Goal: Task Accomplishment & Management: Complete application form

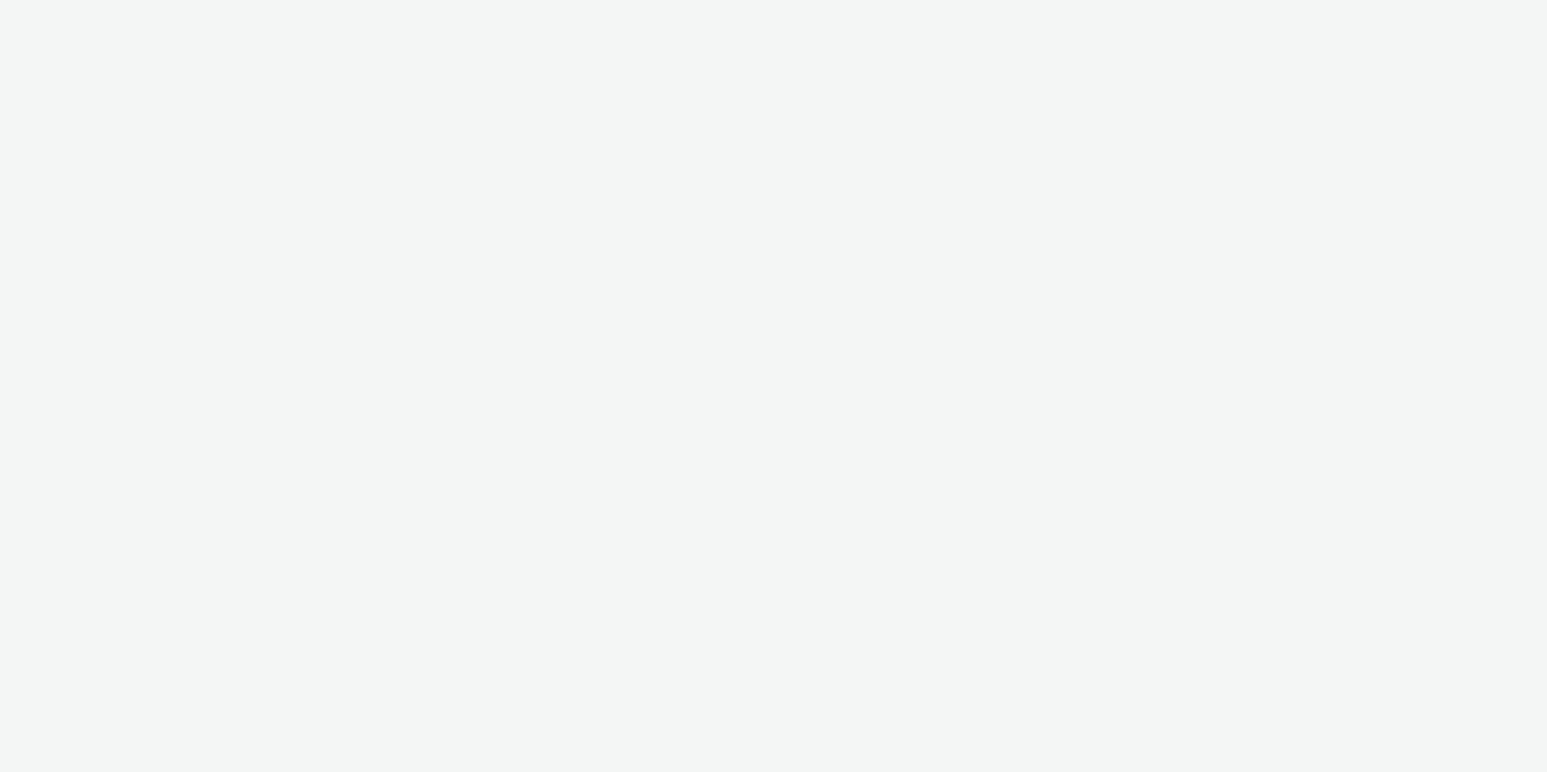
select select "d57a0b46-ef33-4938-977b-e6d07593e41f"
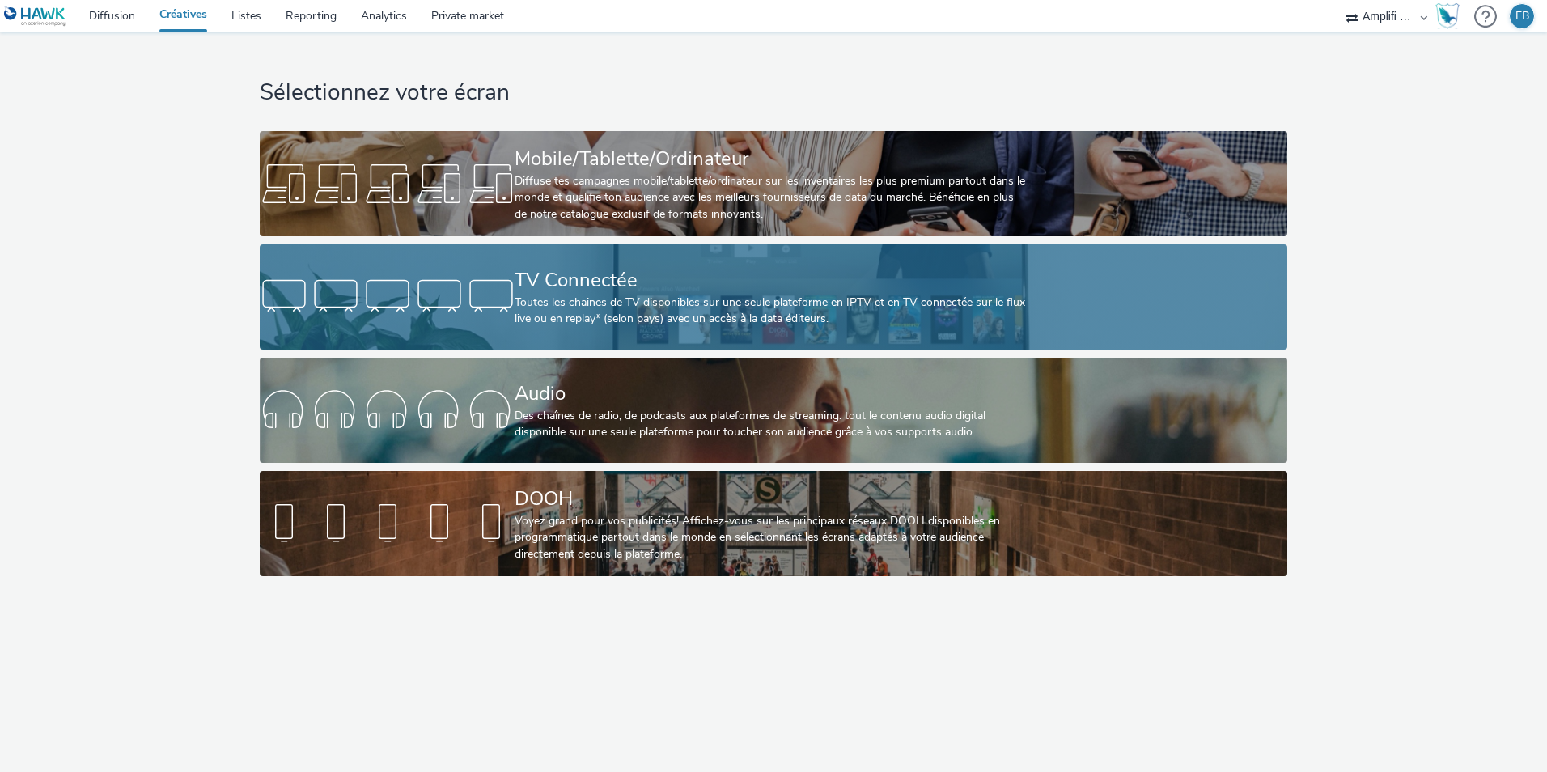
click at [629, 266] on div "TV Connectée" at bounding box center [770, 280] width 511 height 28
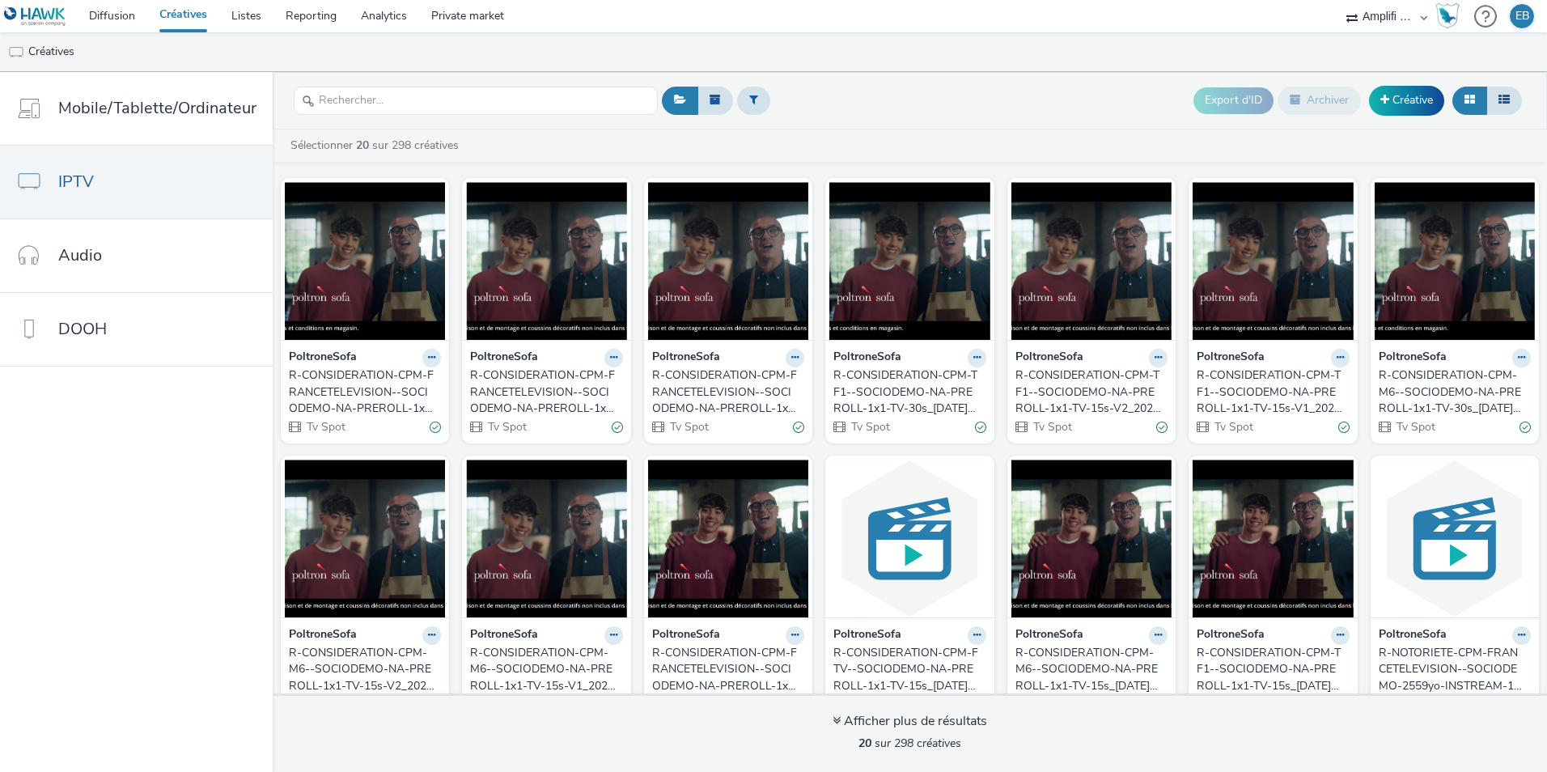
click at [1425, 84] on div "Export d'ID Archiver Créative" at bounding box center [1359, 101] width 333 height 40
click at [1421, 95] on link "Créative" at bounding box center [1406, 100] width 75 height 29
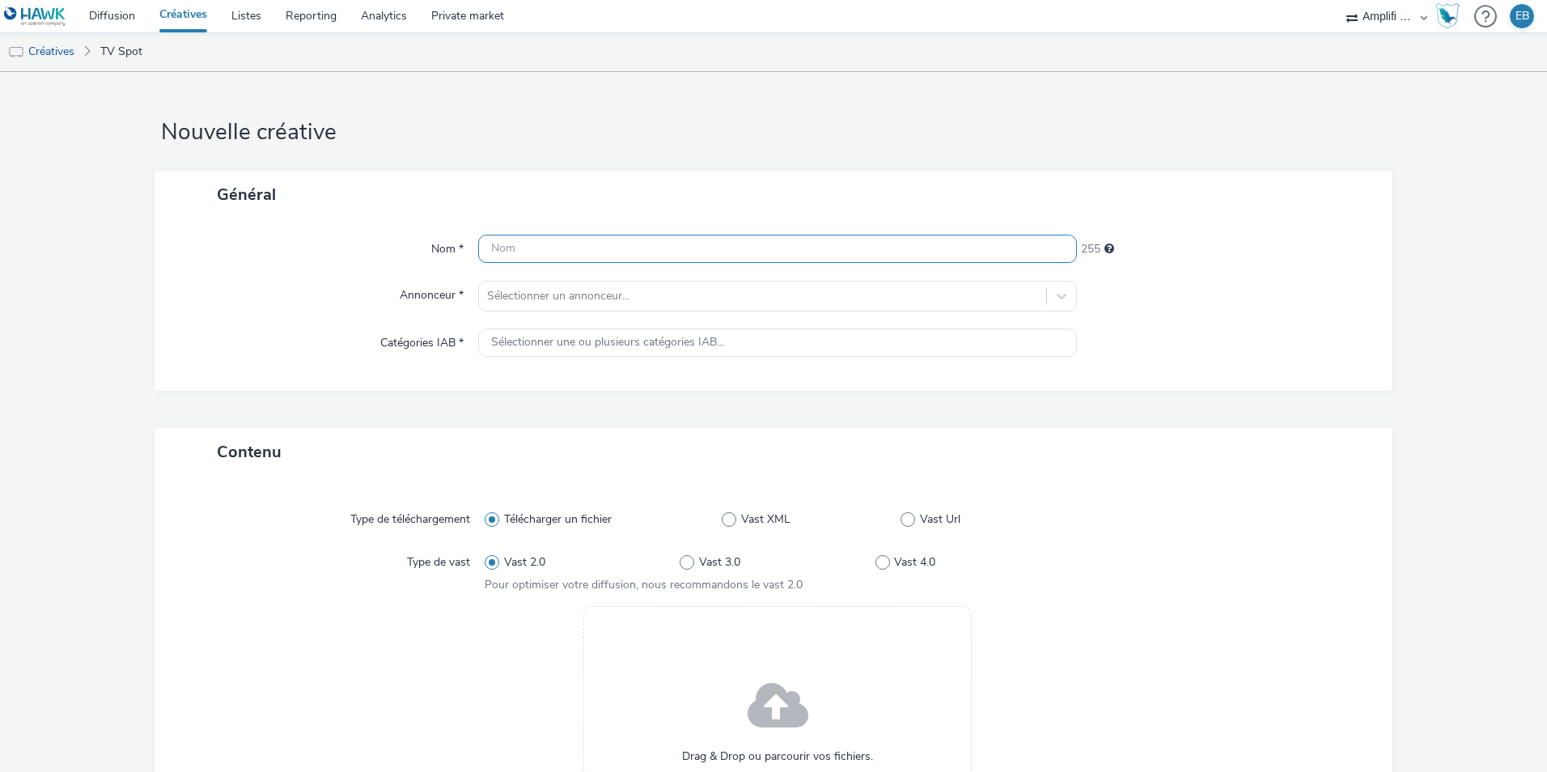
click at [791, 256] on input "text" at bounding box center [777, 249] width 599 height 28
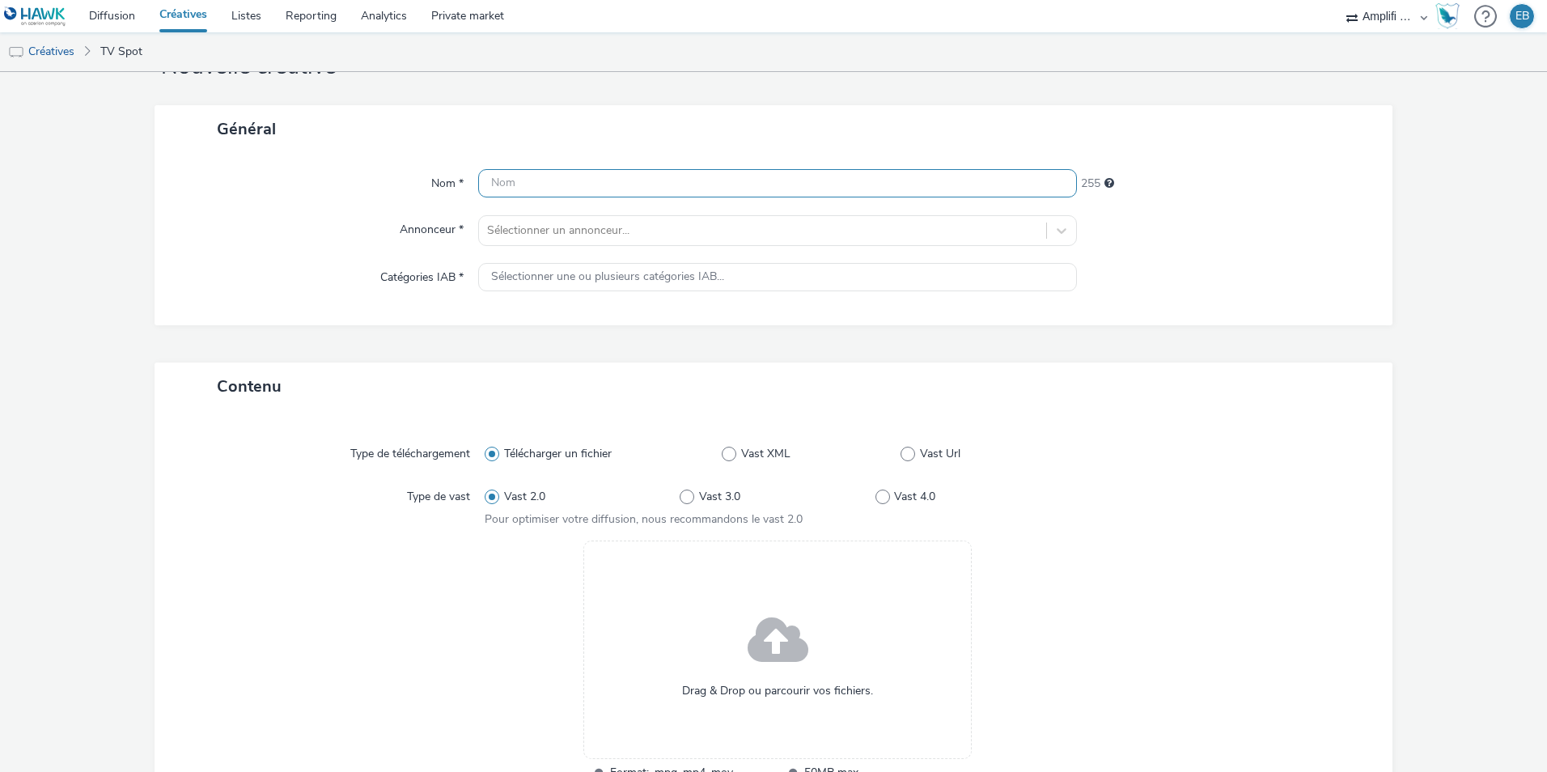
scroll to position [162, 0]
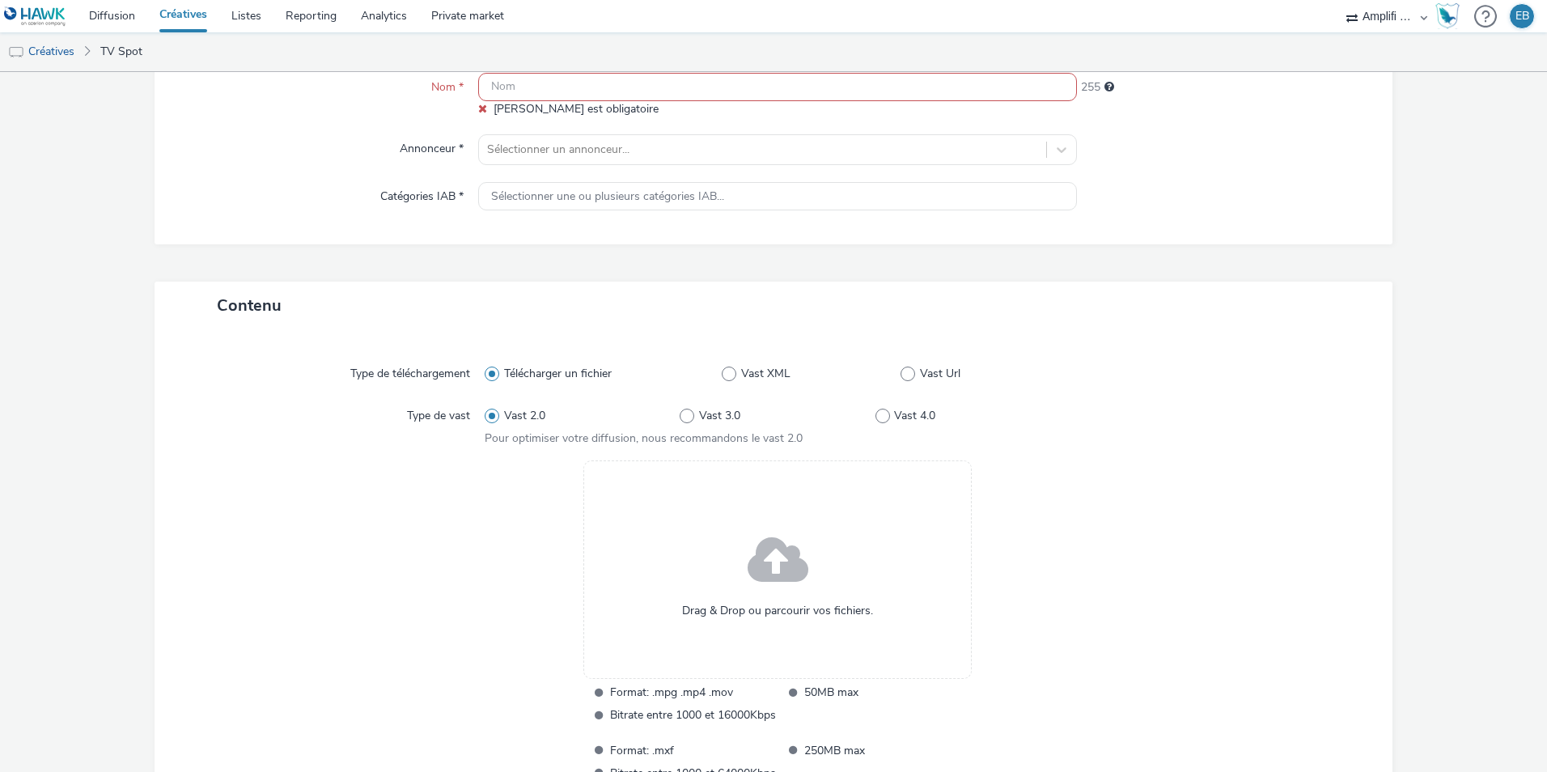
paste input "R-CONSIDERATION-CPM-FRANCETELEVISION--SOCIODEMO-NA-PREROLL-1x1-TV-30sec_[DATE]_…"
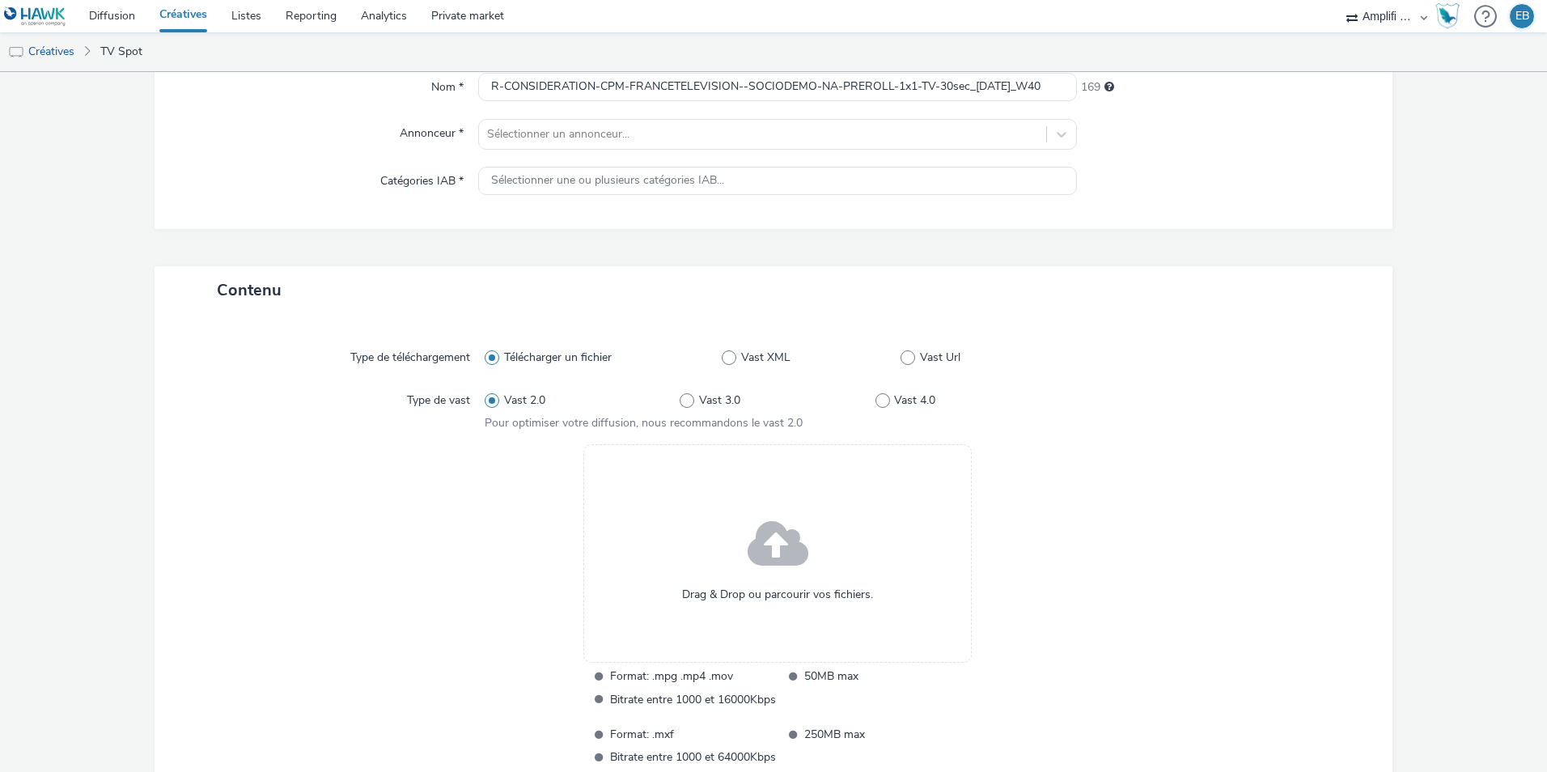
click at [605, 232] on div "Général Nom * R-CONSIDERATION-CPM-FRANCETELEVISION--SOCIODEMO-NA-PREROLL-1x1-TV…" at bounding box center [774, 137] width 1238 height 257
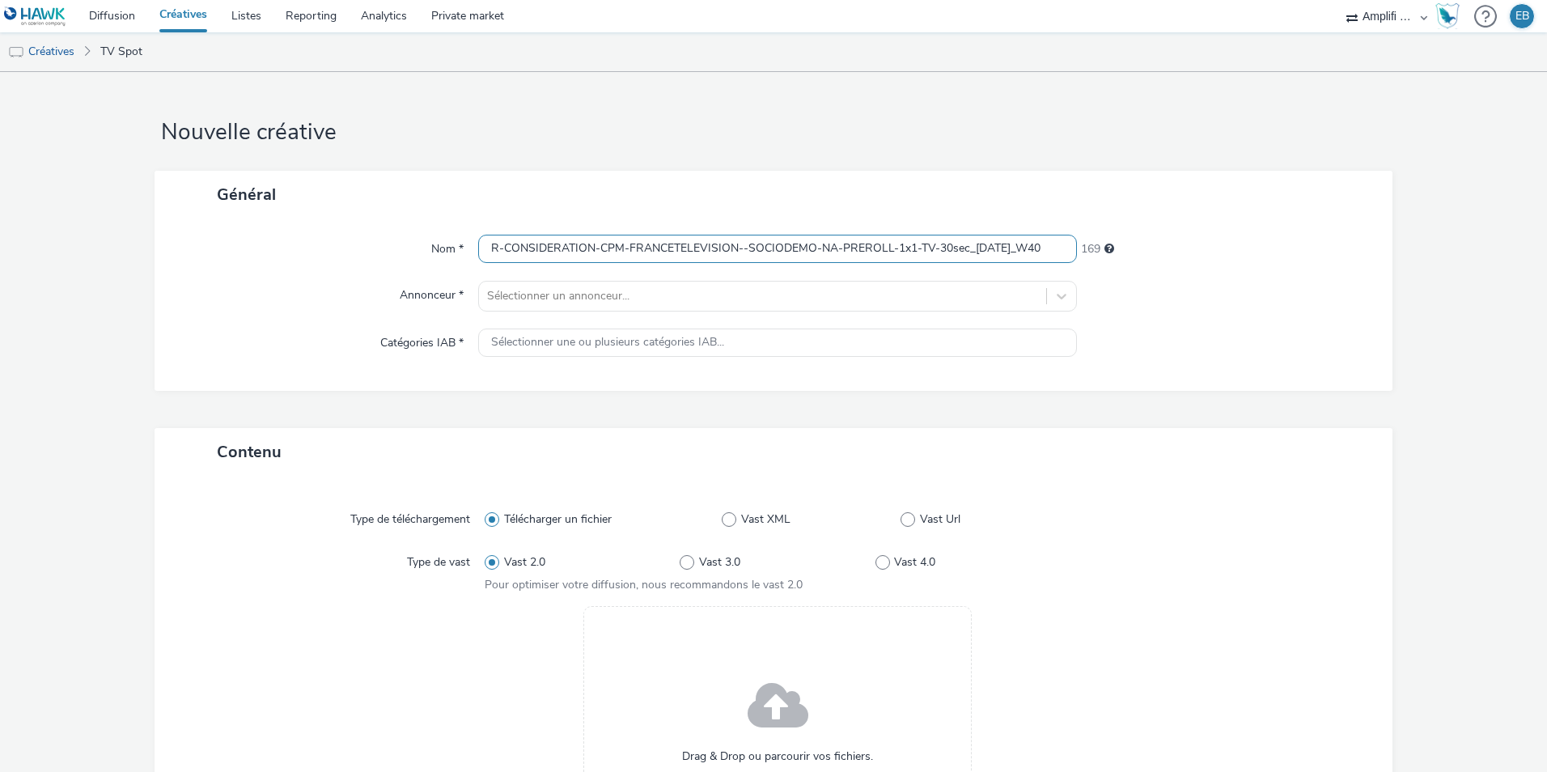
click at [511, 246] on input "R-CONSIDERATION-CPM-FRANCETELEVISION--SOCIODEMO-NA-PREROLL-1x1-TV-30sec_[DATE]_…" at bounding box center [777, 249] width 599 height 28
click at [578, 245] on input "R-CONSIDERATION-CPM-FRANCETELEVISION--SOCIODEMO-NA-PREROLL-1x1-TV-30sec_[DATE]_…" at bounding box center [777, 249] width 599 height 28
click at [587, 249] on input "R-CONSIDERATION-CPM-FRANCETELEVISION--SOCIODEMO-NA-PREROLL-1x1-TV-30sec_[DATE]_…" at bounding box center [777, 249] width 599 height 28
drag, startPoint x: 620, startPoint y: 248, endPoint x: 1003, endPoint y: 265, distance: 383.9
click at [1003, 265] on div "Nom * R-CONSIDERATION-CPM-FRANCETELEVISION--SOCIODEMO-NA-PREROLL-1x1-TV-30sec_2…" at bounding box center [774, 304] width 1238 height 172
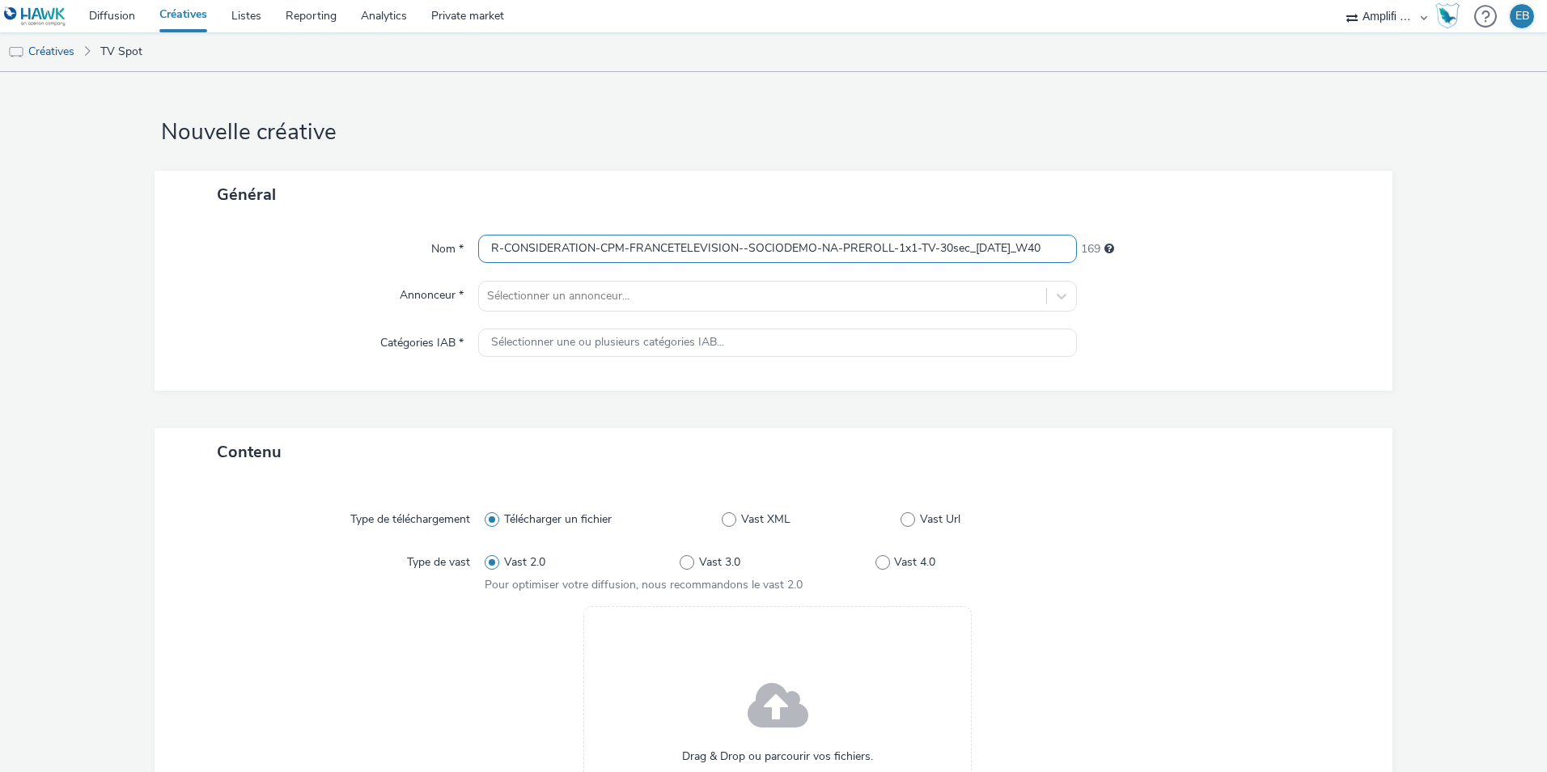
click at [723, 240] on input "R-CONSIDERATION-CPM-FRANCETELEVISION--SOCIODEMO-NA-PREROLL-1x1-TV-30sec_[DATE]_…" at bounding box center [777, 249] width 599 height 28
paste input "TF1--SOCIODEMO-NA-PREROLL-1x1-TV-15s-V2"
drag, startPoint x: 674, startPoint y: 247, endPoint x: 984, endPoint y: 234, distance: 310.2
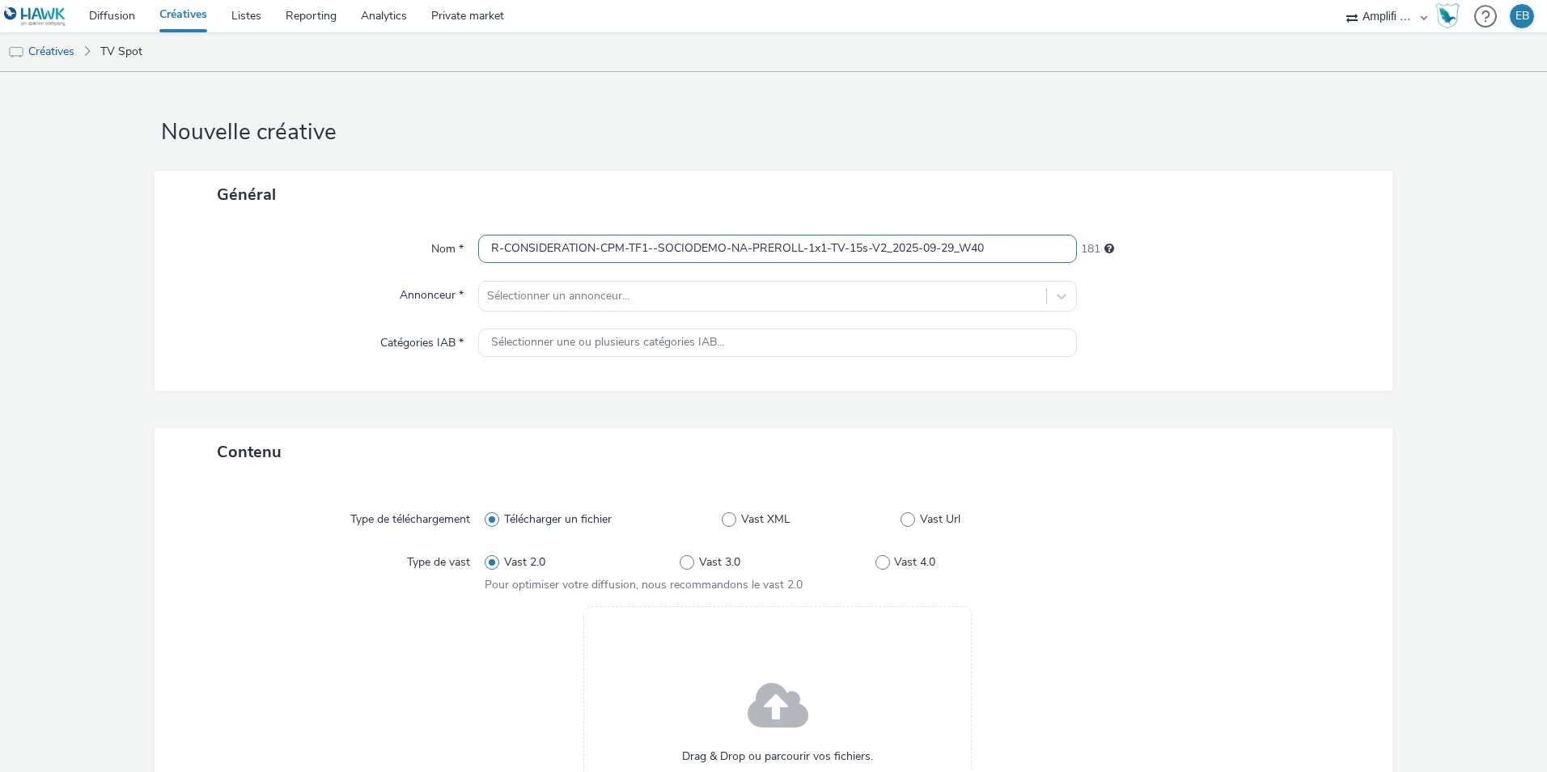
click at [984, 234] on div "Nom * R-CONSIDERATION-CPM-TF1--SOCIODEMO-NA-PREROLL-1x1-TV-15s-V2_2025-09-29_W4…" at bounding box center [774, 304] width 1238 height 172
click at [990, 251] on input "R-CONSIDERATION-CPM-TF1--SOCIODEMO-NA-PREROLL-1x1-TV-15s-V2_2025-09-29_W40" at bounding box center [777, 249] width 599 height 28
click at [933, 239] on input "R-CONSIDERATION-CPM-TF1--SOCIODEMO-NA-PREROLL-1x1-TV-15s-V2_2025-09-29_W41" at bounding box center [777, 249] width 599 height 28
click at [883, 251] on input "R-CONSIDERATION-CPM-TF1--SOCIODEMO-NA-PREROLL-1x1-TV-15s-V2_2025-10-06_W41" at bounding box center [777, 249] width 599 height 28
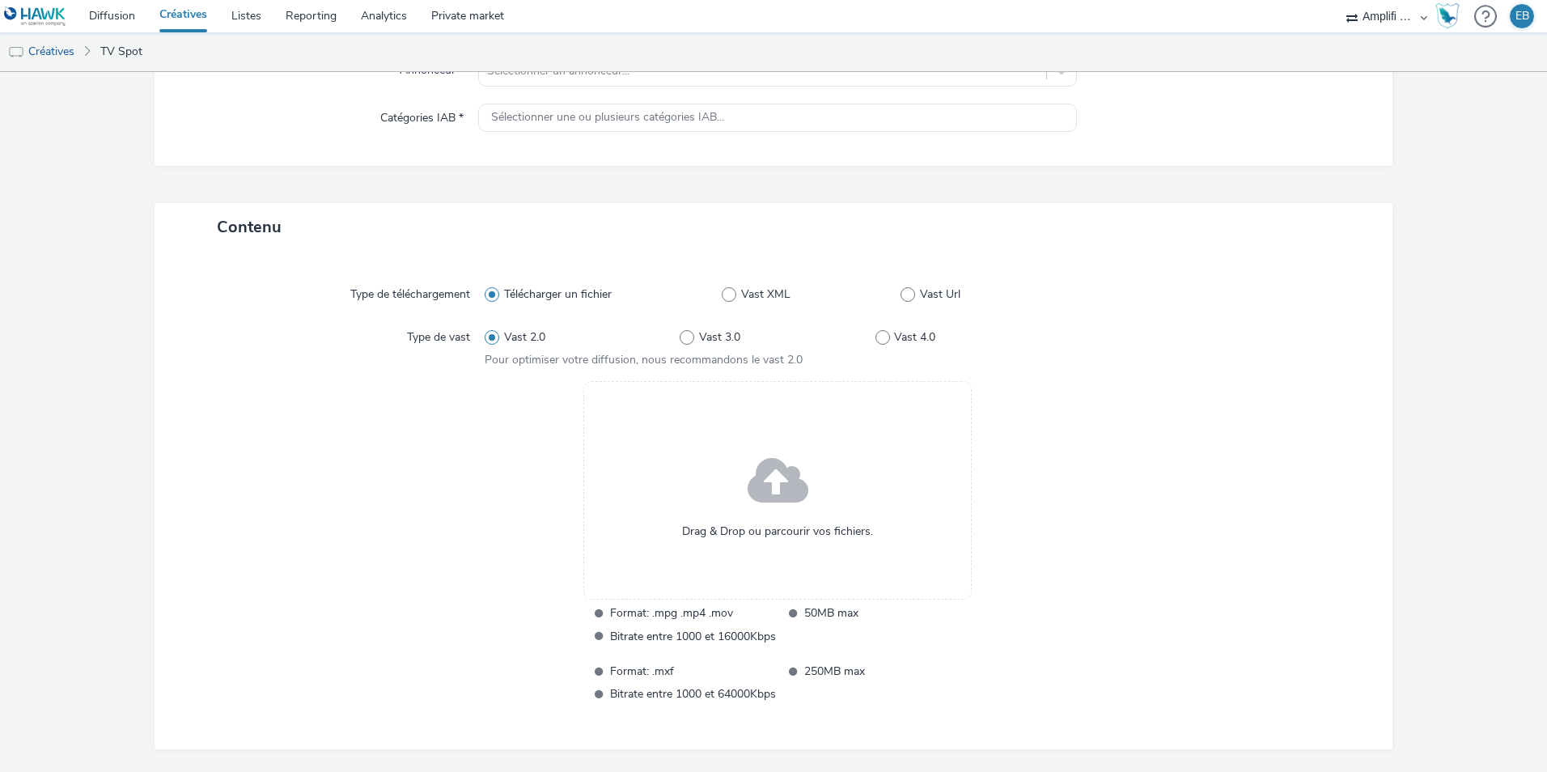
scroll to position [281, 0]
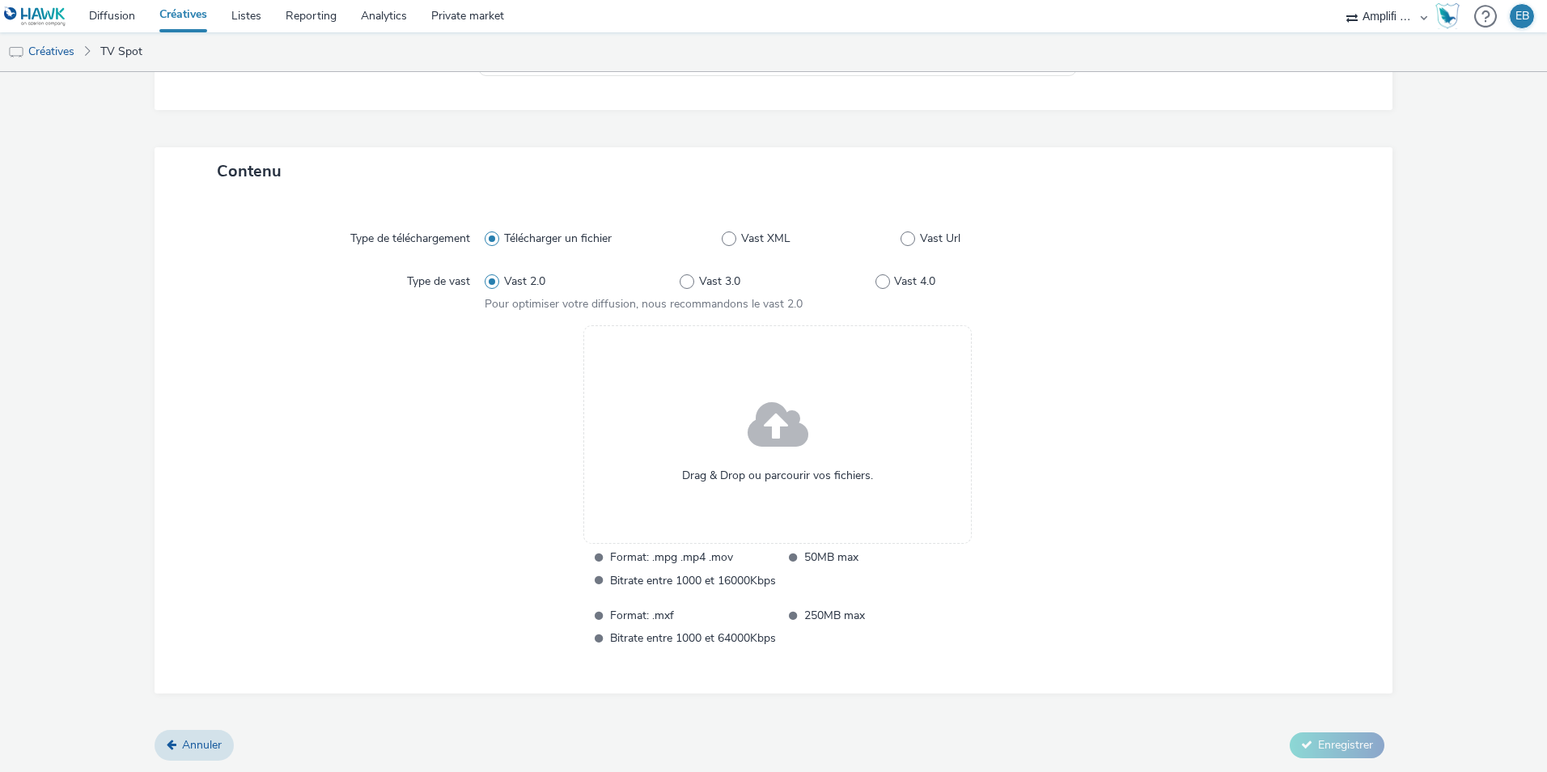
type input "R-CONSIDERATION-CPM-TF1--SOCIODEMO-NA-PREROLL-1x1-TV-15s_[DATE]_W41"
click at [827, 444] on div "Drag & Drop ou parcourir vos fichiers." at bounding box center [777, 434] width 388 height 218
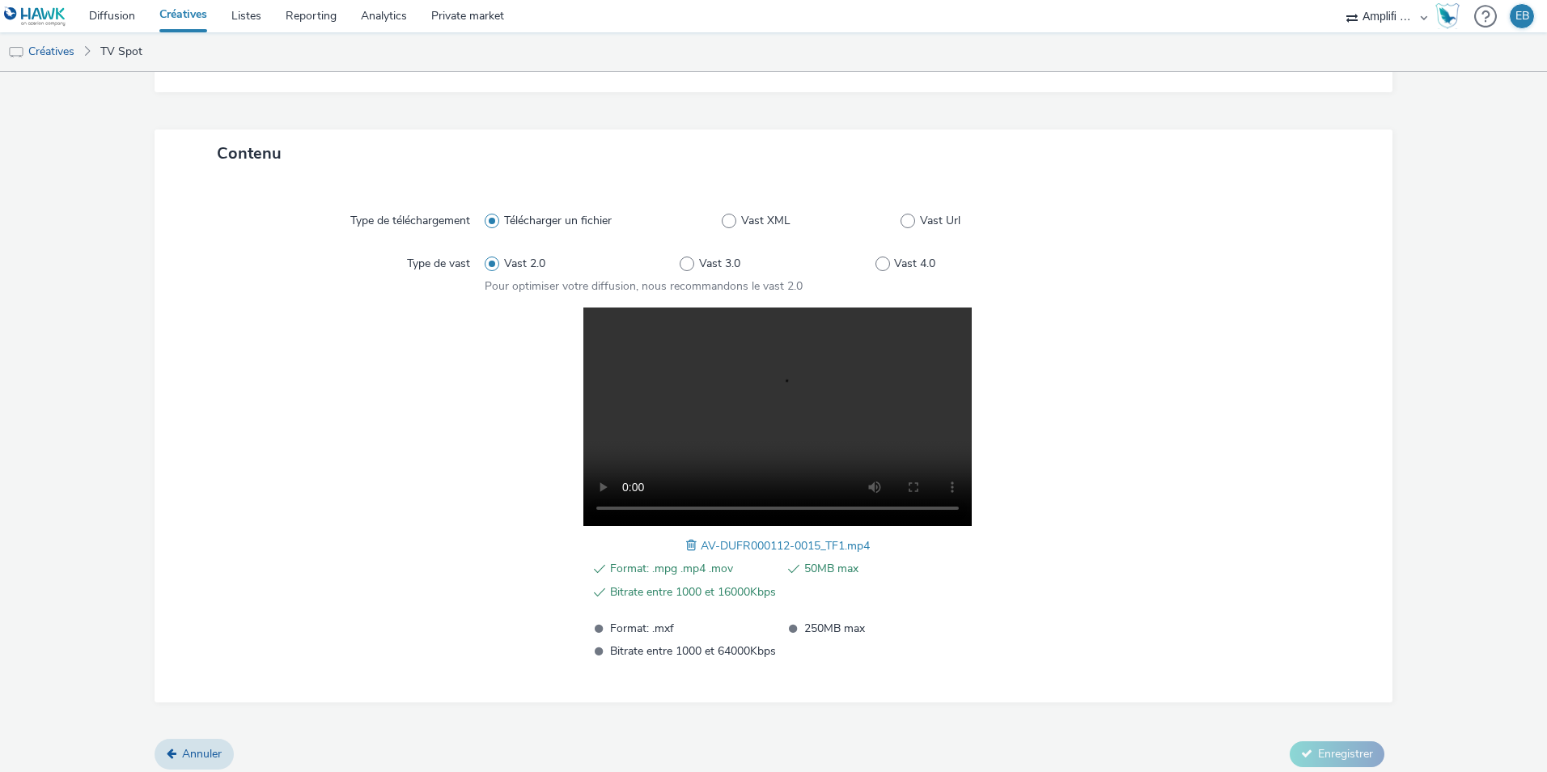
scroll to position [307, 0]
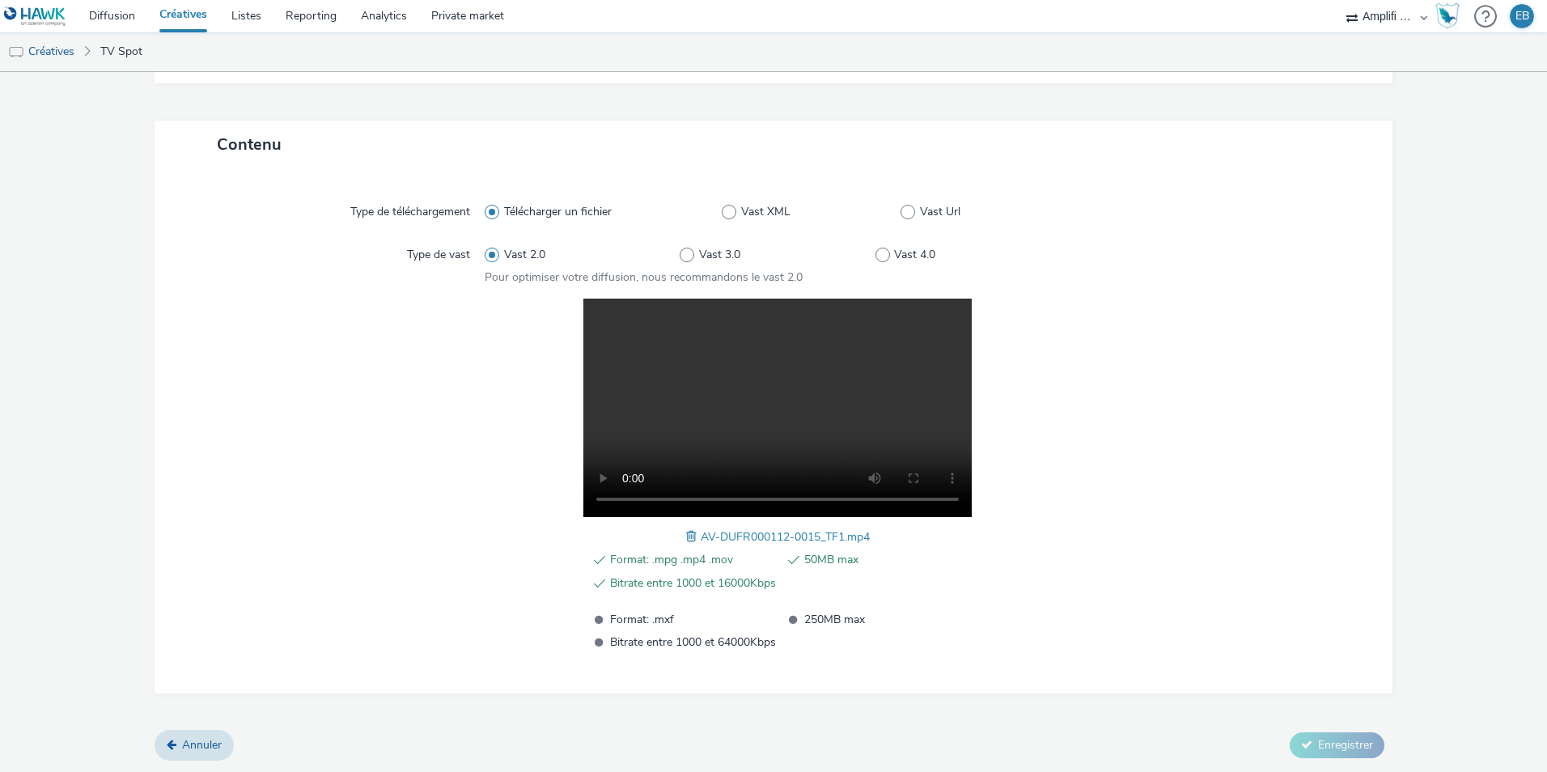
drag, startPoint x: 1247, startPoint y: 732, endPoint x: 1282, endPoint y: 722, distance: 36.3
click at [1248, 731] on div "Annuler Enregistrer" at bounding box center [774, 745] width 1238 height 29
click at [1299, 720] on div "Contenu Type de téléchargement Télécharger un fichier Vast XML Vast Url Type de…" at bounding box center [774, 426] width 1238 height 610
click at [1308, 739] on form "Nouvelle créative Général Nom * R-CONSIDERATION-CPM-TF1--SOCIODEMO-NA-PREROLL-1…" at bounding box center [773, 269] width 1547 height 1008
click at [1020, 752] on div "Annuler Enregistrer" at bounding box center [774, 745] width 1238 height 29
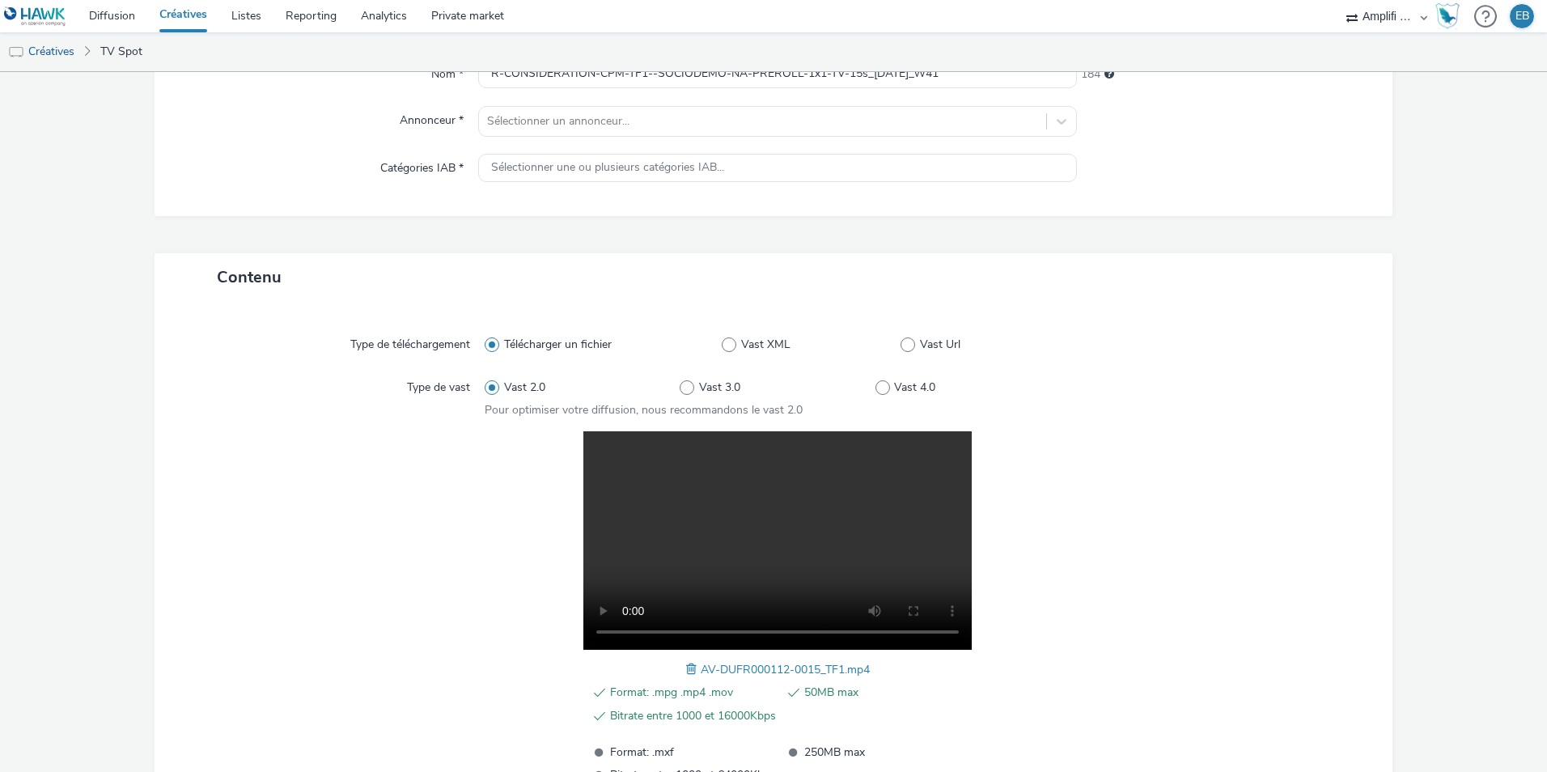
scroll to position [0, 0]
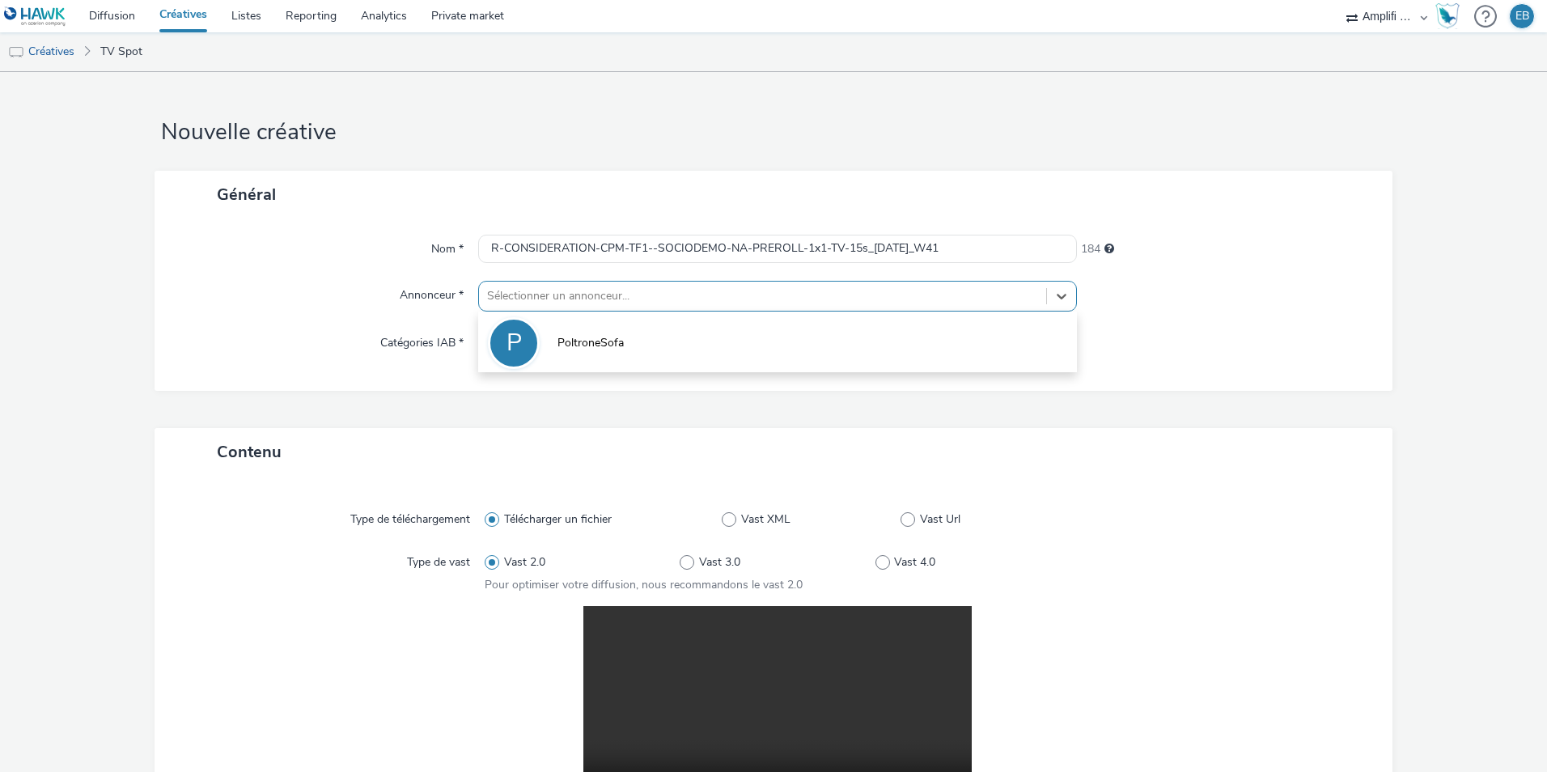
click at [663, 286] on div at bounding box center [762, 295] width 551 height 19
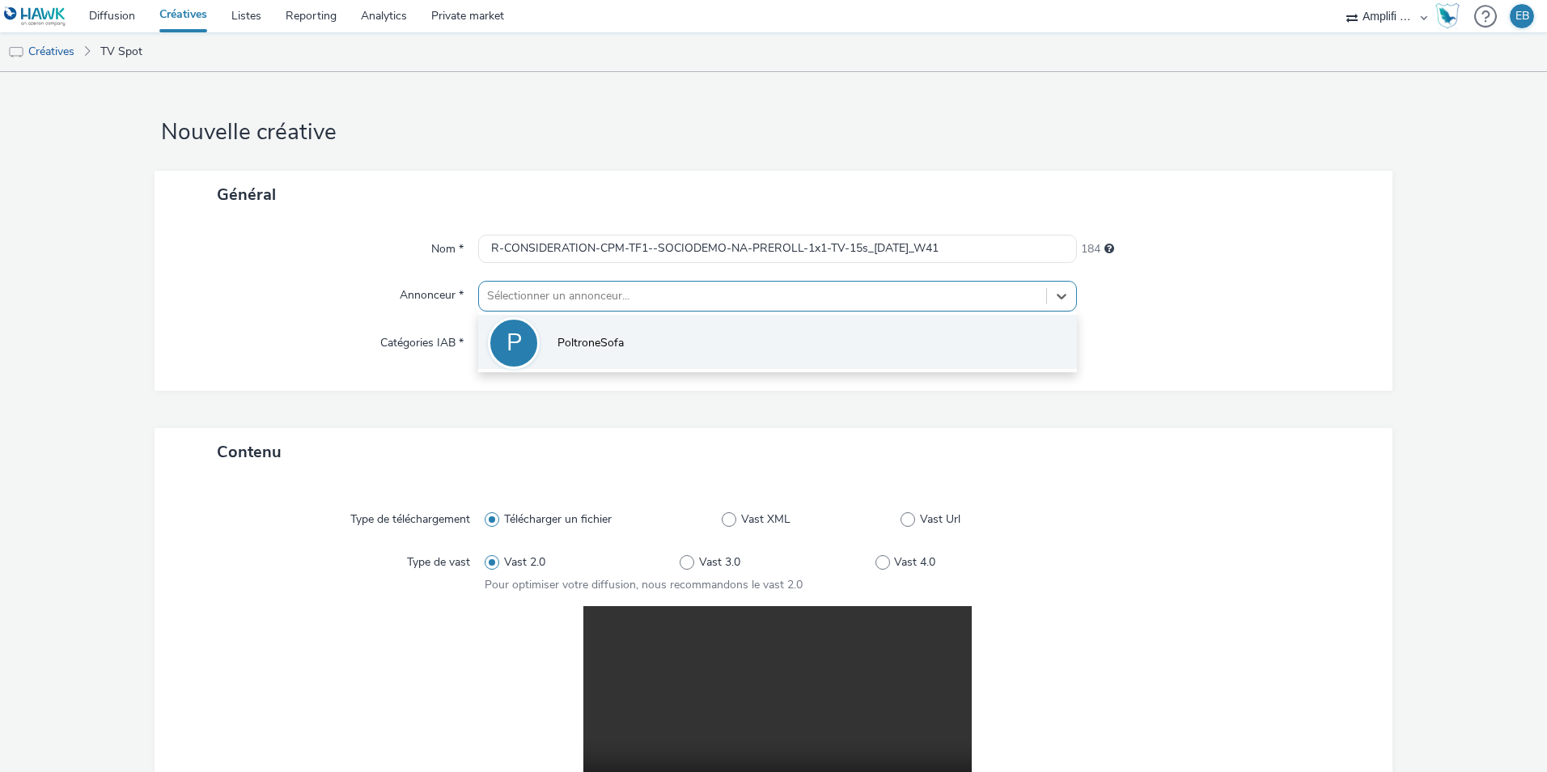
click at [654, 331] on li "P PoltroneSofa" at bounding box center [777, 342] width 599 height 54
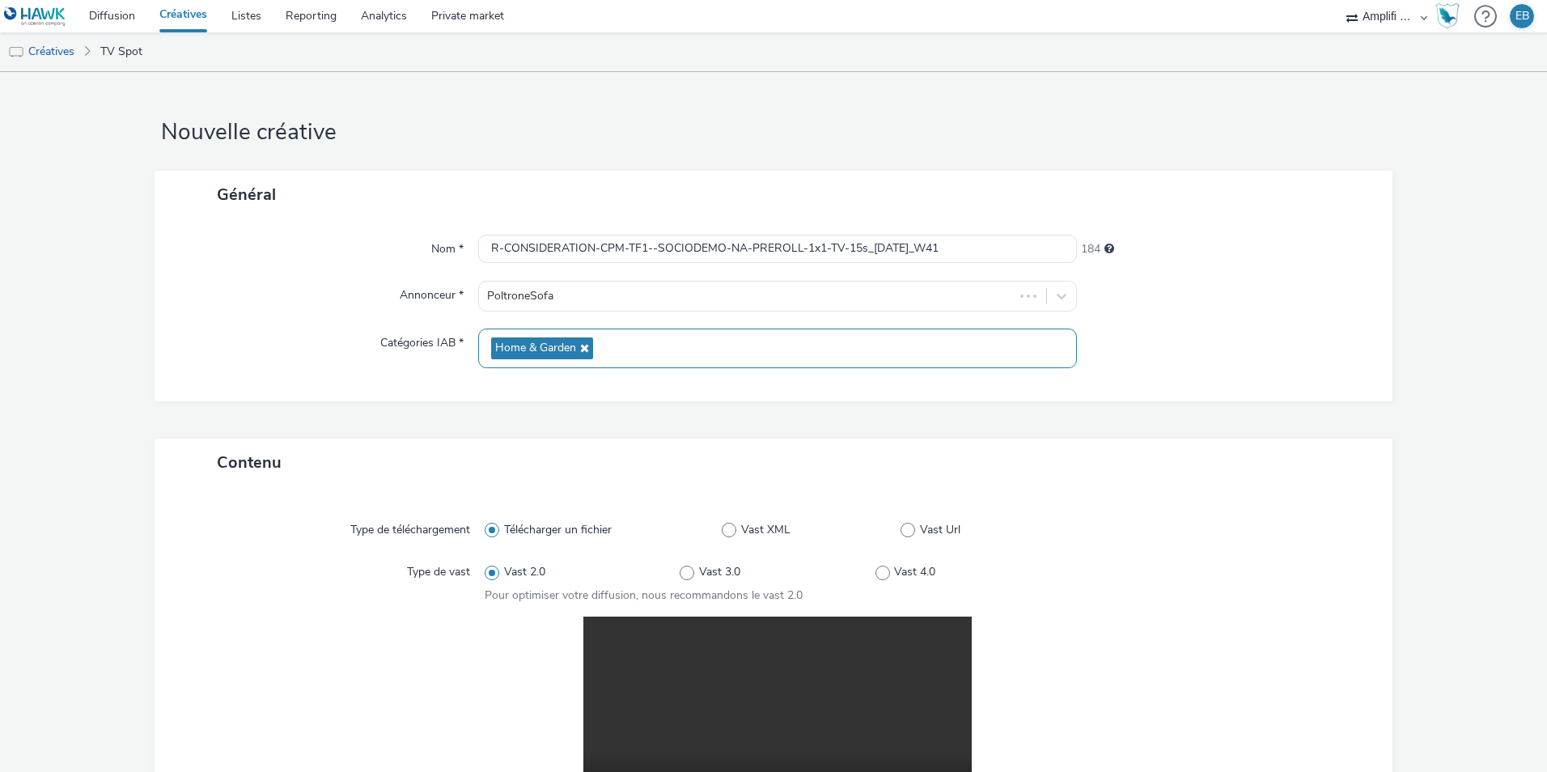
click at [654, 339] on div "Home & Garden" at bounding box center [777, 348] width 599 height 40
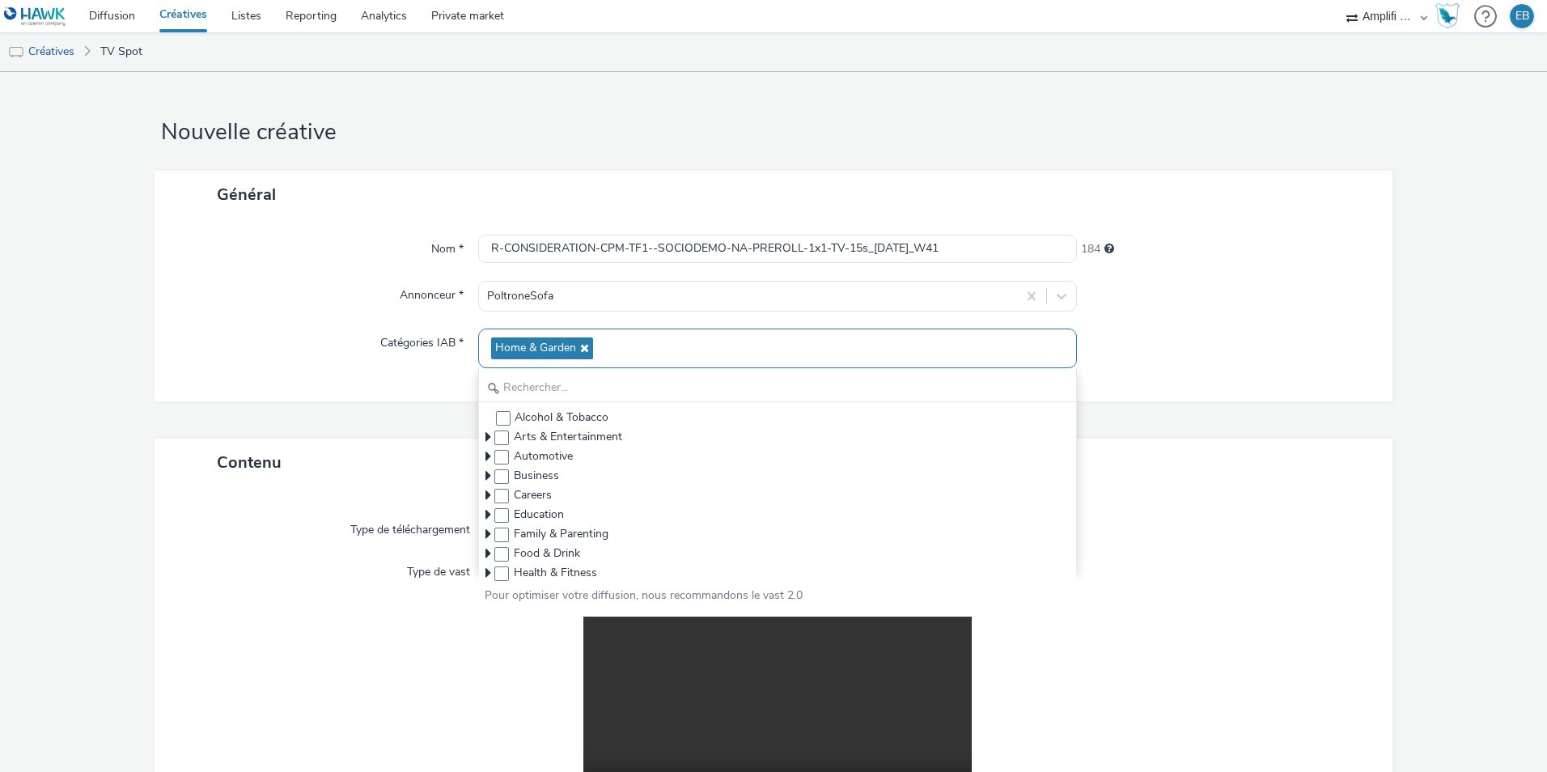
click at [1274, 444] on div "Contenu" at bounding box center [774, 463] width 1238 height 48
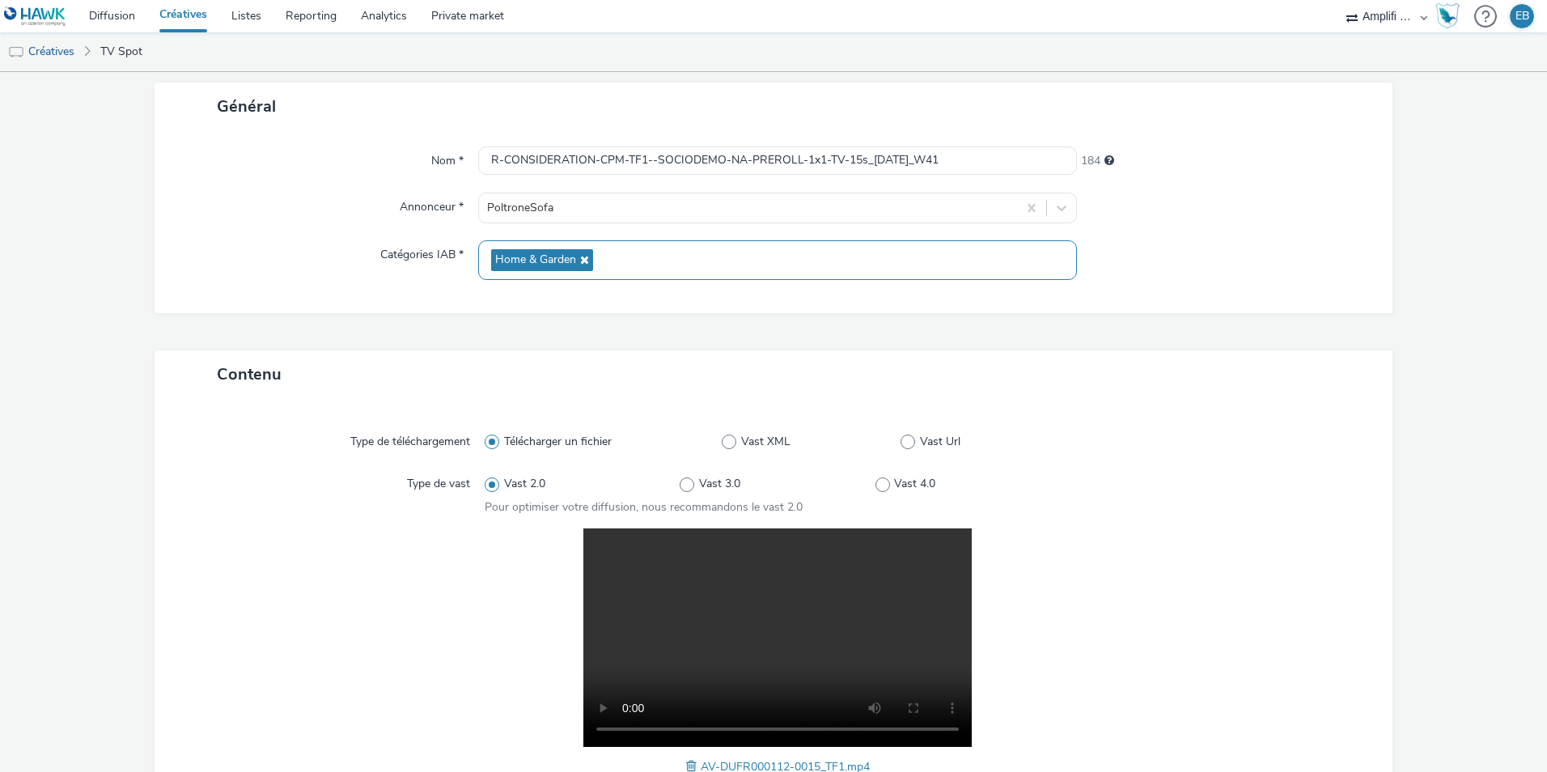
scroll to position [318, 0]
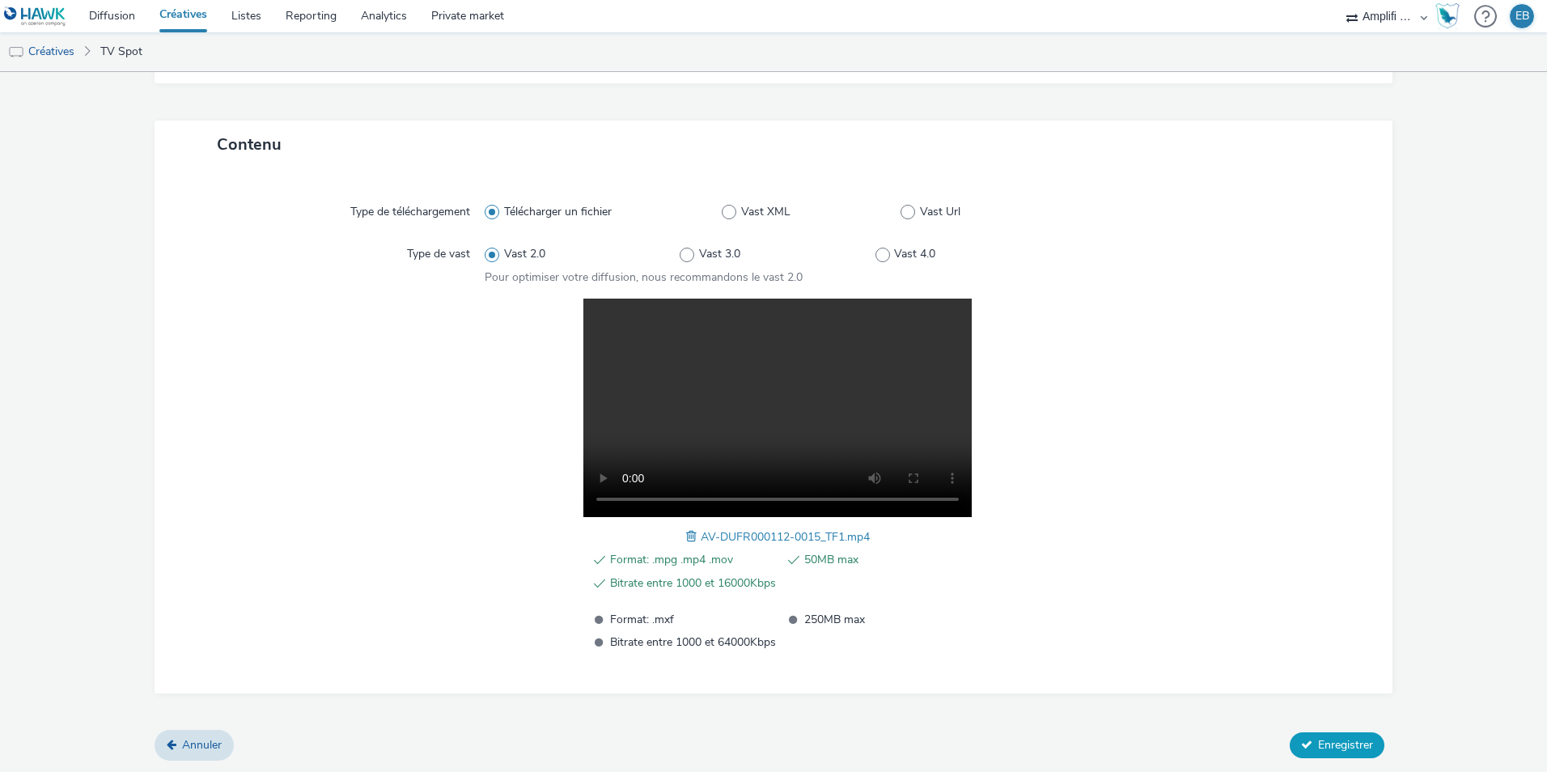
click at [1323, 752] on button "Enregistrer" at bounding box center [1337, 745] width 95 height 26
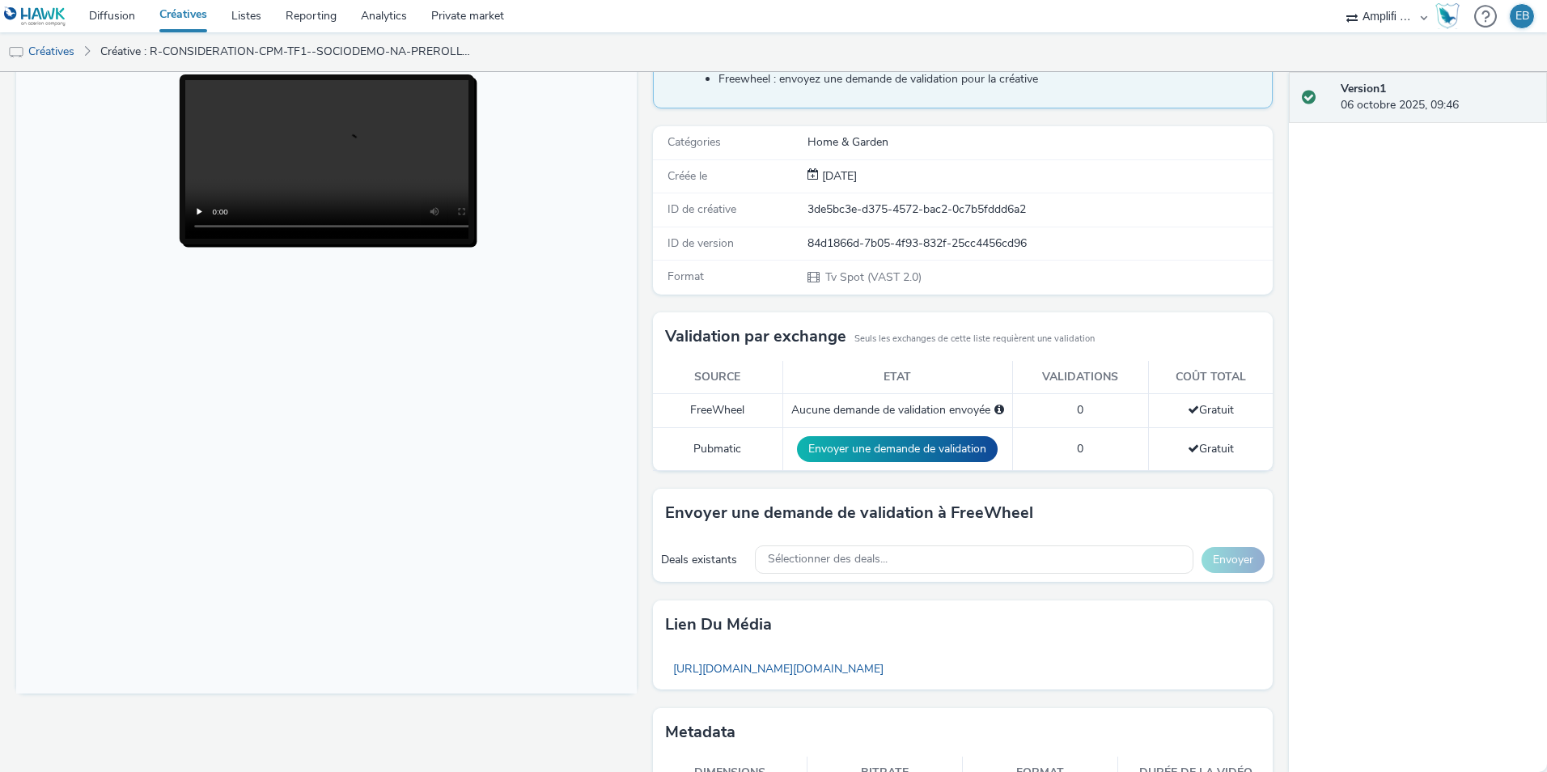
scroll to position [231, 0]
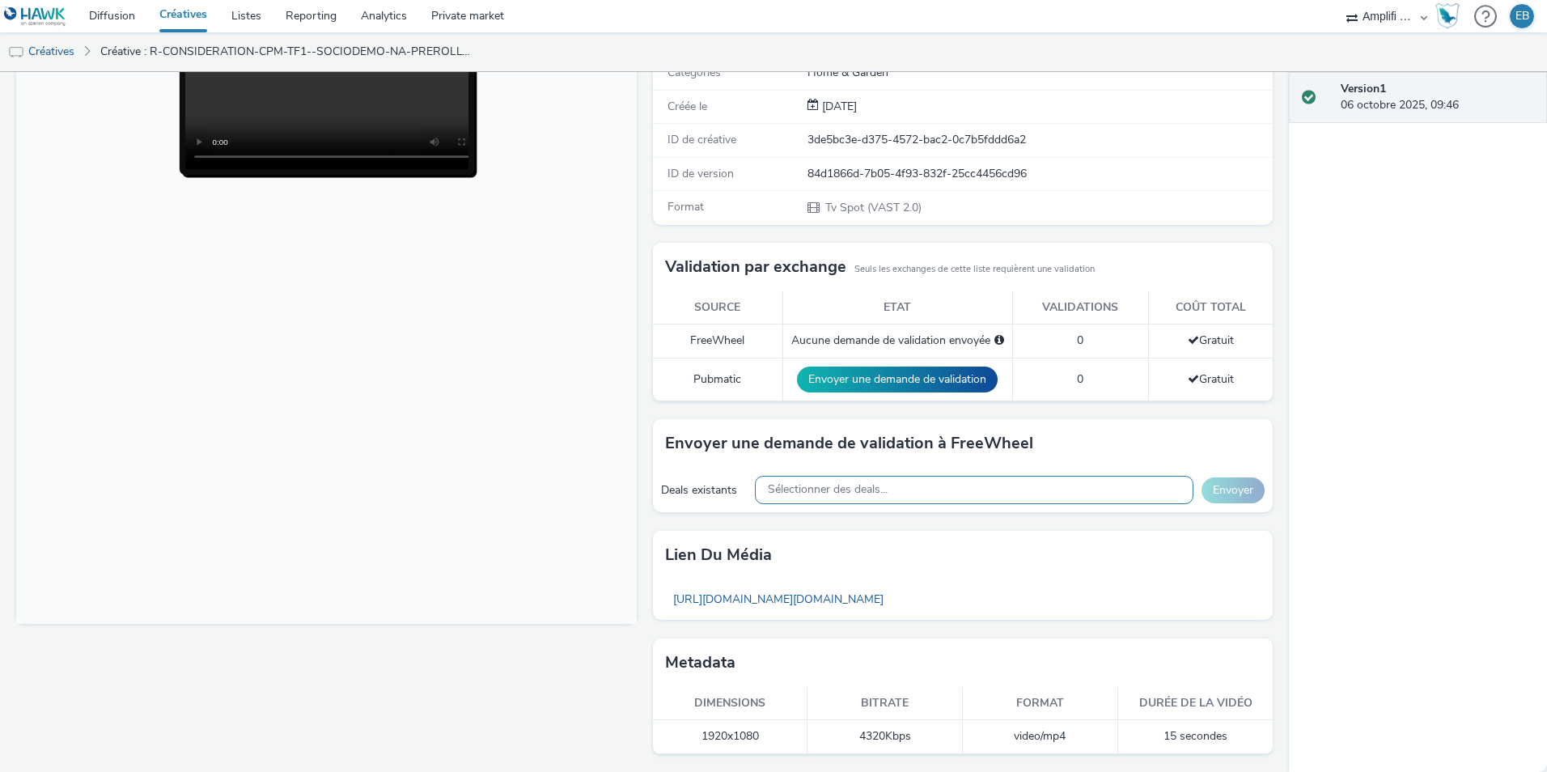
click at [930, 490] on div "Sélectionner des deals..." at bounding box center [974, 490] width 439 height 28
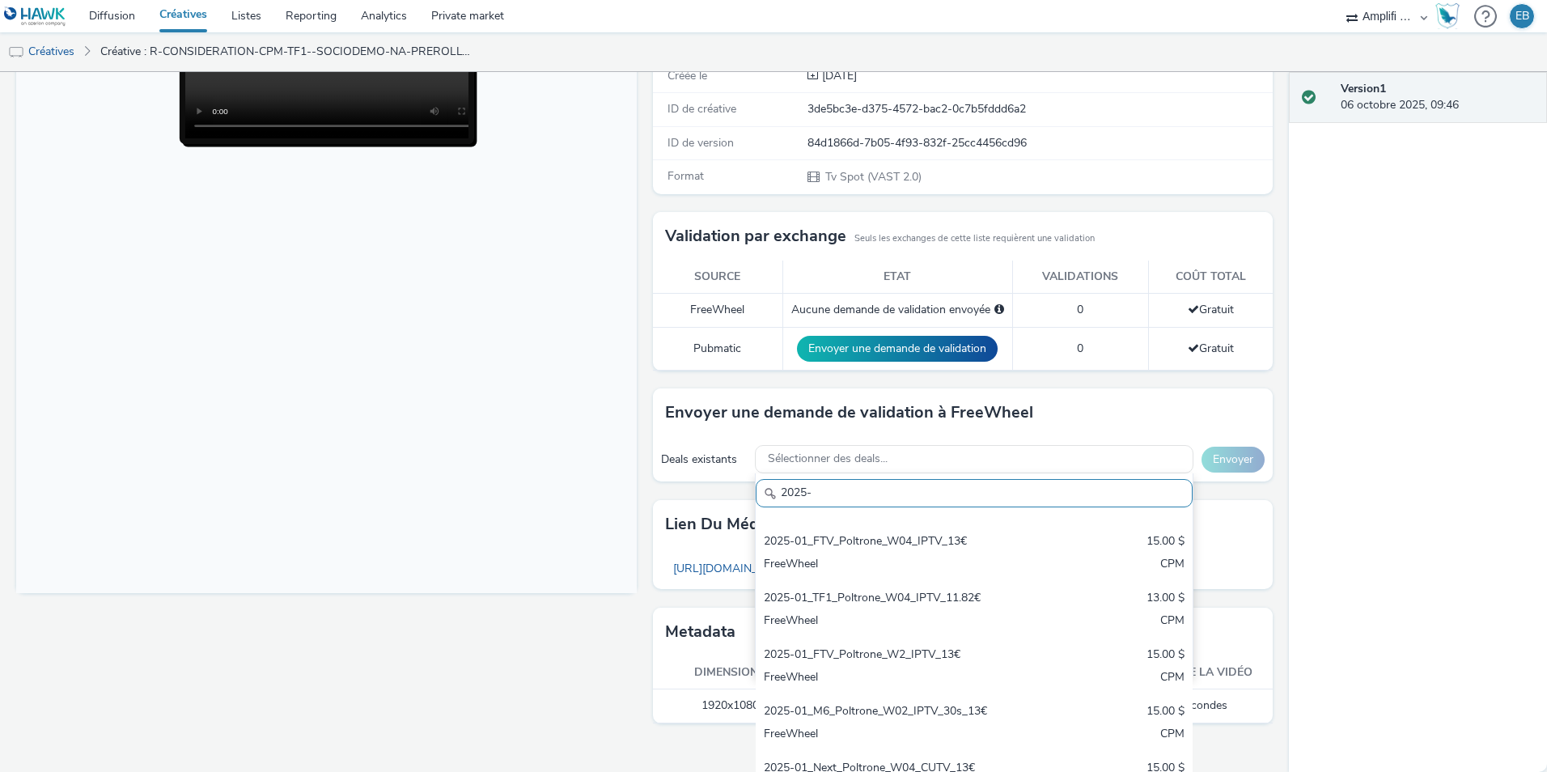
scroll to position [725, 0]
type input "2025-"
click at [947, 453] on div "Sélectionner des deals..." at bounding box center [974, 459] width 439 height 28
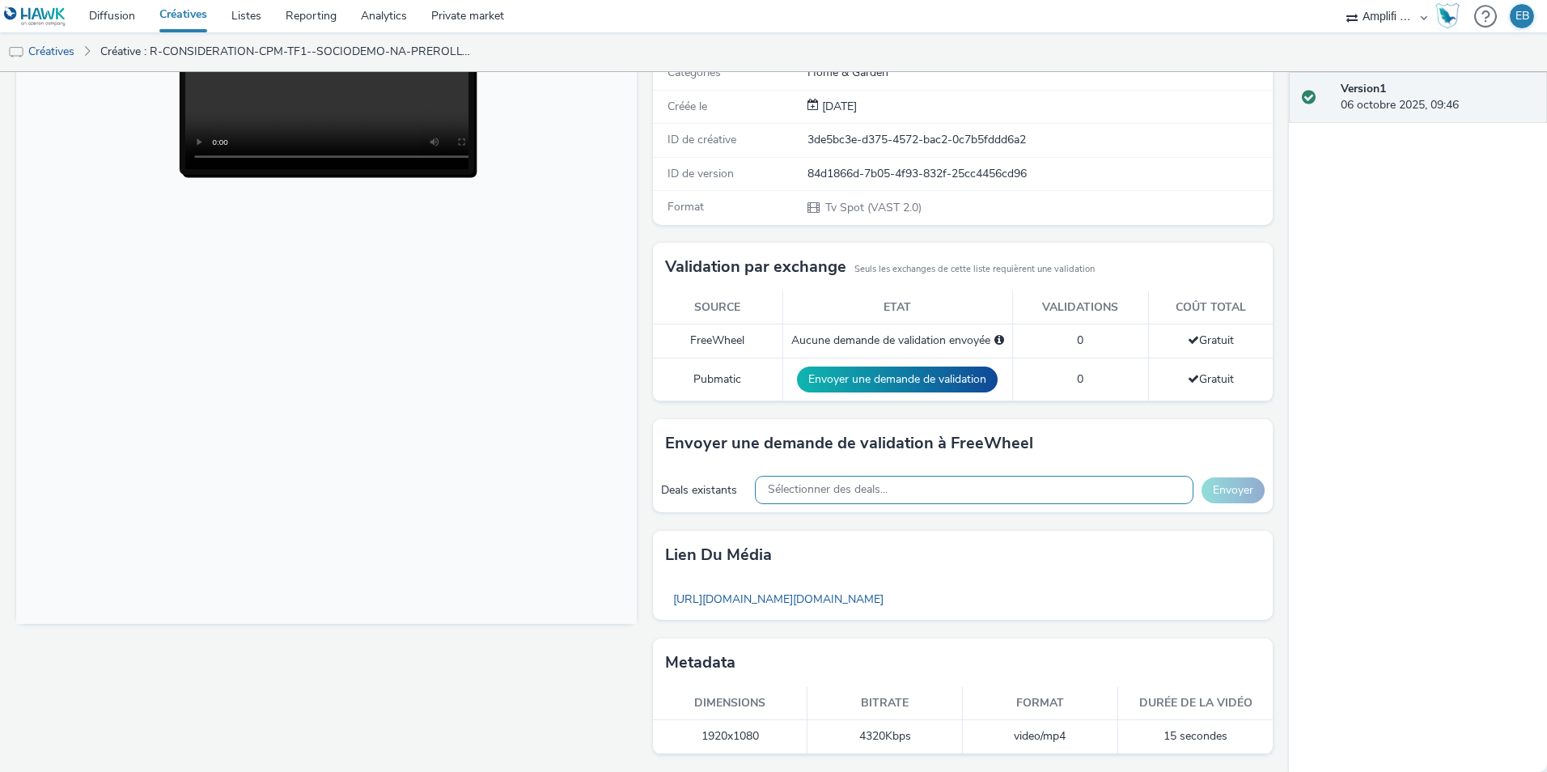
click at [964, 477] on div "Sélectionner des deals..." at bounding box center [974, 490] width 439 height 28
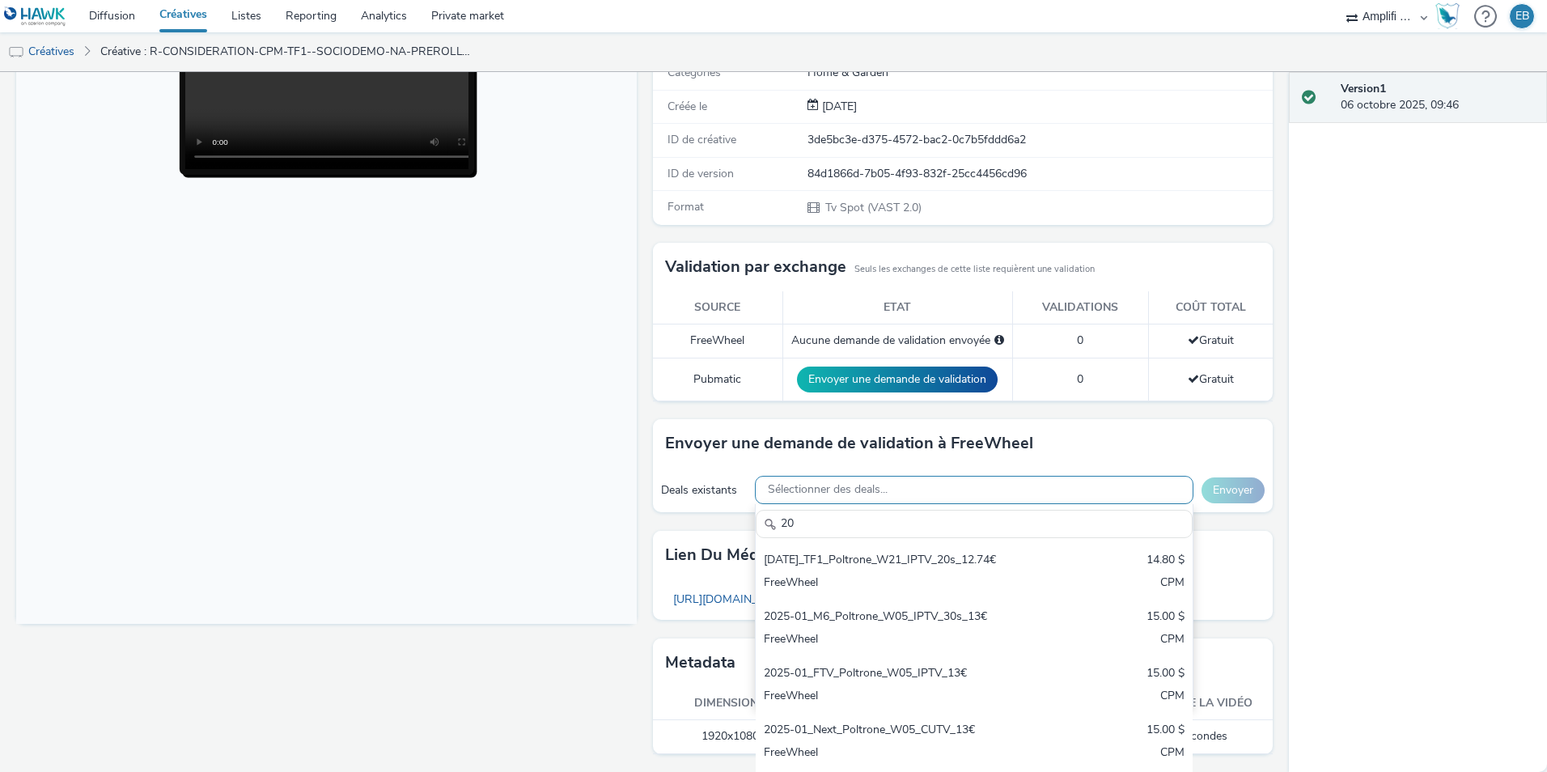
type input "2"
click at [1486, 488] on div "Version 1 06 octobre 2025, 09:46" at bounding box center [1418, 422] width 258 height 700
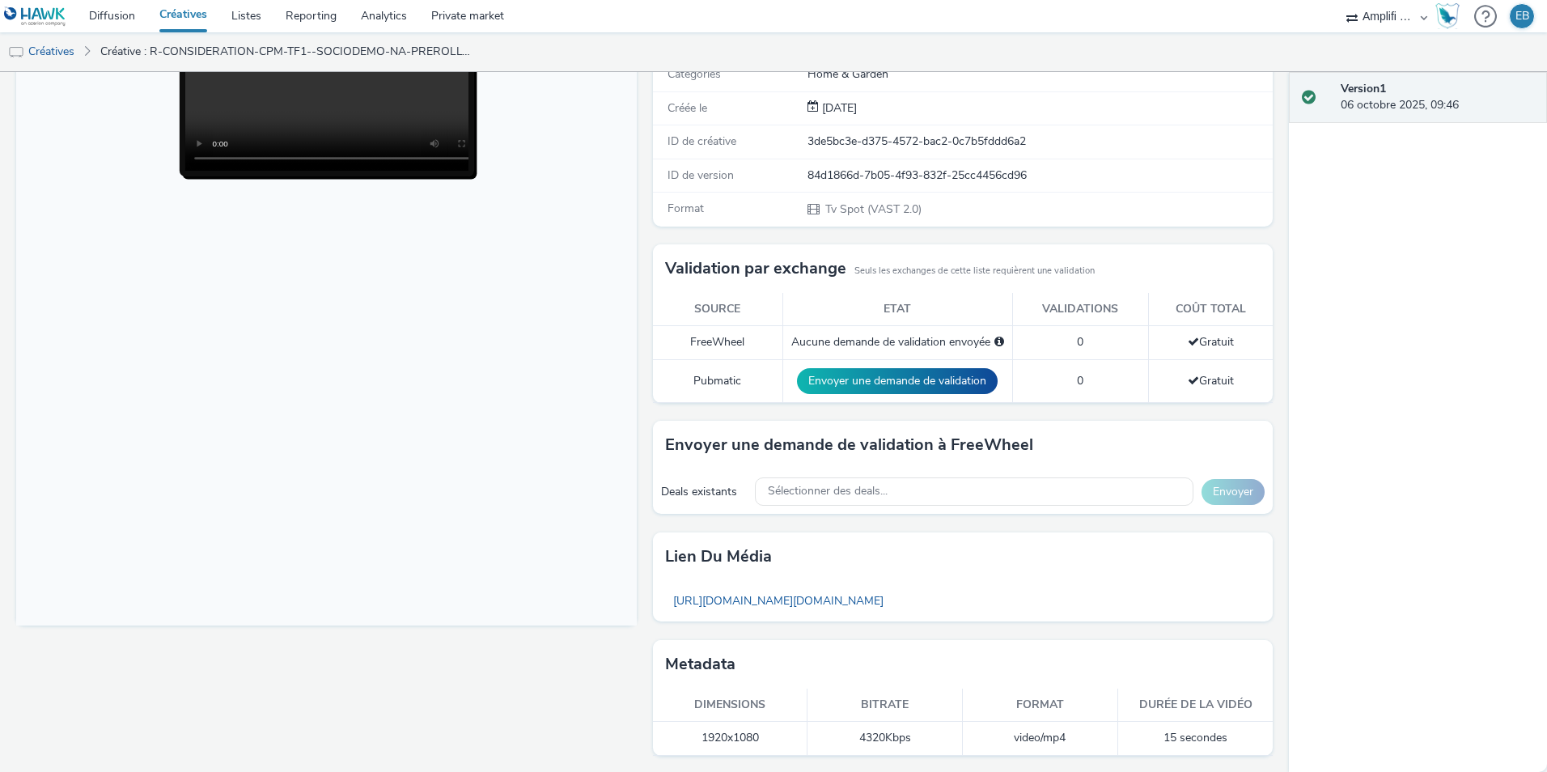
scroll to position [231, 0]
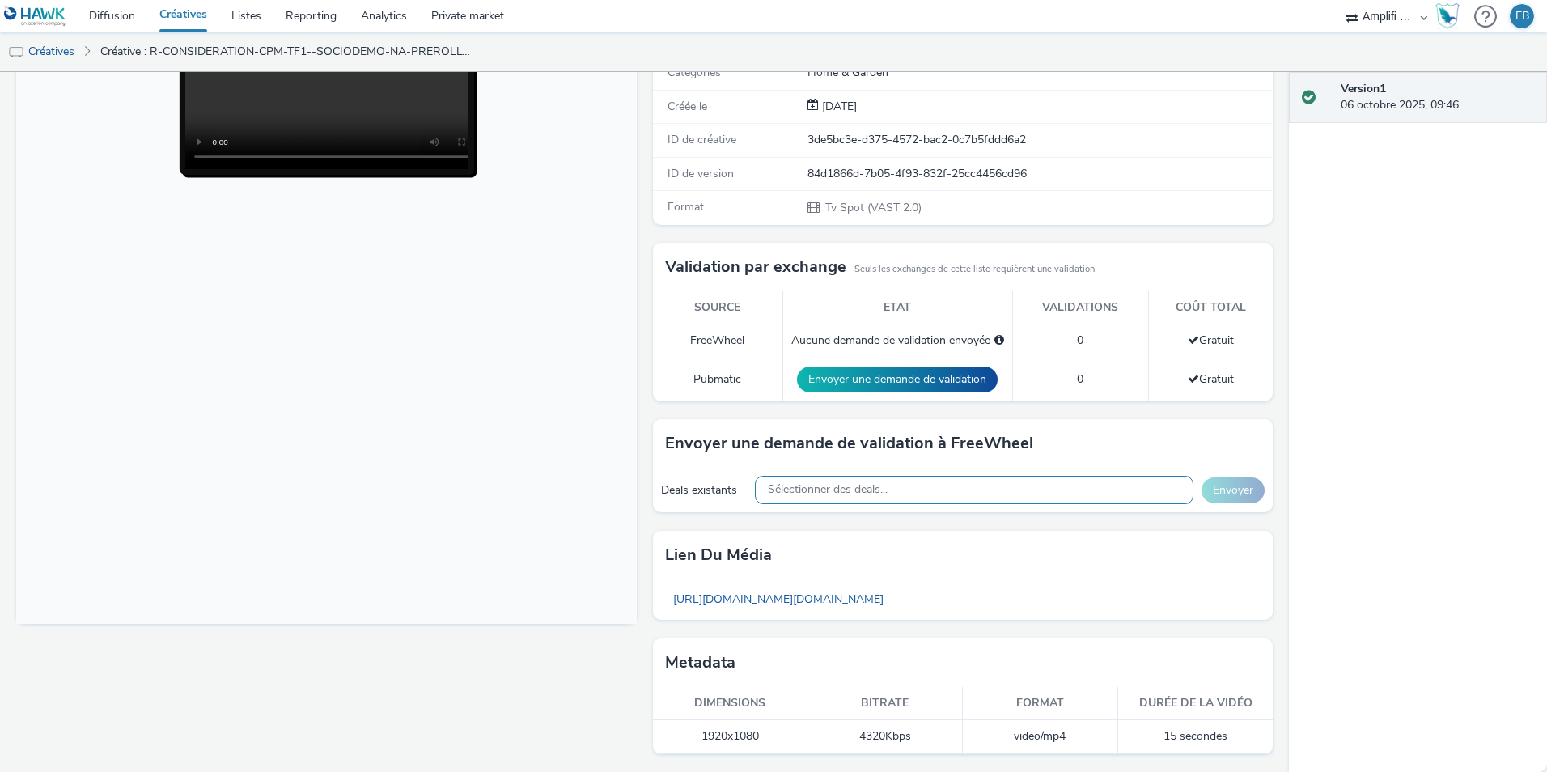
click at [1122, 495] on div "Sélectionner des deals..." at bounding box center [974, 490] width 439 height 28
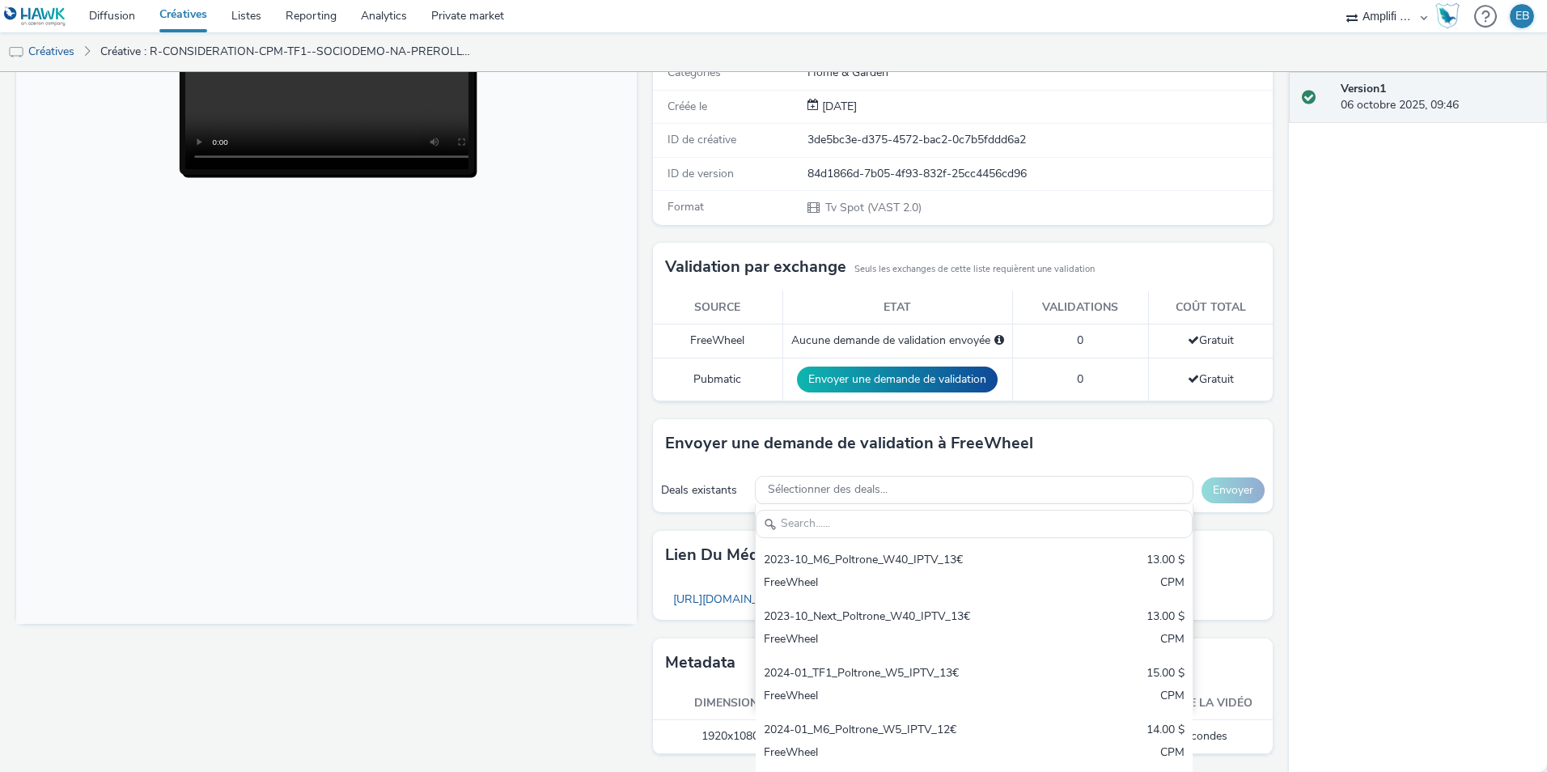
scroll to position [0, 0]
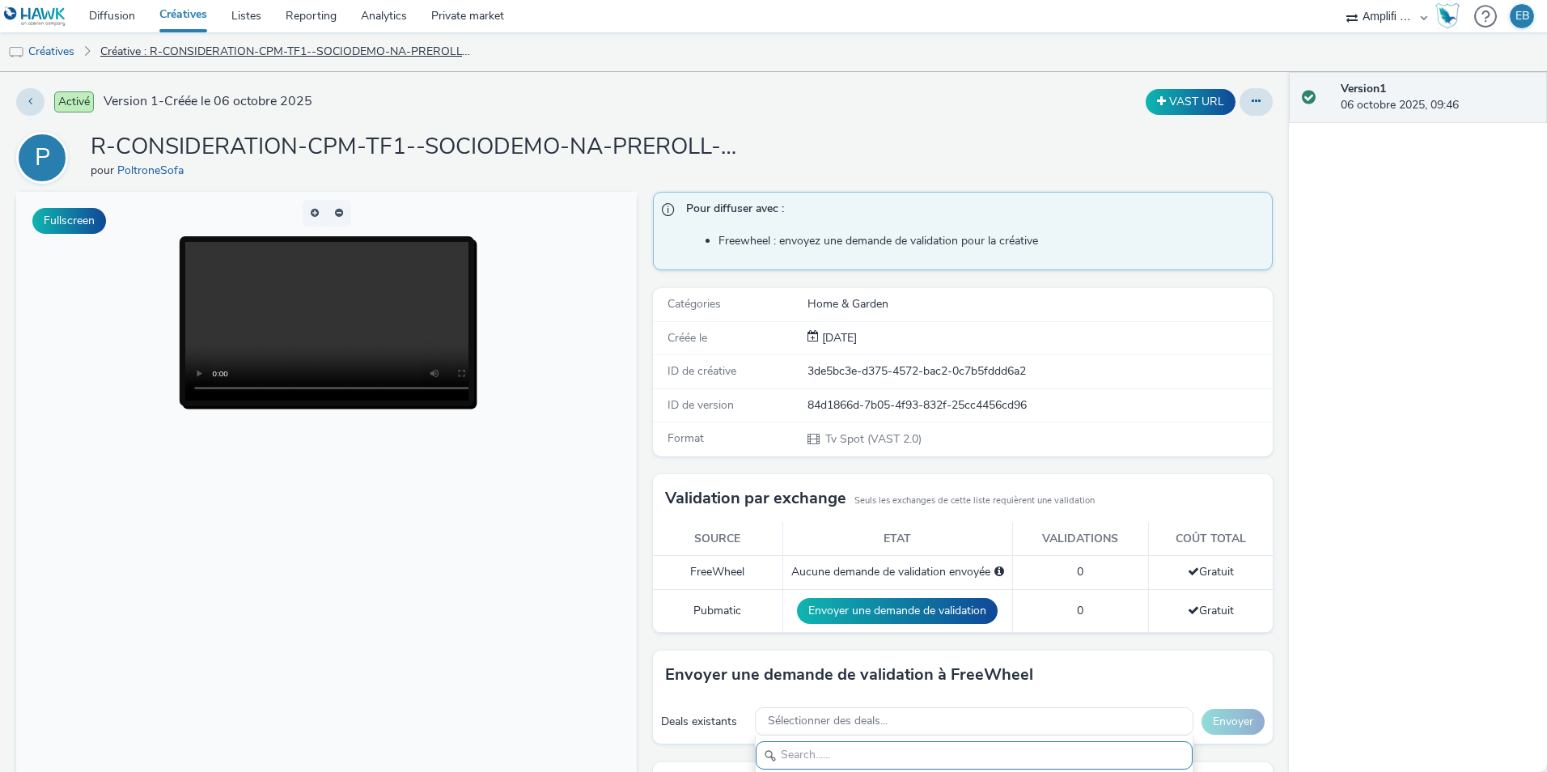
click at [159, 52] on link "Créative : R-CONSIDERATION-CPM-TF1--SOCIODEMO-NA-PREROLL-1x1-TV-15s_2025-10-06_…" at bounding box center [285, 51] width 387 height 39
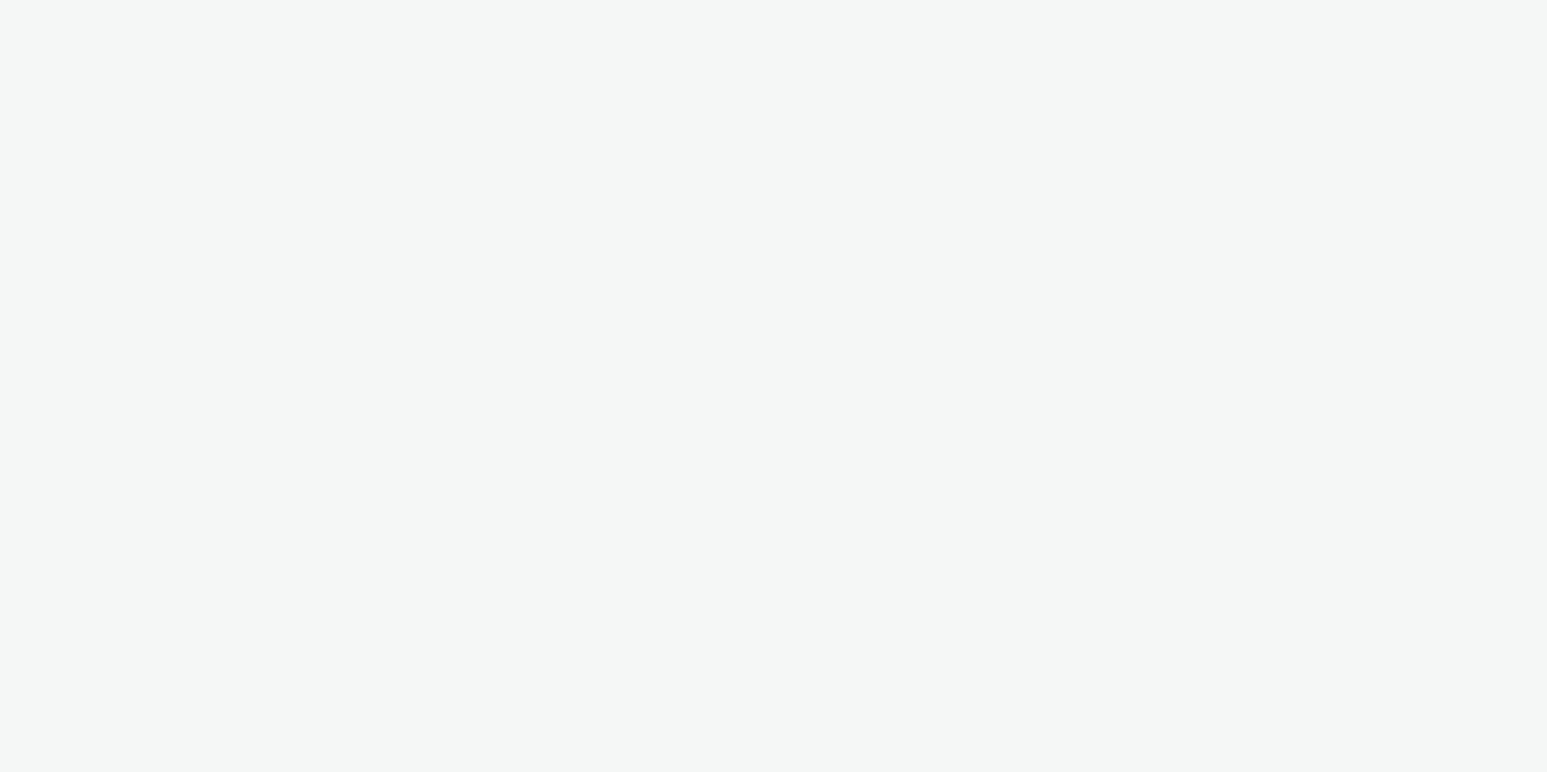
select select "d57a0b46-ef33-4938-977b-e6d07593e41f"
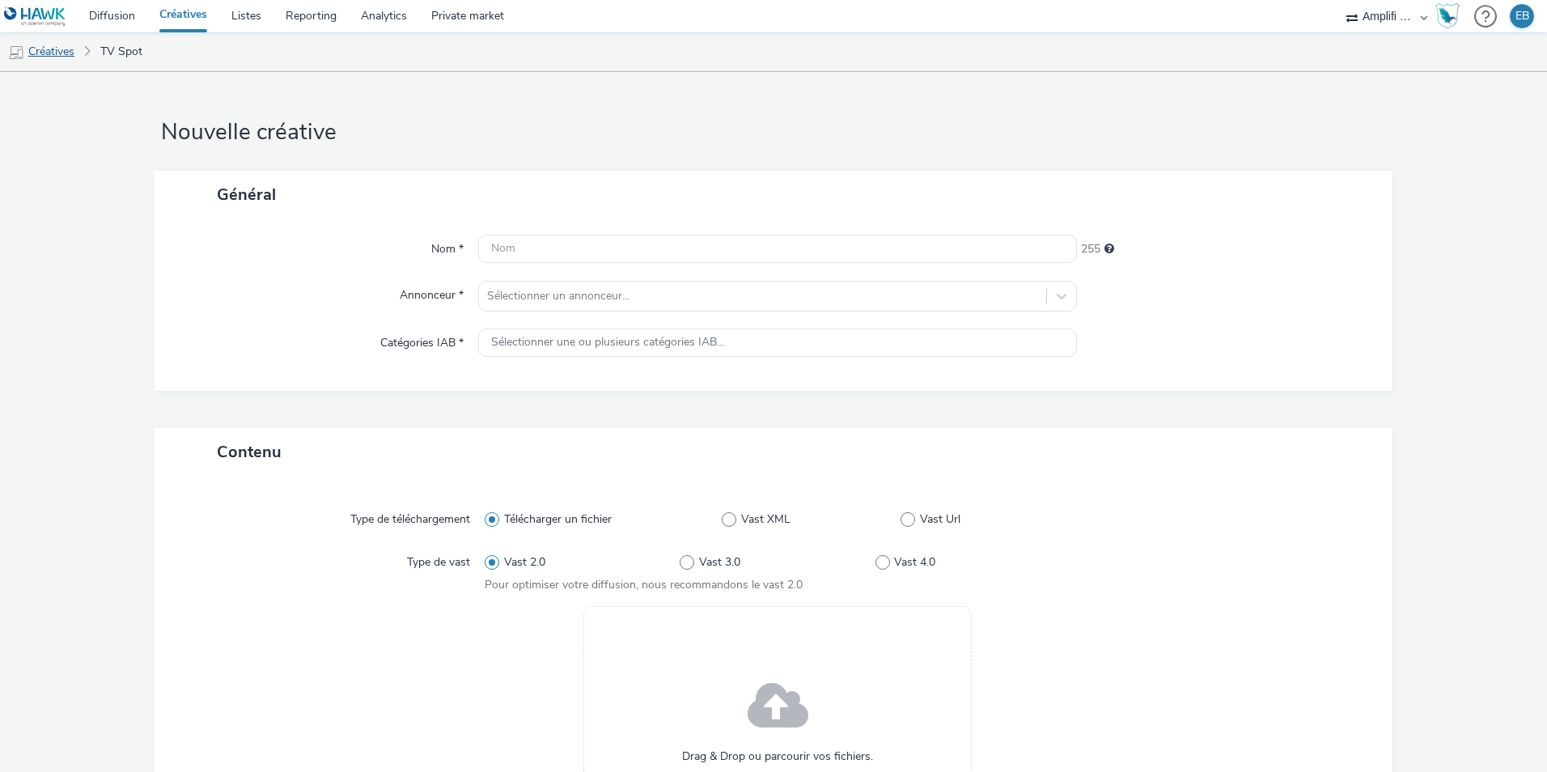
click at [75, 53] on link "Créatives" at bounding box center [41, 51] width 83 height 39
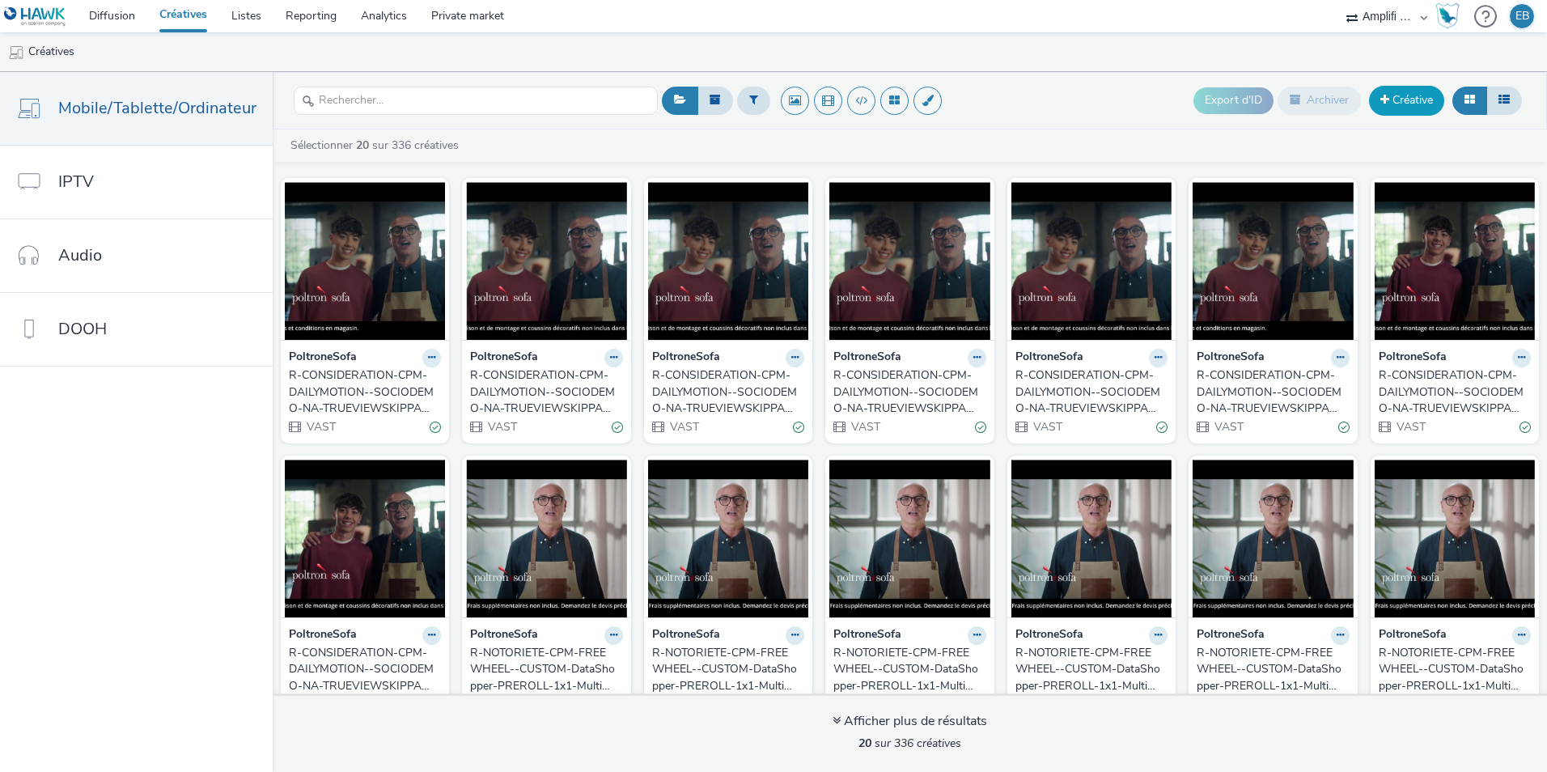
click at [1409, 104] on link "Créative" at bounding box center [1406, 100] width 75 height 29
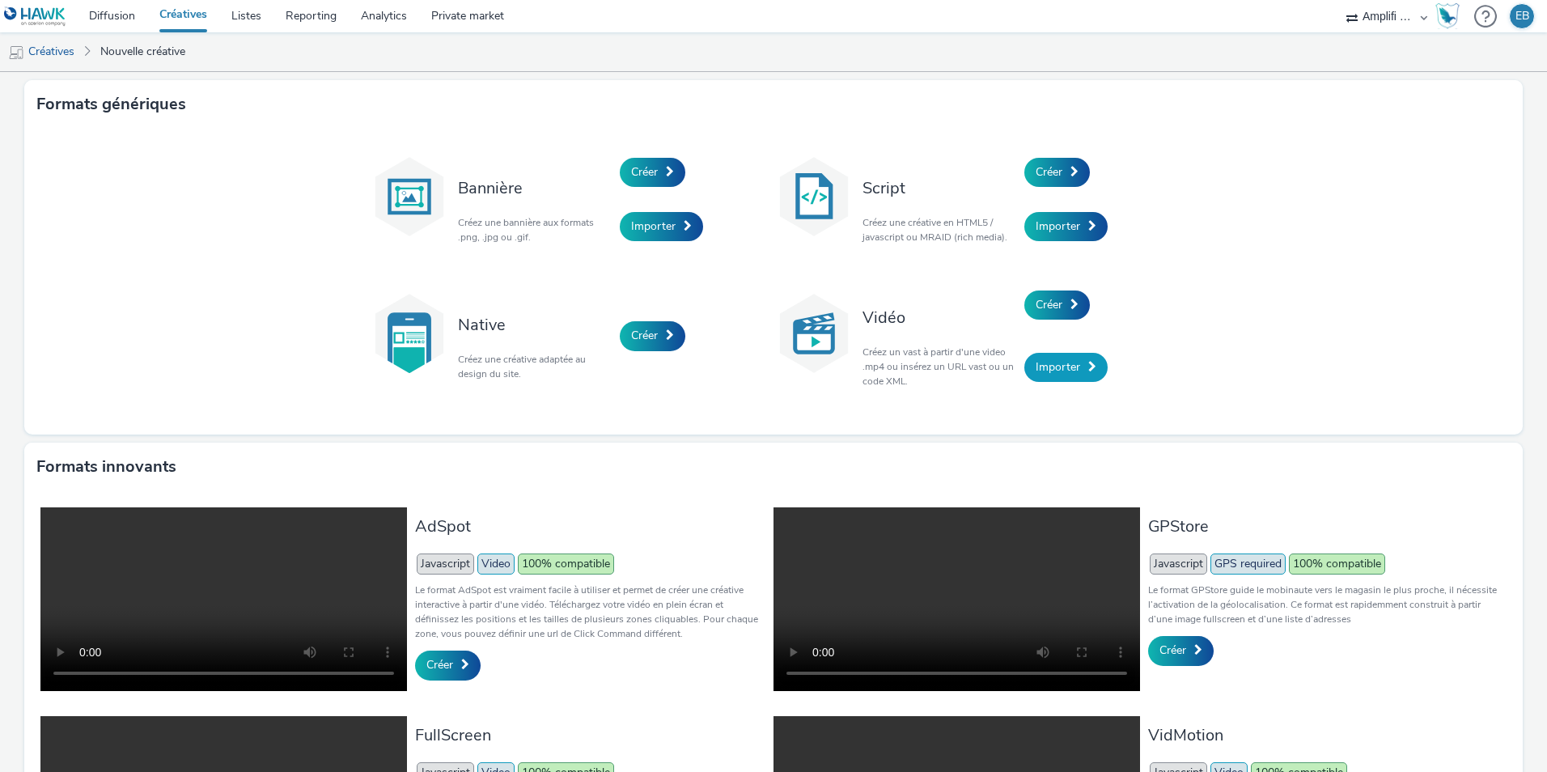
click at [1057, 367] on span "Importer" at bounding box center [1058, 366] width 45 height 15
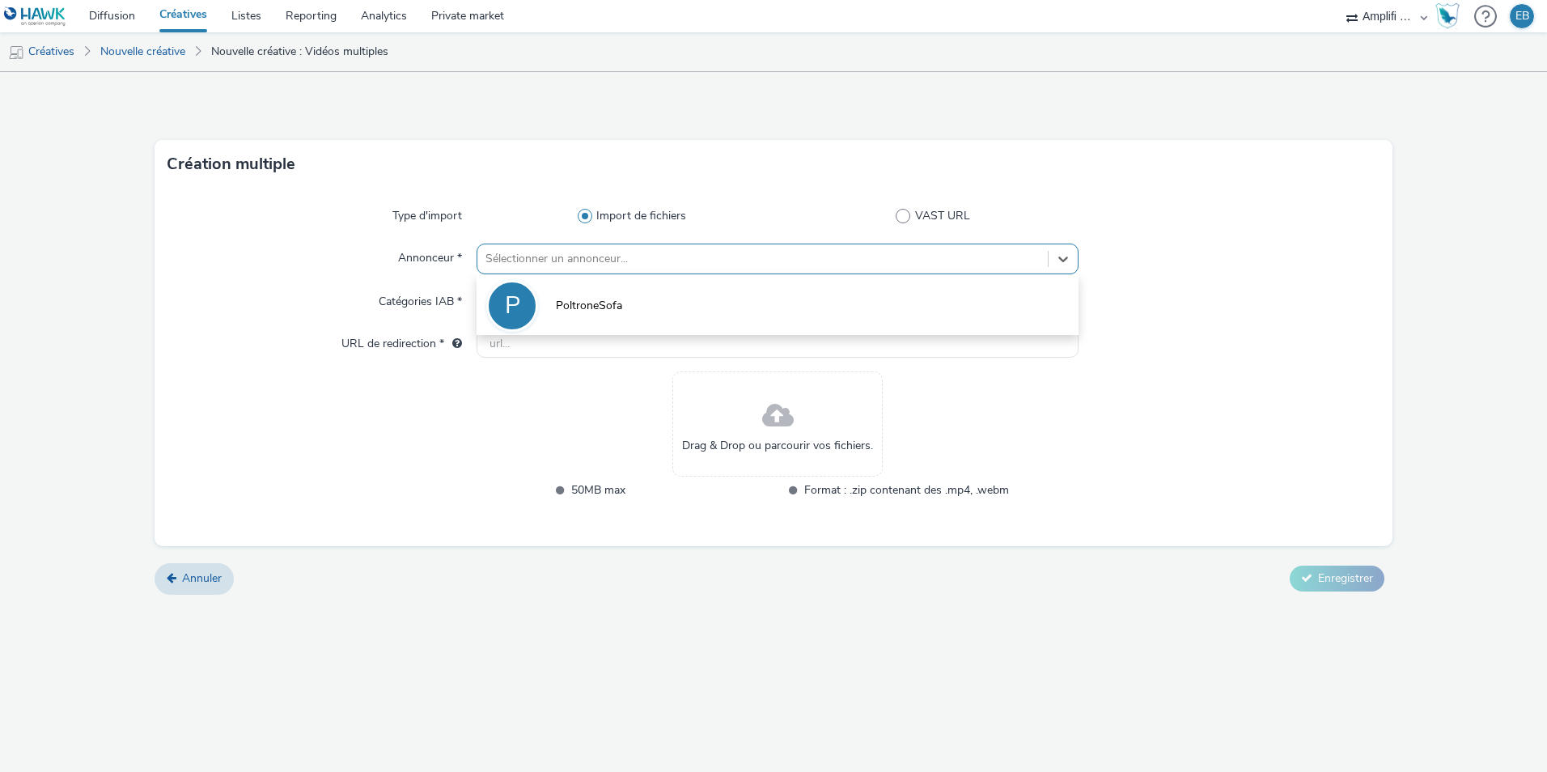
click at [628, 262] on div at bounding box center [762, 258] width 554 height 19
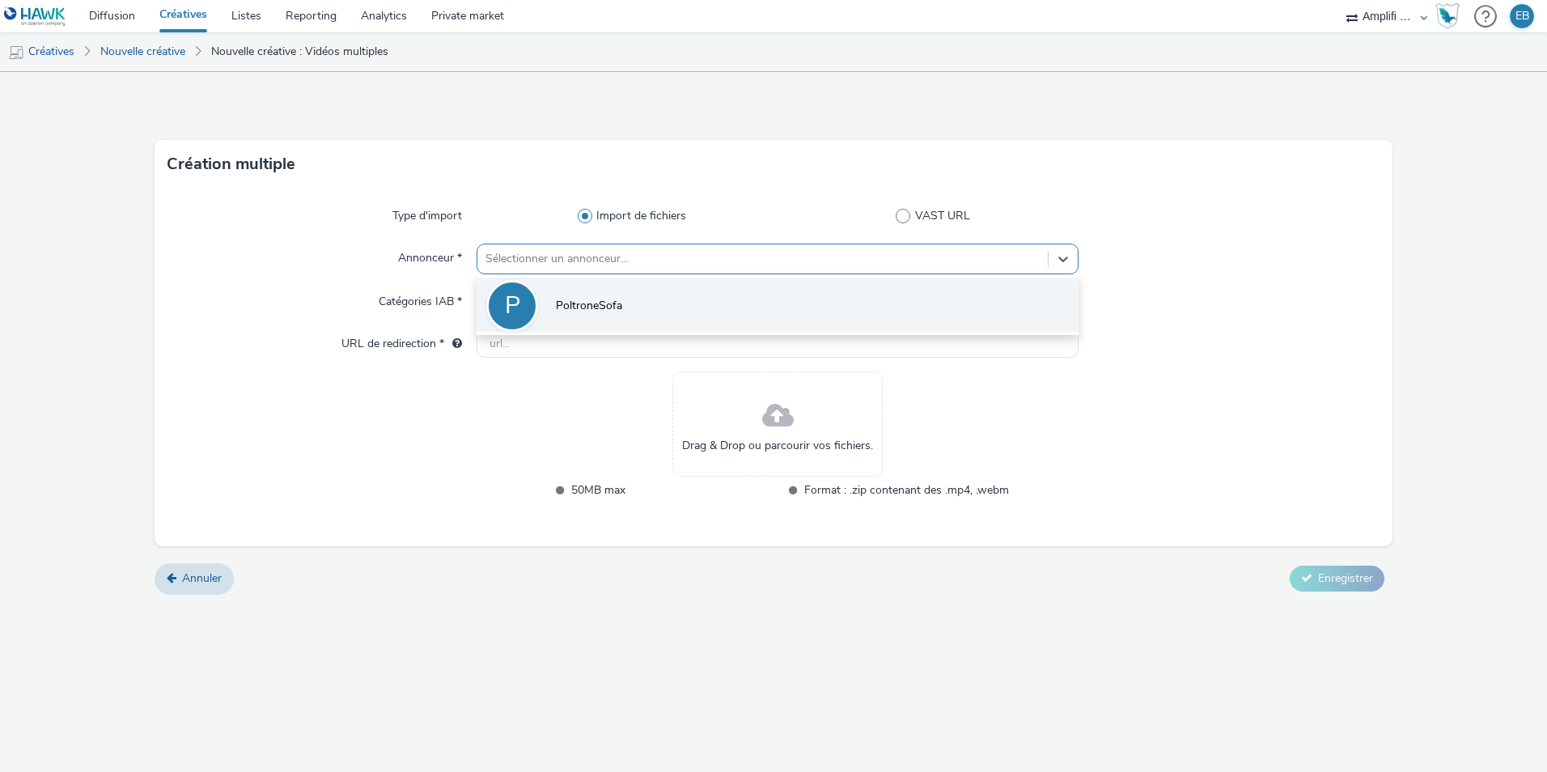
click at [625, 287] on li "P PoltroneSofa" at bounding box center [778, 305] width 602 height 54
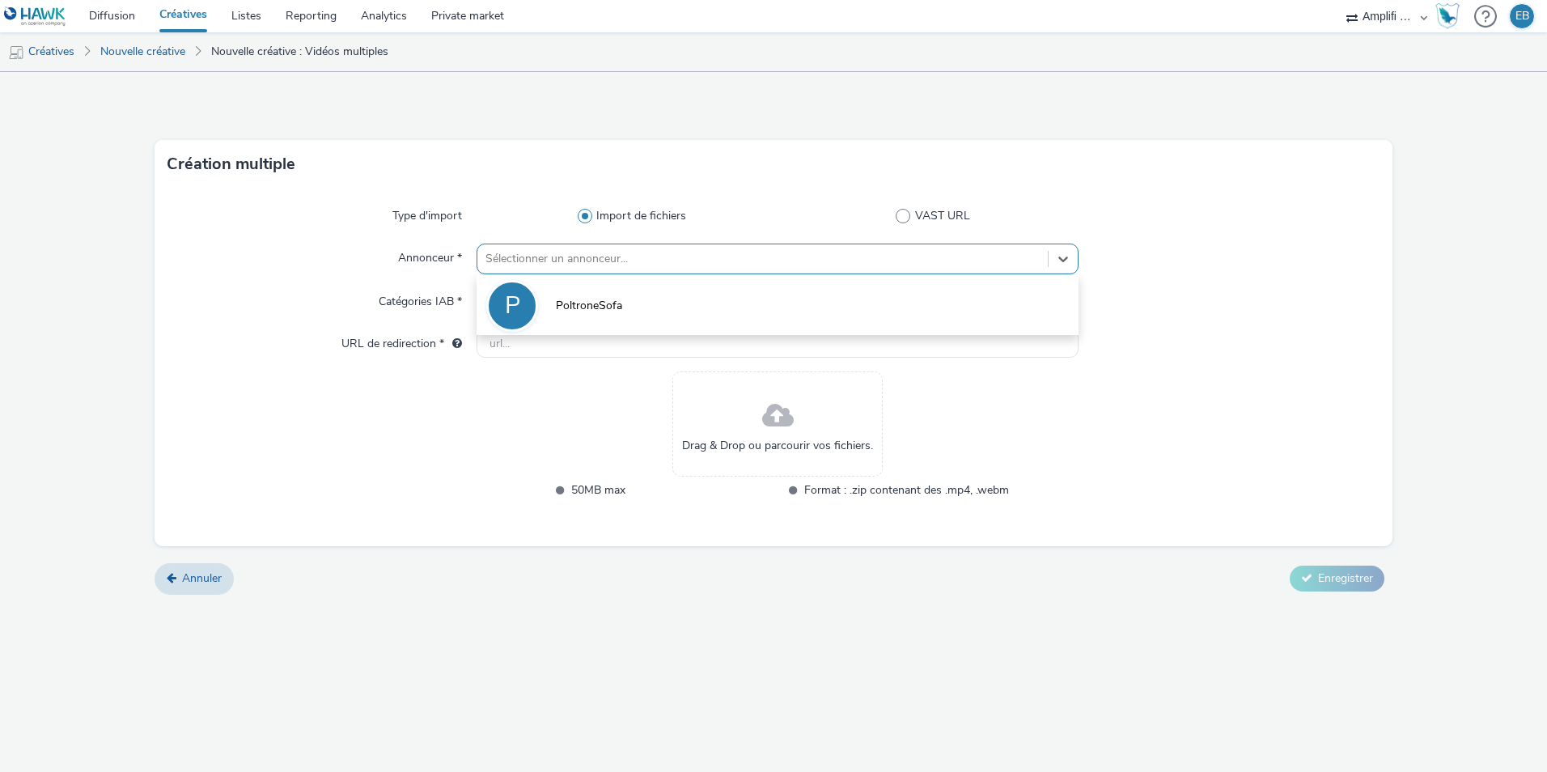
type input "[URL][DOMAIN_NAME]"
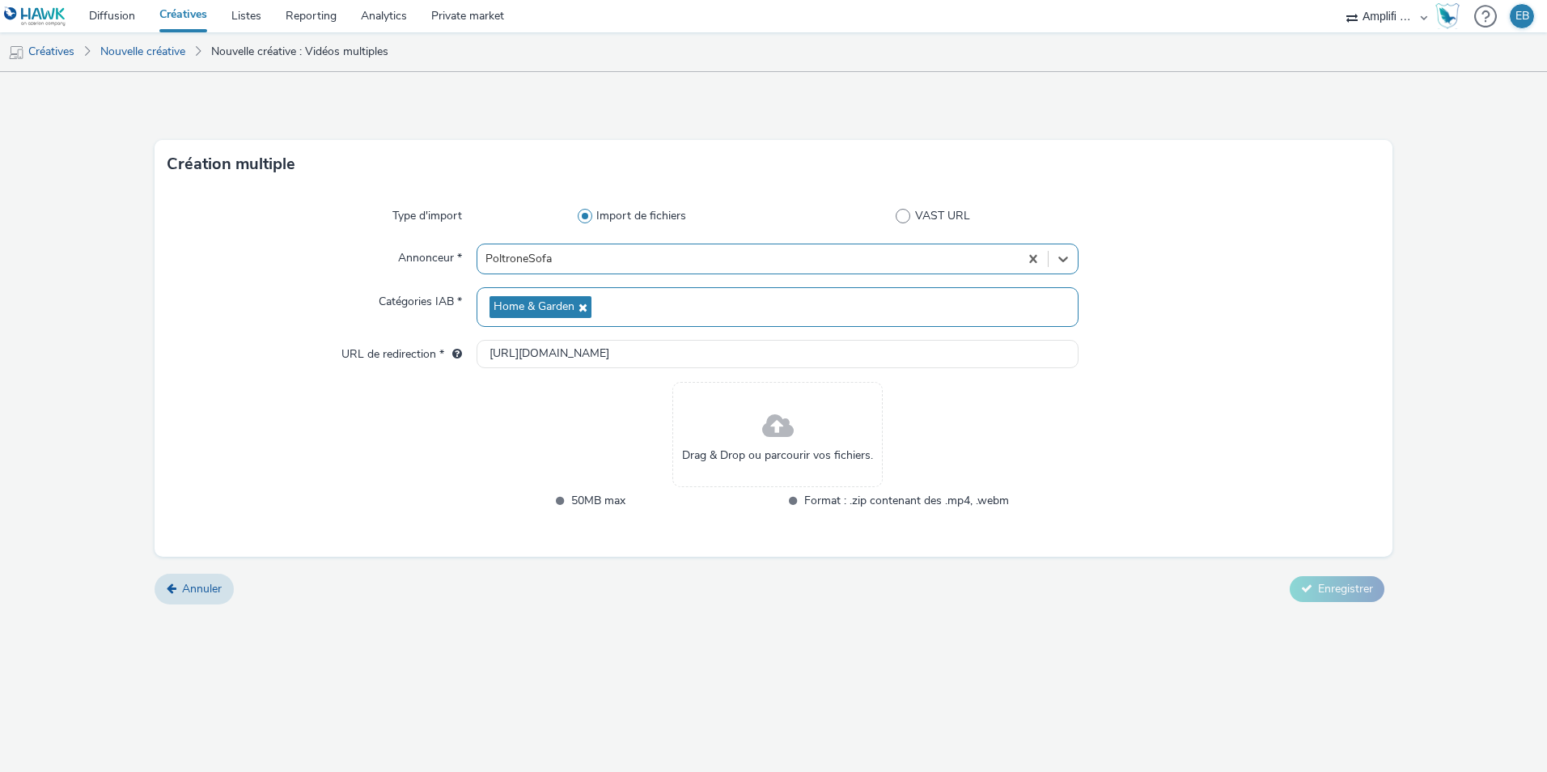
click at [623, 300] on div "Home & Garden" at bounding box center [778, 307] width 602 height 40
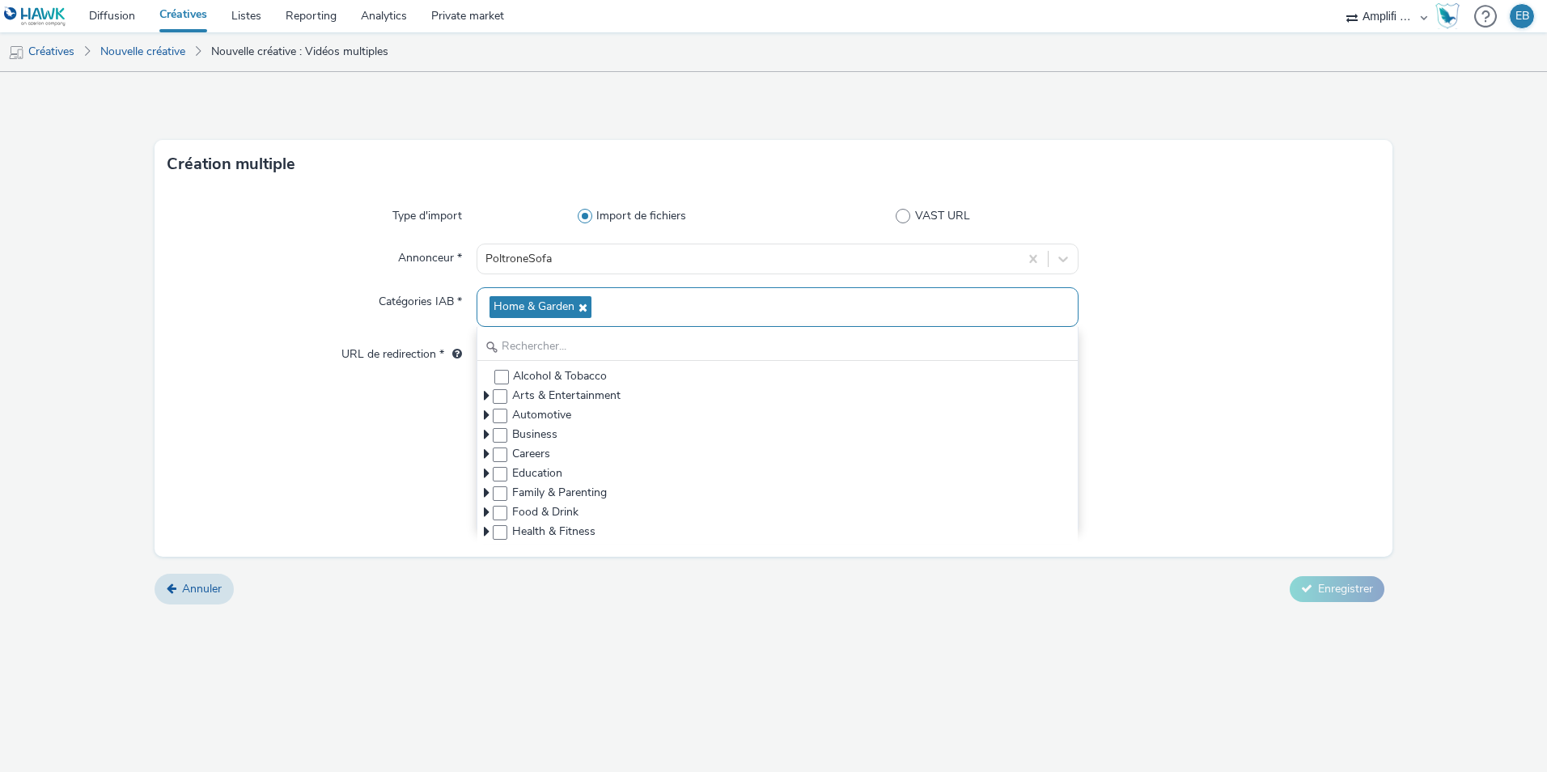
click at [655, 300] on div "Home & Garden" at bounding box center [778, 307] width 602 height 40
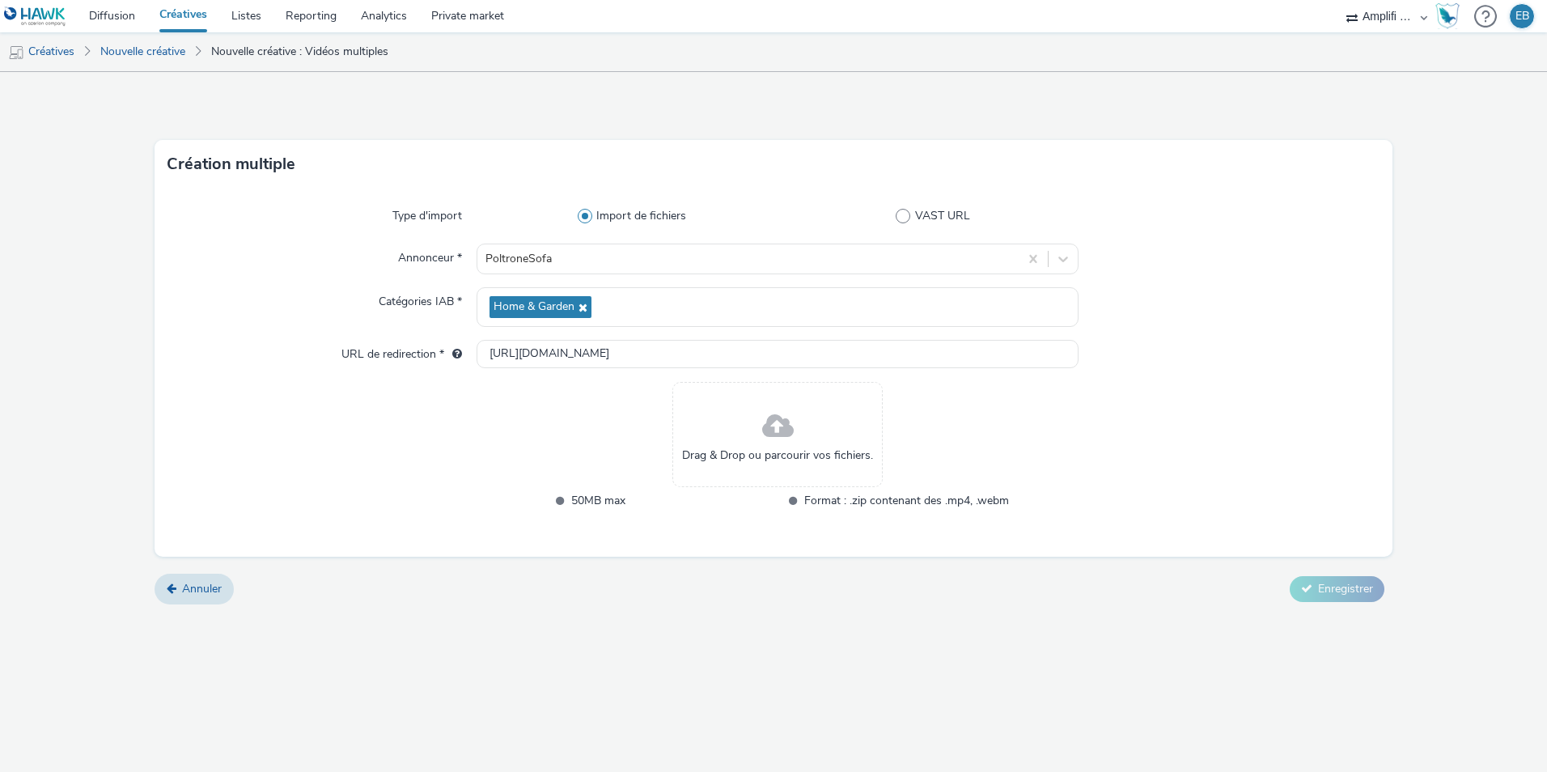
click at [741, 433] on div "Drag & Drop ou parcourir vos fichiers." at bounding box center [777, 434] width 210 height 105
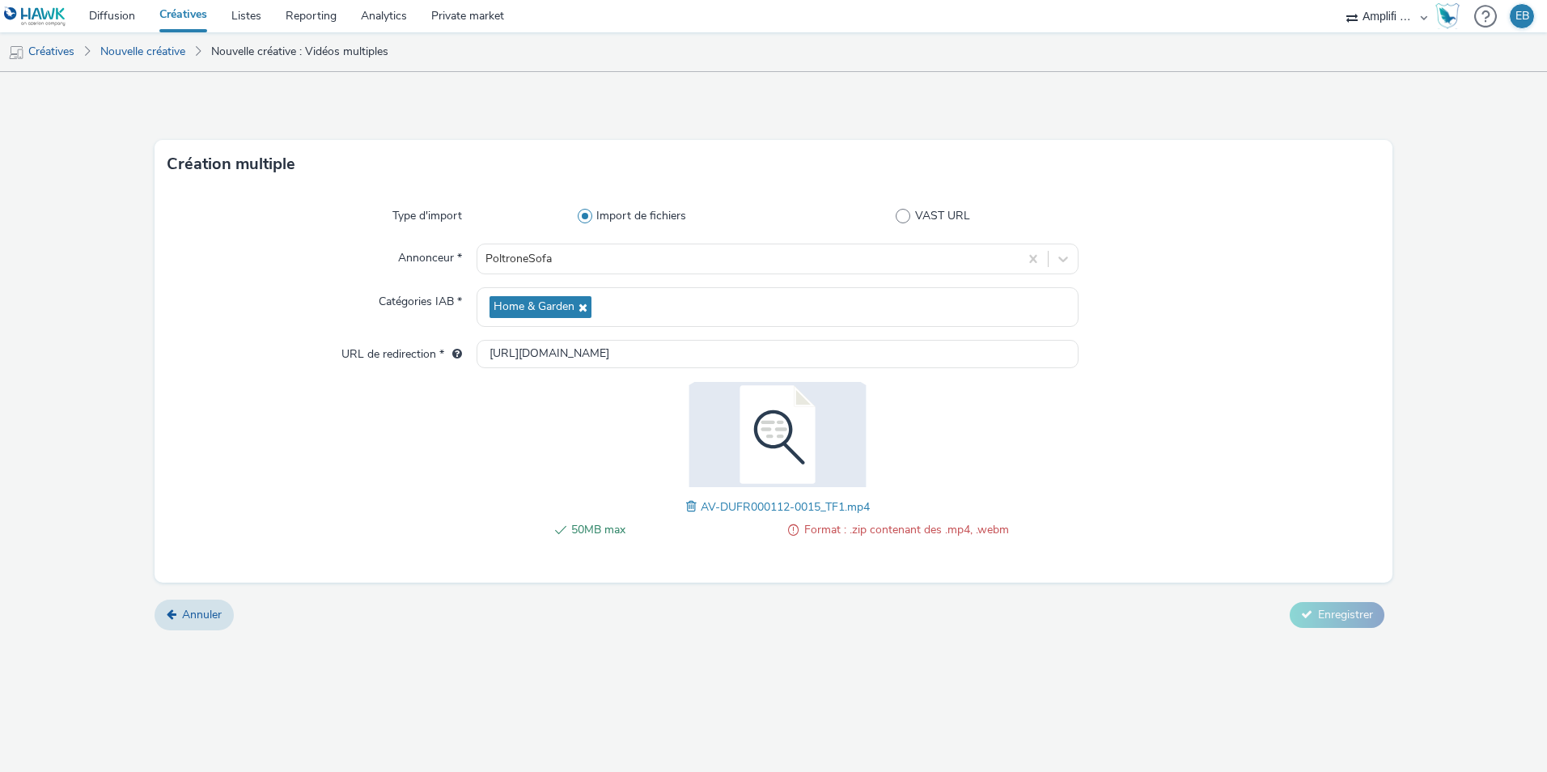
click at [850, 540] on span "Format : .zip contenant des .mp4, .webm" at bounding box center [906, 529] width 205 height 19
drag, startPoint x: 790, startPoint y: 527, endPoint x: 1057, endPoint y: 532, distance: 266.3
click at [1057, 532] on div "50MB max Format : .zip contenant des .mp4, .webm AV-DUFR000112-0015_TF1.mp4" at bounding box center [778, 469] width 602 height 174
click at [809, 549] on div "50MB max Format : .zip contenant des .mp4, .webm" at bounding box center [778, 538] width 462 height 36
click at [163, 53] on link "Nouvelle créative" at bounding box center [142, 51] width 101 height 39
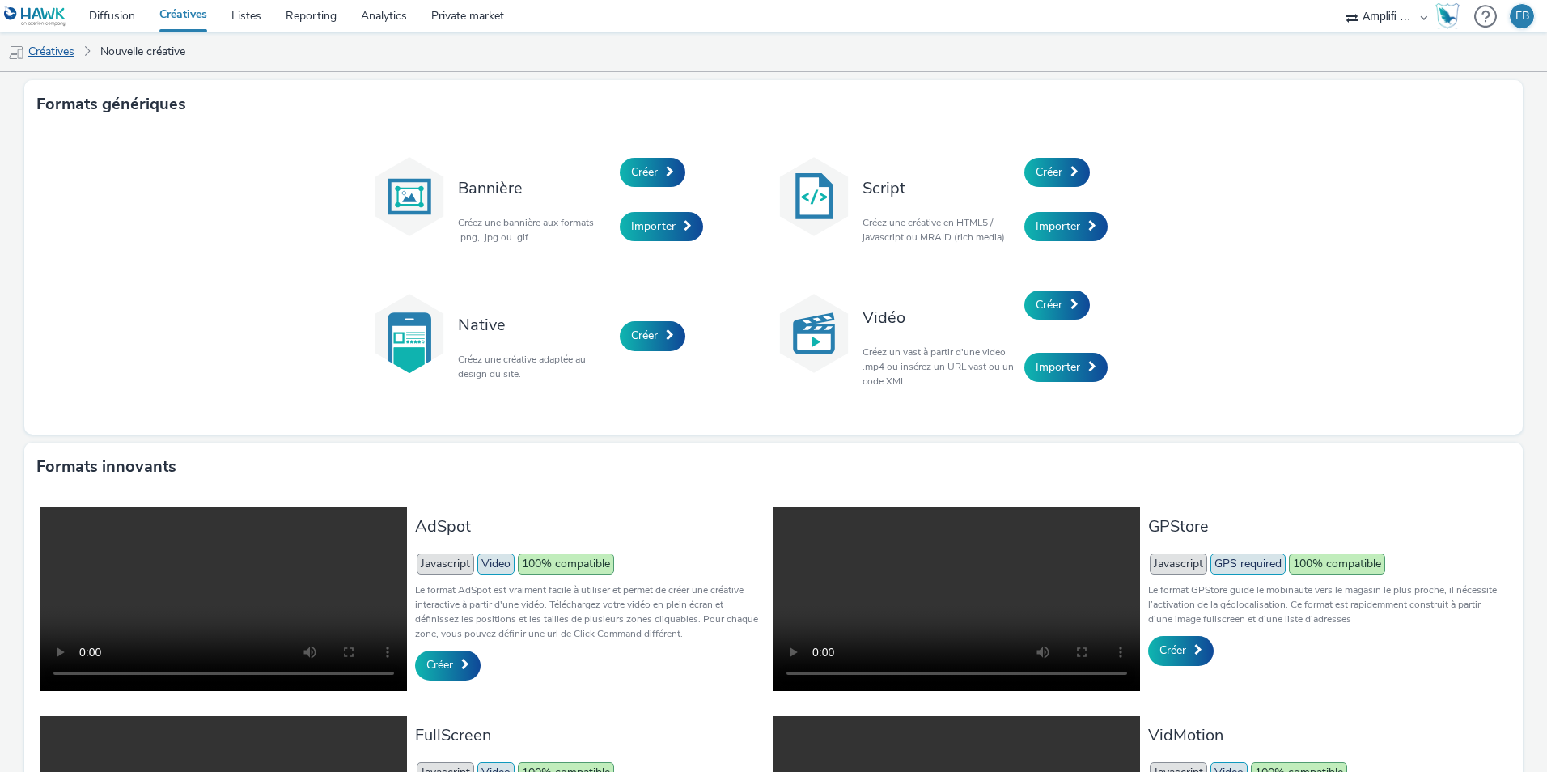
click at [63, 52] on link "Créatives" at bounding box center [41, 51] width 83 height 39
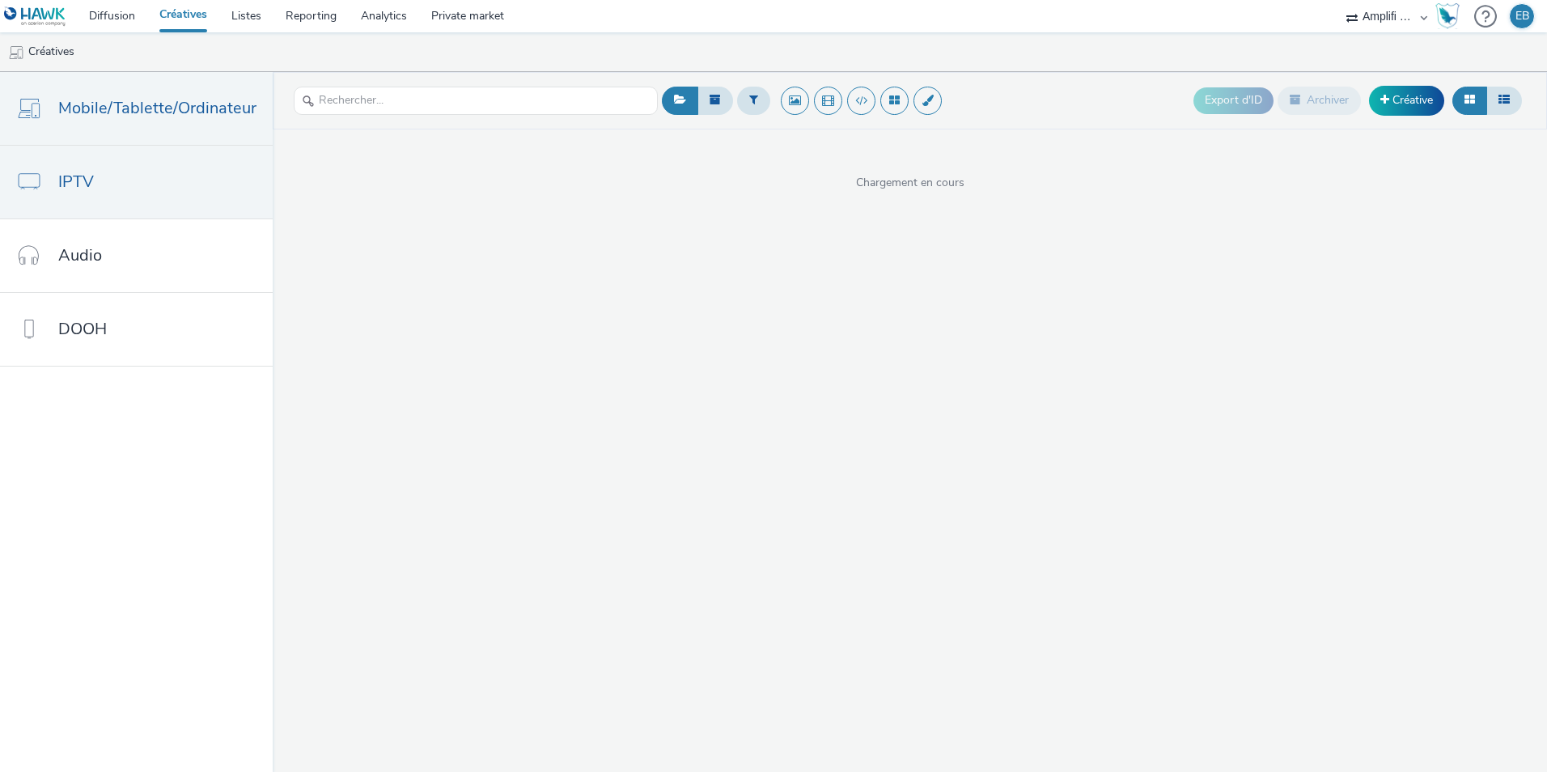
click at [236, 197] on link "IPTV" at bounding box center [136, 182] width 273 height 73
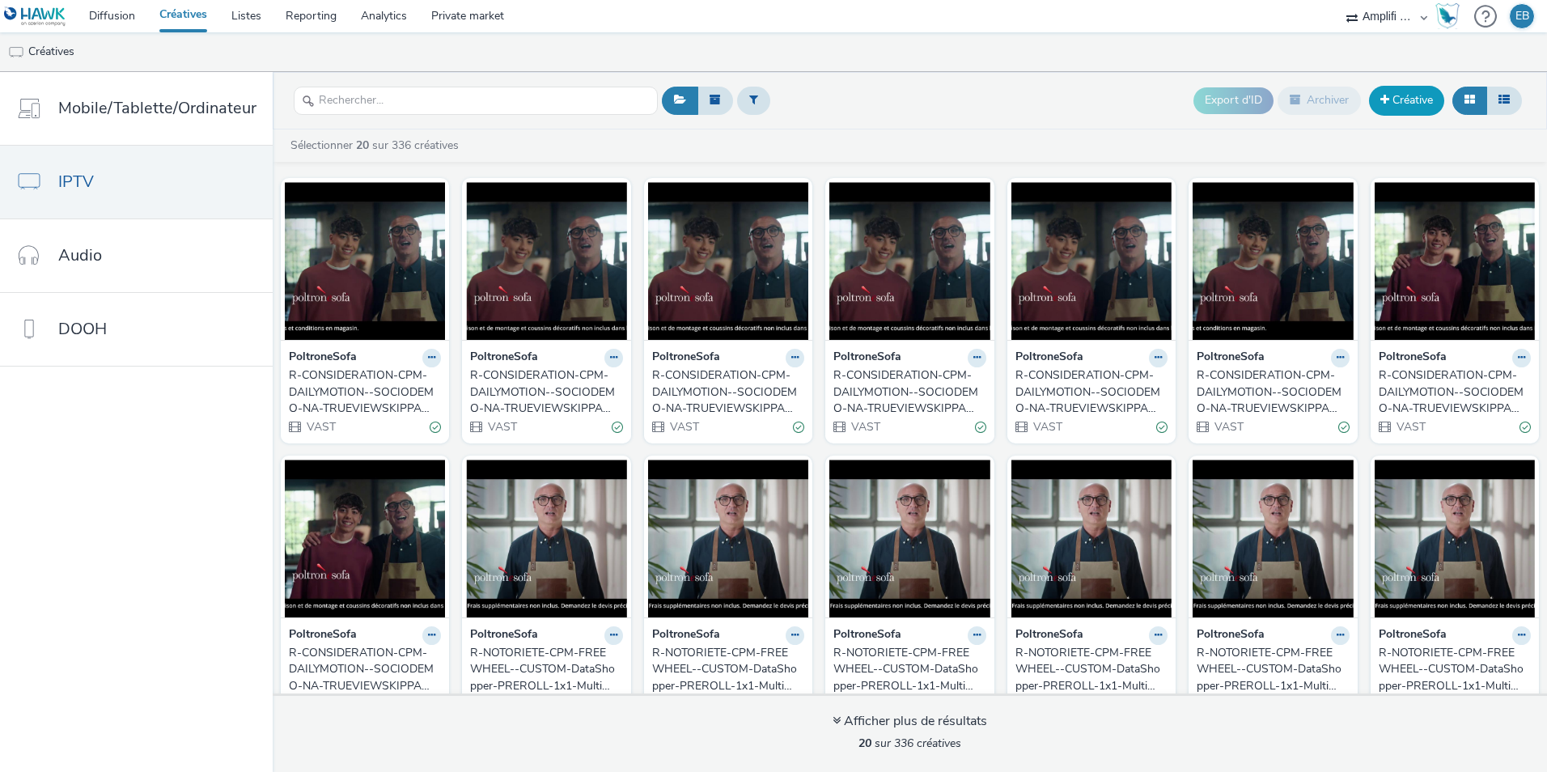
click at [1397, 112] on link "Créative" at bounding box center [1406, 100] width 75 height 29
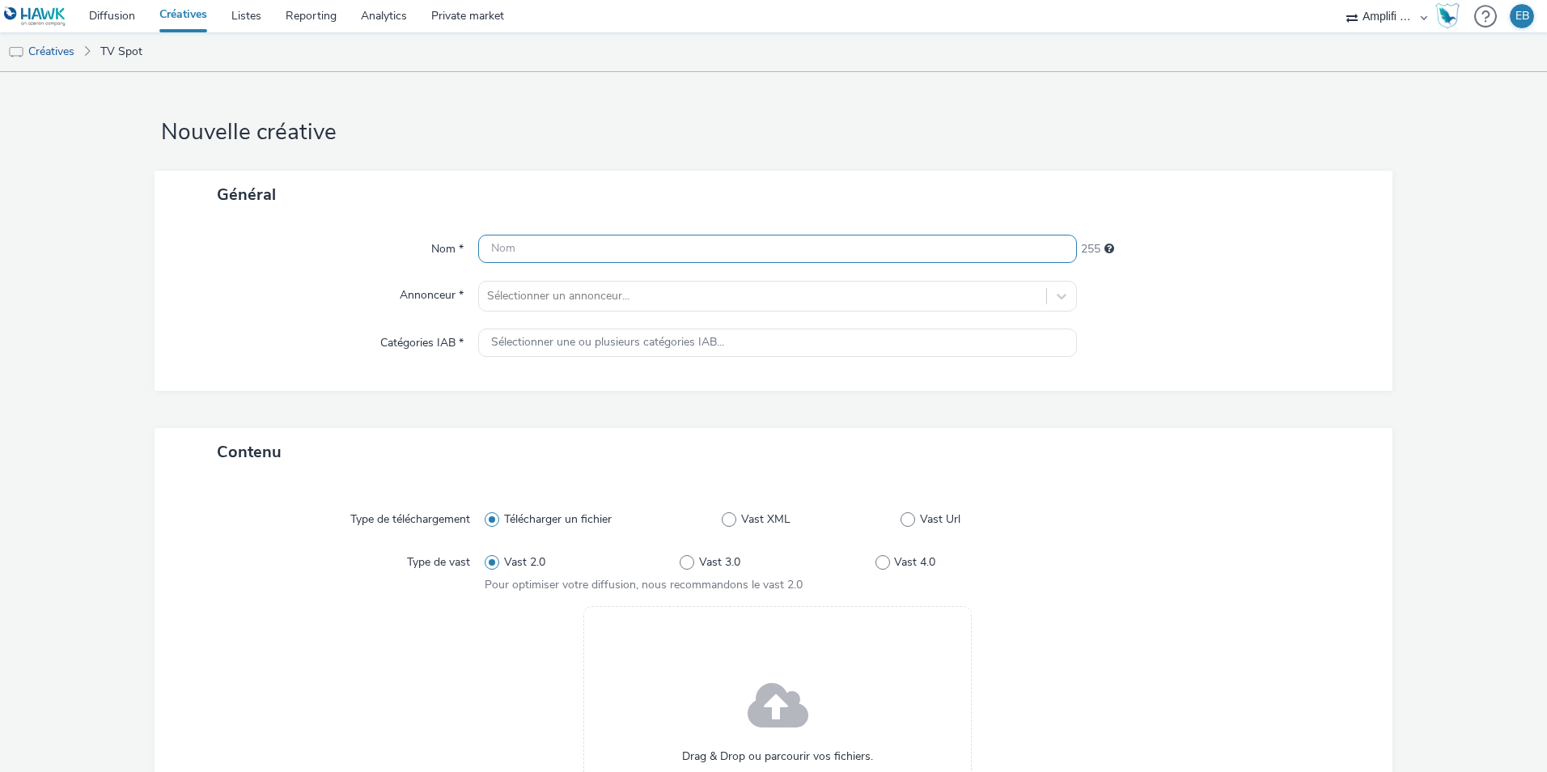
click at [631, 260] on input "text" at bounding box center [777, 249] width 599 height 28
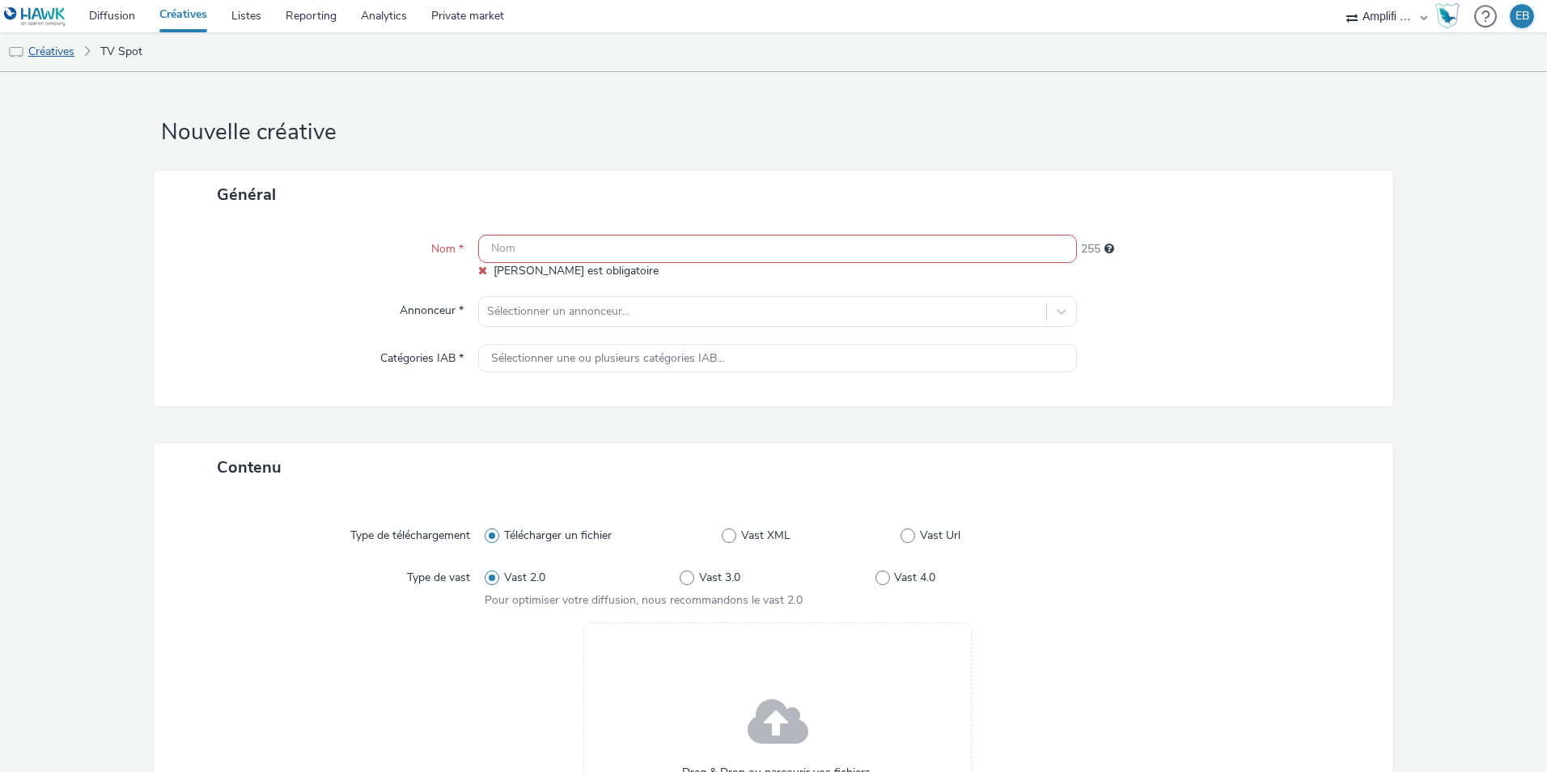
click at [66, 53] on link "Créatives" at bounding box center [41, 51] width 83 height 39
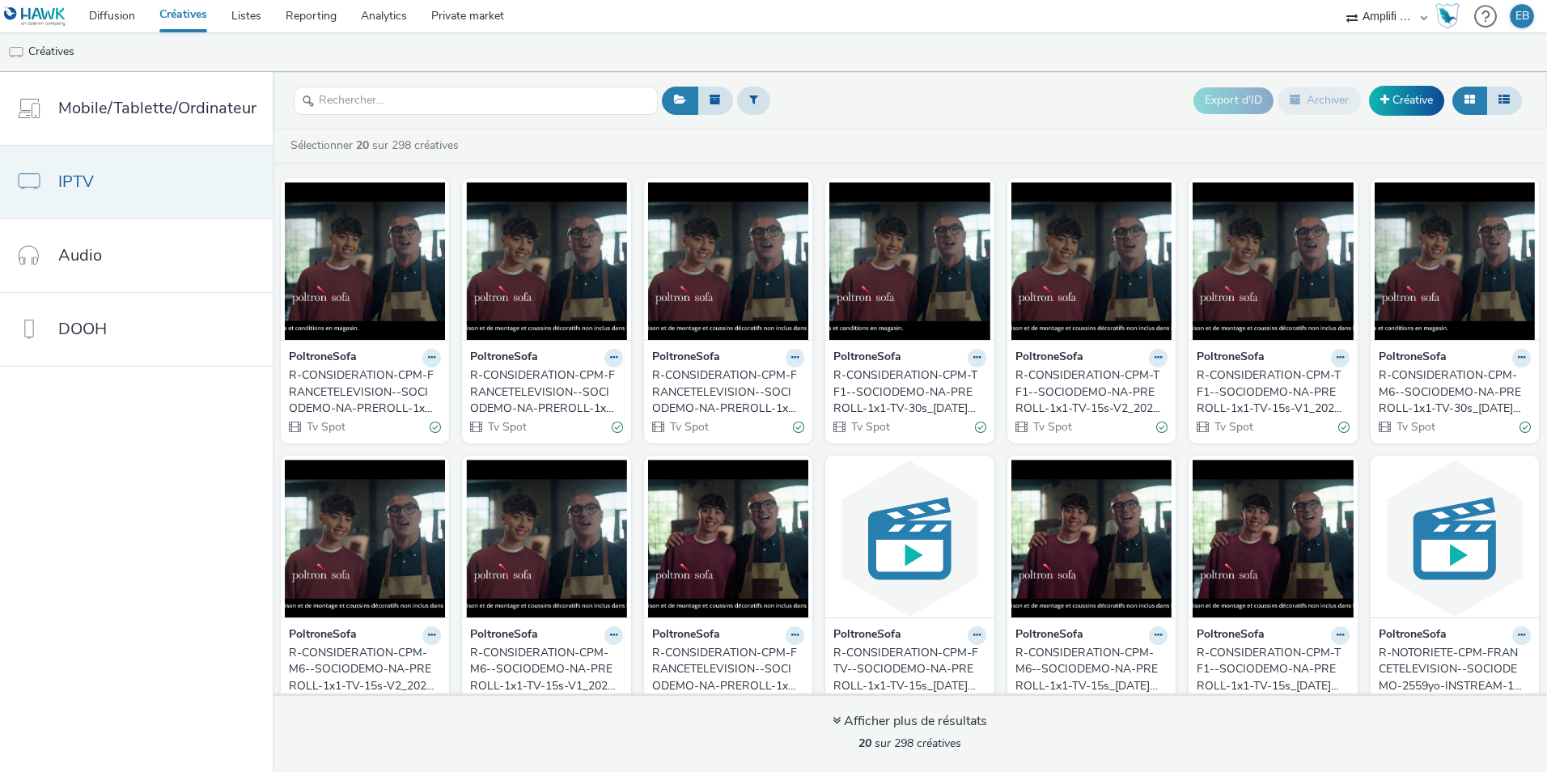
click at [178, 192] on link "IPTV" at bounding box center [136, 182] width 273 height 73
click at [405, 388] on div "R-CONSIDERATION-CPM-FRANCETELEVISION--SOCIODEMO-NA-PREROLL-1x1-TV-30sec_[DATE]_…" at bounding box center [362, 391] width 146 height 49
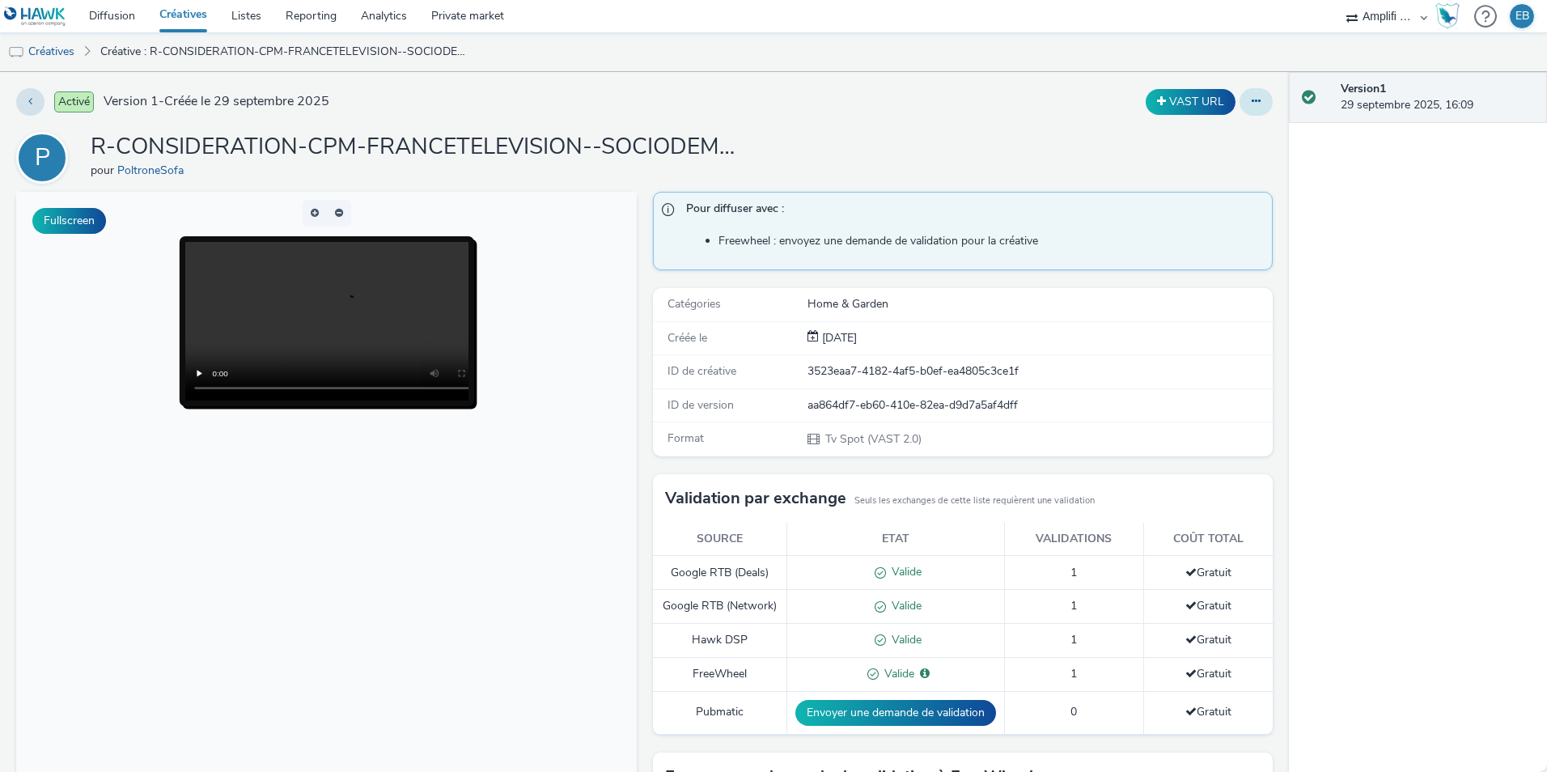
click at [1252, 97] on icon at bounding box center [1256, 100] width 9 height 11
click at [1229, 129] on link "Modifier" at bounding box center [1211, 134] width 121 height 32
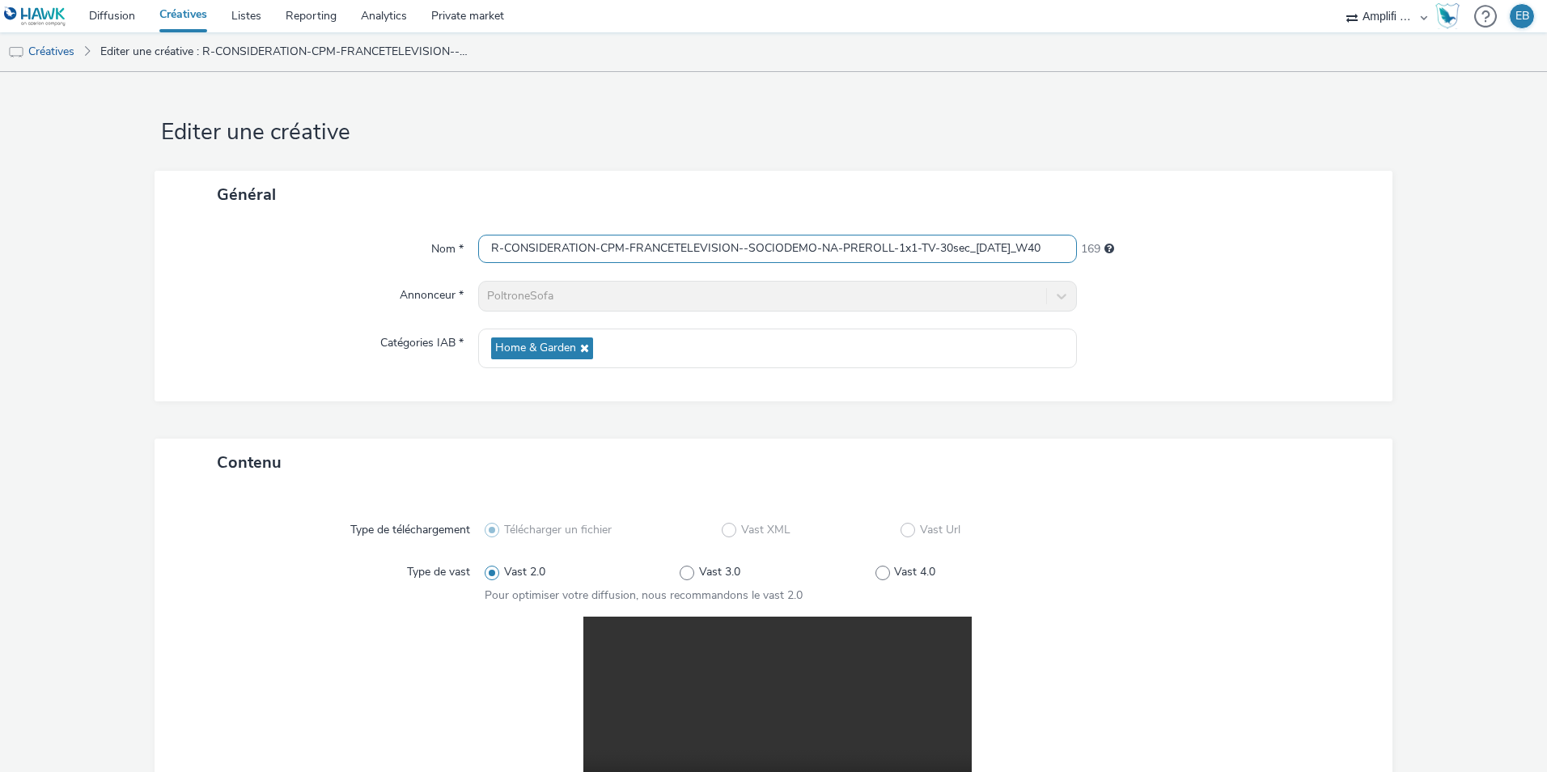
click at [701, 251] on input "R-CONSIDERATION-CPM-FRANCETELEVISION--SOCIODEMO-NA-PREROLL-1x1-TV-30sec_[DATE]_…" at bounding box center [777, 249] width 599 height 28
click at [65, 44] on link "Créatives" at bounding box center [41, 51] width 83 height 39
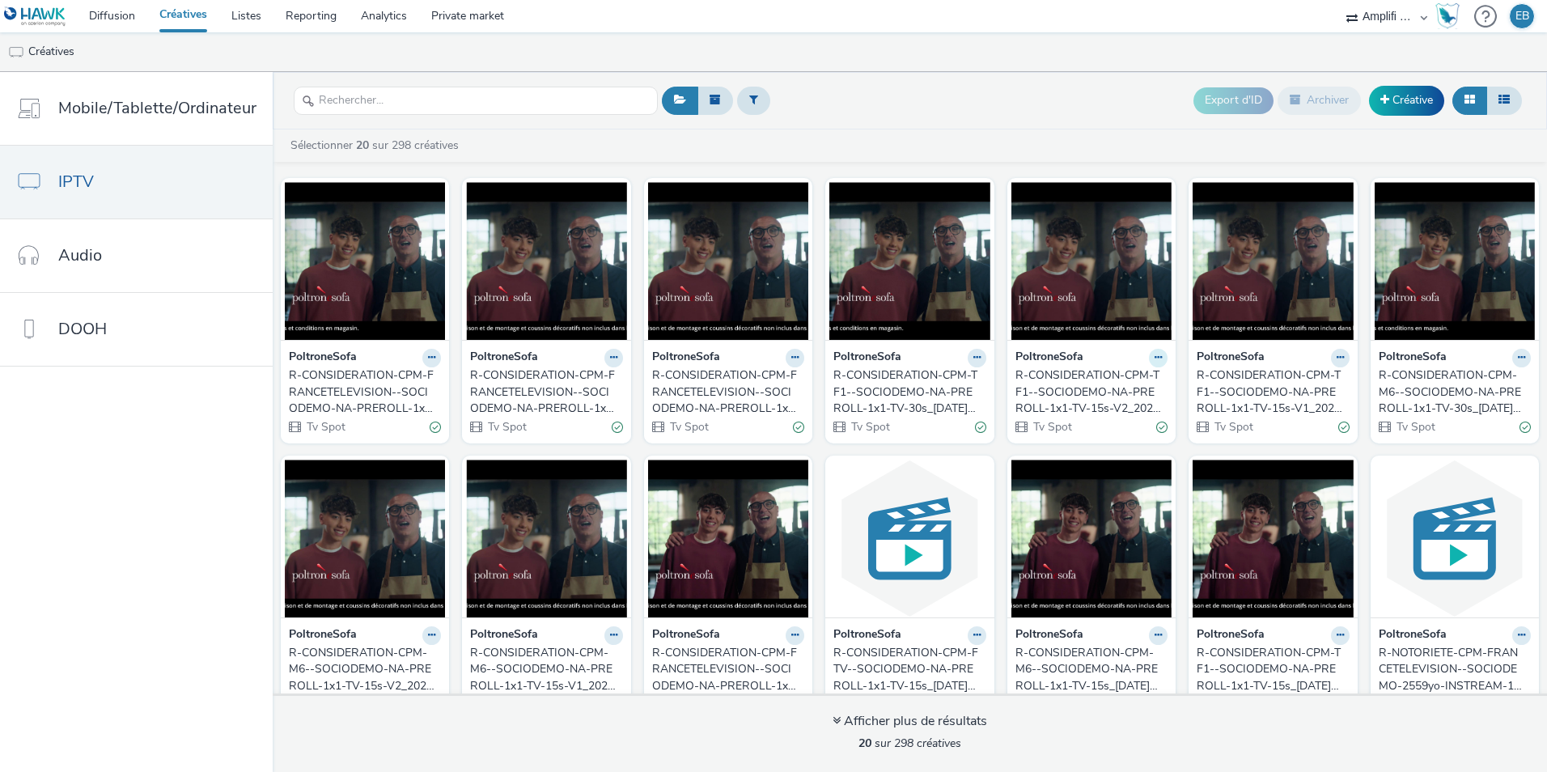
click at [1152, 356] on button at bounding box center [1158, 358] width 19 height 19
click at [1134, 384] on link "Modifier" at bounding box center [1106, 386] width 121 height 32
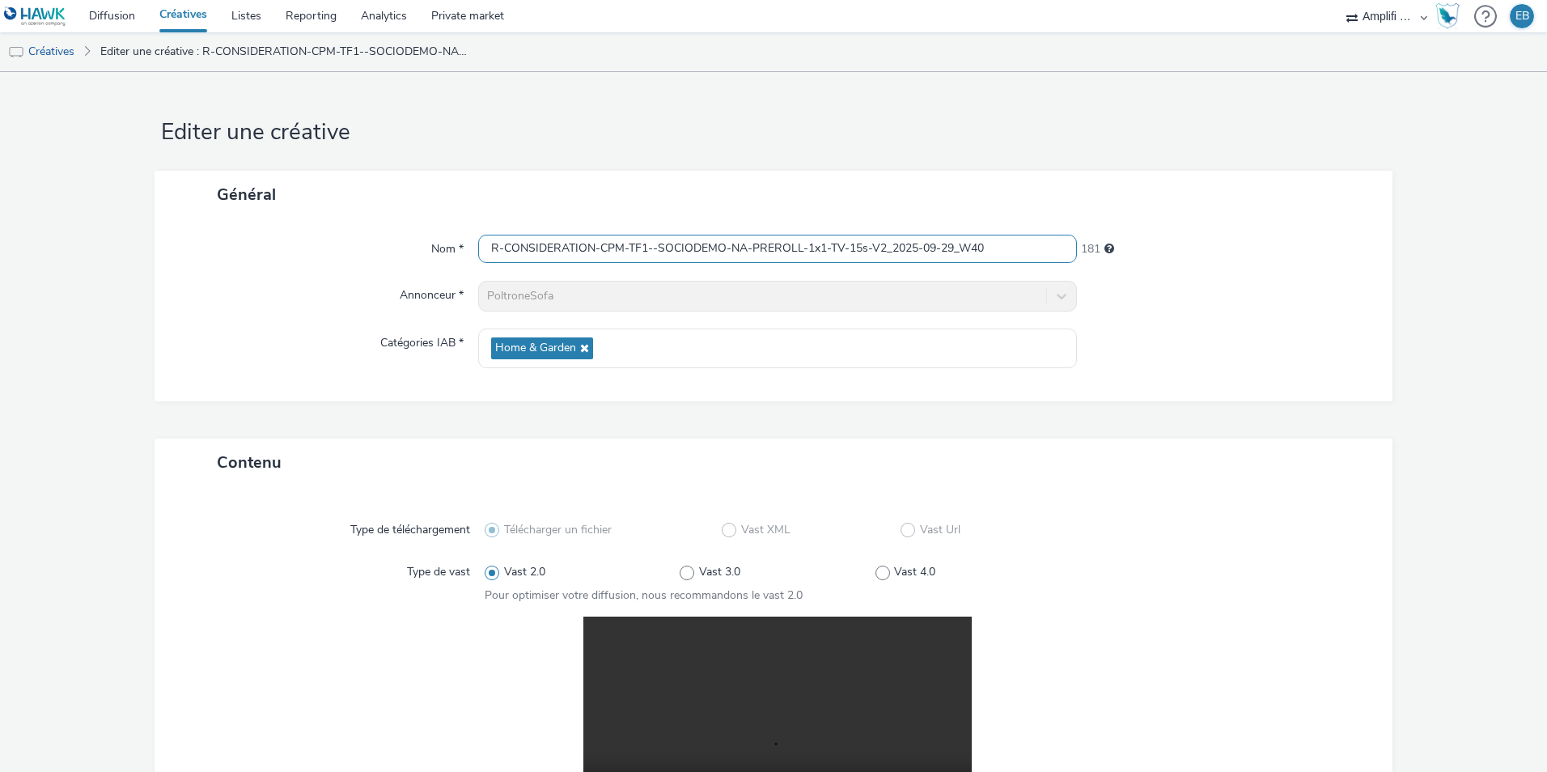
drag, startPoint x: 986, startPoint y: 247, endPoint x: 328, endPoint y: 247, distance: 658.6
click at [328, 247] on div "Nom * R-CONSIDERATION-CPM-TF1--SOCIODEMO-NA-PREROLL-1x1-TV-15s-V2_2025-09-29_W4…" at bounding box center [774, 249] width 1206 height 29
click at [432, 12] on link "Private market" at bounding box center [467, 16] width 97 height 32
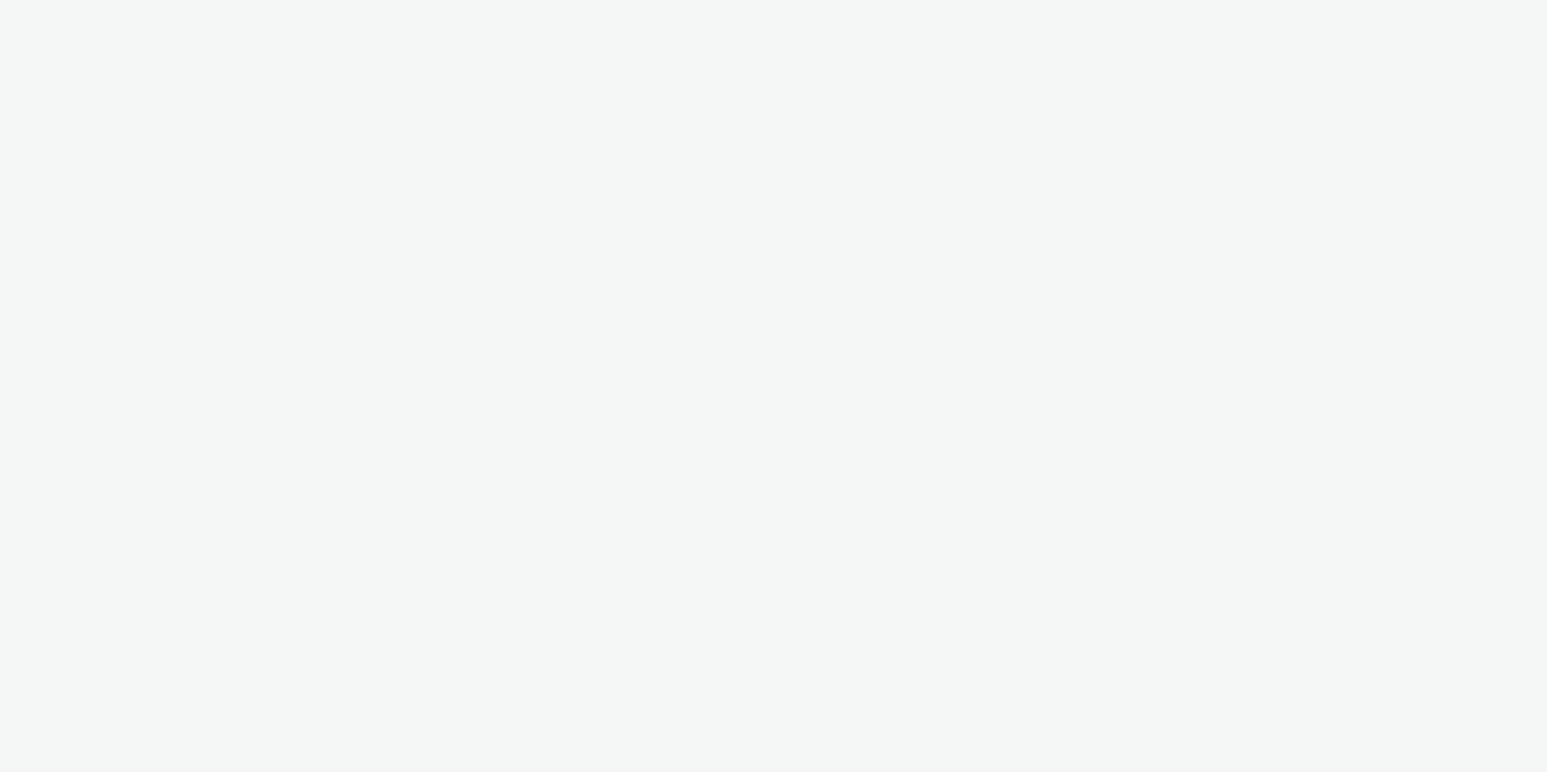
select select "d57a0b46-ef33-4938-977b-e6d07593e41f"
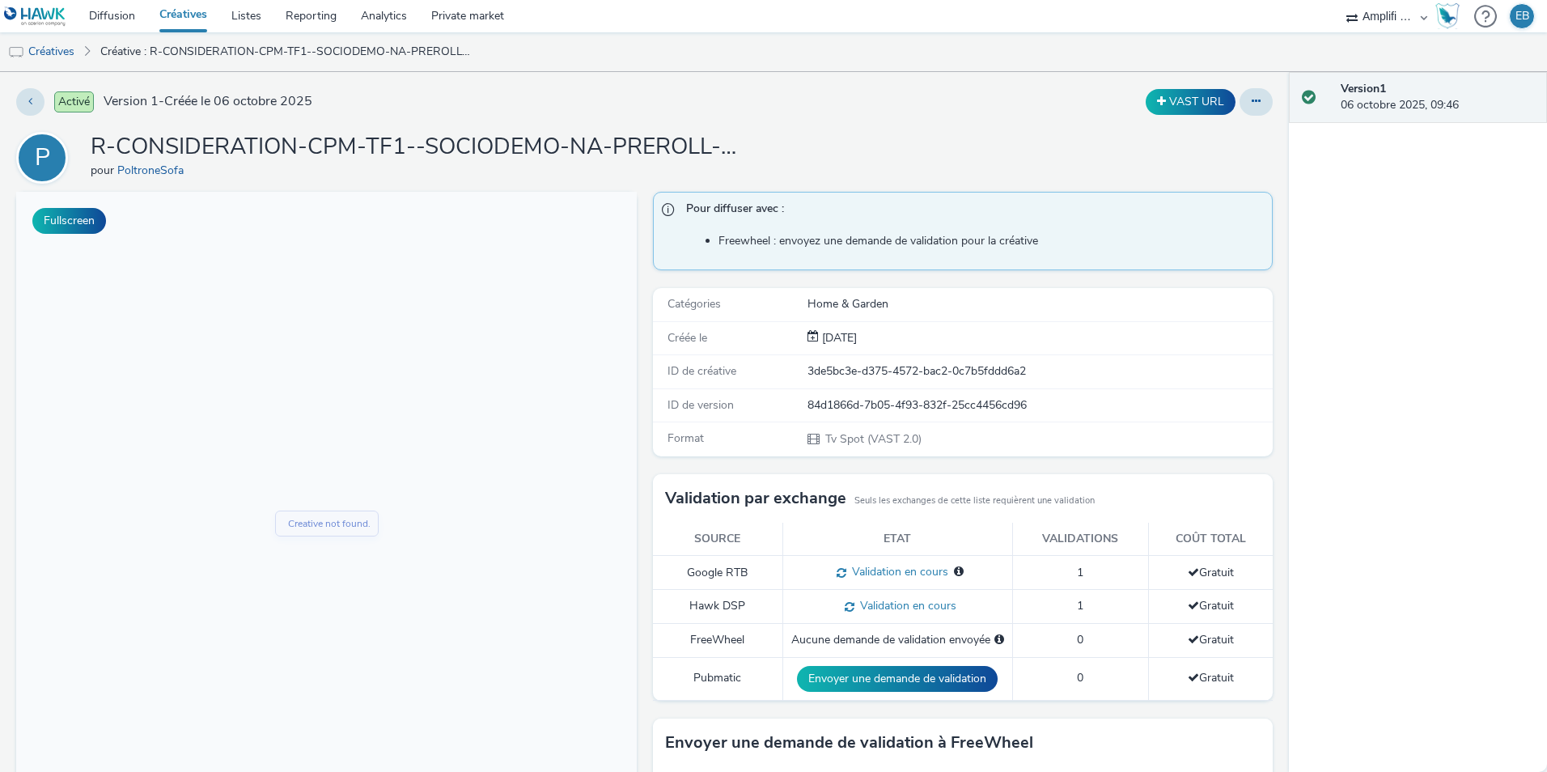
scroll to position [299, 0]
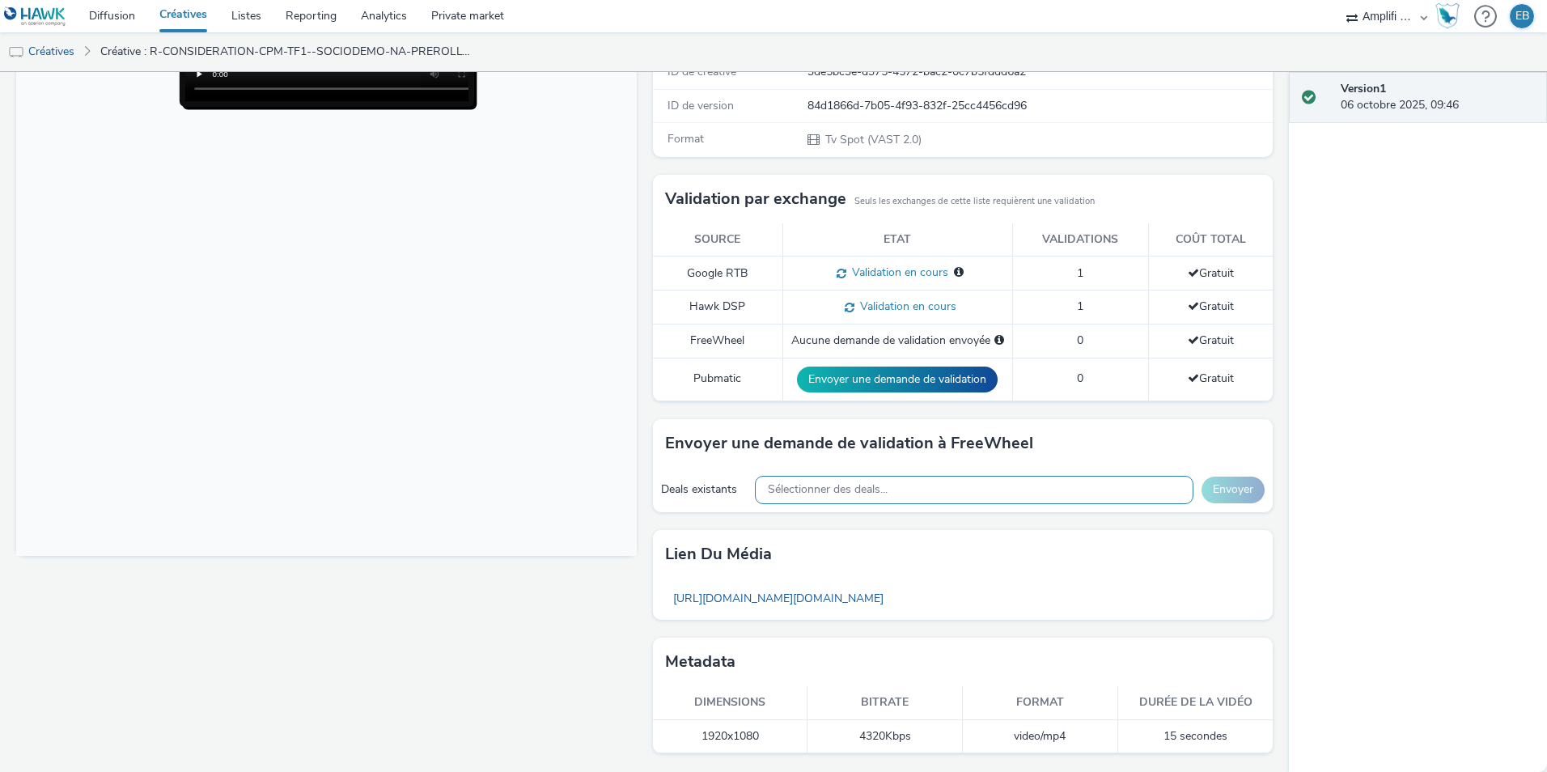
click at [862, 490] on span "Sélectionner des deals..." at bounding box center [828, 490] width 120 height 14
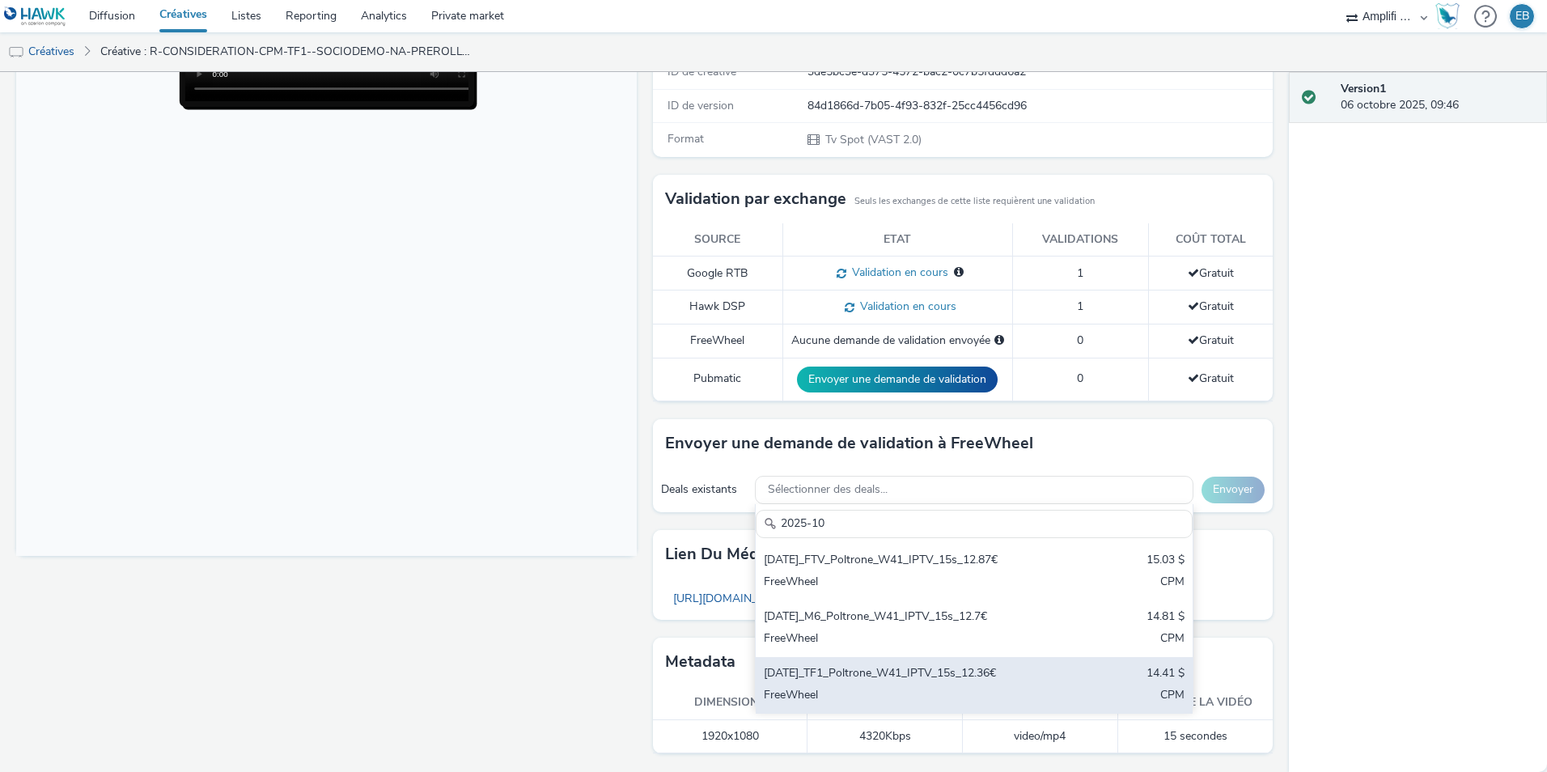
type input "2025-10"
click at [907, 678] on div "[DATE]_TF1_Poltrone_W41_IPTV_15s_12.36€" at bounding box center [903, 674] width 278 height 19
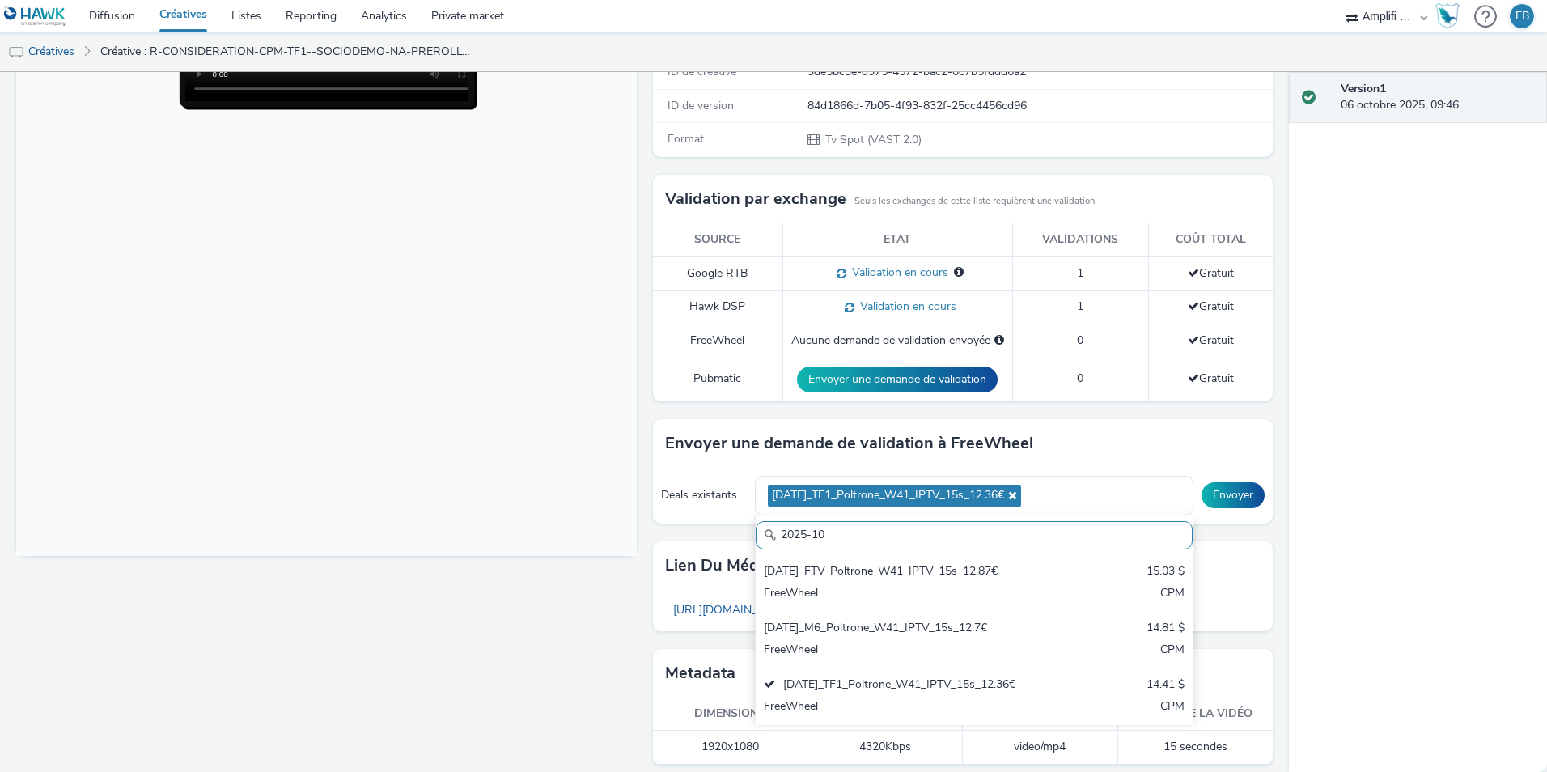
drag, startPoint x: 1390, startPoint y: 493, endPoint x: 1253, endPoint y: 494, distance: 137.6
click at [1388, 493] on div "Version 1 06 octobre 2025, 09:46" at bounding box center [1418, 422] width 258 height 700
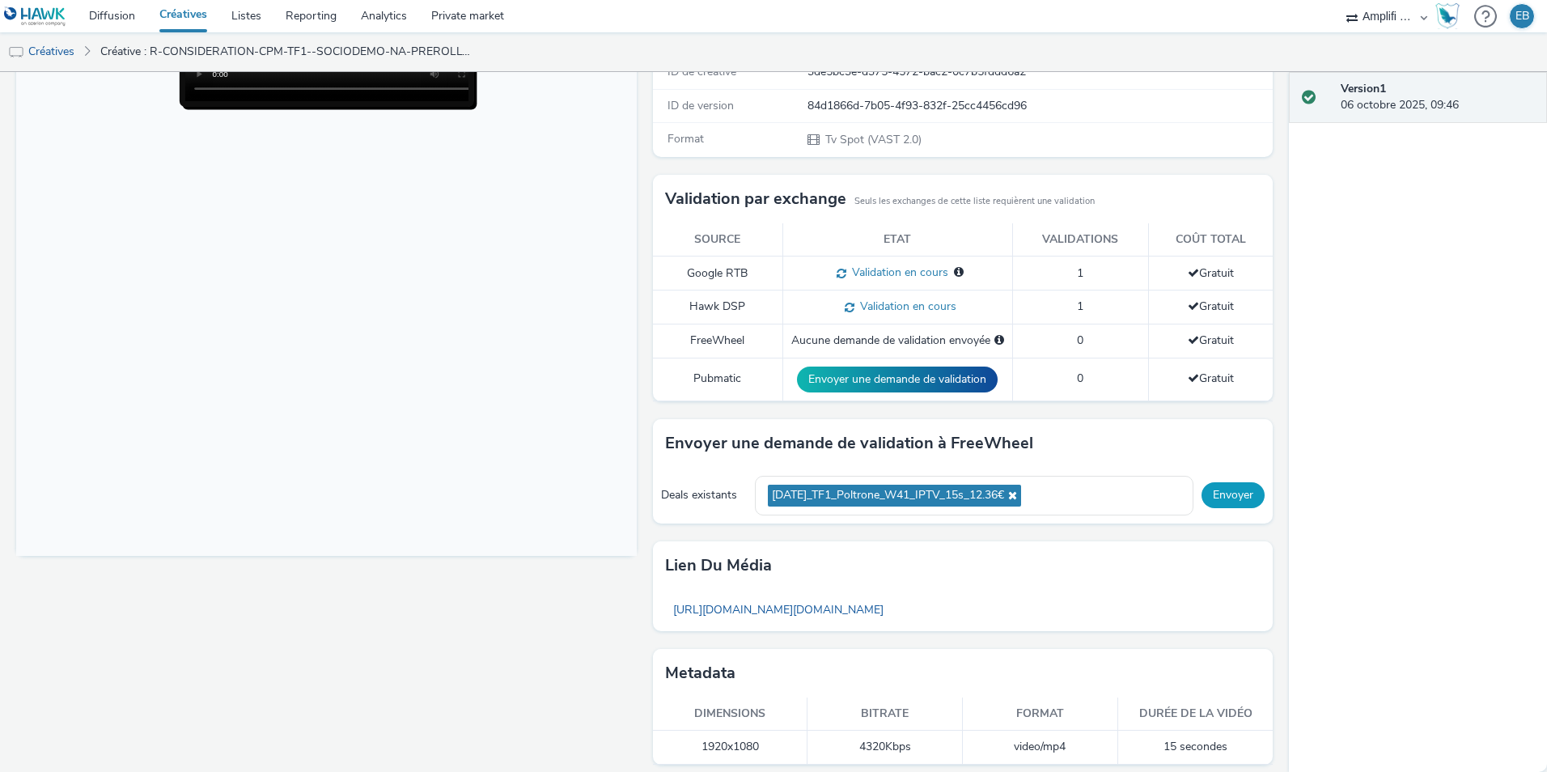
click at [1218, 494] on button "Envoyer" at bounding box center [1233, 495] width 63 height 26
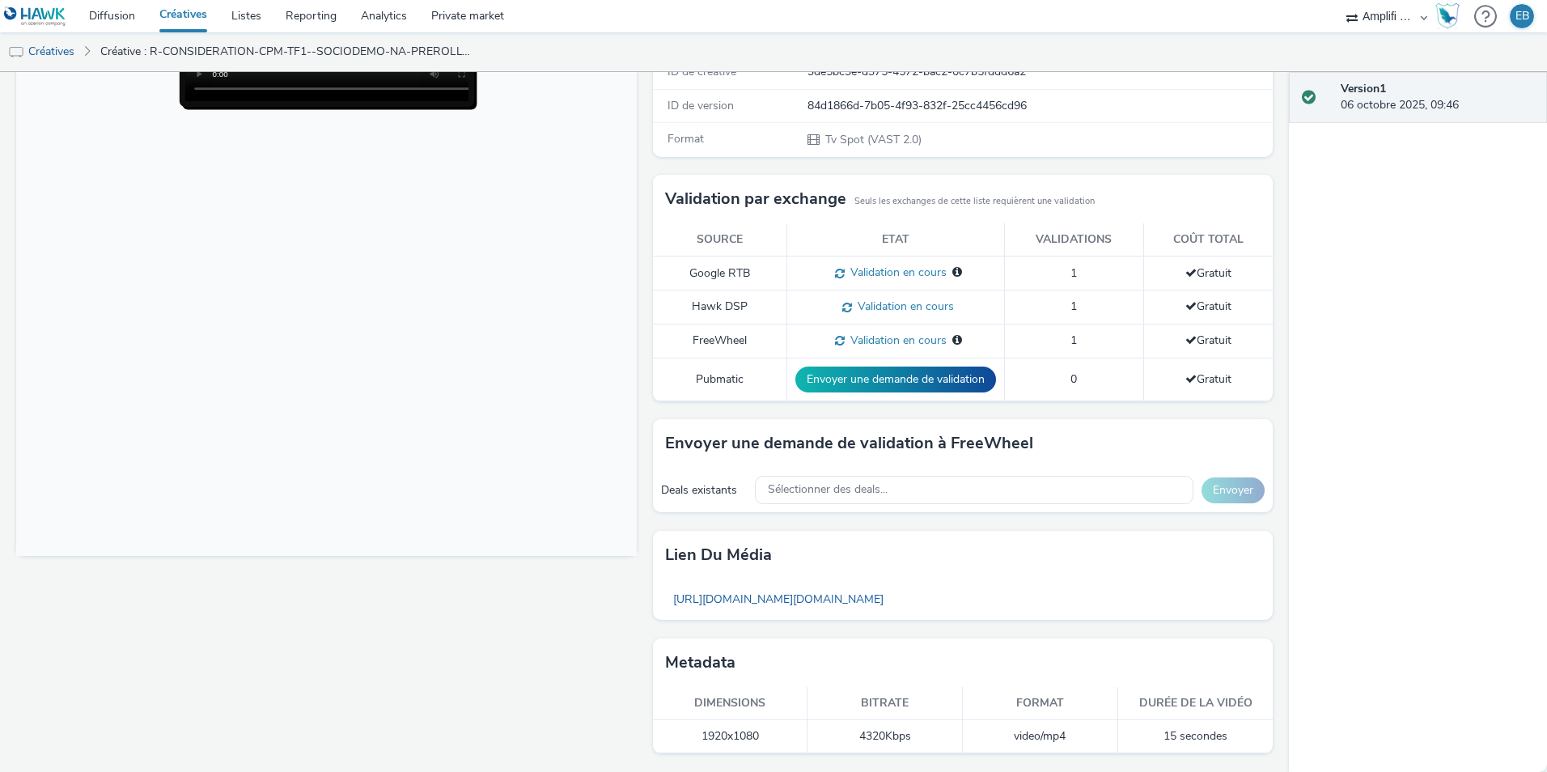
scroll to position [0, 0]
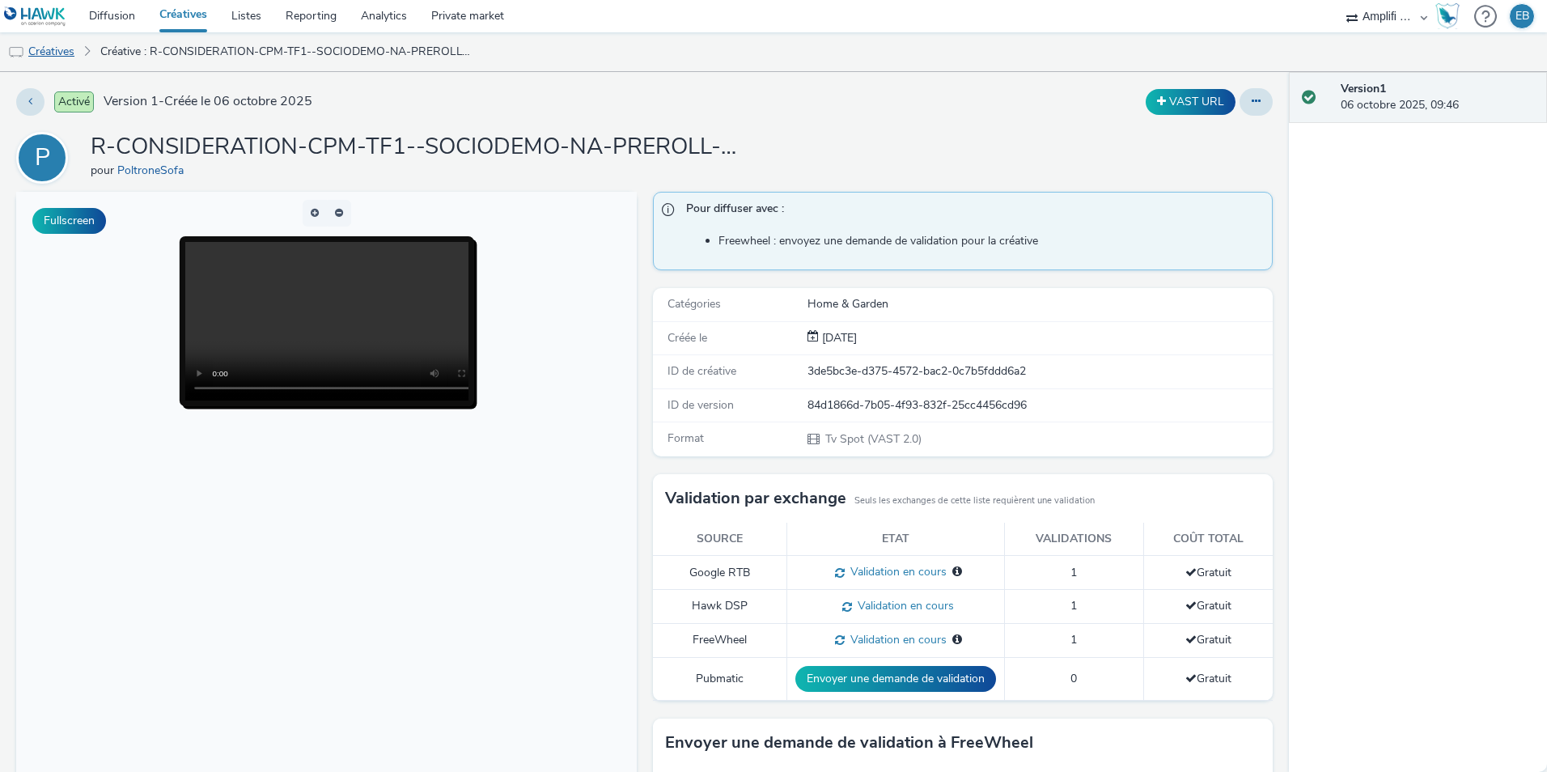
click at [54, 53] on link "Créatives" at bounding box center [41, 51] width 83 height 39
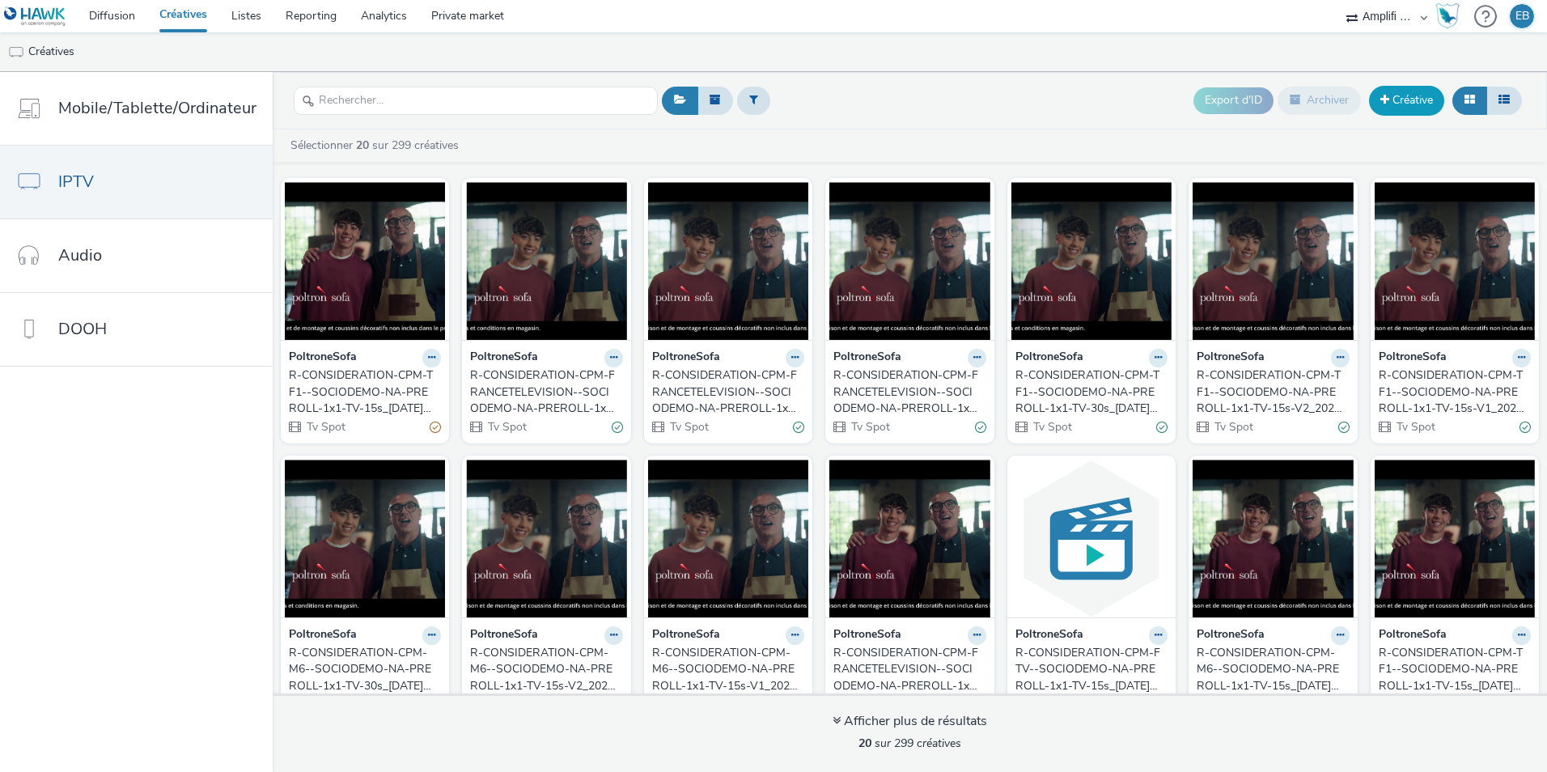
click at [1415, 112] on link "Créative" at bounding box center [1406, 100] width 75 height 29
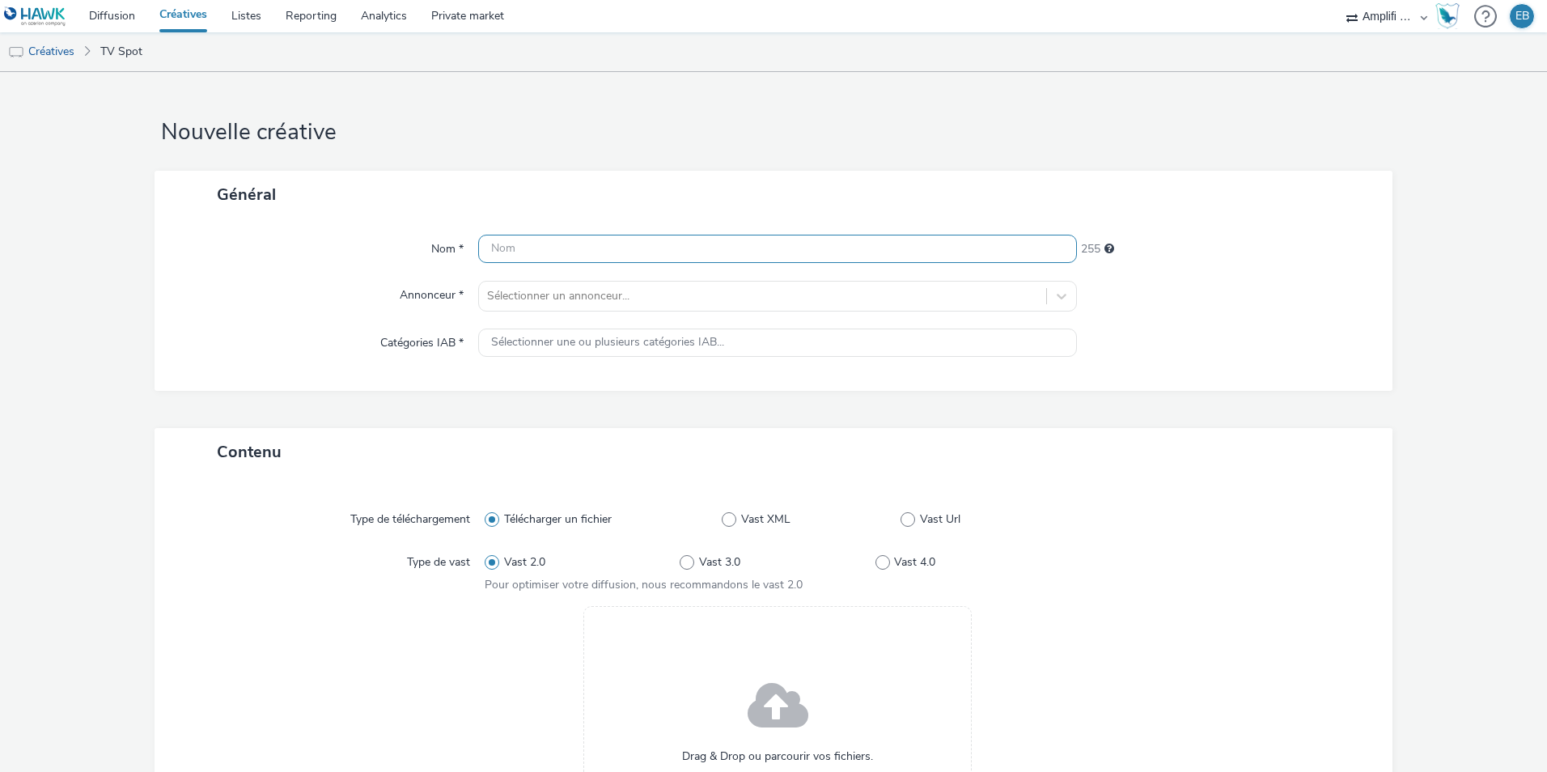
click at [606, 255] on input "text" at bounding box center [777, 249] width 599 height 28
click at [71, 54] on link "Créatives" at bounding box center [41, 51] width 83 height 39
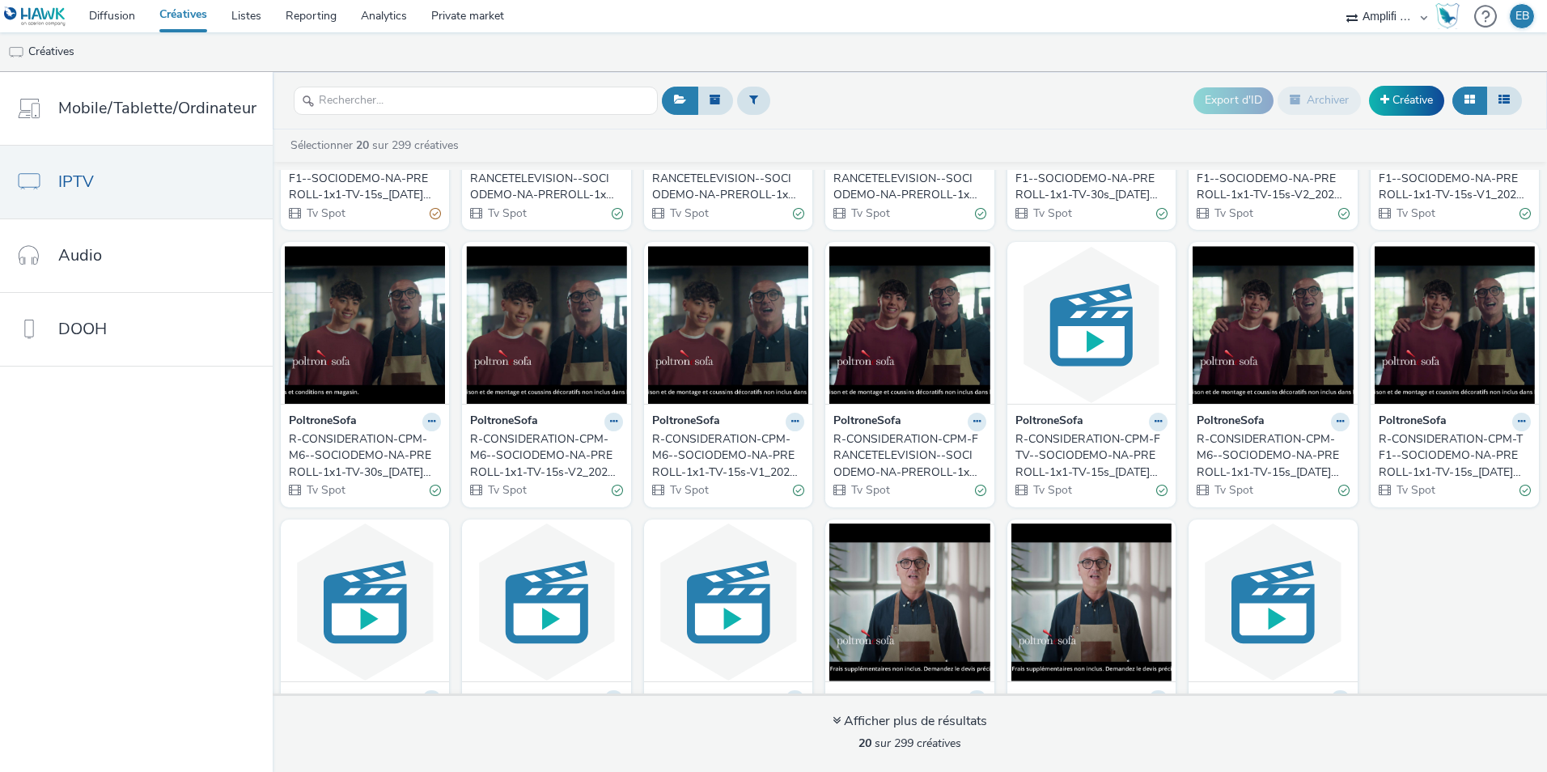
scroll to position [243, 0]
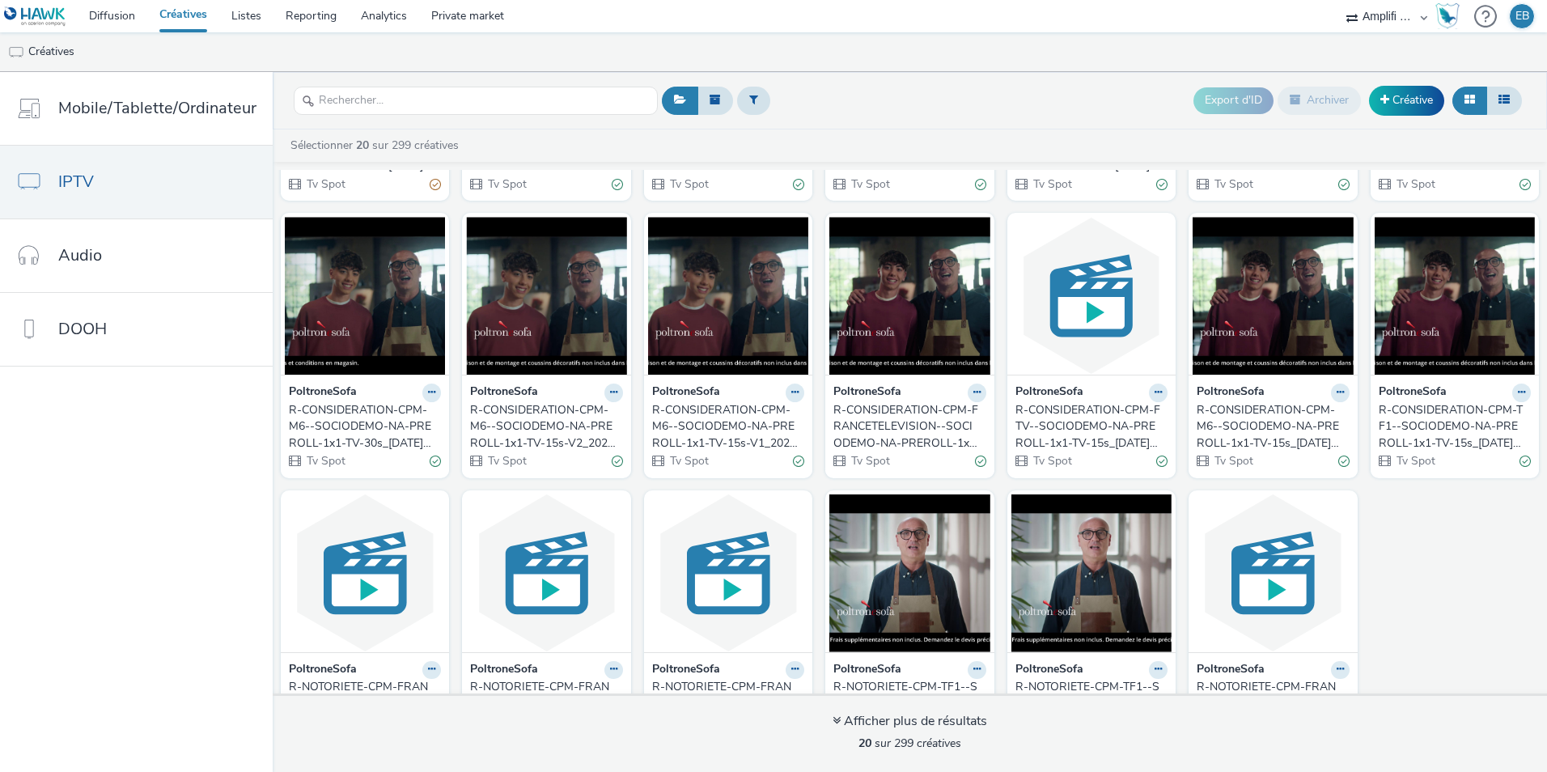
click at [704, 430] on div "R-CONSIDERATION-CPM-M6--SOCIODEMO-NA-PREROLL-1x1-TV-15s-V1_2025-09-29_W40" at bounding box center [725, 426] width 146 height 49
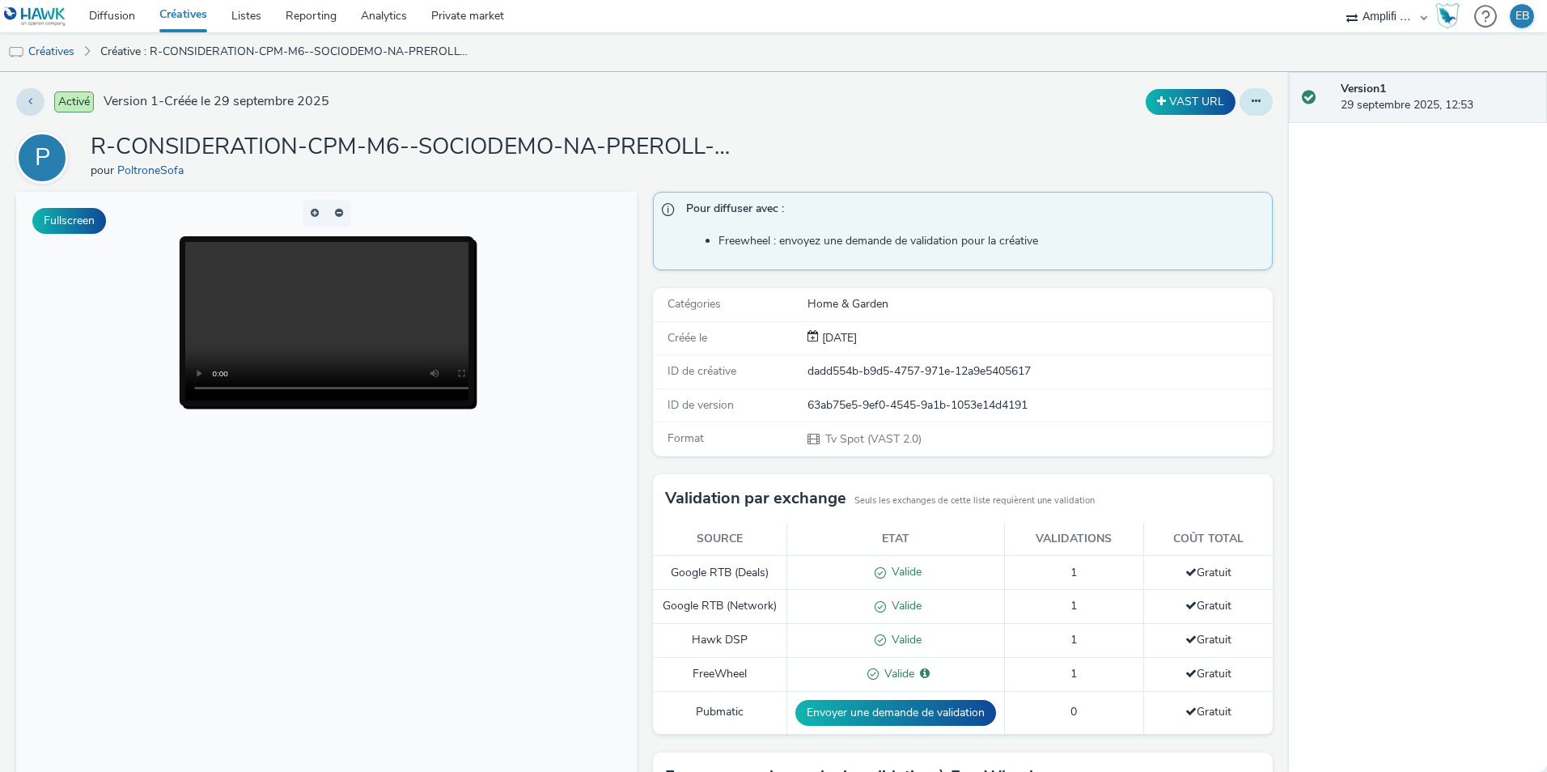
click at [1240, 108] on button at bounding box center [1256, 102] width 33 height 28
click at [1204, 146] on link "Modifier" at bounding box center [1211, 134] width 121 height 32
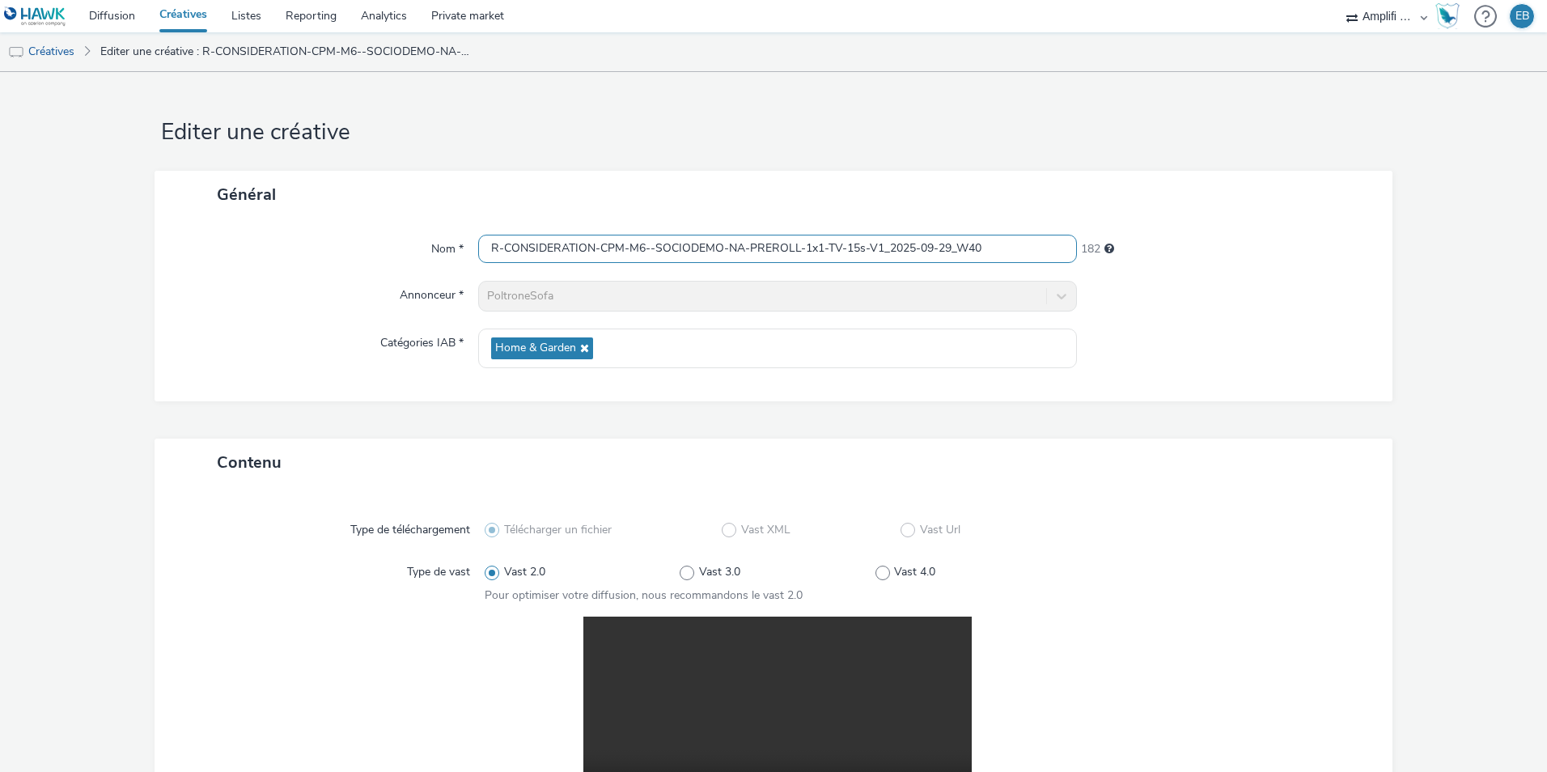
click at [714, 242] on input "R-CONSIDERATION-CPM-M6--SOCIODEMO-NA-PREROLL-1x1-TV-15s-V1_2025-09-29_W40" at bounding box center [777, 249] width 599 height 28
click at [1012, 241] on input "R-CONSIDERATION-CPM-M6--SOCIODEMO-NA-PREROLL-1x1-TV-15s-V1_2025-09-29_W40" at bounding box center [777, 249] width 599 height 28
drag, startPoint x: 1012, startPoint y: 241, endPoint x: 997, endPoint y: 258, distance: 22.9
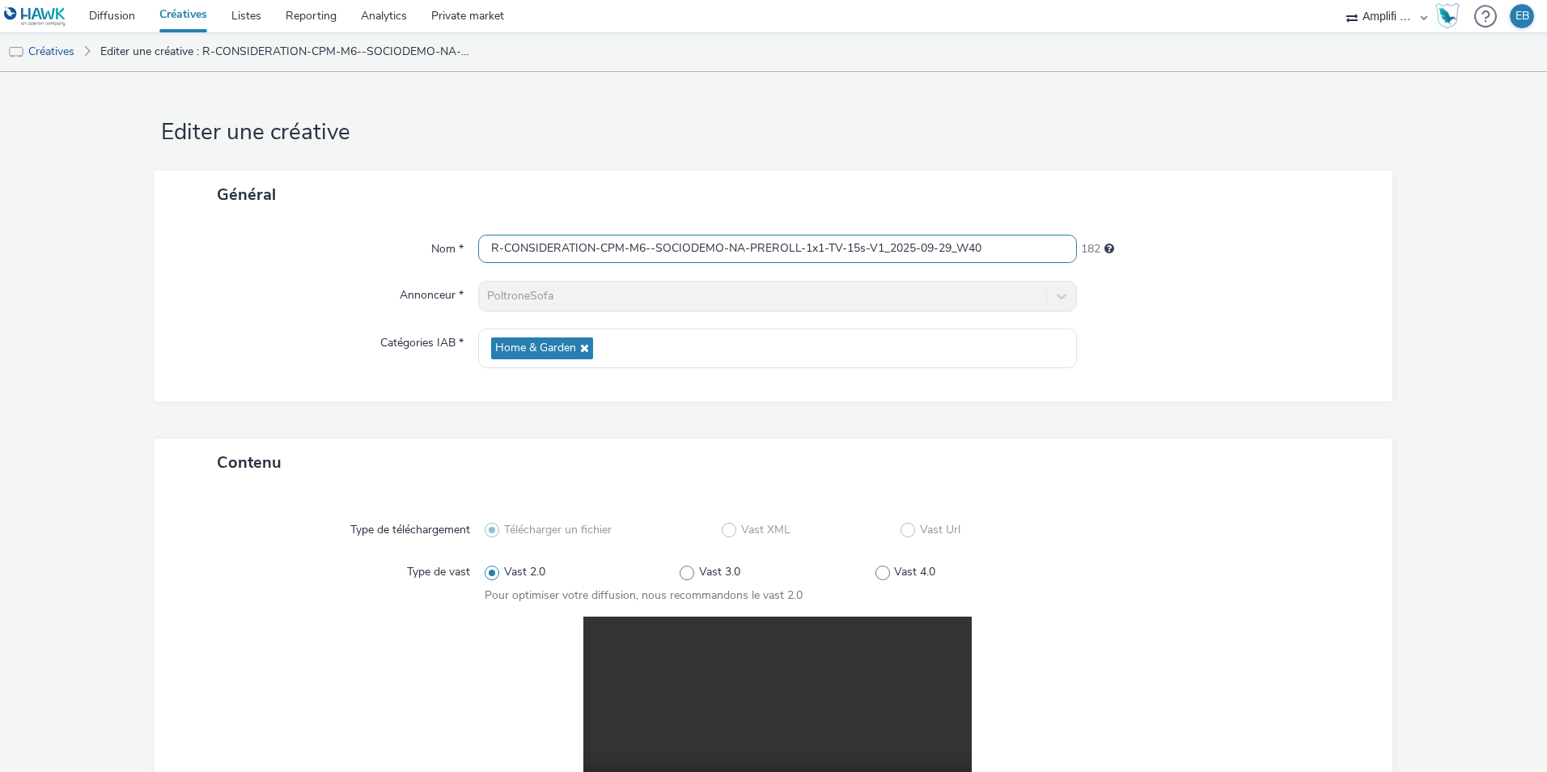
click at [997, 258] on input "R-CONSIDERATION-CPM-M6--SOCIODEMO-NA-PREROLL-1x1-TV-15s-V1_2025-09-29_W40" at bounding box center [777, 249] width 599 height 28
click at [78, 50] on link "Créatives" at bounding box center [41, 51] width 83 height 39
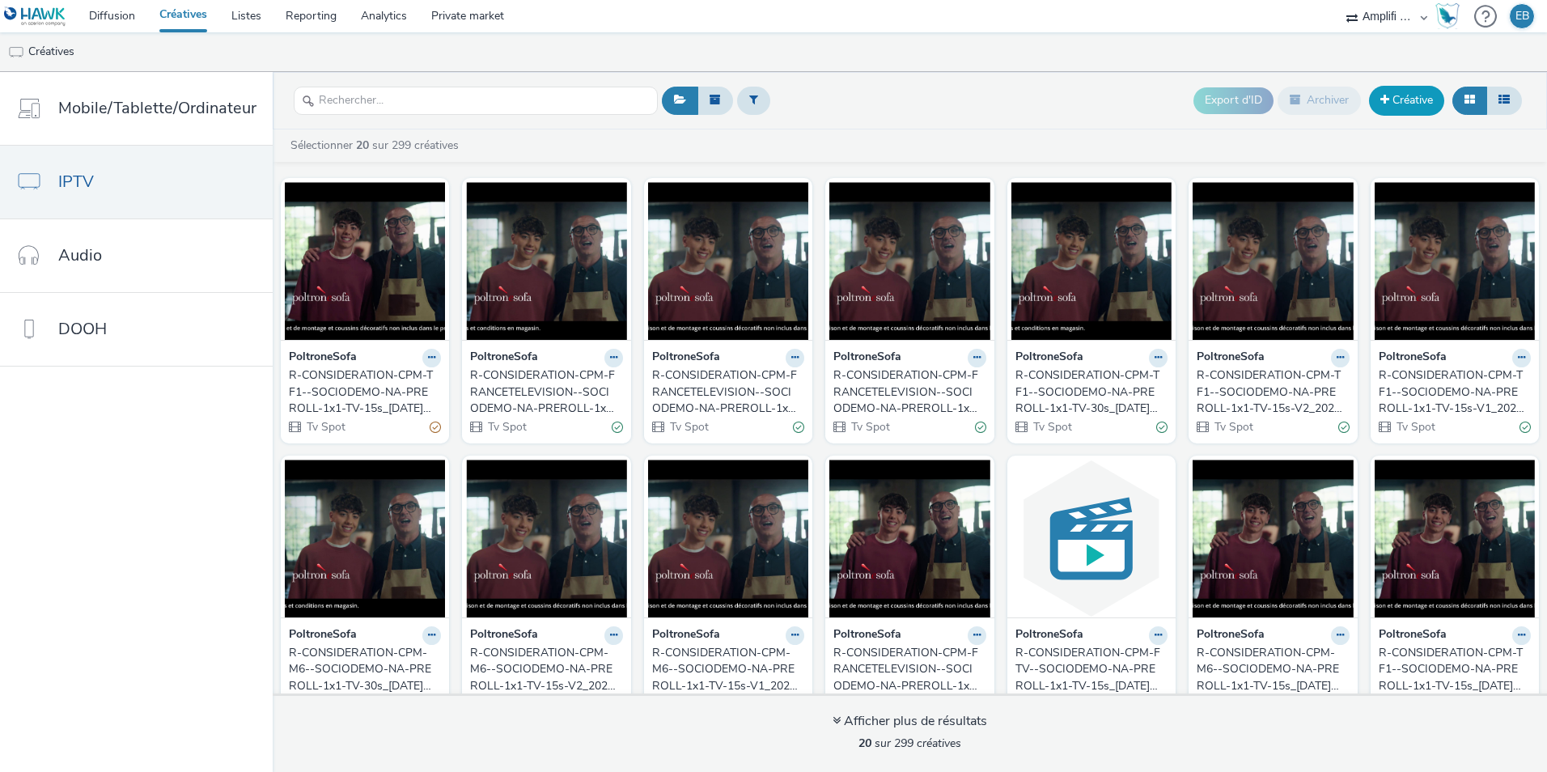
click at [1431, 97] on link "Créative" at bounding box center [1406, 100] width 75 height 29
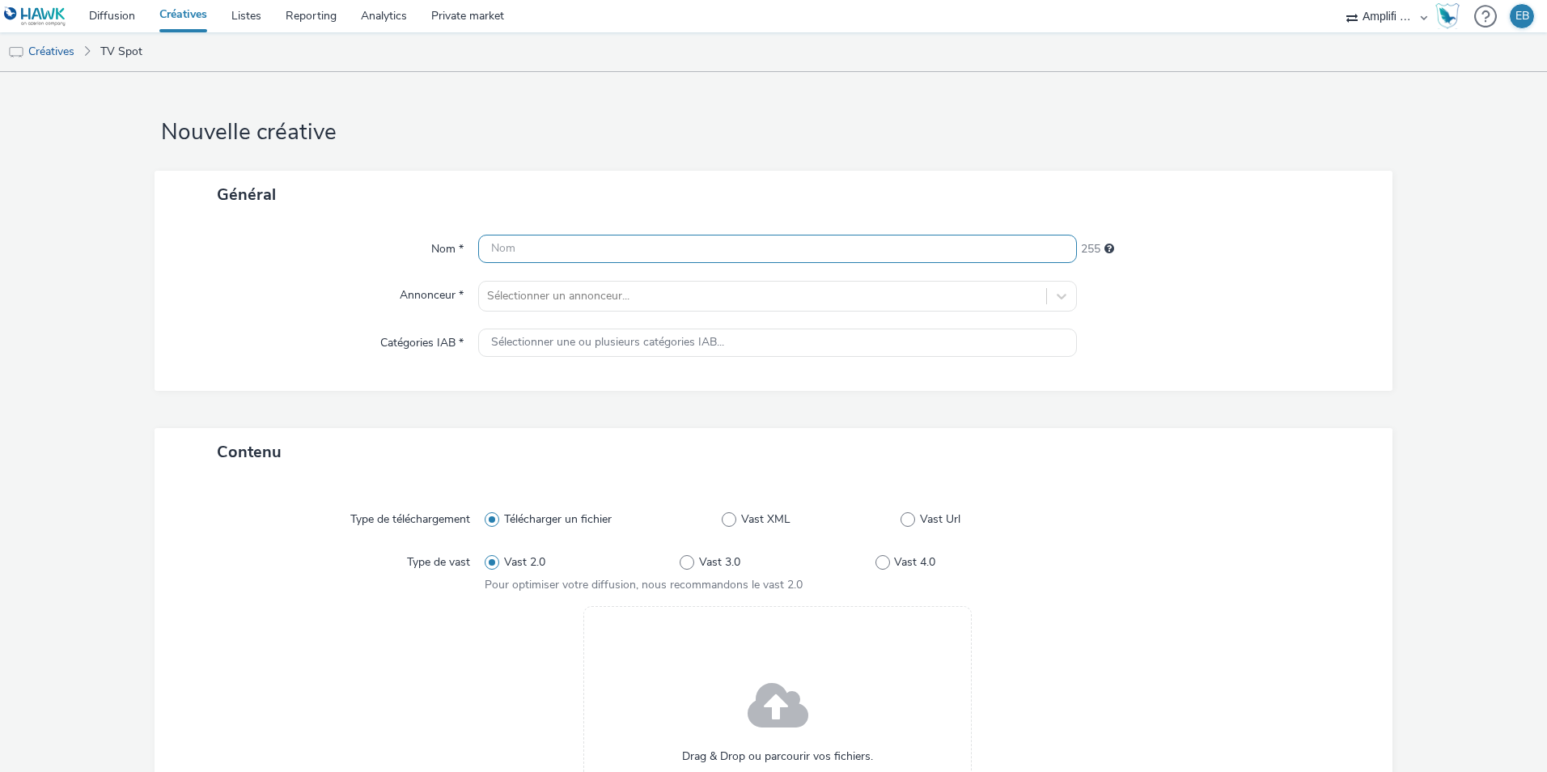
paste input "R-CONSIDERATION-CPM-M6--SOCIODEMO-NA-PREROLL-1x1-TV-15s-V1_2025-09-29_W40"
drag, startPoint x: 550, startPoint y: 247, endPoint x: 533, endPoint y: 246, distance: 17.0
click at [533, 246] on input "R-CONSIDERATION-CPM-M6--SOCIODEMO-NA-PREROLL-1x1-TV-15s-V1_2025-09-29_W40" at bounding box center [777, 249] width 599 height 28
click at [618, 246] on input "R-CONSIDERATION-CPM-M6--SOCIODEMO-NA-PREROLL-1x1-TV-15s-V1_2025-09-29_W40" at bounding box center [777, 249] width 599 height 28
drag, startPoint x: 674, startPoint y: 246, endPoint x: 771, endPoint y: 252, distance: 97.3
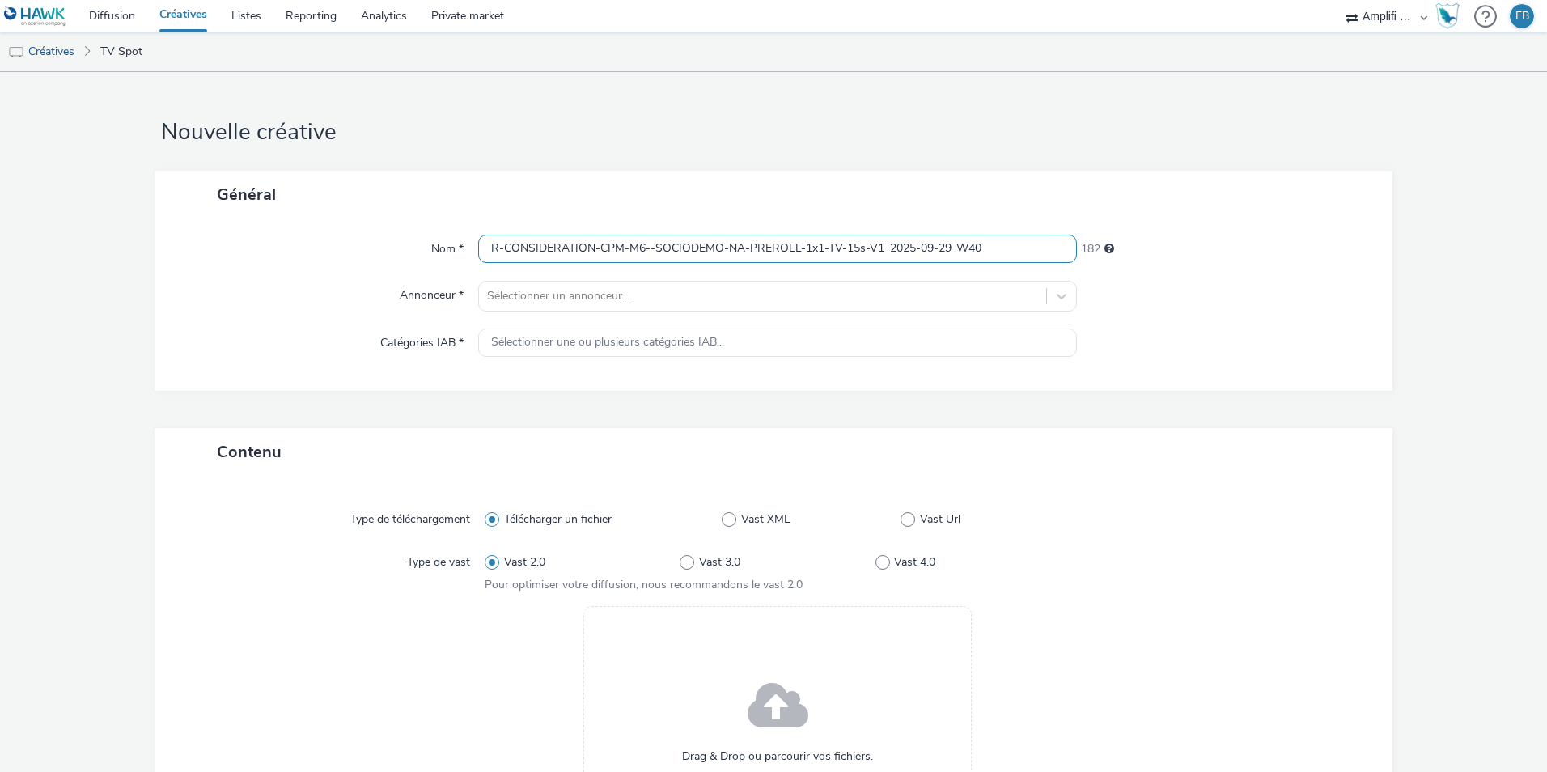
click at [771, 252] on input "R-CONSIDERATION-CPM-M6--SOCIODEMO-NA-PREROLL-1x1-TV-15s-V1_2025-09-29_W40" at bounding box center [777, 249] width 599 height 28
click at [791, 250] on input "R-CONSIDERATION-CPM-M6--SOCIODEMO-NA-PREROLL-1x1-TV-15s-V1_2025-09-29_W40" at bounding box center [777, 249] width 599 height 28
drag, startPoint x: 893, startPoint y: 249, endPoint x: 937, endPoint y: 249, distance: 43.7
click at [937, 249] on input "R-CONSIDERATION-CPM-M6--SOCIODEMO-NA-PREROLL-1x1-TV-15s-V1_2025-09-29_W40" at bounding box center [777, 249] width 599 height 28
click at [971, 261] on input "R-CONSIDERATION-CPM-M6--SOCIODEMO-NA-PREROLL-1x1-TV-15s-V1_2025-09-29_W40" at bounding box center [777, 249] width 599 height 28
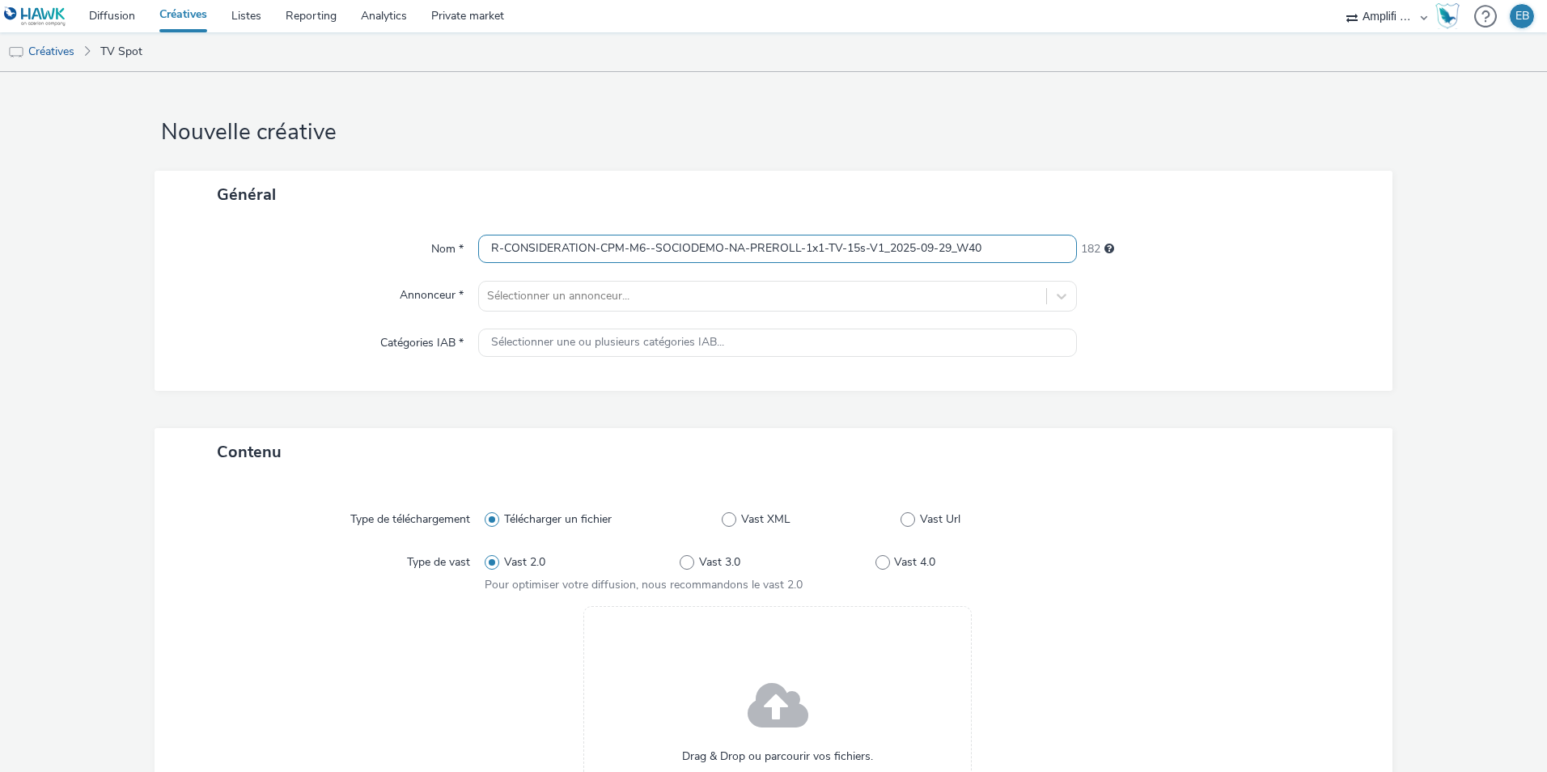
click at [992, 250] on input "R-CONSIDERATION-CPM-M6--SOCIODEMO-NA-PREROLL-1x1-TV-15s-V1_2025-09-29_W40" at bounding box center [777, 249] width 599 height 28
drag, startPoint x: 950, startPoint y: 246, endPoint x: 918, endPoint y: 244, distance: 32.4
click at [918, 244] on input "R-CONSIDERATION-CPM-M6--SOCIODEMO-NA-PREROLL-1x1-TV-15s-V1_2025-09-29_W41" at bounding box center [777, 249] width 599 height 28
drag, startPoint x: 918, startPoint y: 244, endPoint x: 468, endPoint y: 246, distance: 449.1
click at [468, 246] on div "Nom * R-CONSIDERATION-CPM-M6--SOCIODEMO-NA-PREROLL-1x1-TV-15s-V1_2025-10-06_W41…" at bounding box center [774, 249] width 1206 height 29
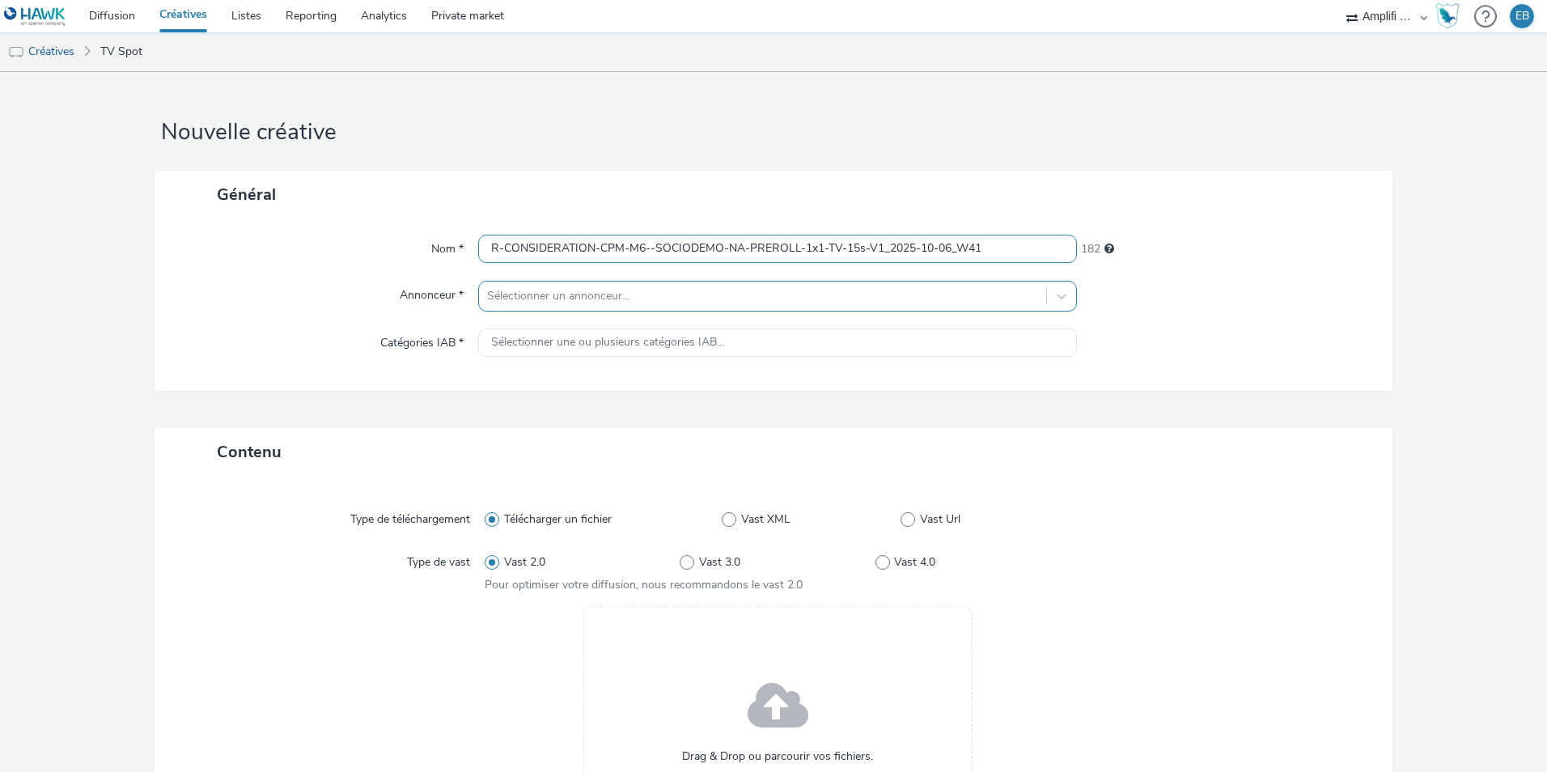
type input "R-CONSIDERATION-CPM-M6--SOCIODEMO-NA-PREROLL-1x1-TV-15s-V1_2025-10-06_W41"
click at [502, 295] on div at bounding box center [762, 295] width 551 height 19
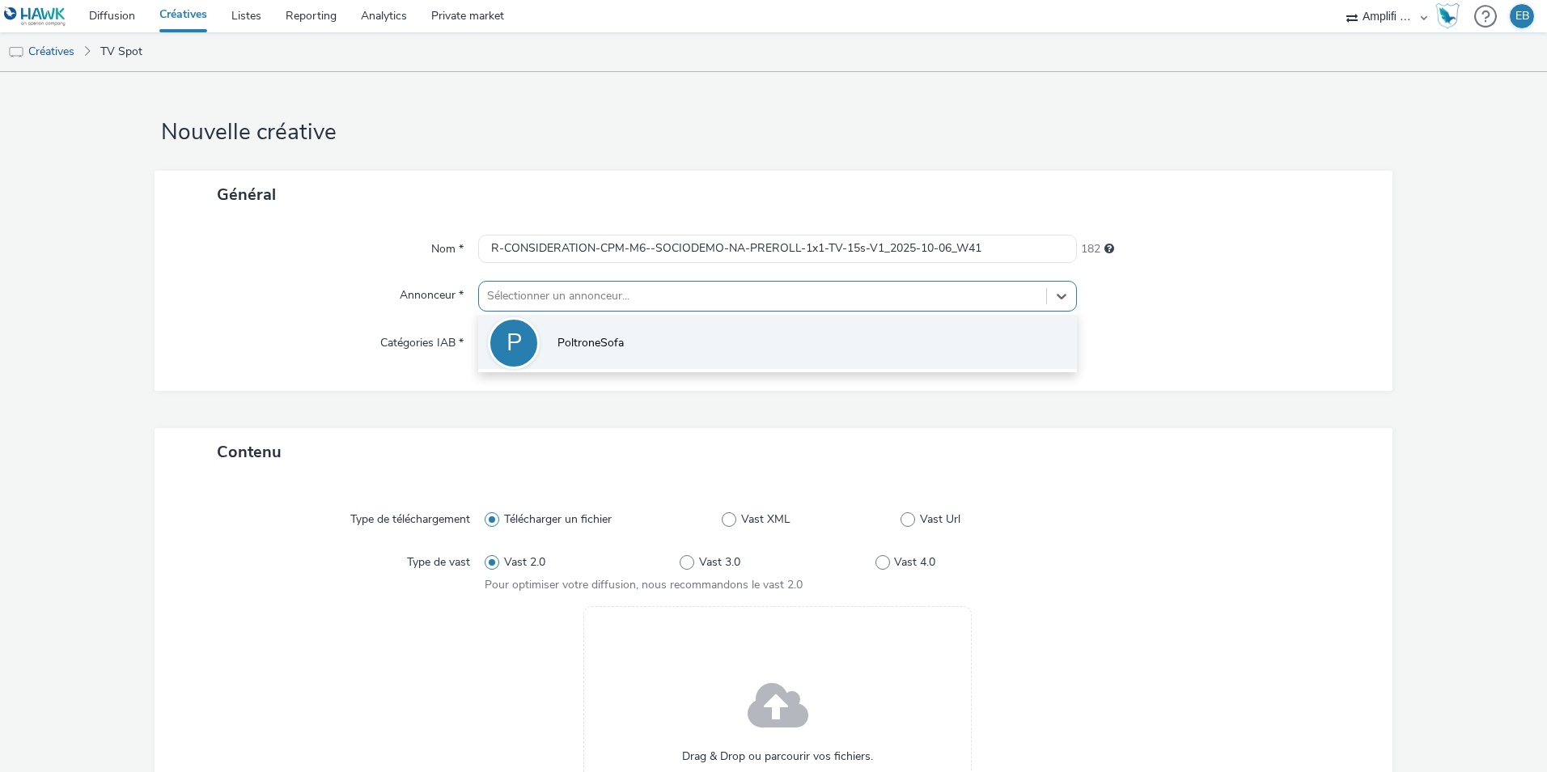
click at [507, 340] on div "P" at bounding box center [514, 342] width 15 height 45
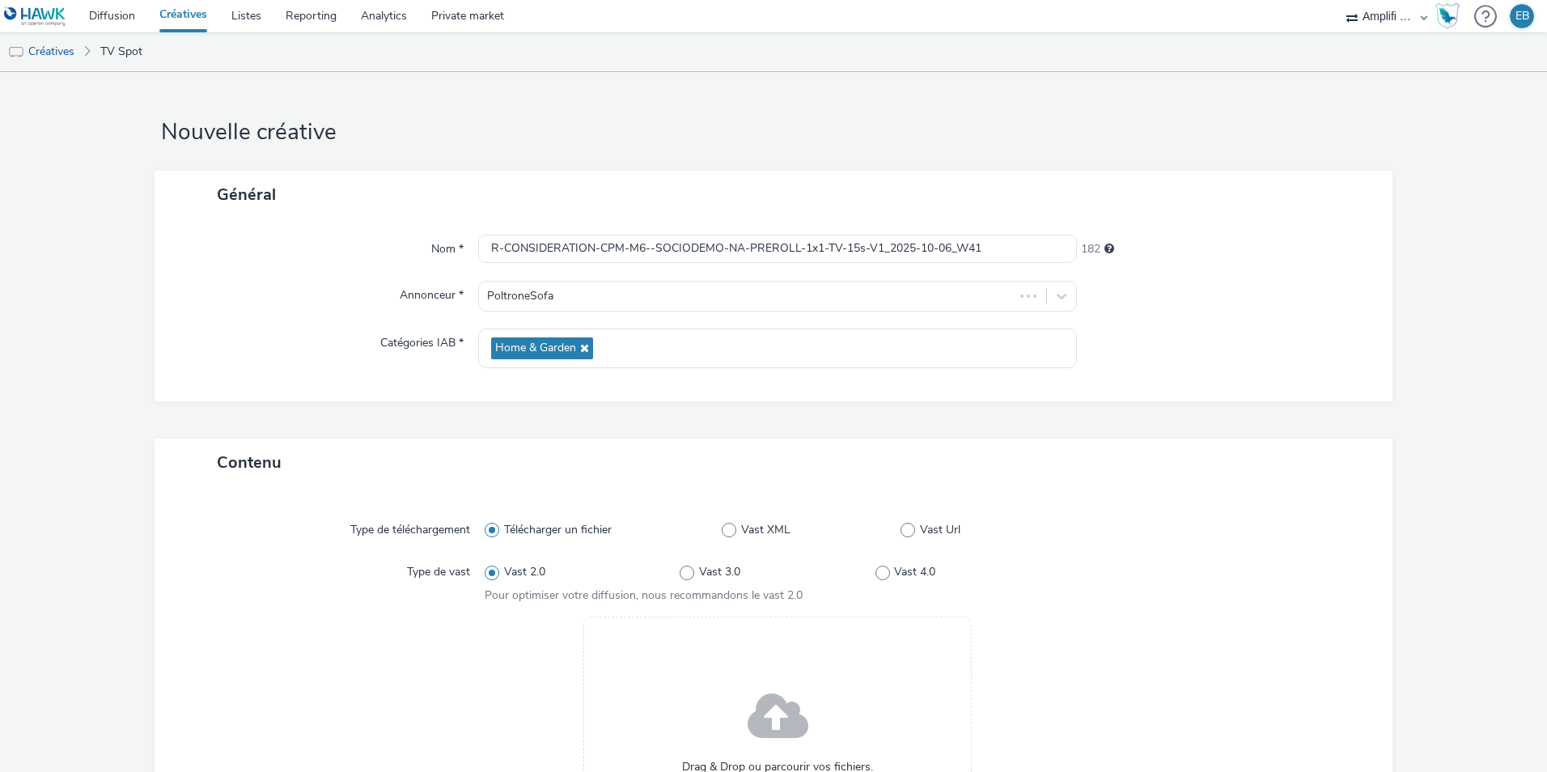
drag, startPoint x: 507, startPoint y: 349, endPoint x: 506, endPoint y: 363, distance: 14.6
click at [507, 350] on span "Home & Garden" at bounding box center [535, 348] width 81 height 14
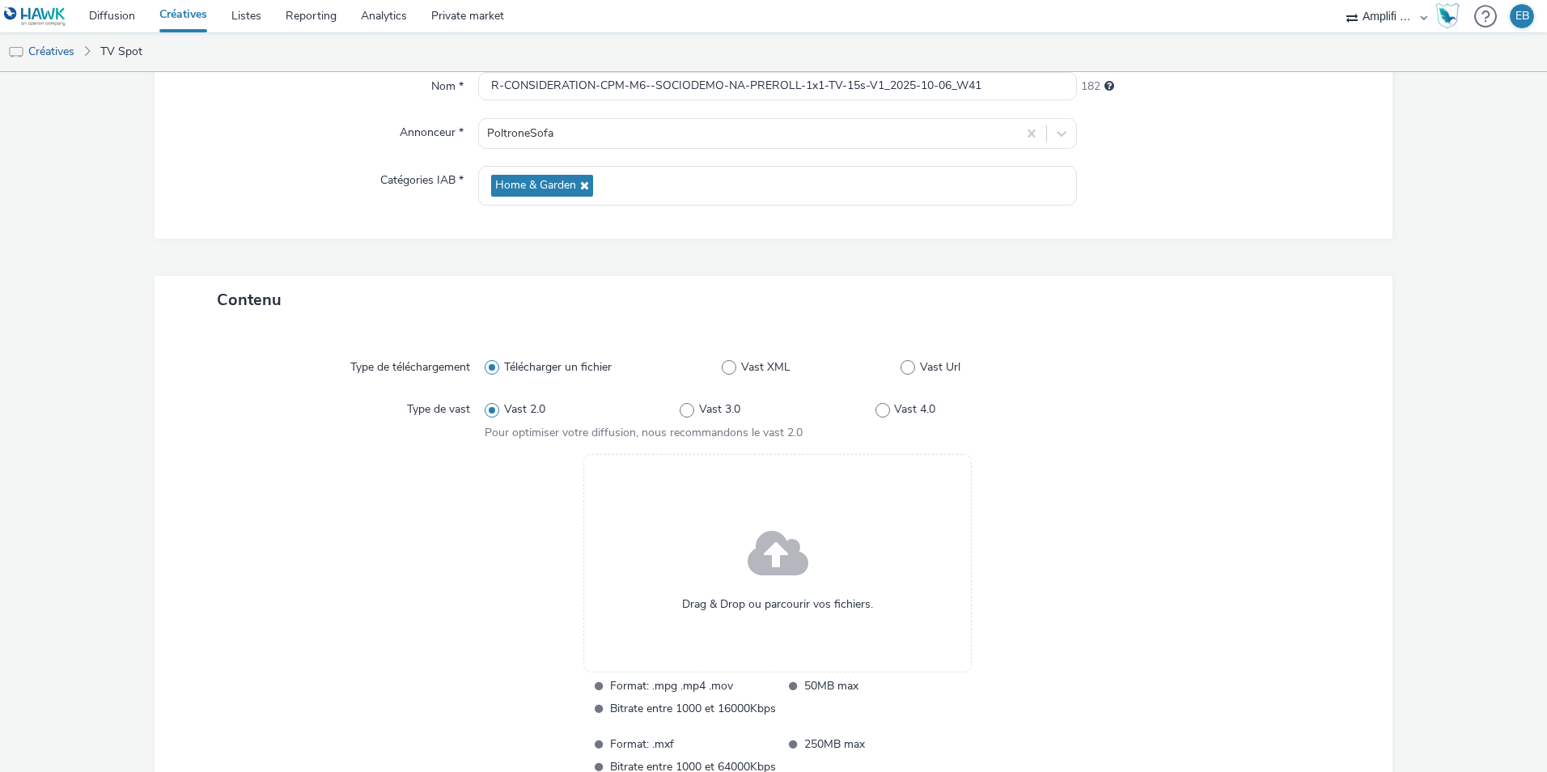
scroll to position [291, 0]
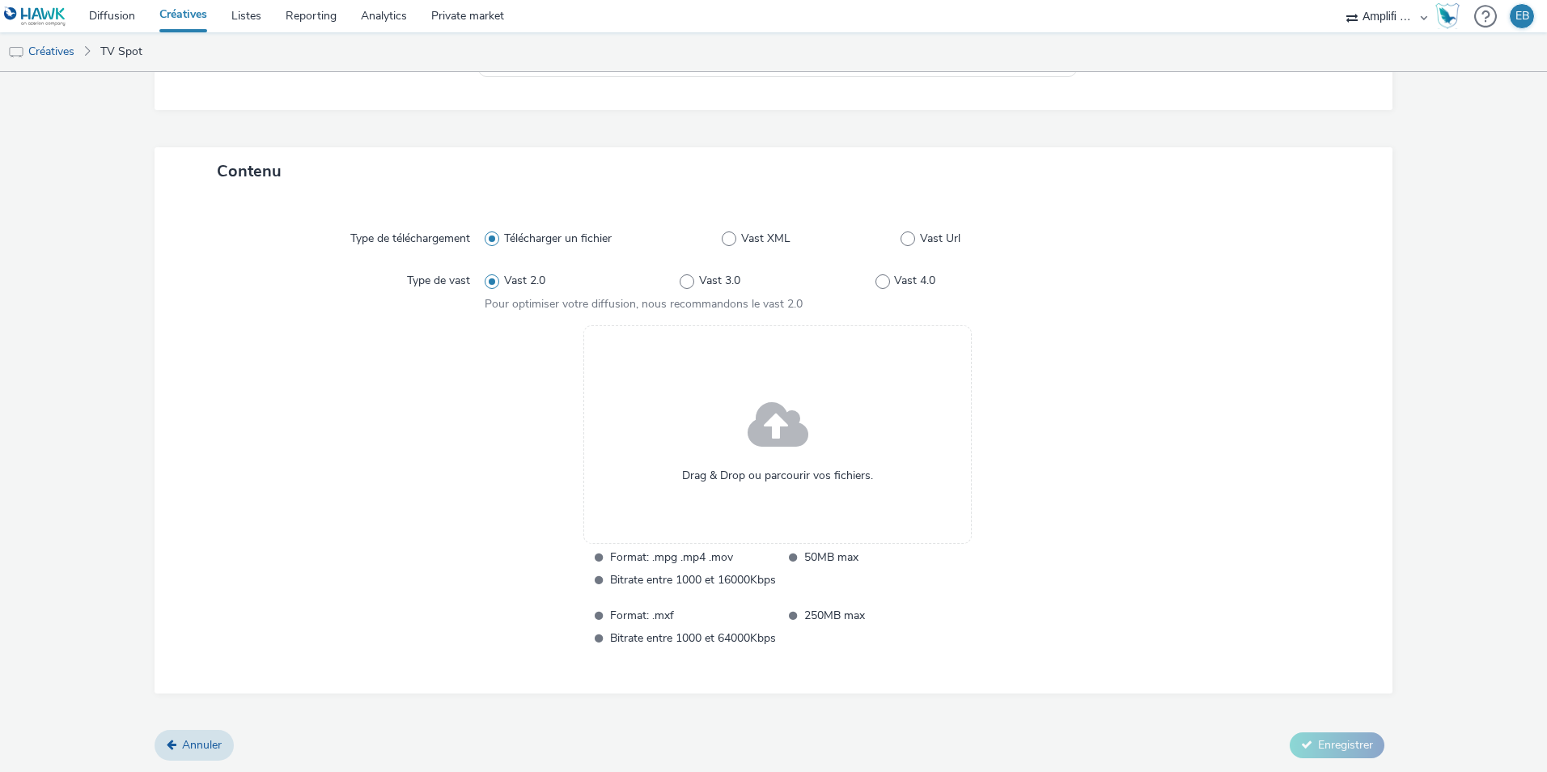
click at [783, 454] on span at bounding box center [778, 426] width 61 height 83
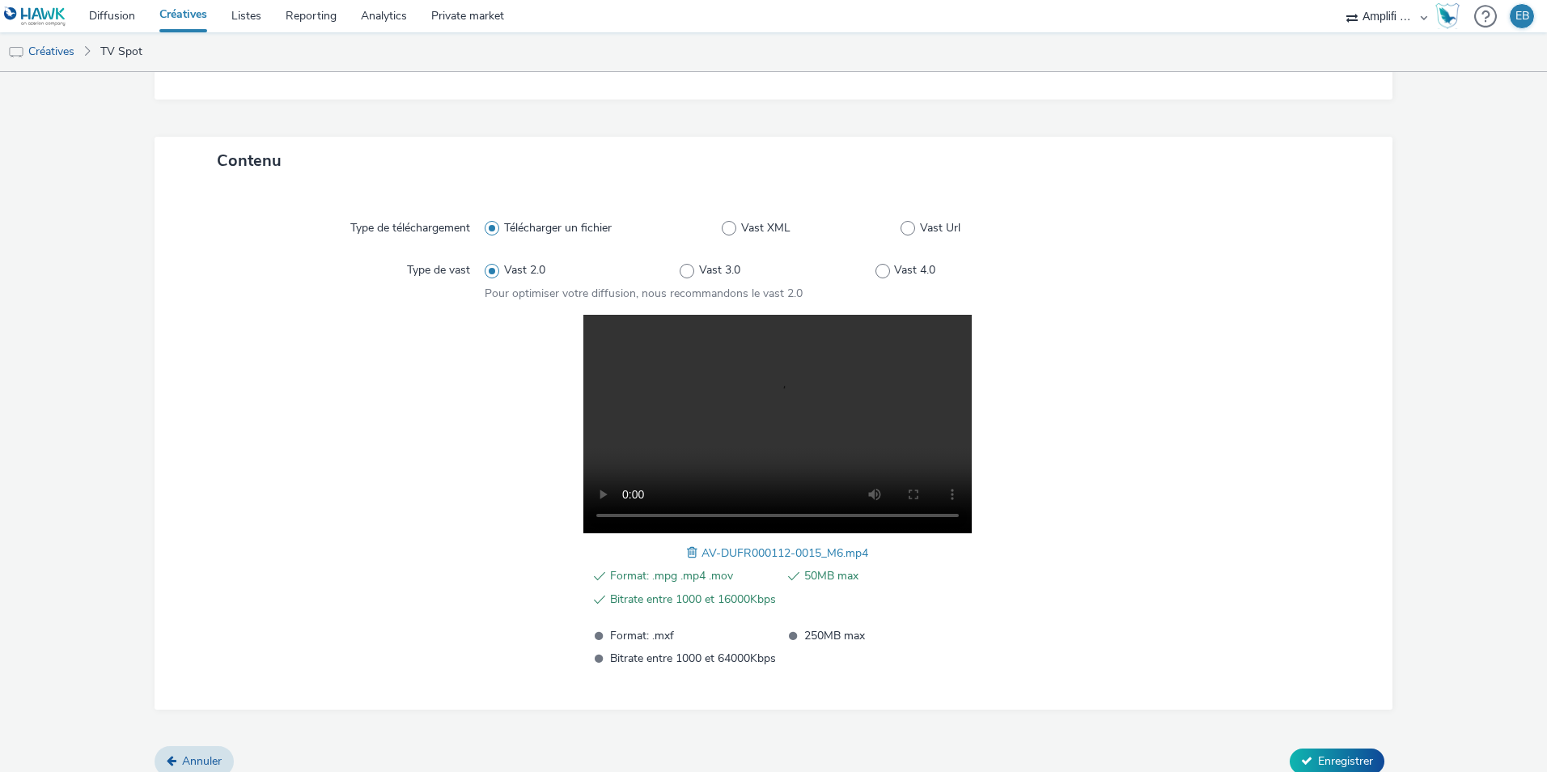
scroll to position [318, 0]
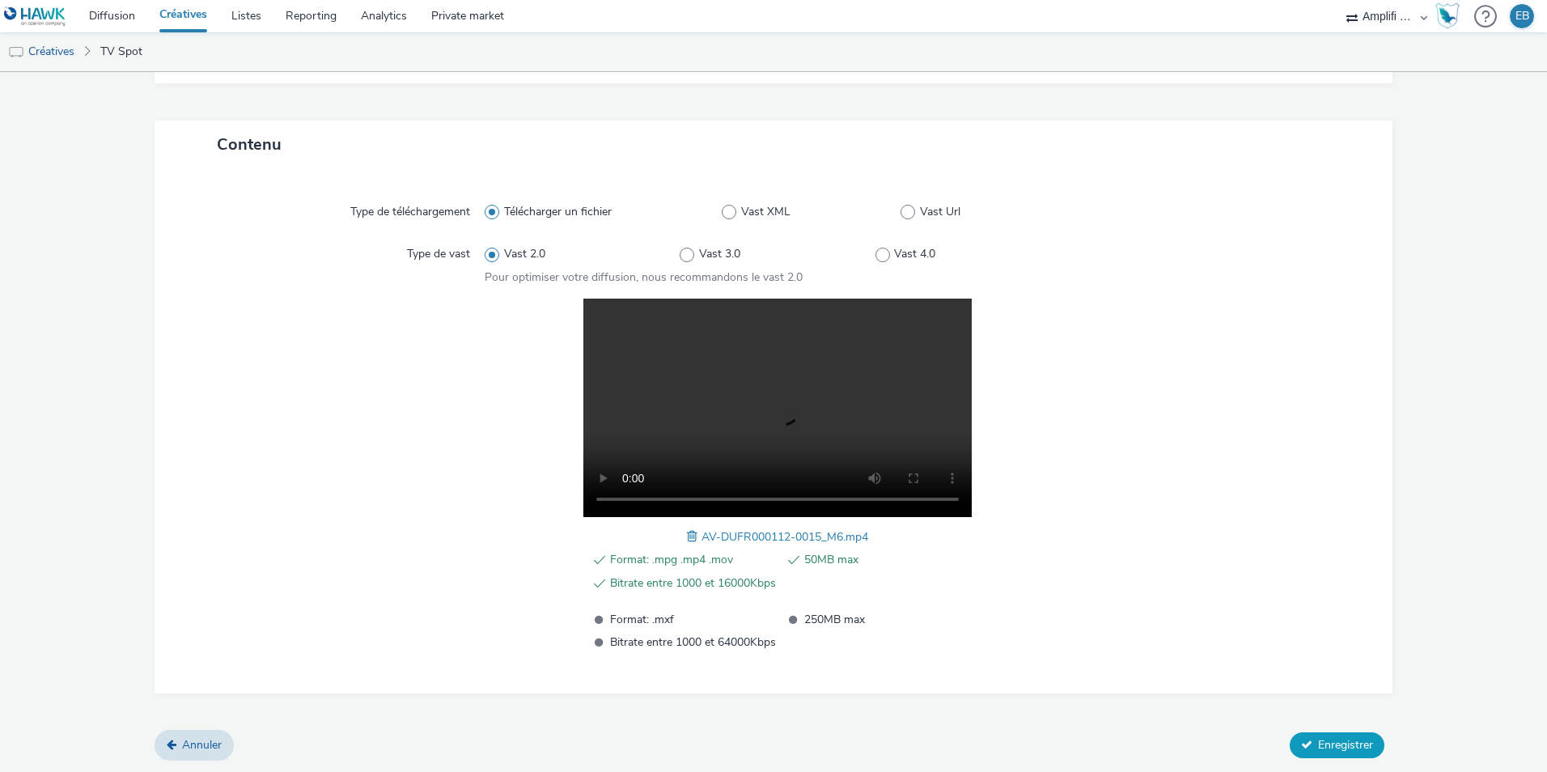
click at [1334, 738] on span "Enregistrer" at bounding box center [1345, 744] width 55 height 15
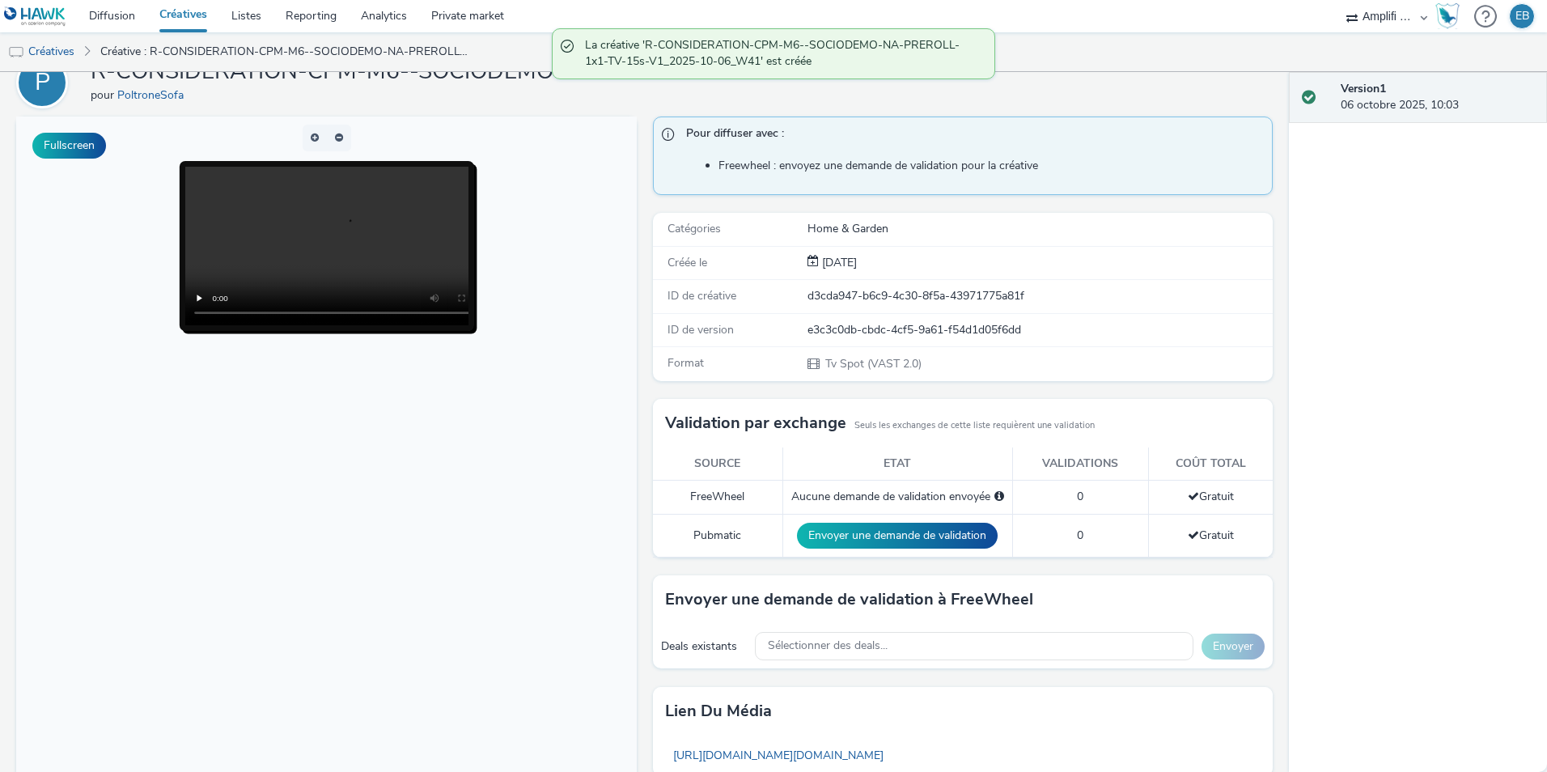
scroll to position [231, 0]
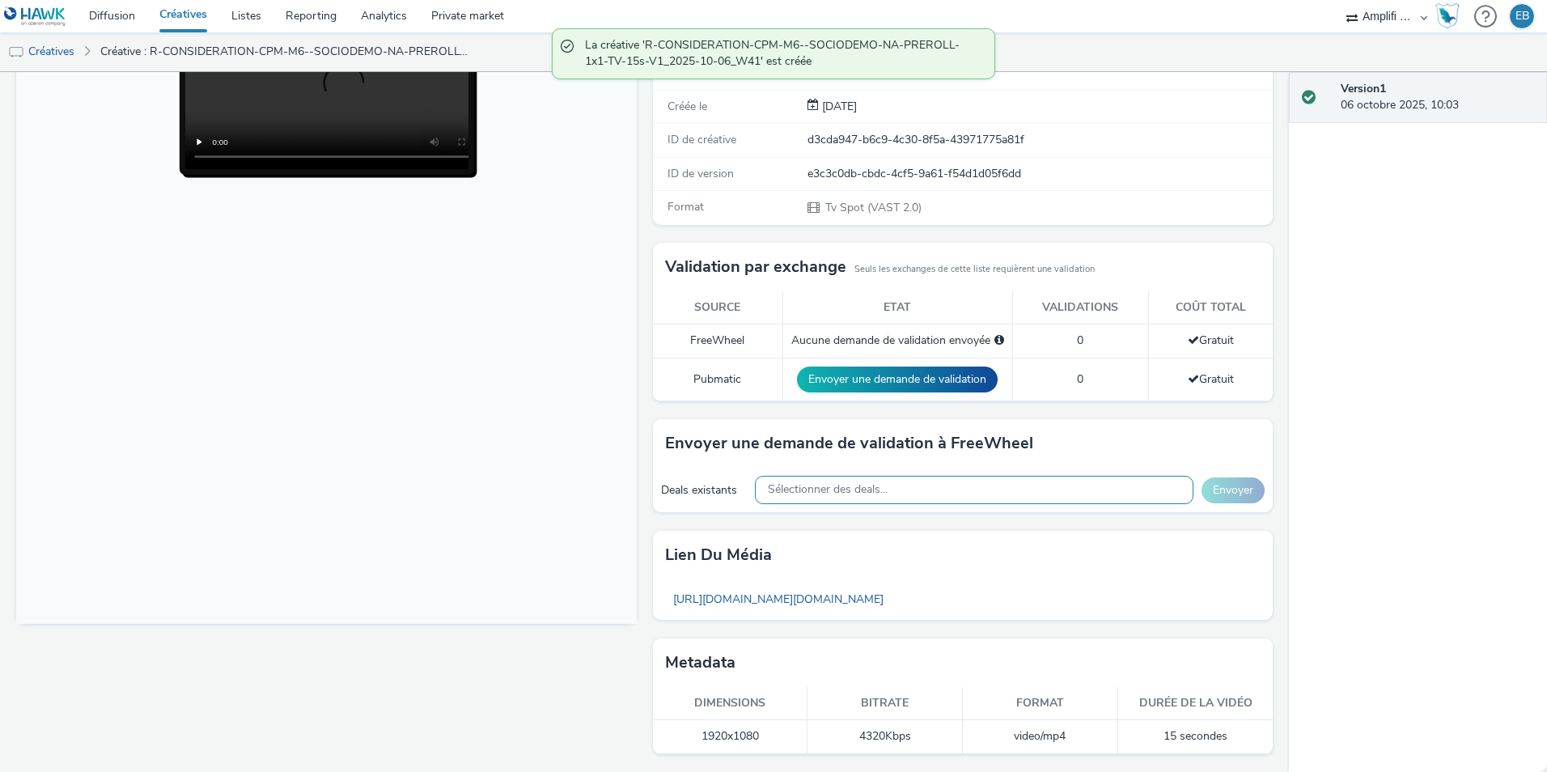
click at [820, 490] on span "Sélectionner des deals..." at bounding box center [828, 490] width 120 height 14
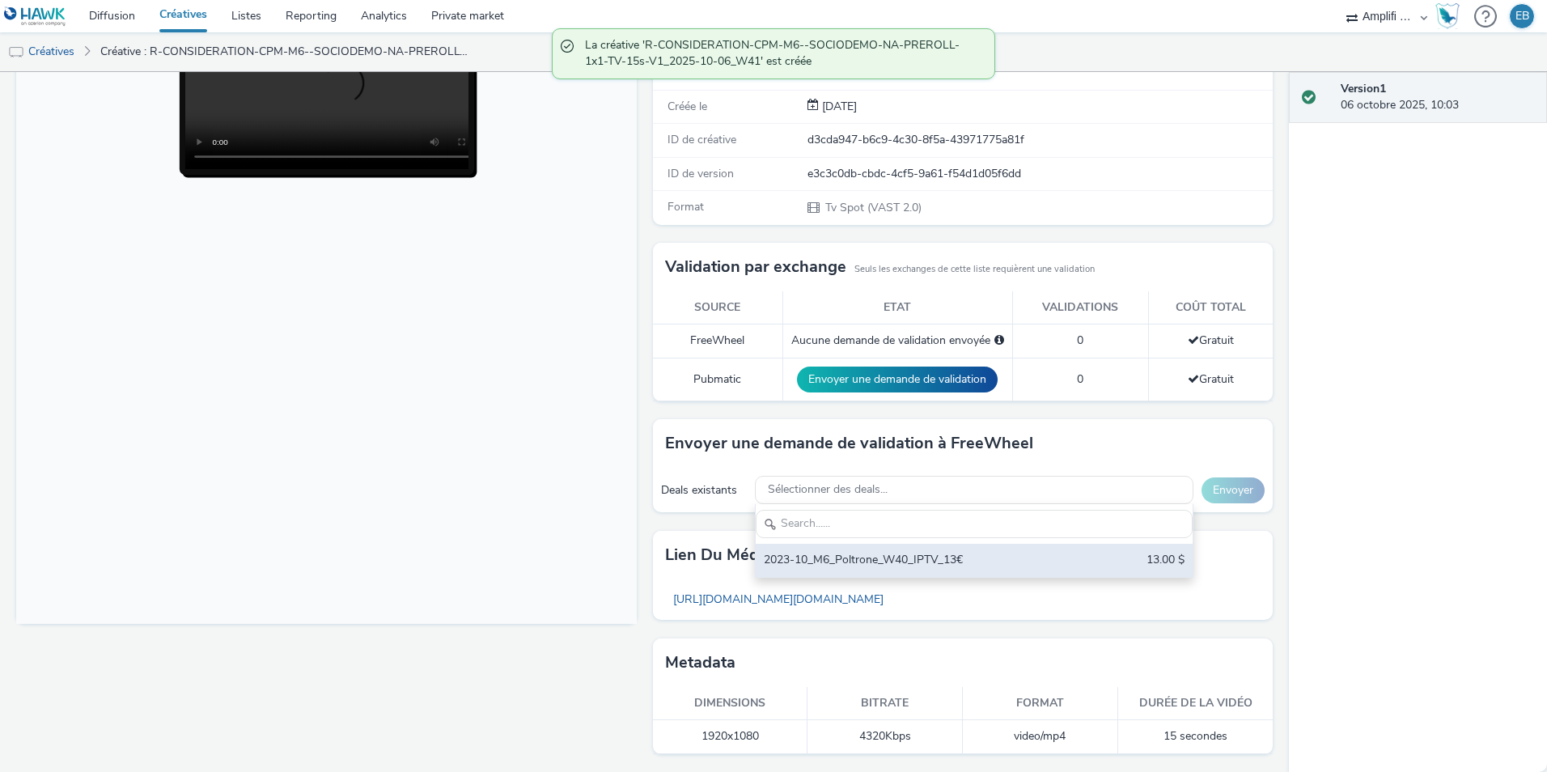
scroll to position [0, 0]
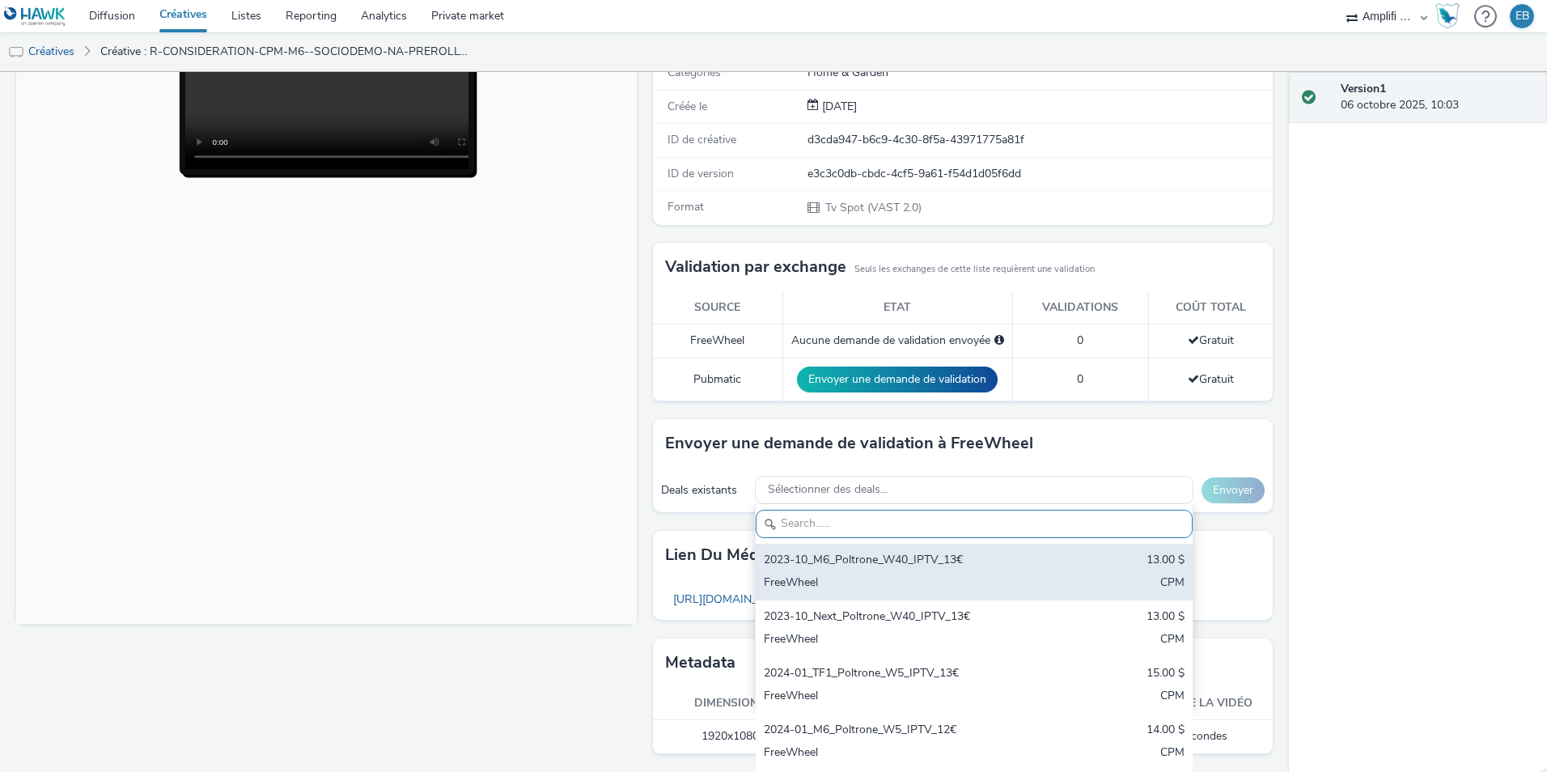
click at [840, 577] on div "FreeWheel" at bounding box center [903, 583] width 278 height 19
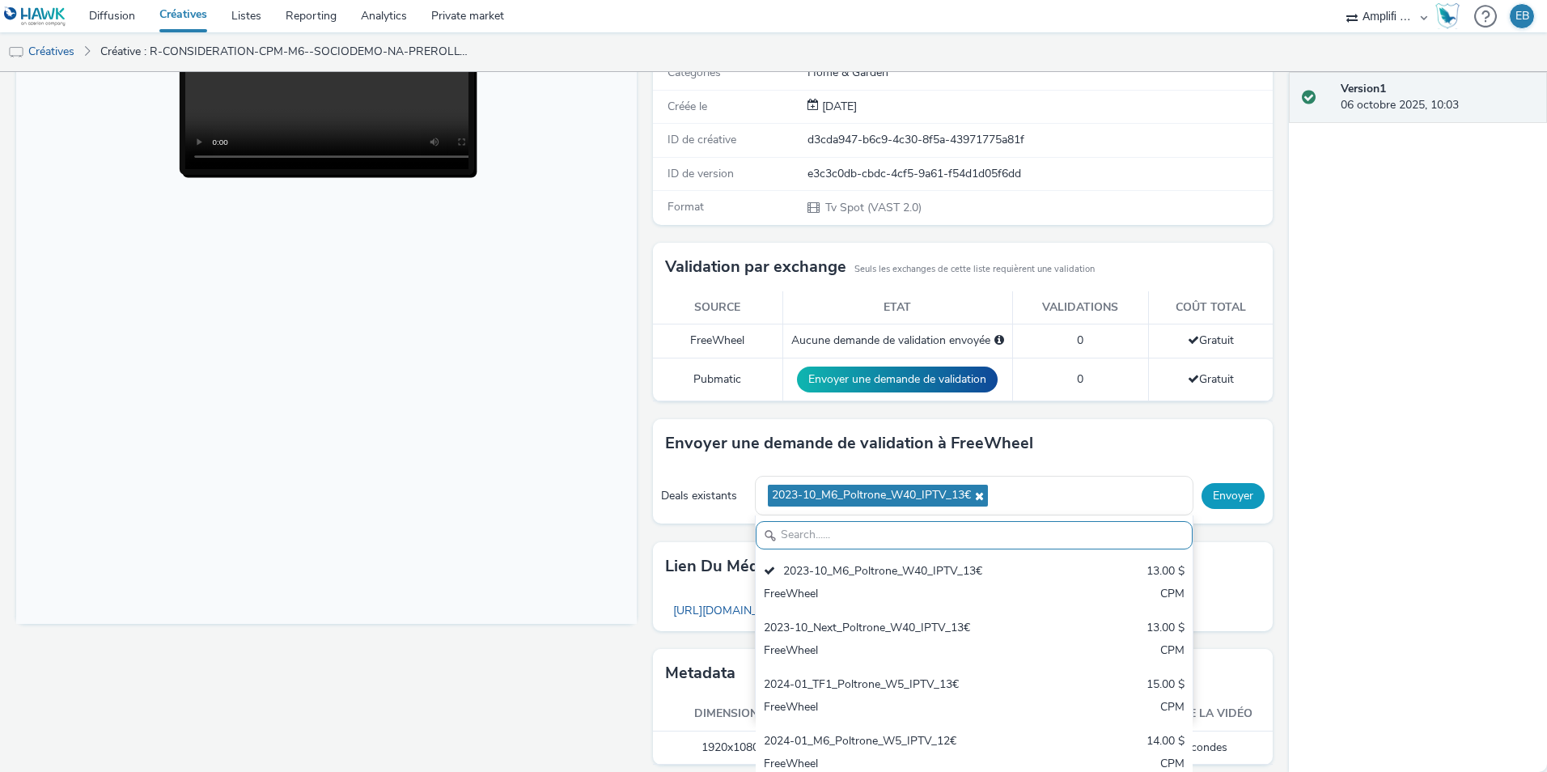
click at [1230, 494] on button "Envoyer" at bounding box center [1233, 496] width 63 height 26
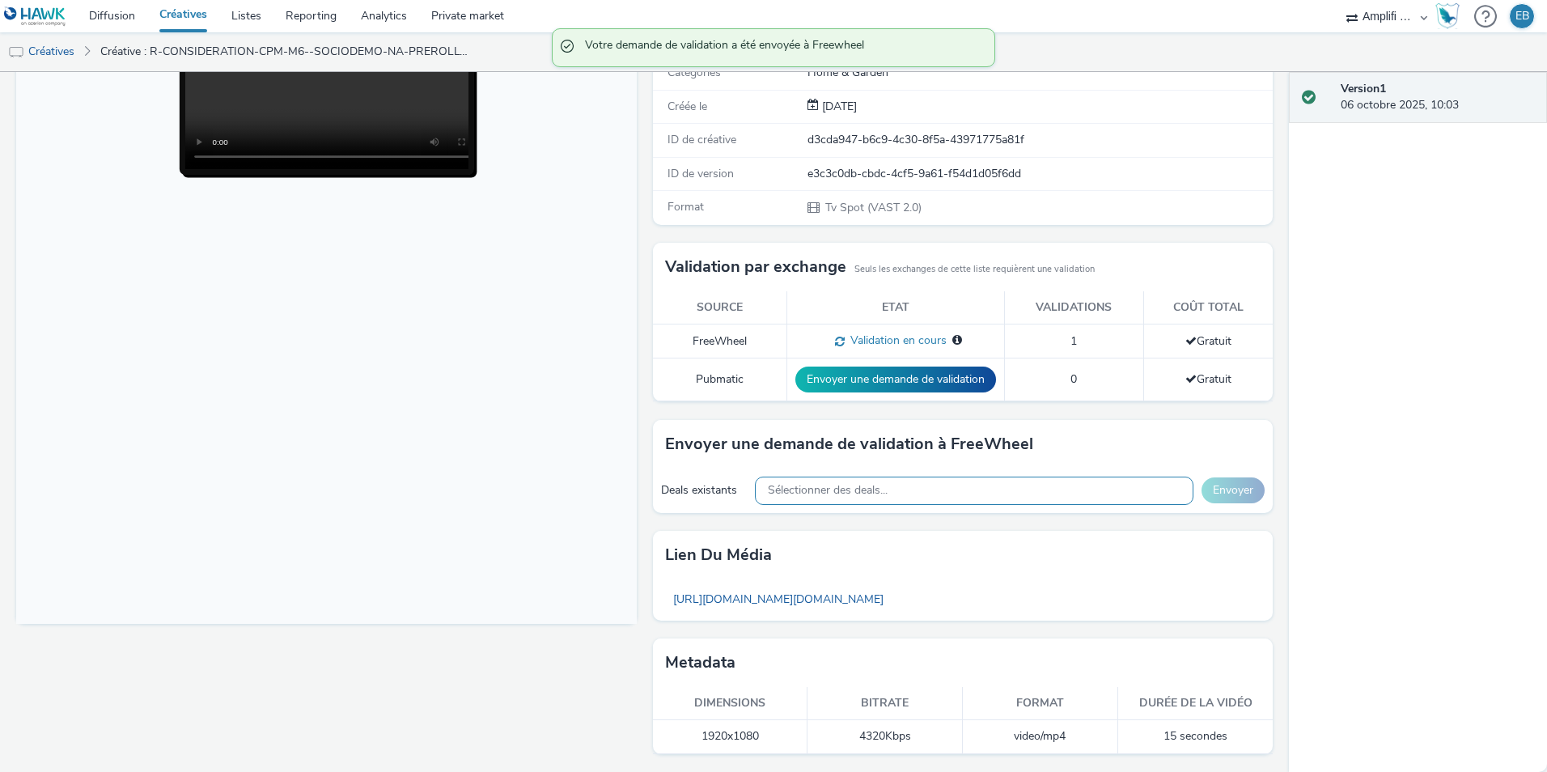
click at [893, 485] on div "Sélectionner des deals..." at bounding box center [974, 491] width 439 height 28
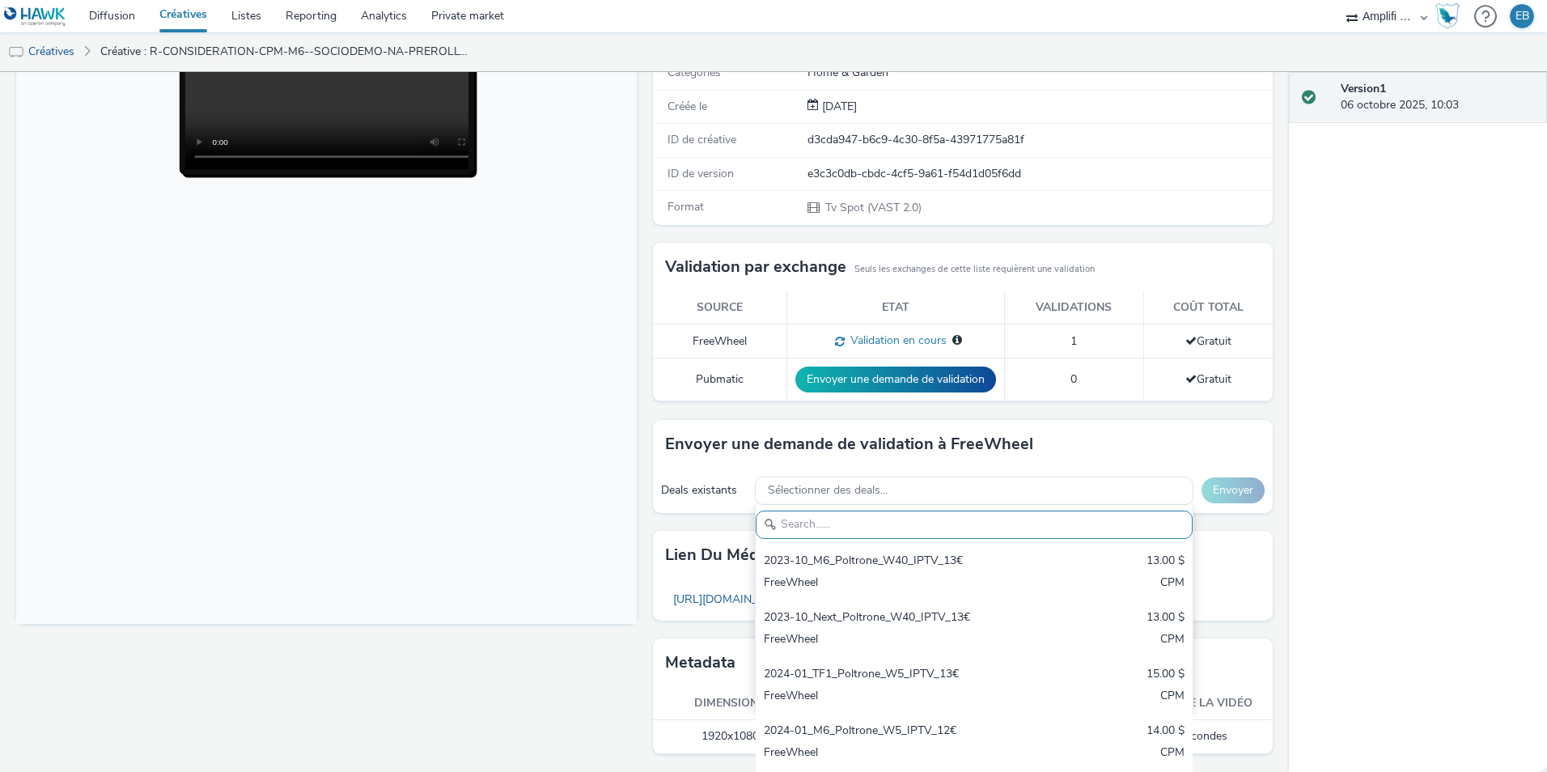
click at [901, 518] on input "text" at bounding box center [974, 525] width 437 height 28
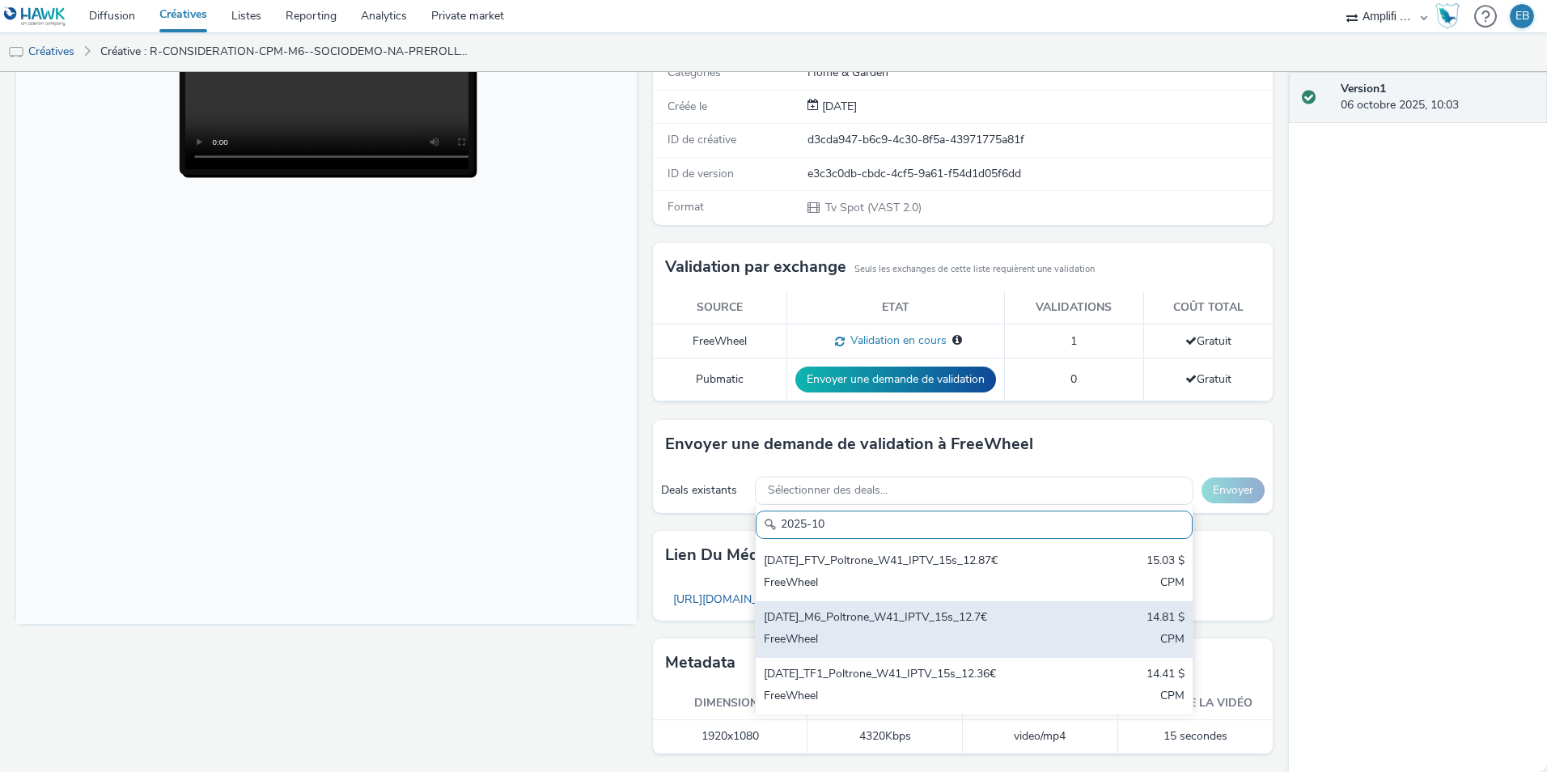
type input "2025-10"
click at [888, 638] on div "FreeWheel" at bounding box center [903, 640] width 278 height 19
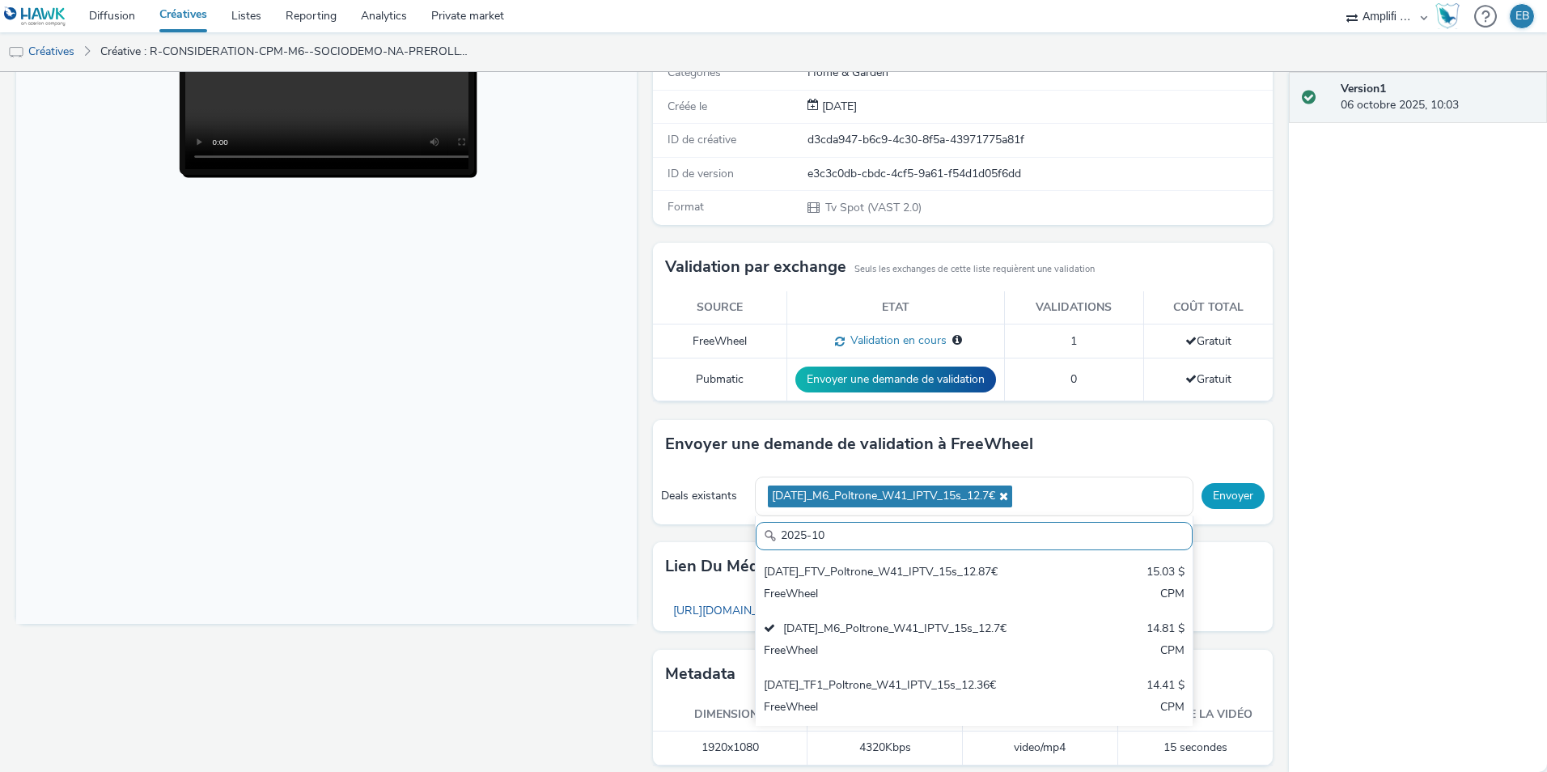
click at [1204, 496] on button "Envoyer" at bounding box center [1233, 496] width 63 height 26
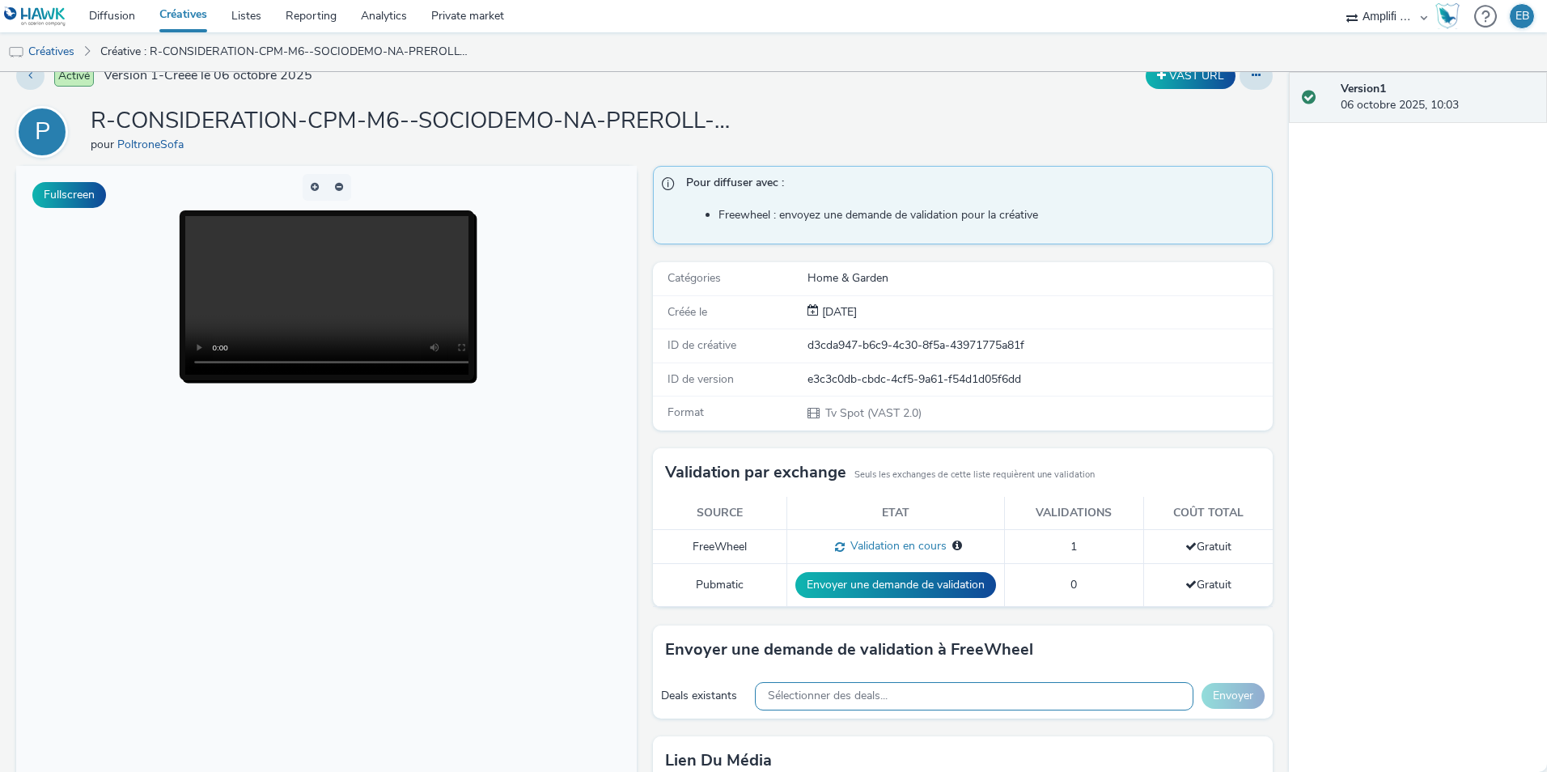
scroll to position [0, 0]
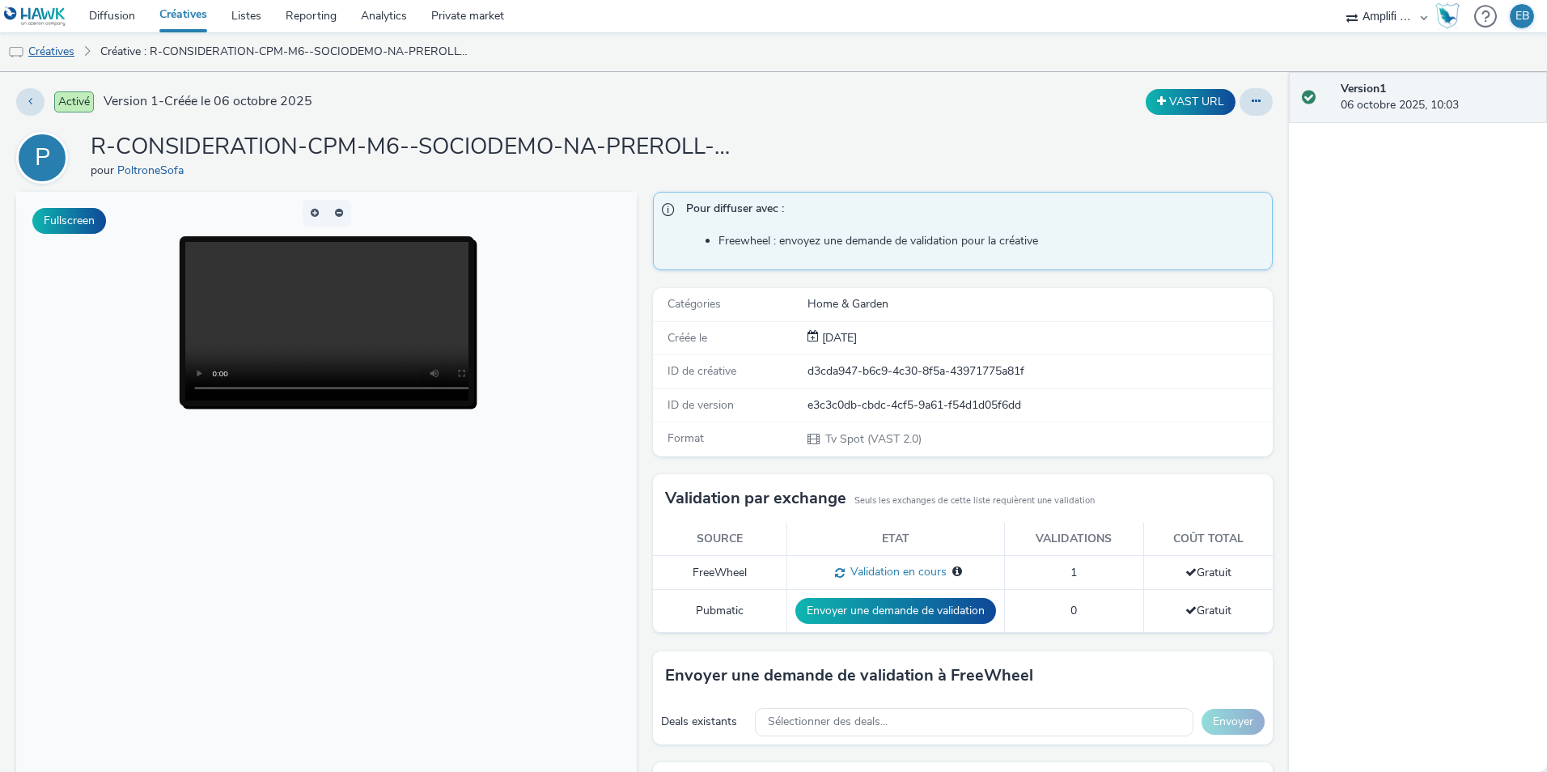
click at [73, 53] on link "Créatives" at bounding box center [41, 51] width 83 height 39
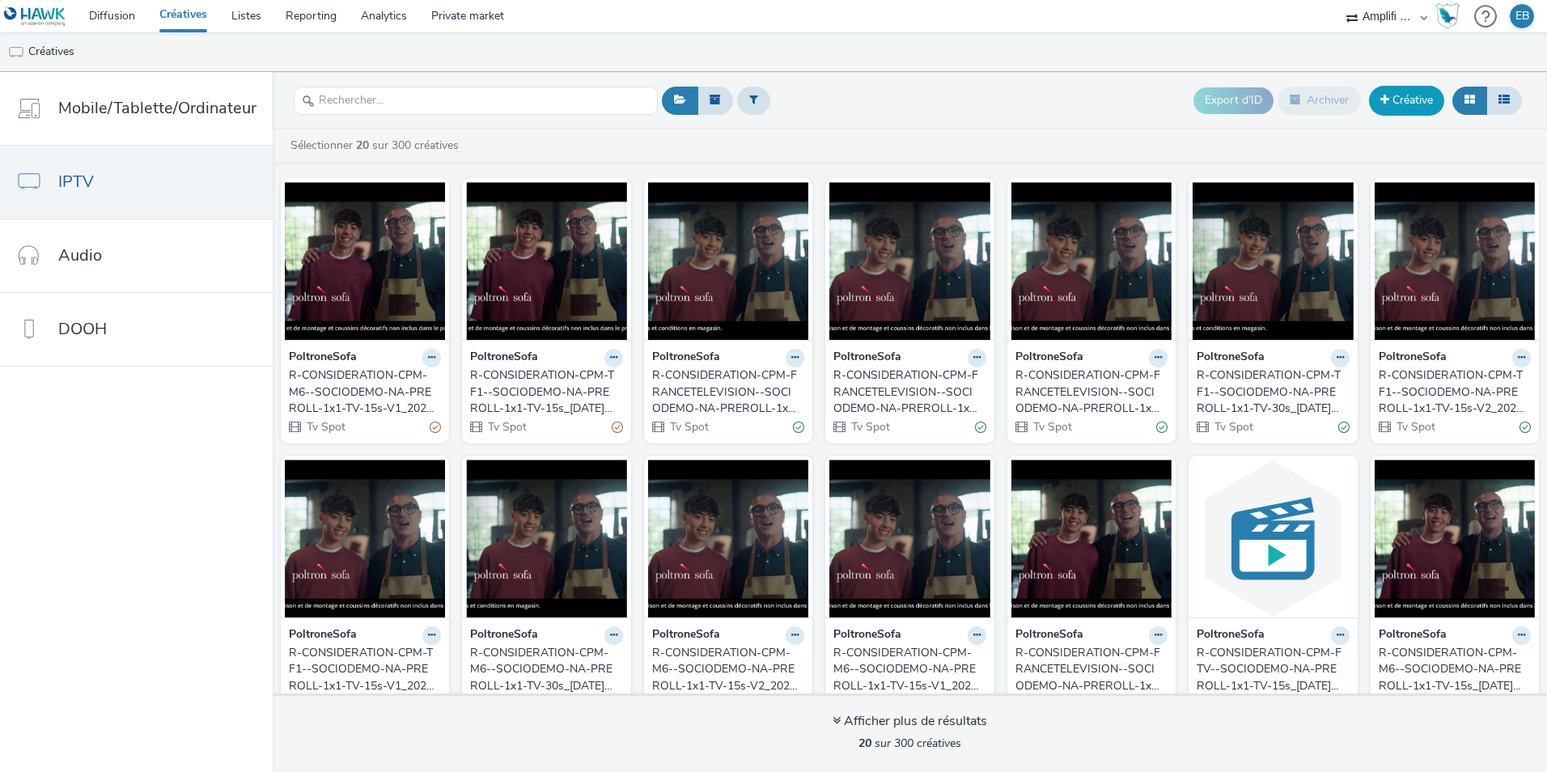
click at [1394, 108] on link "Créative" at bounding box center [1406, 100] width 75 height 29
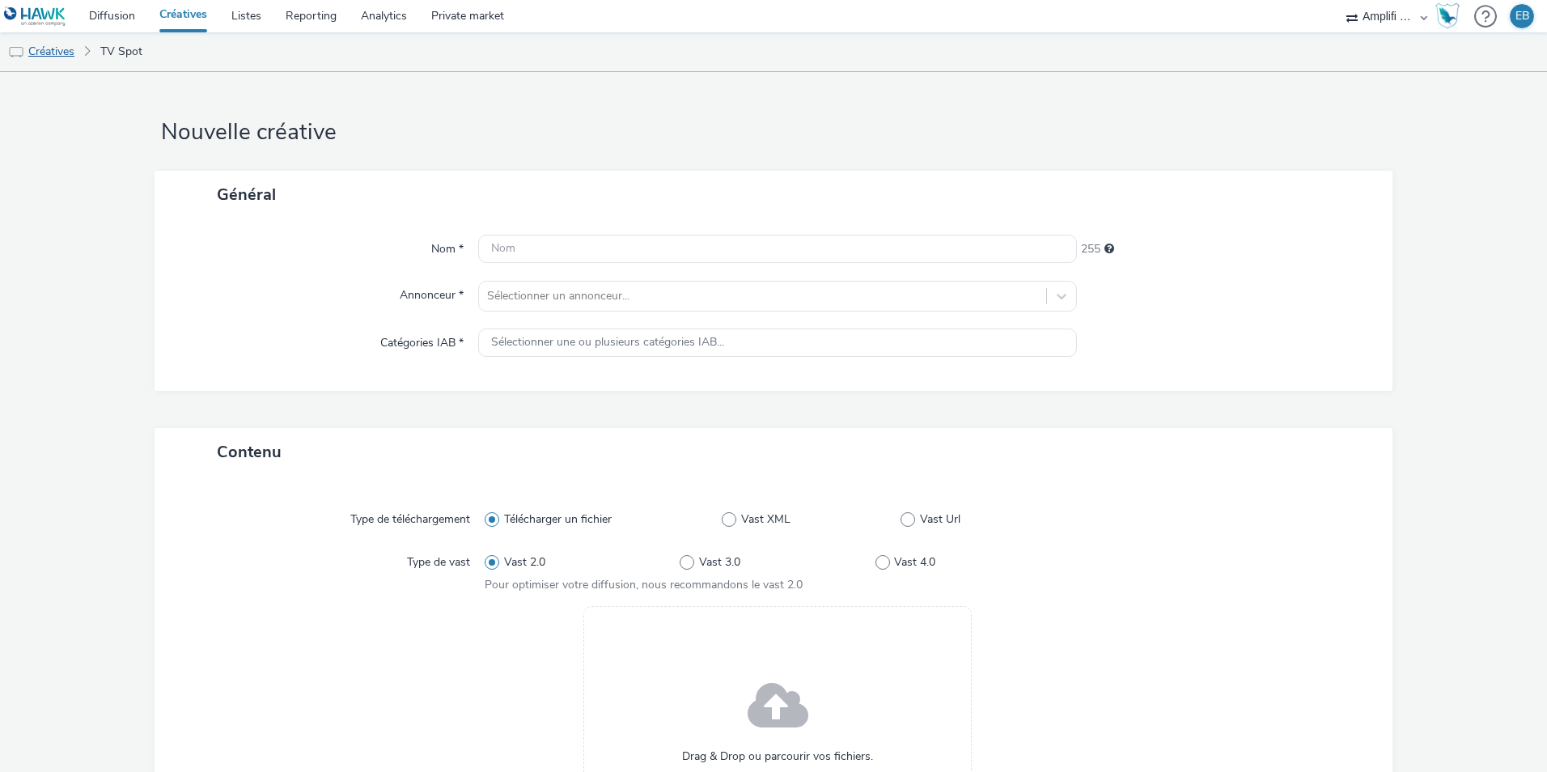
click at [62, 57] on link "Créatives" at bounding box center [41, 51] width 83 height 39
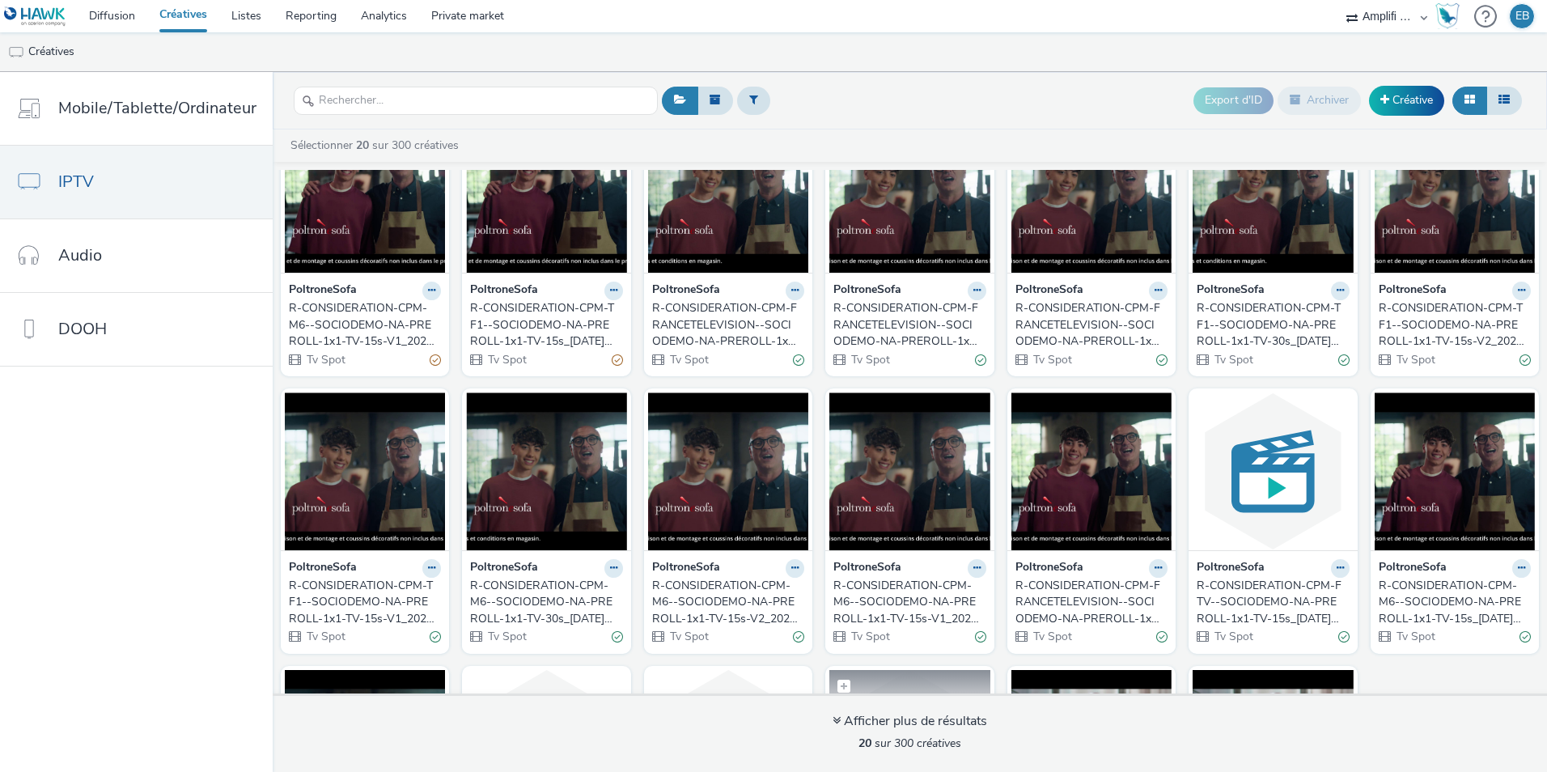
scroll to position [66, 0]
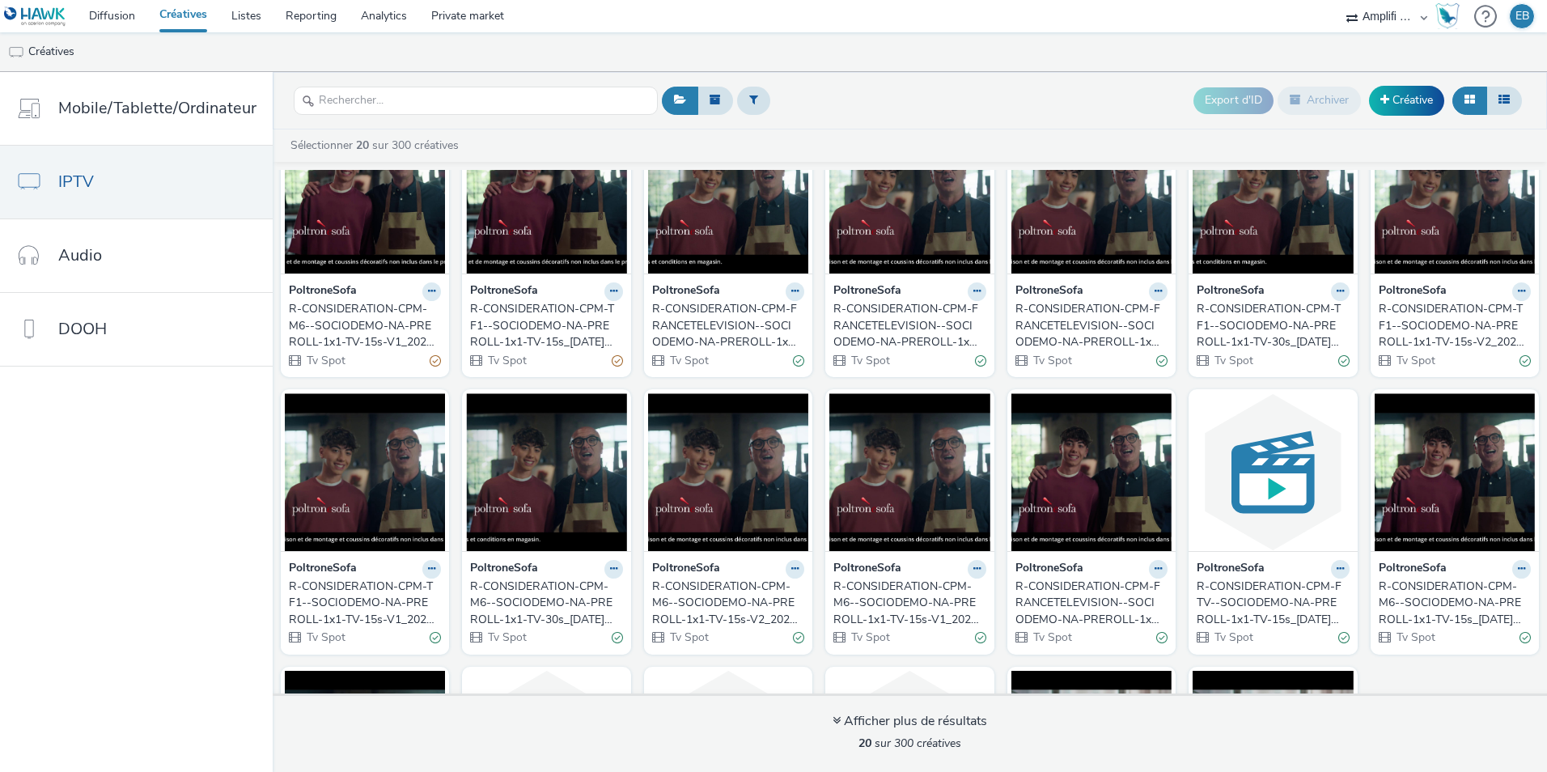
click at [916, 328] on div "R-CONSIDERATION-CPM-FRANCETELEVISION--SOCIODEMO-NA-PREROLL-1x1-TV-15s-V2_2025-0…" at bounding box center [906, 325] width 146 height 49
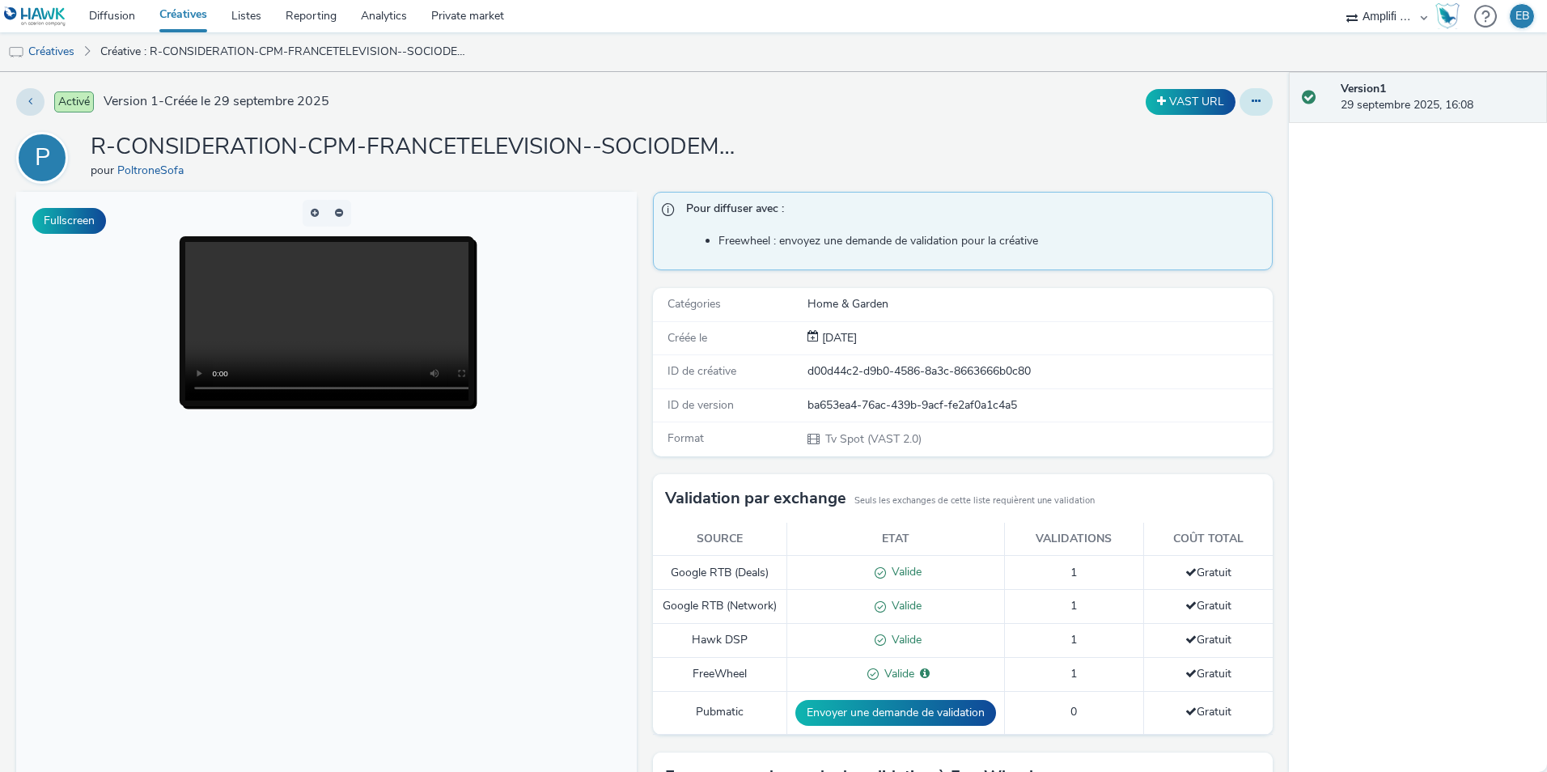
click at [1252, 104] on icon at bounding box center [1256, 100] width 9 height 11
click at [1214, 129] on link "Modifier" at bounding box center [1211, 134] width 121 height 32
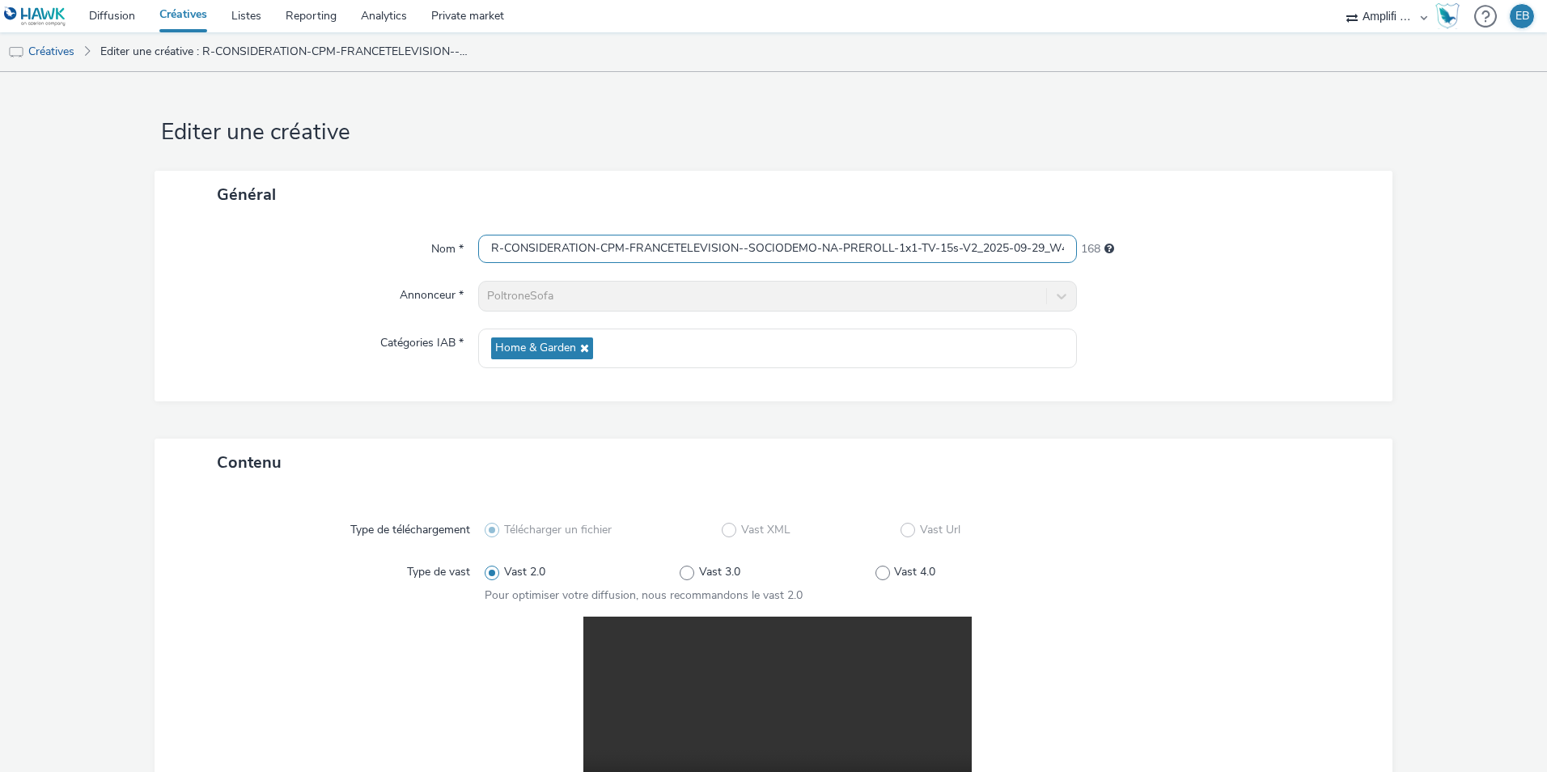
click at [534, 239] on input "R-CONSIDERATION-CPM-FRANCETELEVISION--SOCIODEMO-NA-PREROLL-1x1-TV-15s-V2_2025-0…" at bounding box center [777, 249] width 599 height 28
click at [66, 52] on link "Créatives" at bounding box center [41, 51] width 83 height 39
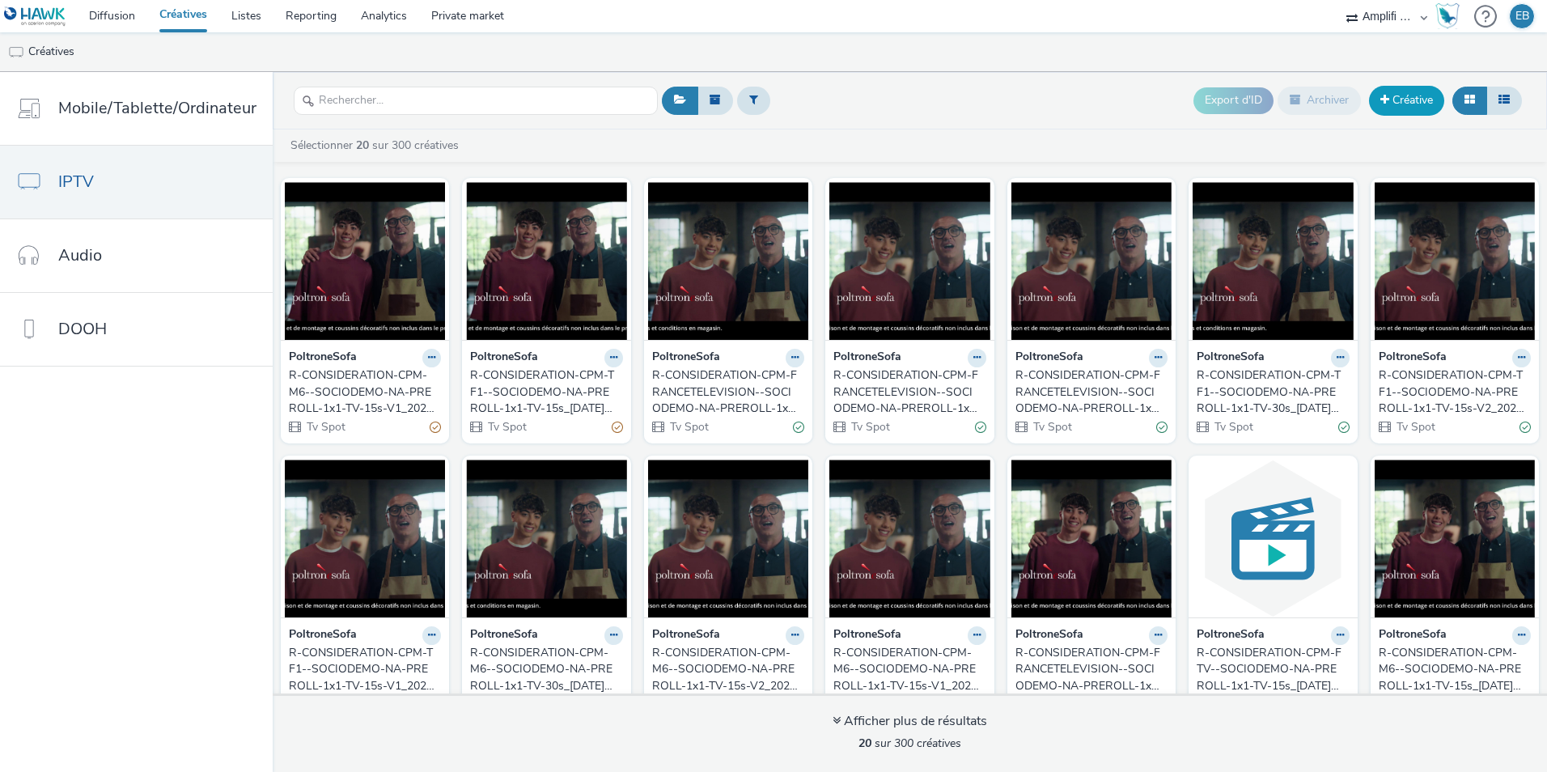
click at [1409, 104] on link "Créative" at bounding box center [1406, 100] width 75 height 29
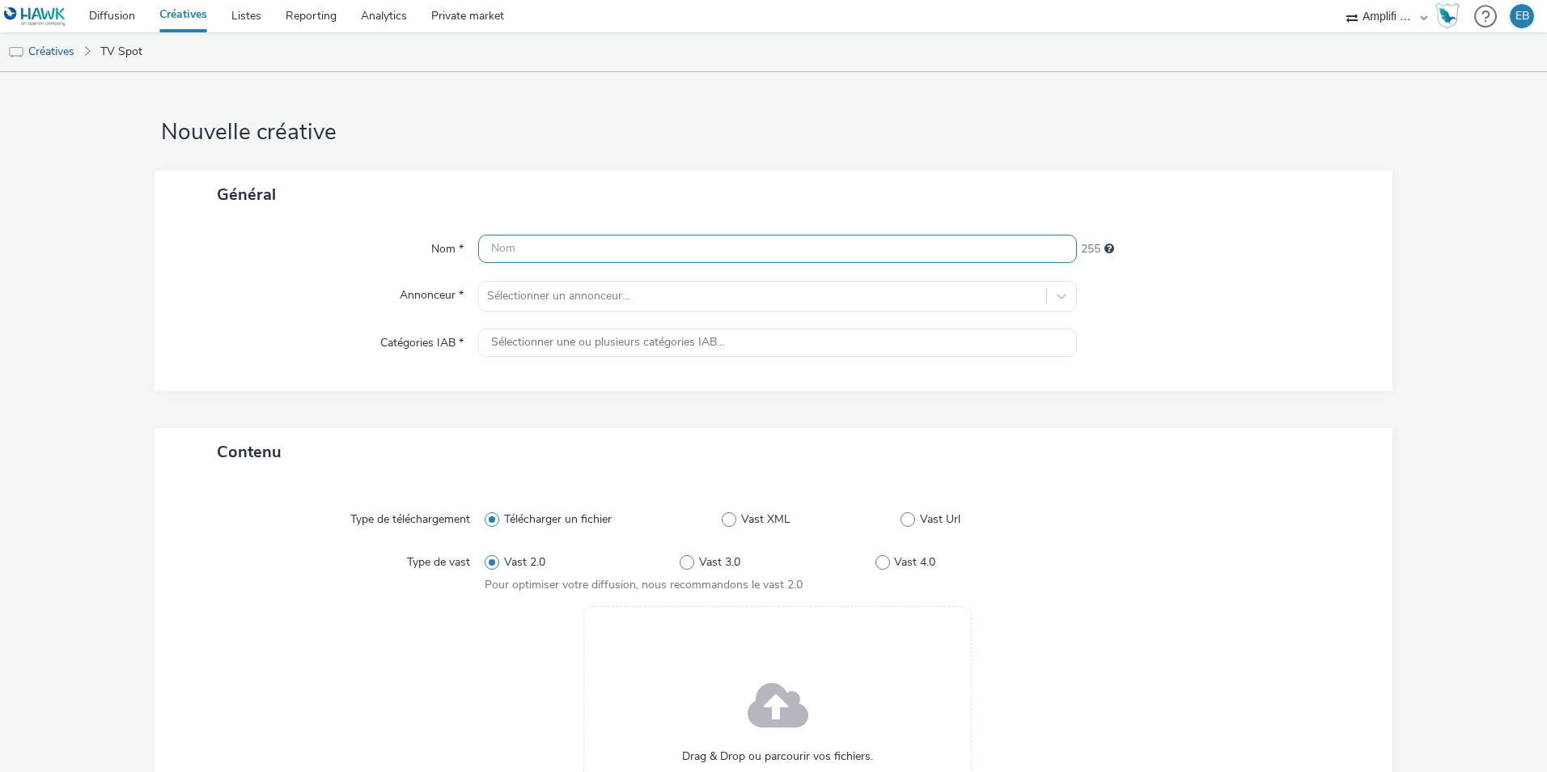
click at [658, 262] on input "text" at bounding box center [777, 249] width 599 height 28
paste input "R-CONSIDERATION-CPM-FRANCETELEVISION--SOCIODEMO-NA-PREROLL-1x1-TV-15s-V2_2025-0…"
drag, startPoint x: 591, startPoint y: 245, endPoint x: 955, endPoint y: 235, distance: 364.3
click at [955, 235] on input "R-CONSIDERATION-CPM-FRANCETELEVISION--SOCIODEMO-NA-PREROLL-1x1-TV-15s-V2_2025-0…" at bounding box center [777, 249] width 599 height 28
click at [972, 242] on input "R-CONSIDERATION-CPM-FRANCETELEVISION--SOCIODEMO-NA-PREROLL-1x1-TV-15s-V2_2025-0…" at bounding box center [777, 249] width 599 height 28
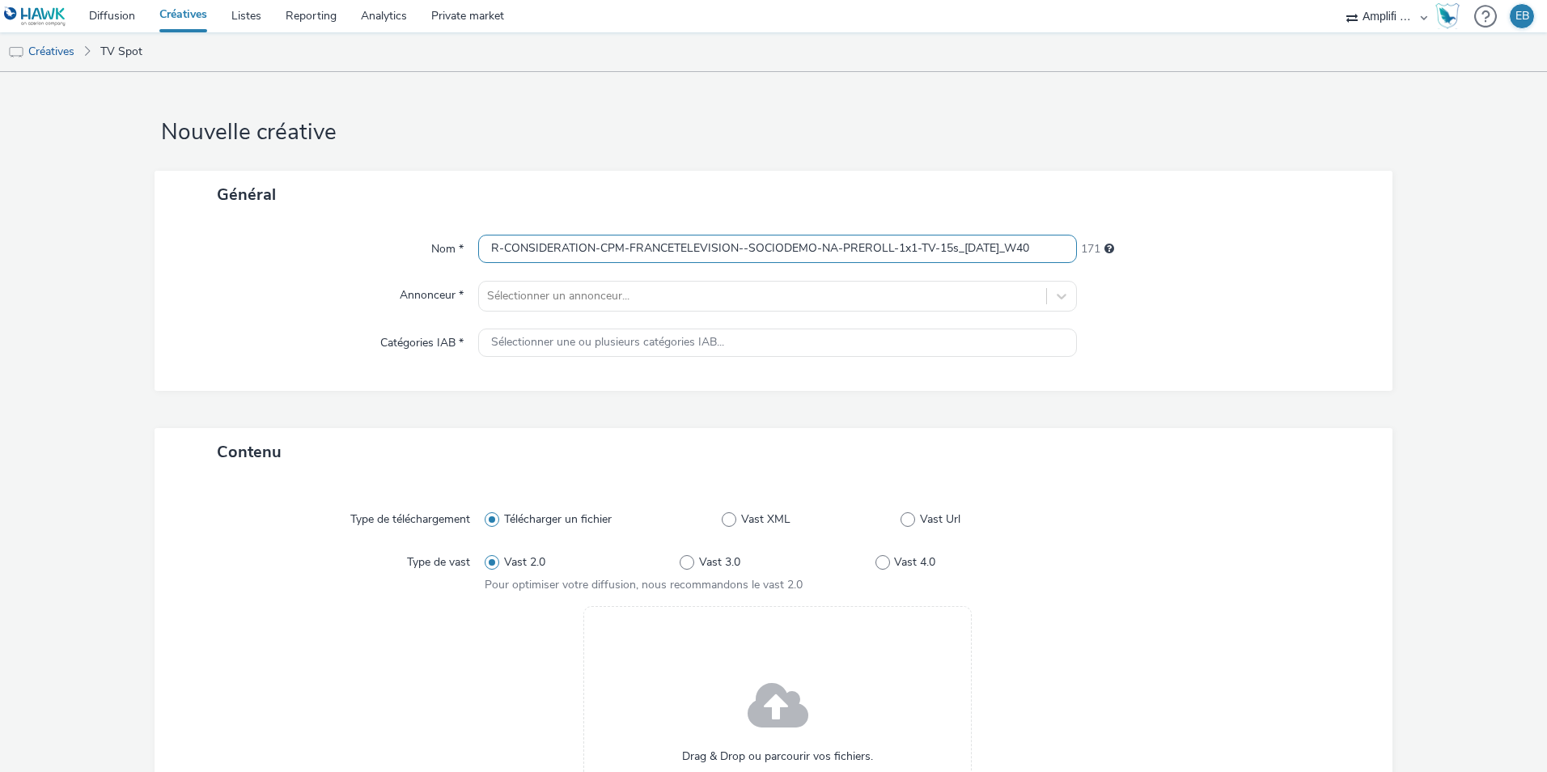
click at [1019, 245] on input "R-CONSIDERATION-CPM-FRANCETELEVISION--SOCIODEMO-NA-PREROLL-1x1-TV-15s_2025-09-2…" at bounding box center [777, 249] width 599 height 28
click at [1022, 253] on input "R-CONSIDERATION-CPM-FRANCETELEVISION--SOCIODEMO-NA-PREROLL-1x1-TV-15s_2025-09-2…" at bounding box center [777, 249] width 599 height 28
type input "R-CONSIDERATION-CPM-FRANCETELEVISION--SOCIODEMO-NA-PREROLL-1x1-TV-15s_2025-10-0…"
click at [684, 289] on div at bounding box center [762, 295] width 551 height 19
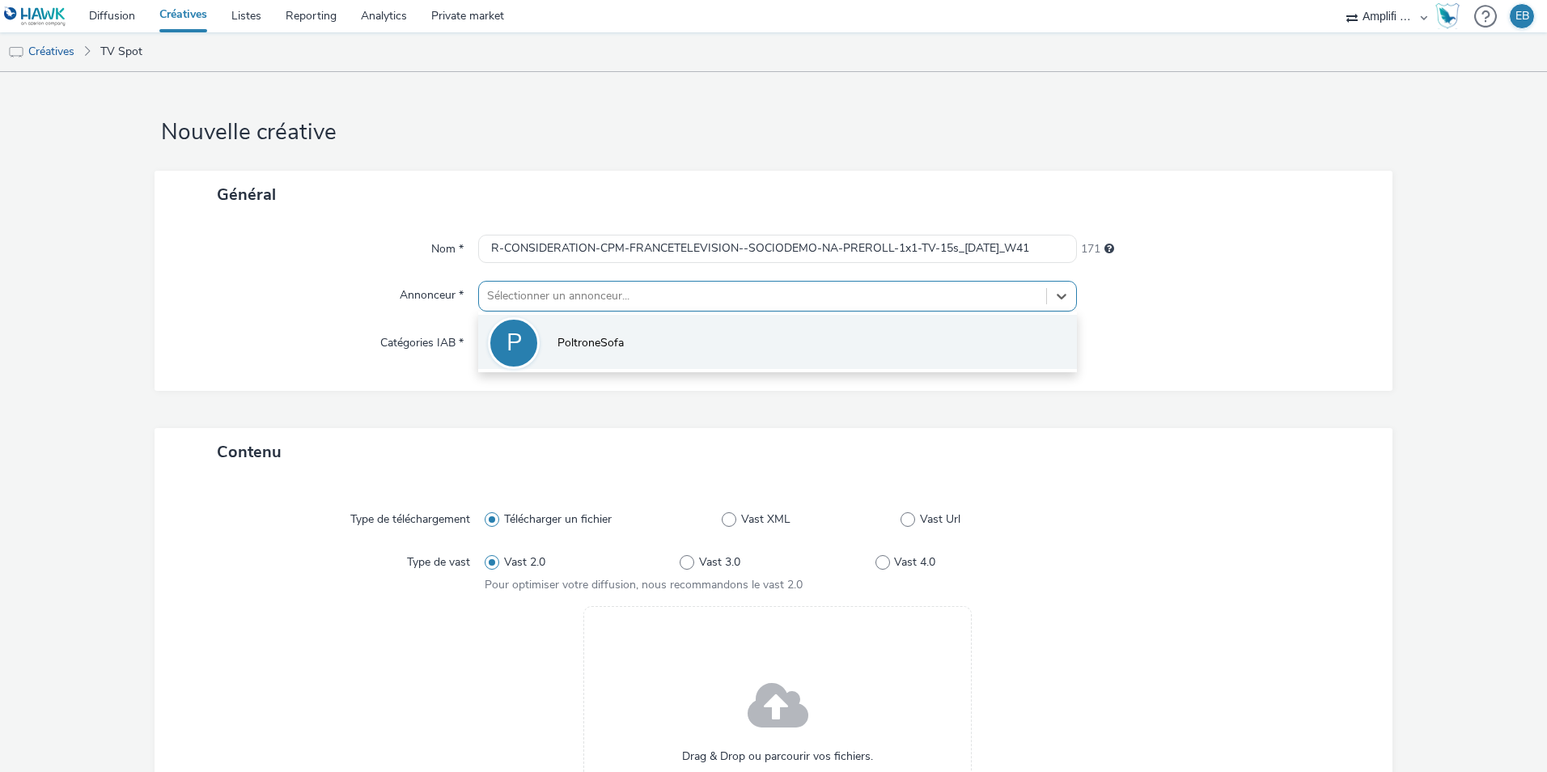
click at [642, 354] on li "P PoltroneSofa" at bounding box center [777, 342] width 599 height 54
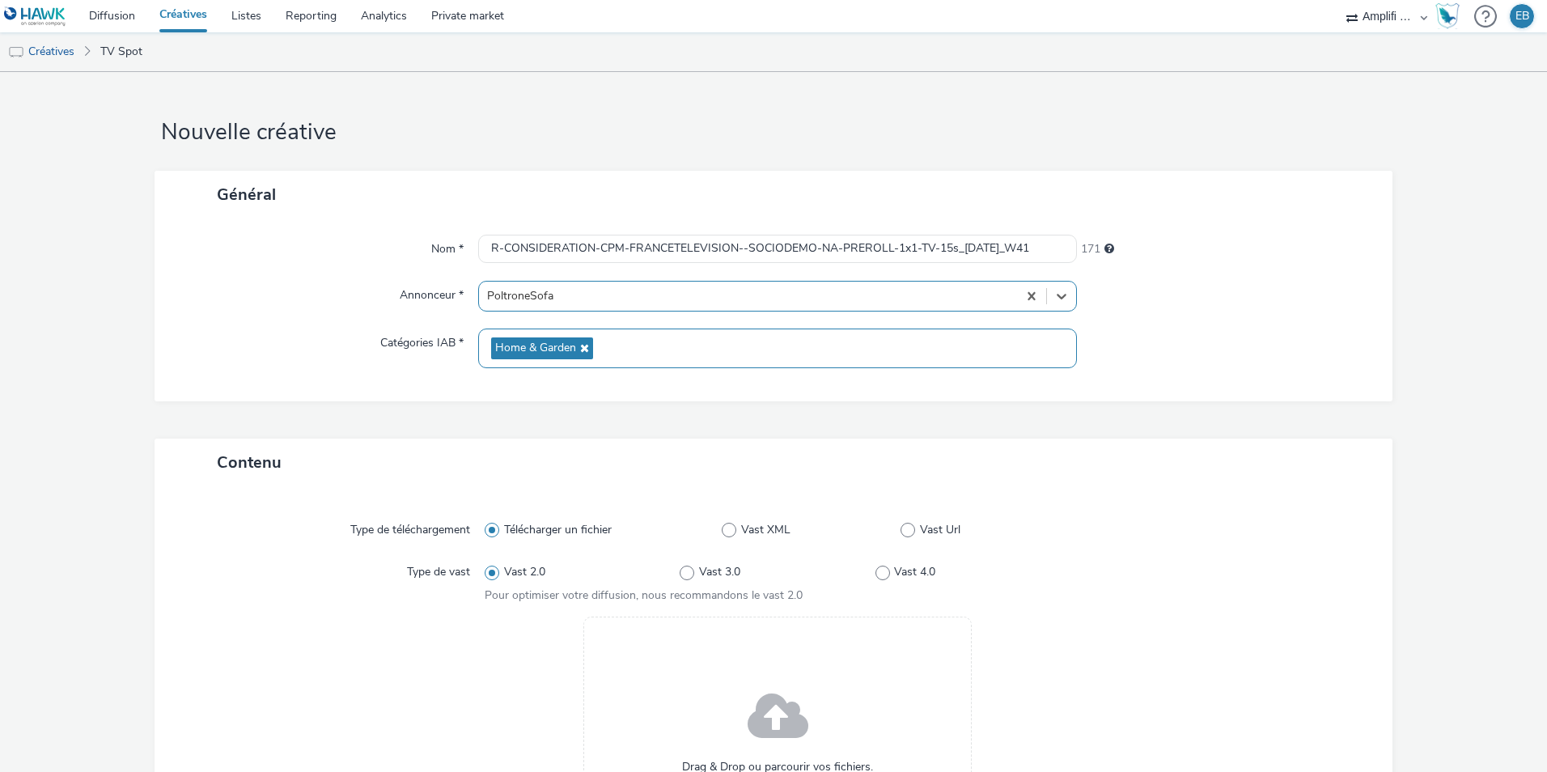
click at [613, 341] on div "Home & Garden" at bounding box center [777, 348] width 599 height 40
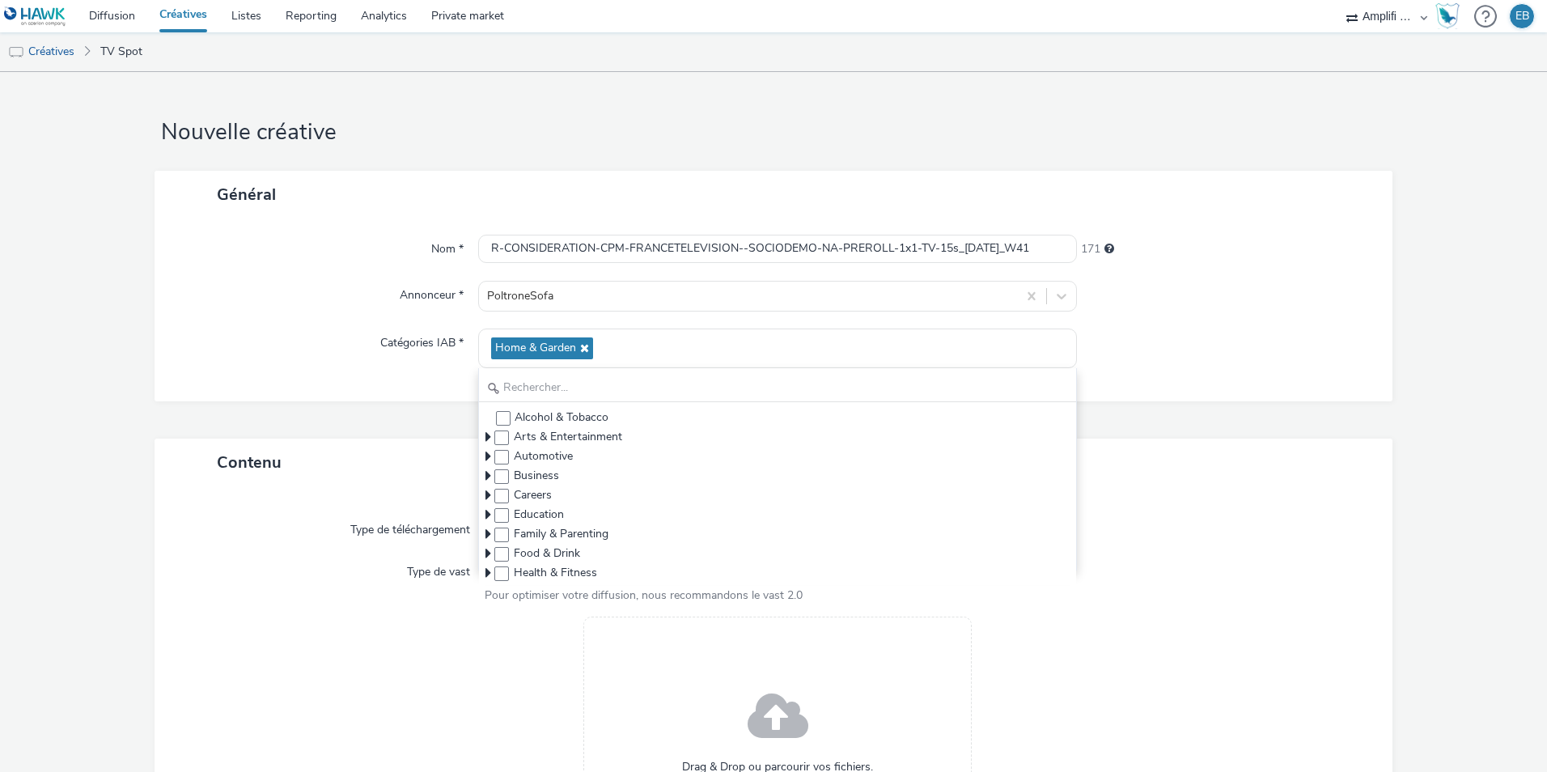
click at [351, 330] on div "Catégories IAB *" at bounding box center [324, 348] width 307 height 40
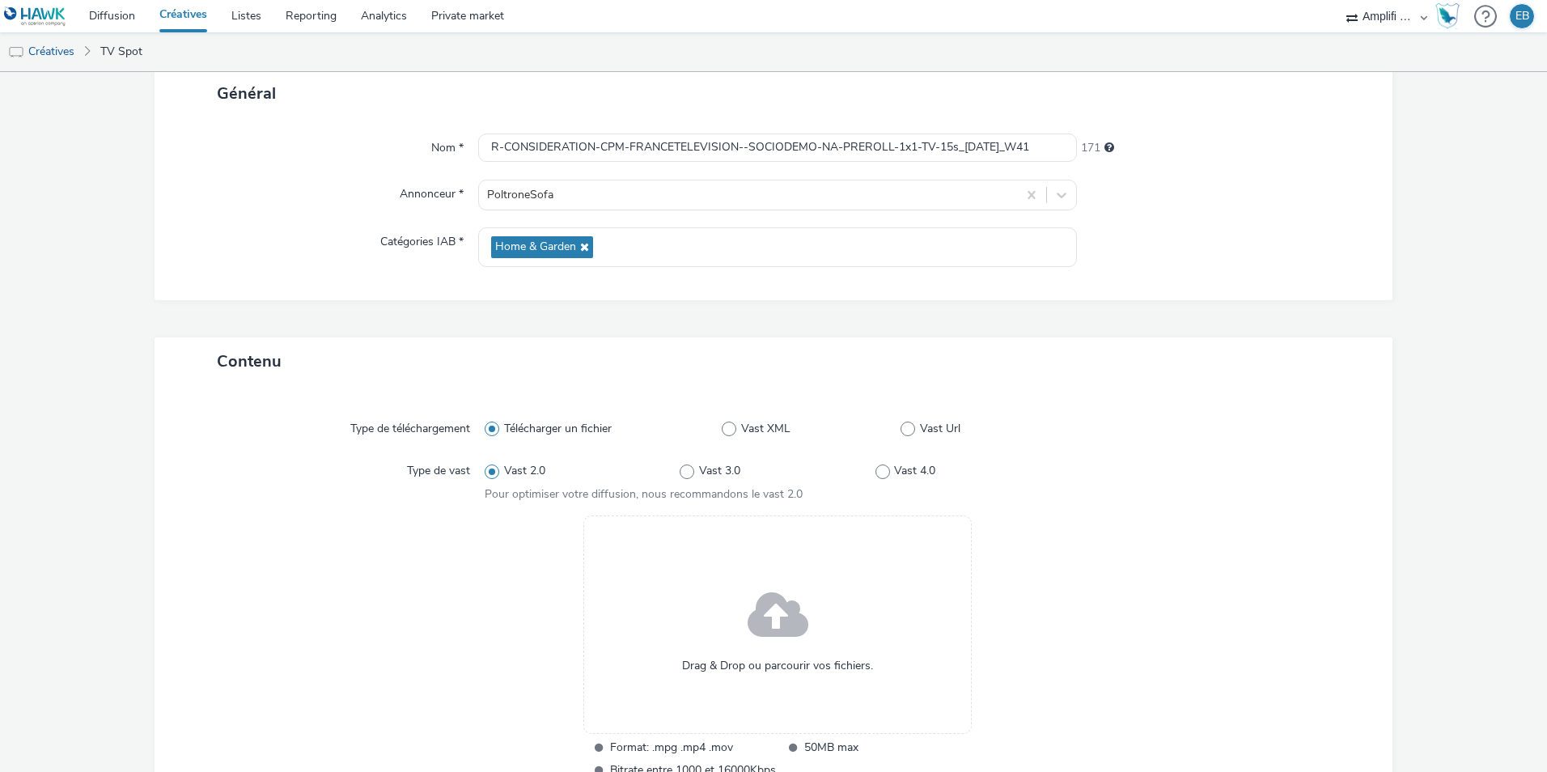
scroll to position [291, 0]
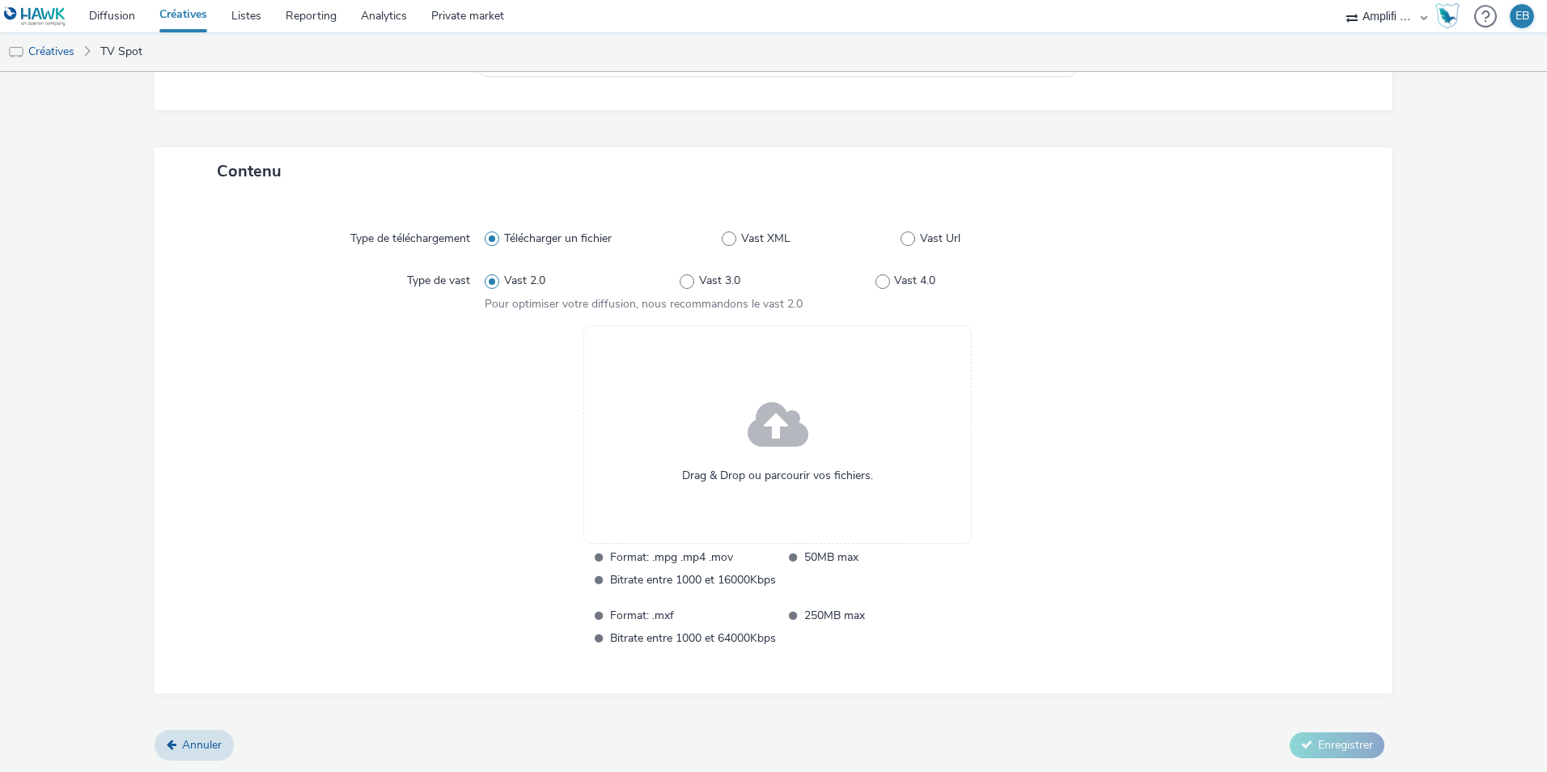
click at [830, 403] on div "Drag & Drop ou parcourir vos fichiers." at bounding box center [777, 434] width 388 height 218
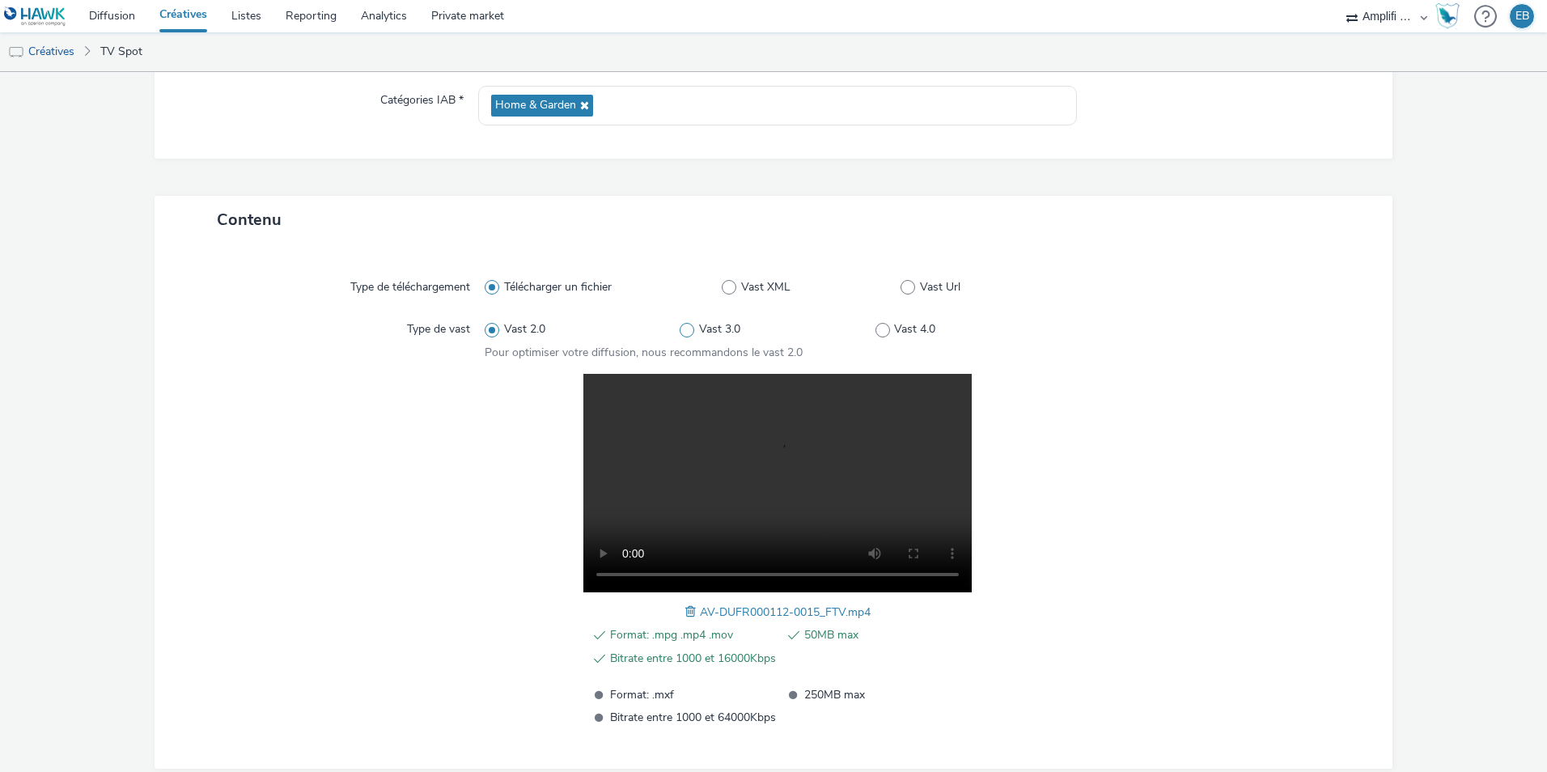
scroll to position [0, 0]
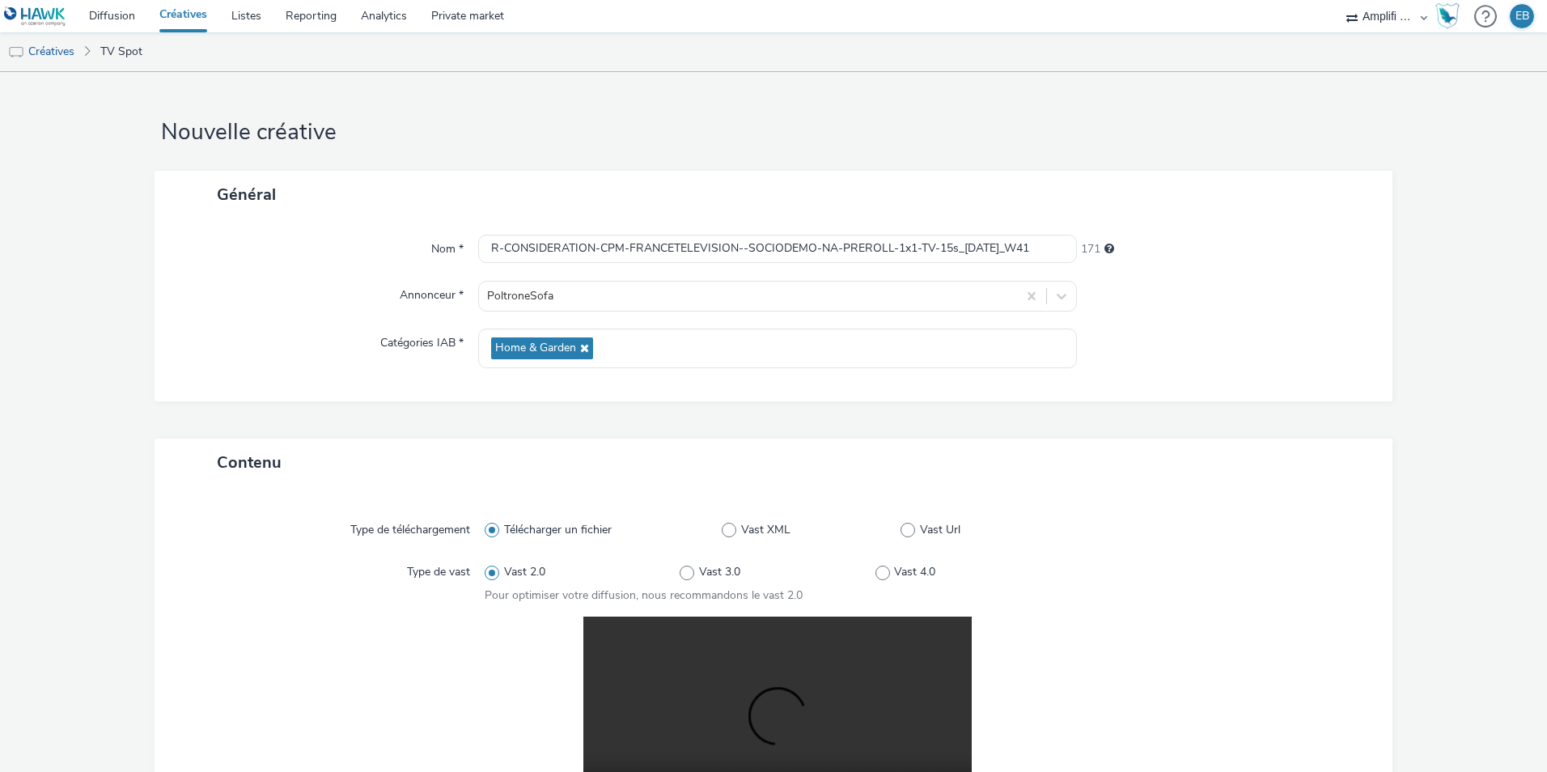
drag, startPoint x: 723, startPoint y: 233, endPoint x: 1041, endPoint y: 229, distance: 318.0
click at [1041, 229] on div "Nom * R-CONSIDERATION-CPM-FRANCETELEVISION--SOCIODEMO-NA-PREROLL-1x1-TV-15s_202…" at bounding box center [774, 309] width 1238 height 183
click at [1134, 382] on div "Nom * R-CONSIDERATION-CPM-FRANCETELEVISION--SOCIODEMO-NA-PREROLL-1x1-TV-15s_202…" at bounding box center [774, 309] width 1238 height 183
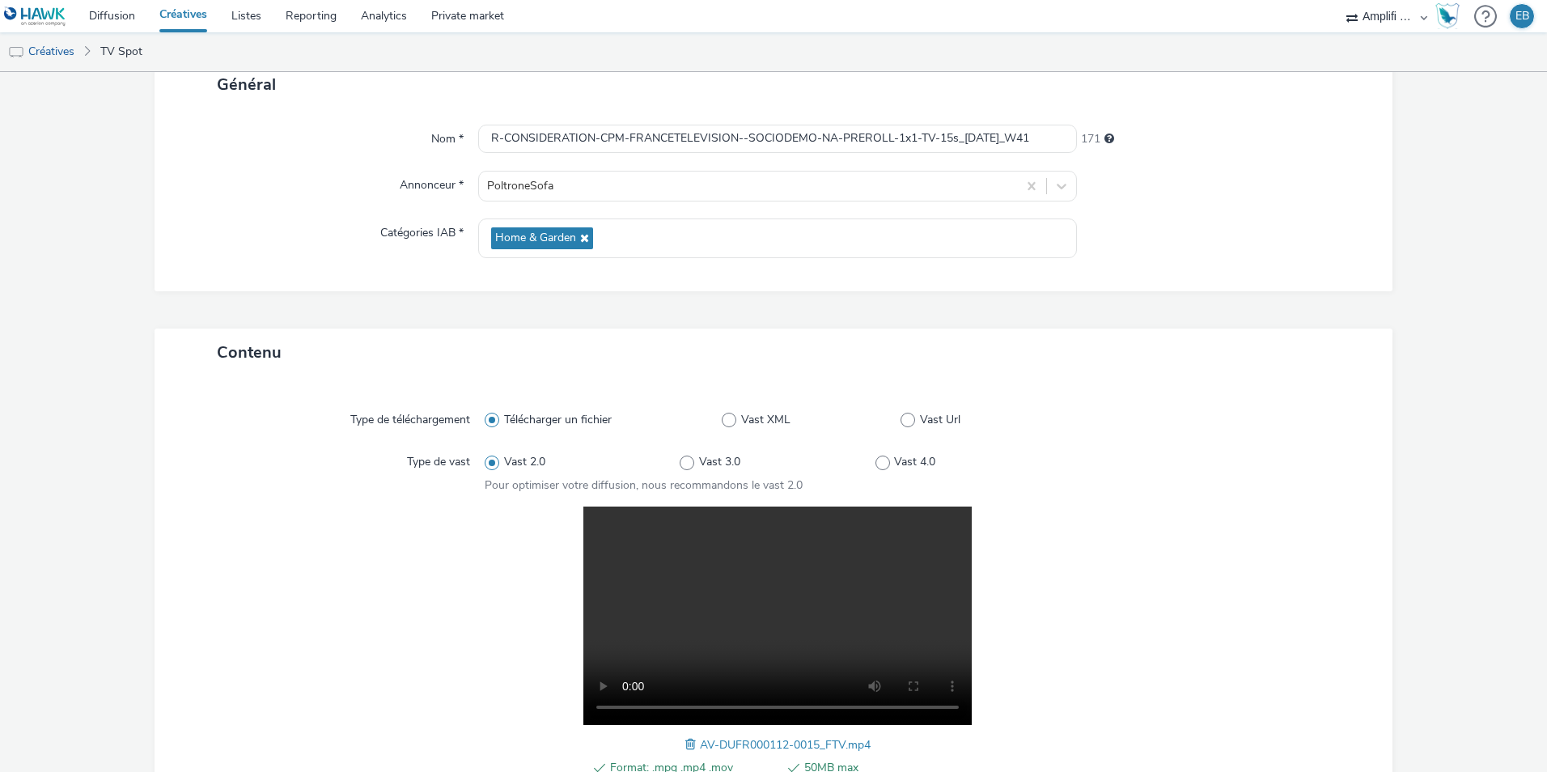
scroll to position [318, 0]
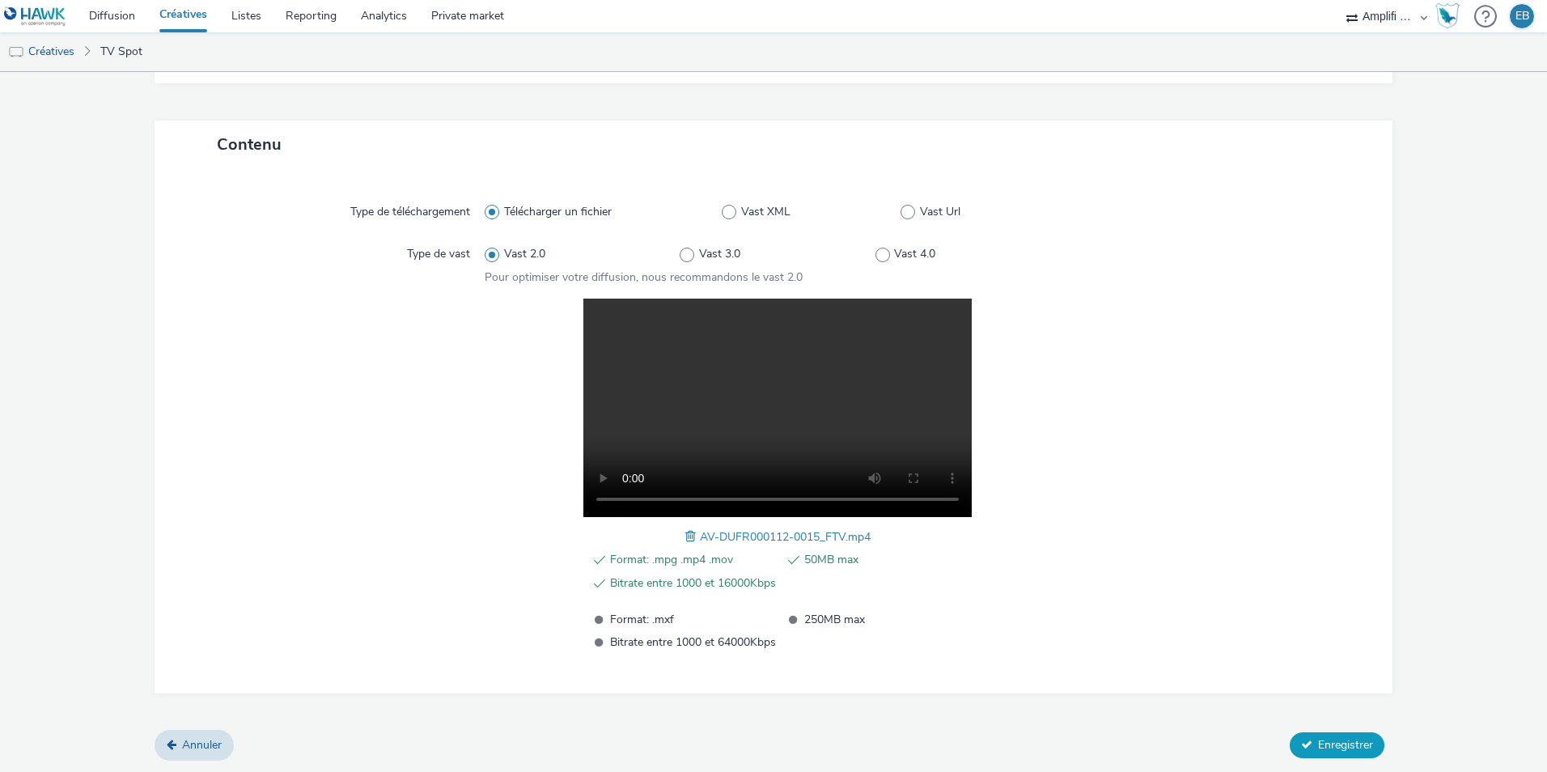
click at [1343, 732] on button "Enregistrer" at bounding box center [1337, 745] width 95 height 26
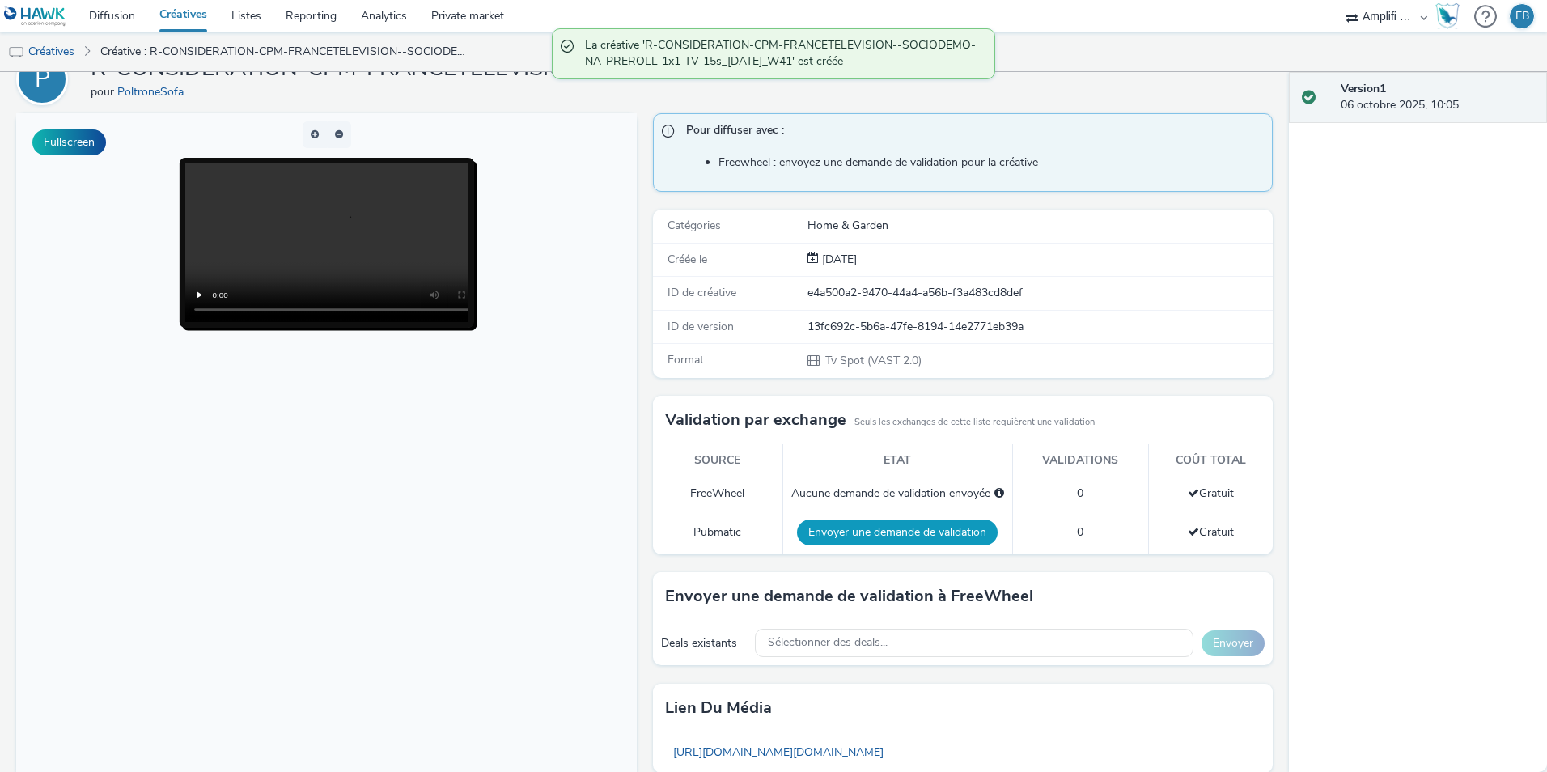
scroll to position [162, 0]
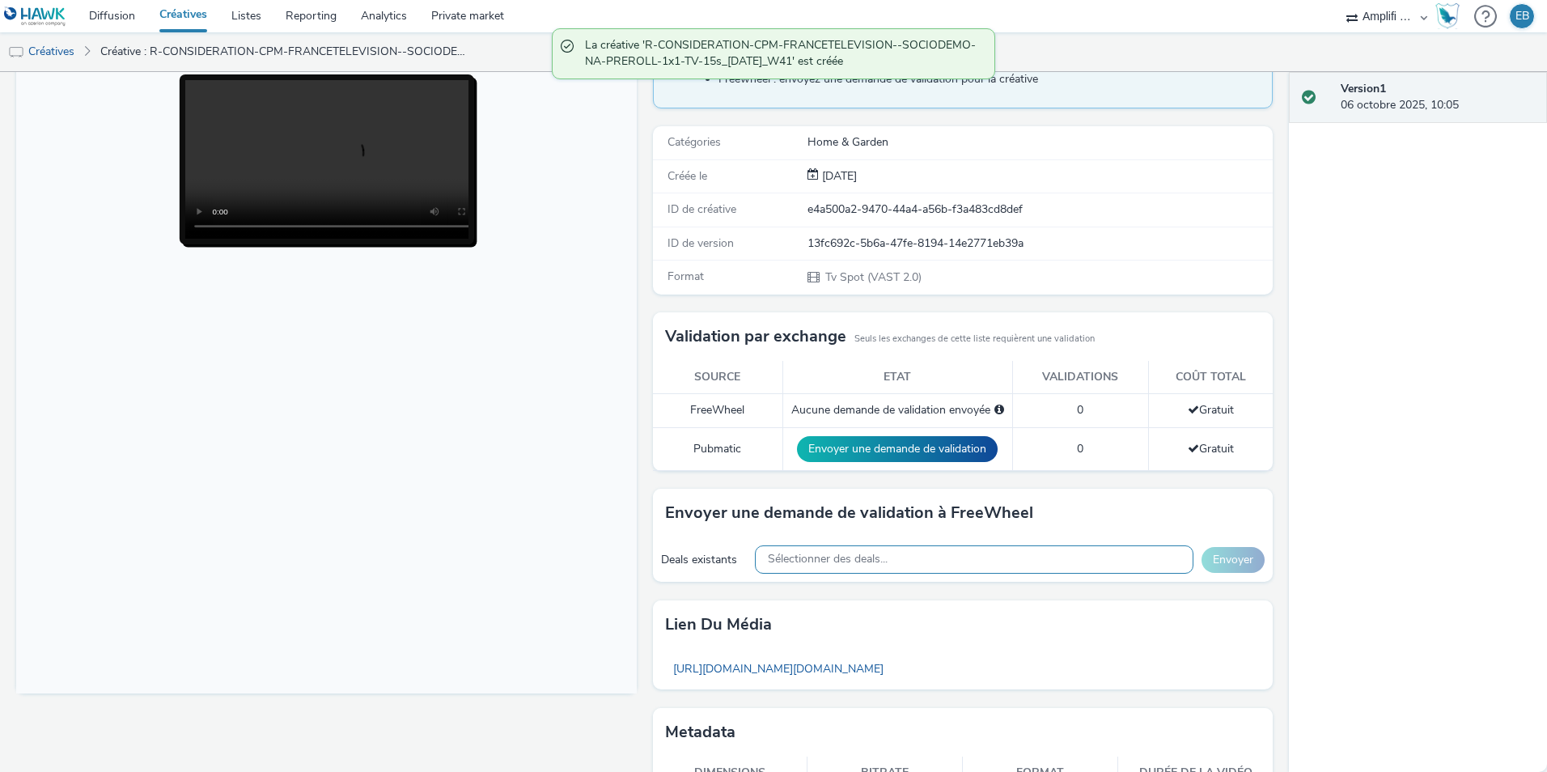
click at [931, 556] on div "Sélectionner des deals..." at bounding box center [974, 559] width 439 height 28
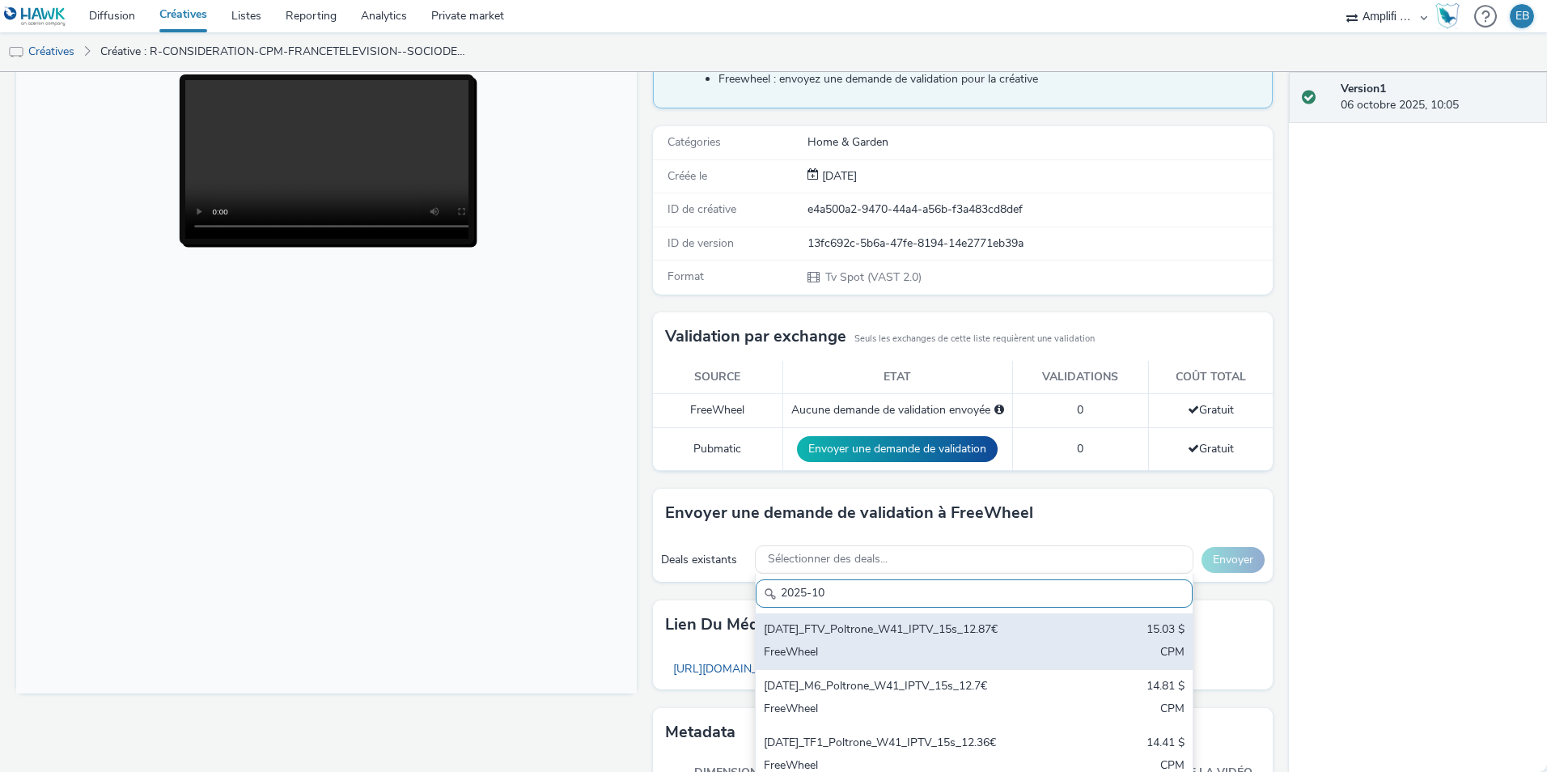
type input "2025-10"
click at [842, 646] on div "FreeWheel" at bounding box center [903, 653] width 278 height 19
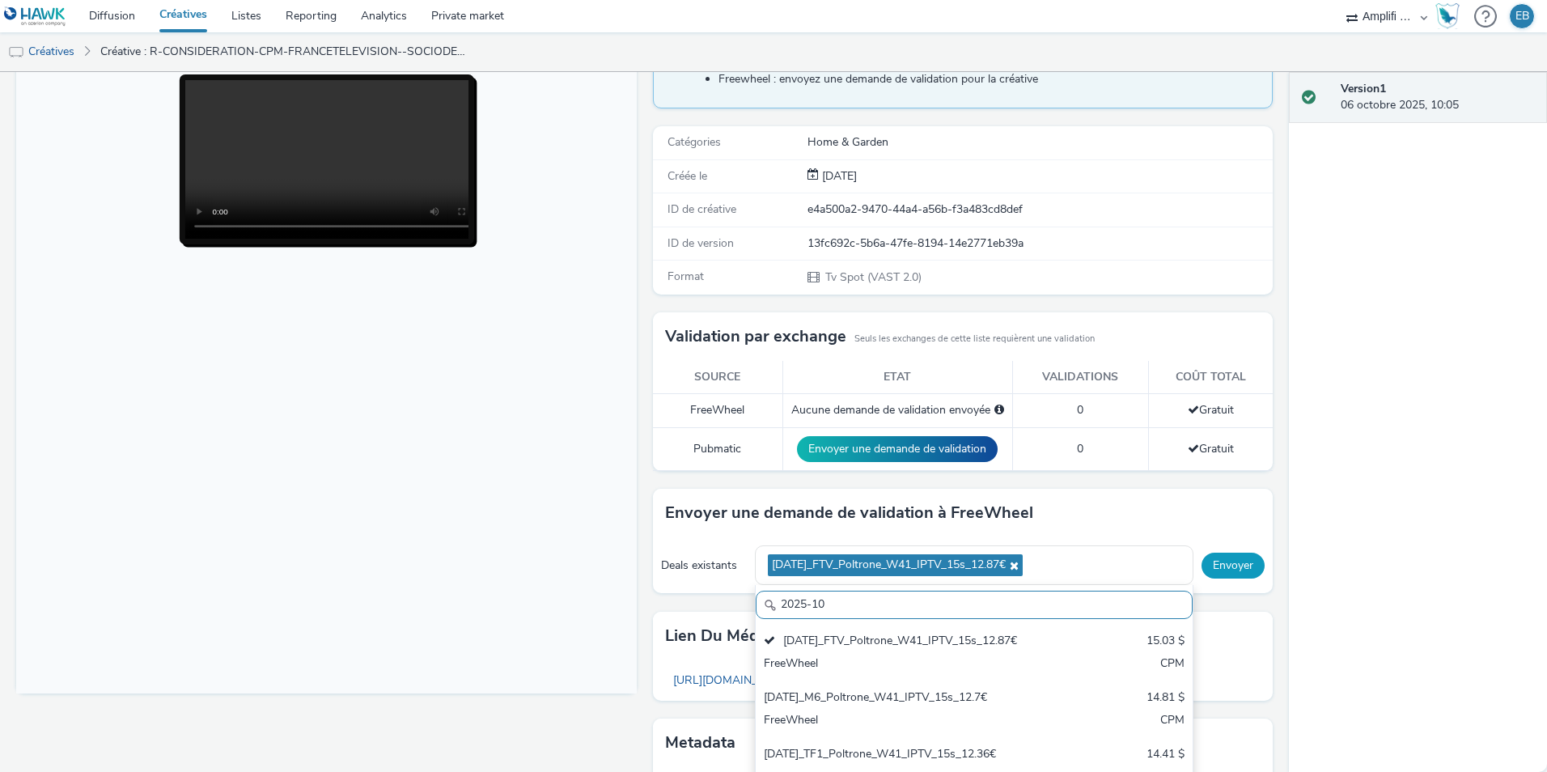
click at [1206, 567] on button "Envoyer" at bounding box center [1233, 566] width 63 height 26
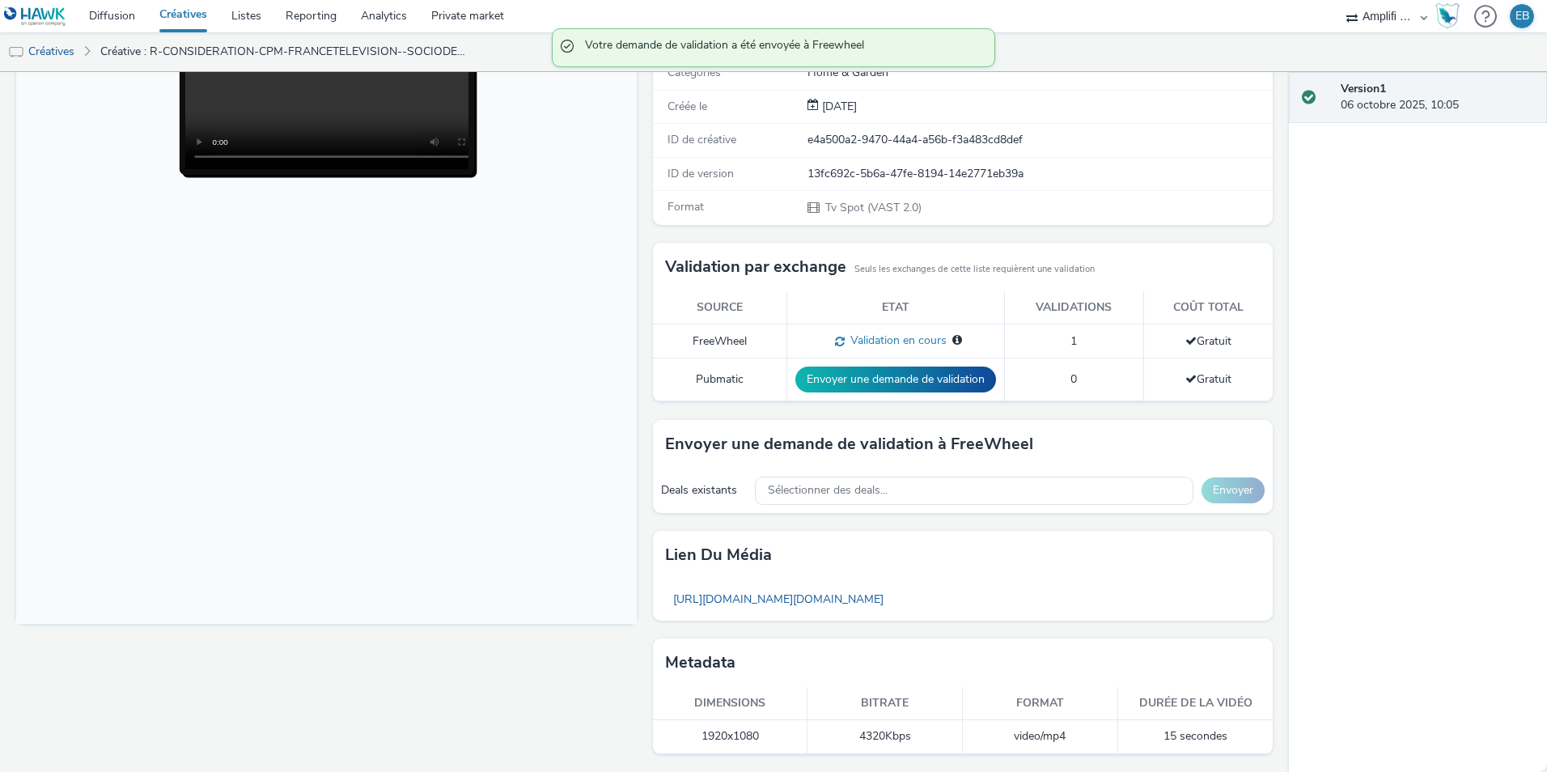
scroll to position [0, 0]
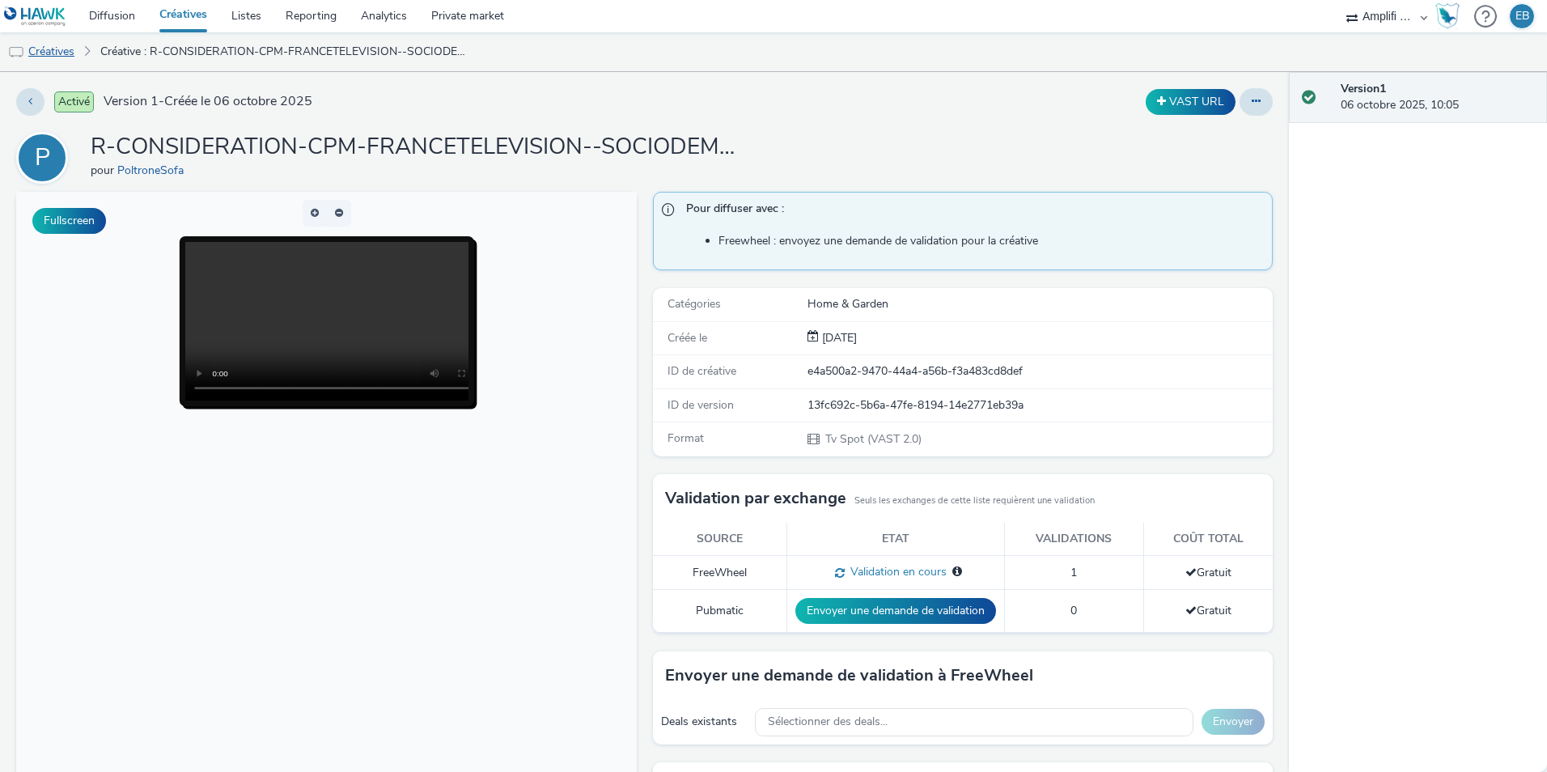
click at [59, 67] on link "Créatives" at bounding box center [41, 51] width 83 height 39
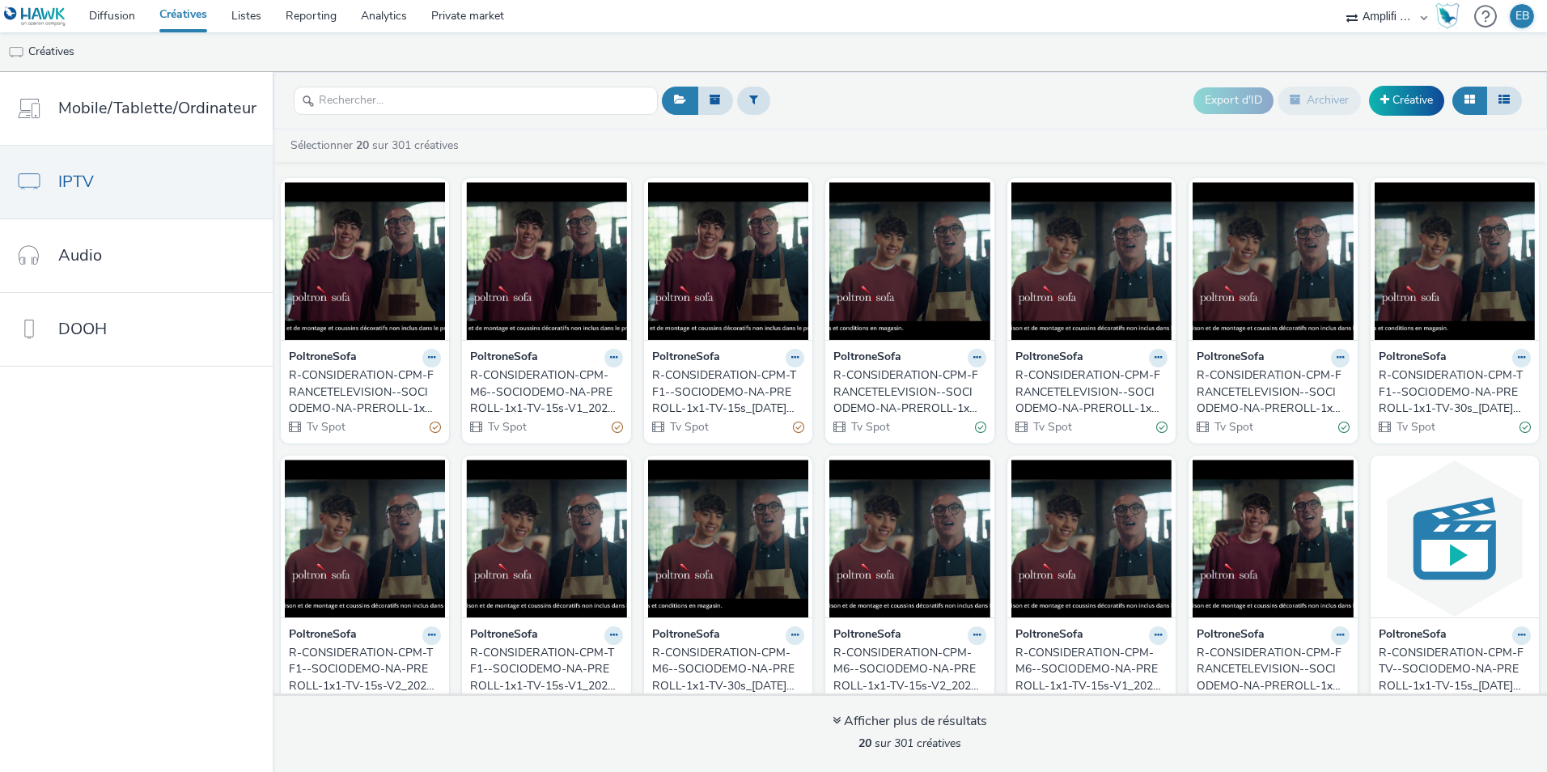
click at [532, 375] on div "R-CONSIDERATION-CPM-M6--SOCIODEMO-NA-PREROLL-1x1-TV-15s-V1_2025-10-06_W41" at bounding box center [543, 391] width 146 height 49
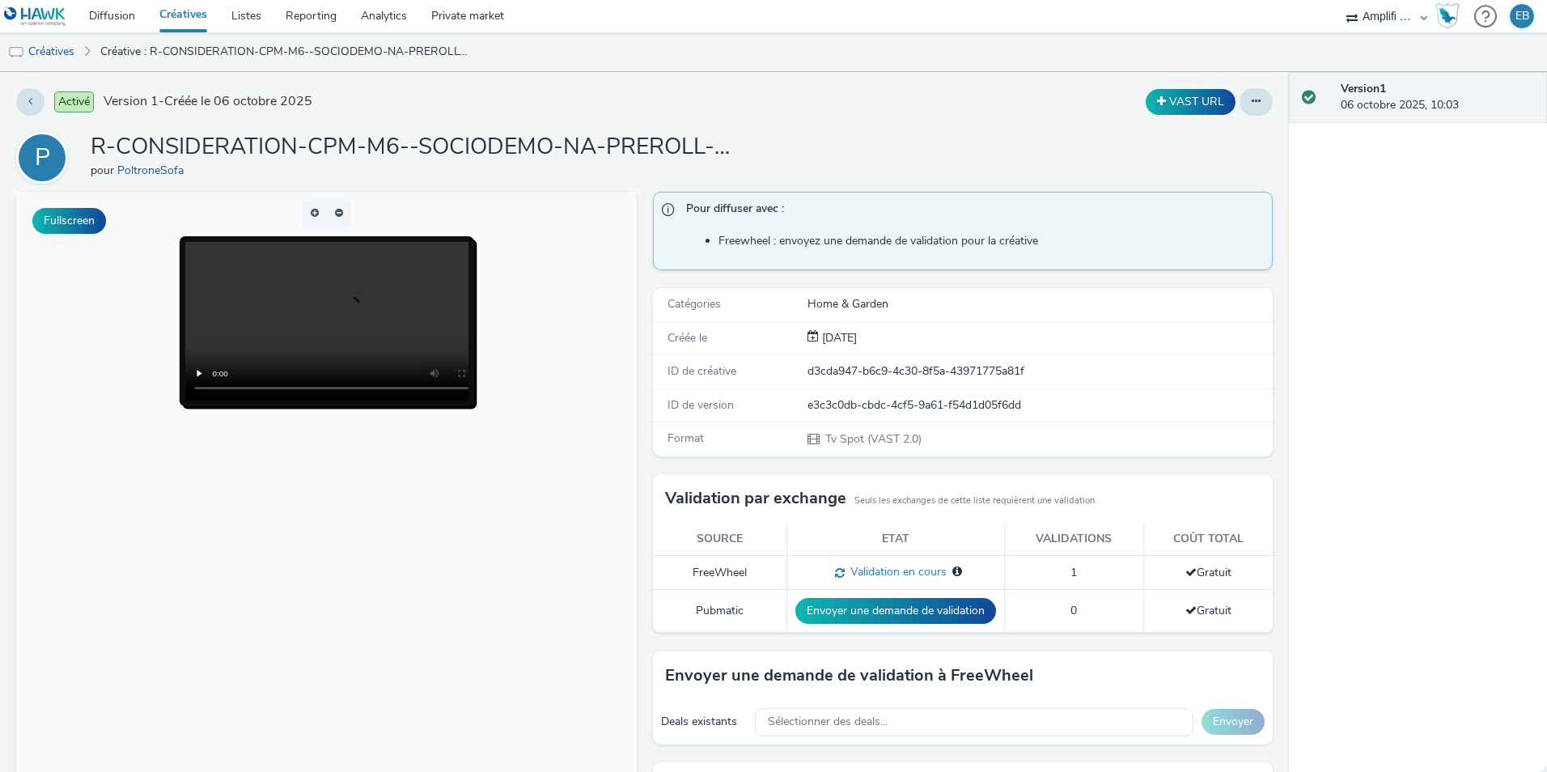
scroll to position [1, 0]
click at [67, 54] on link "Créatives" at bounding box center [41, 51] width 83 height 39
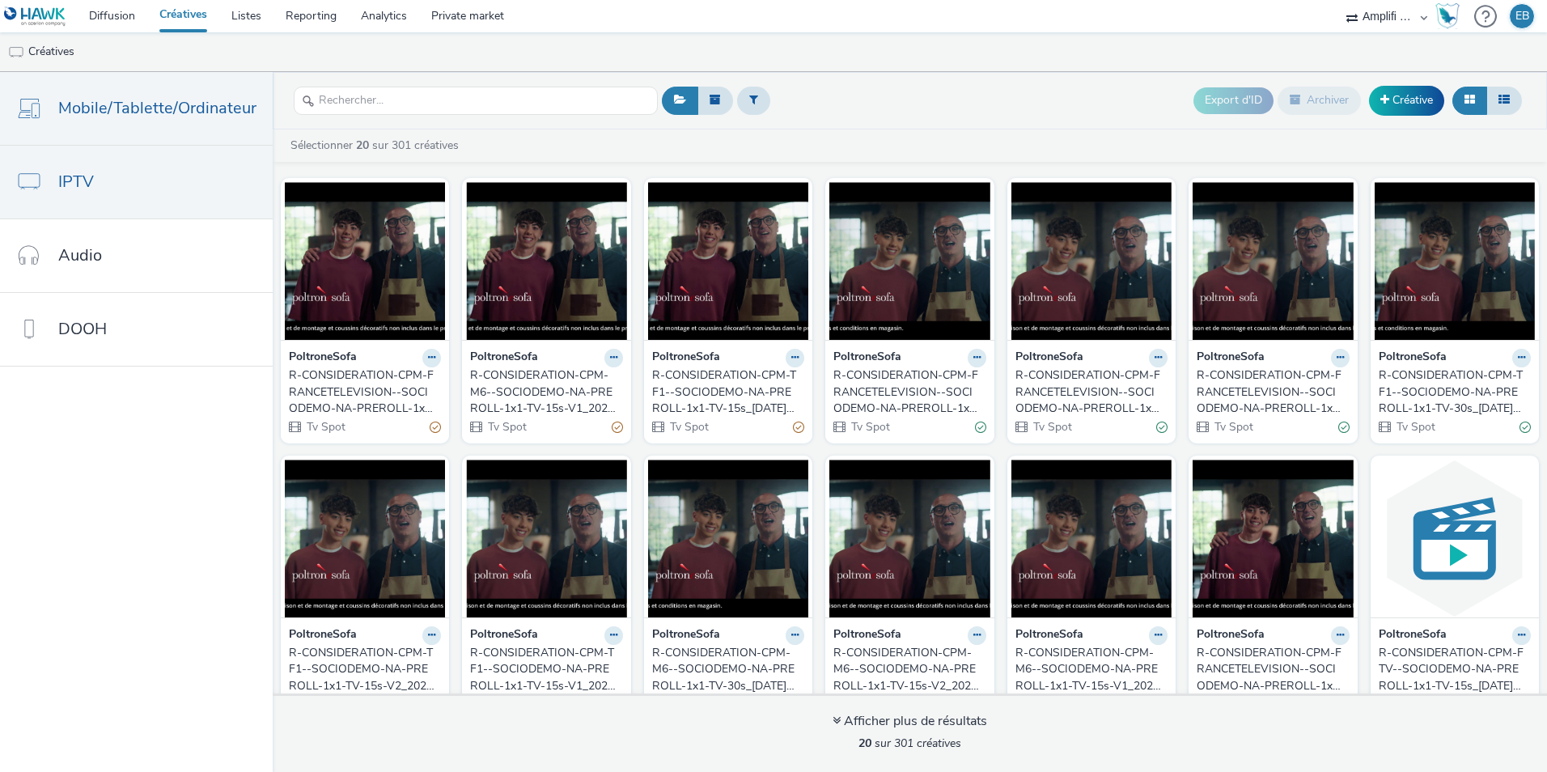
click at [172, 87] on link "Mobile/Tablette/Ordinateur" at bounding box center [136, 108] width 273 height 73
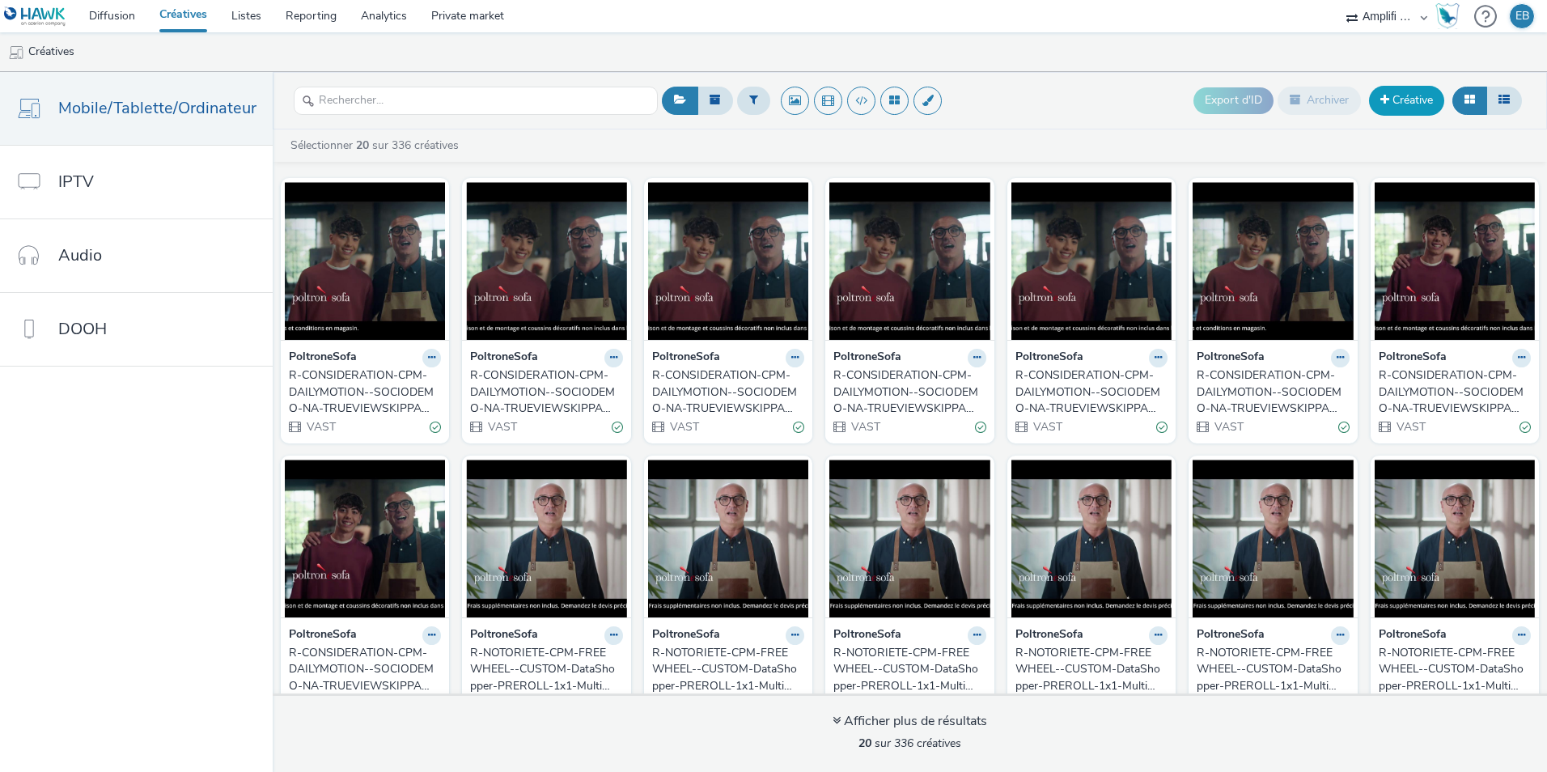
click at [1402, 107] on link "Créative" at bounding box center [1406, 100] width 75 height 29
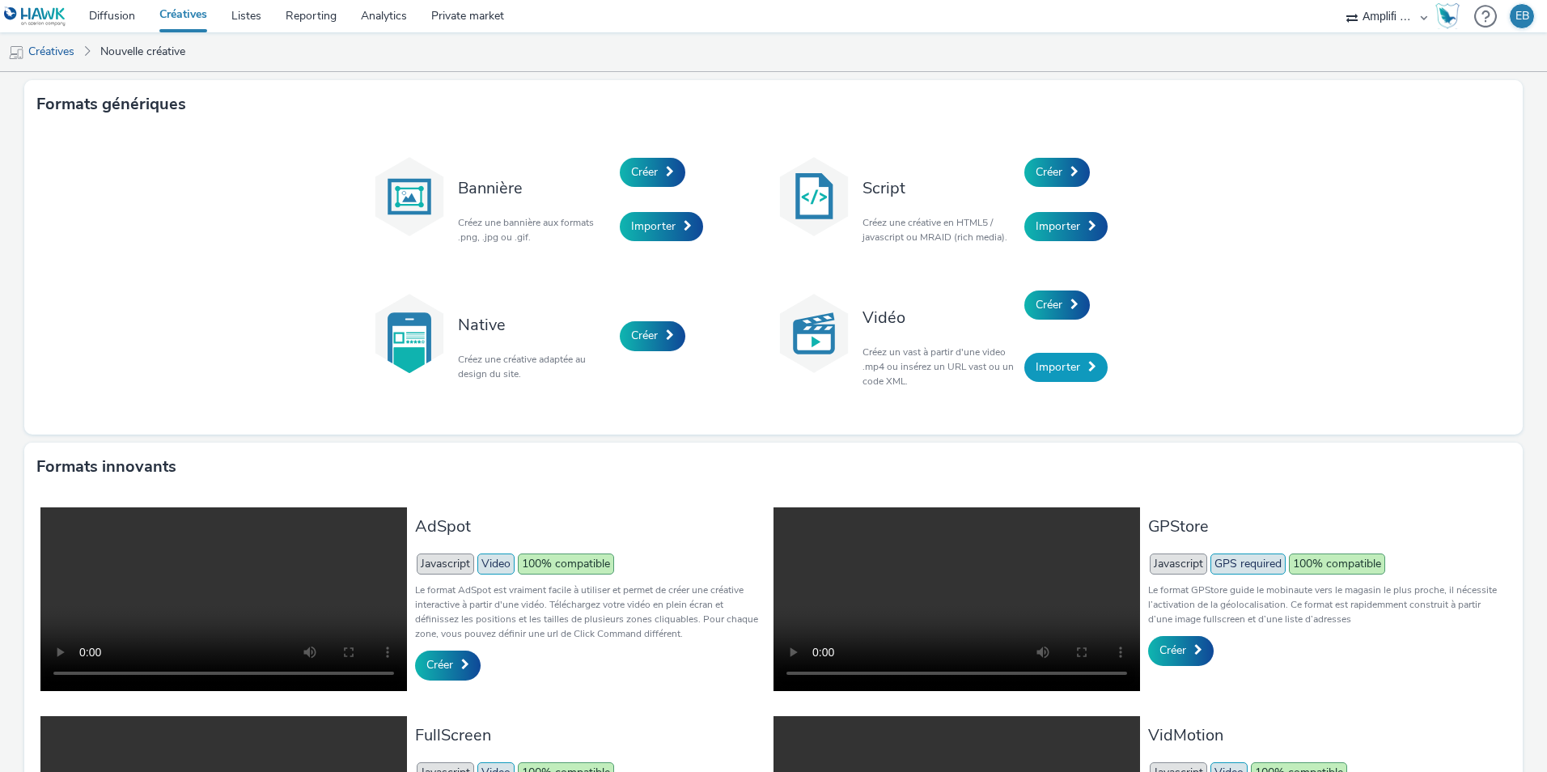
click at [1057, 368] on span "Importer" at bounding box center [1058, 366] width 45 height 15
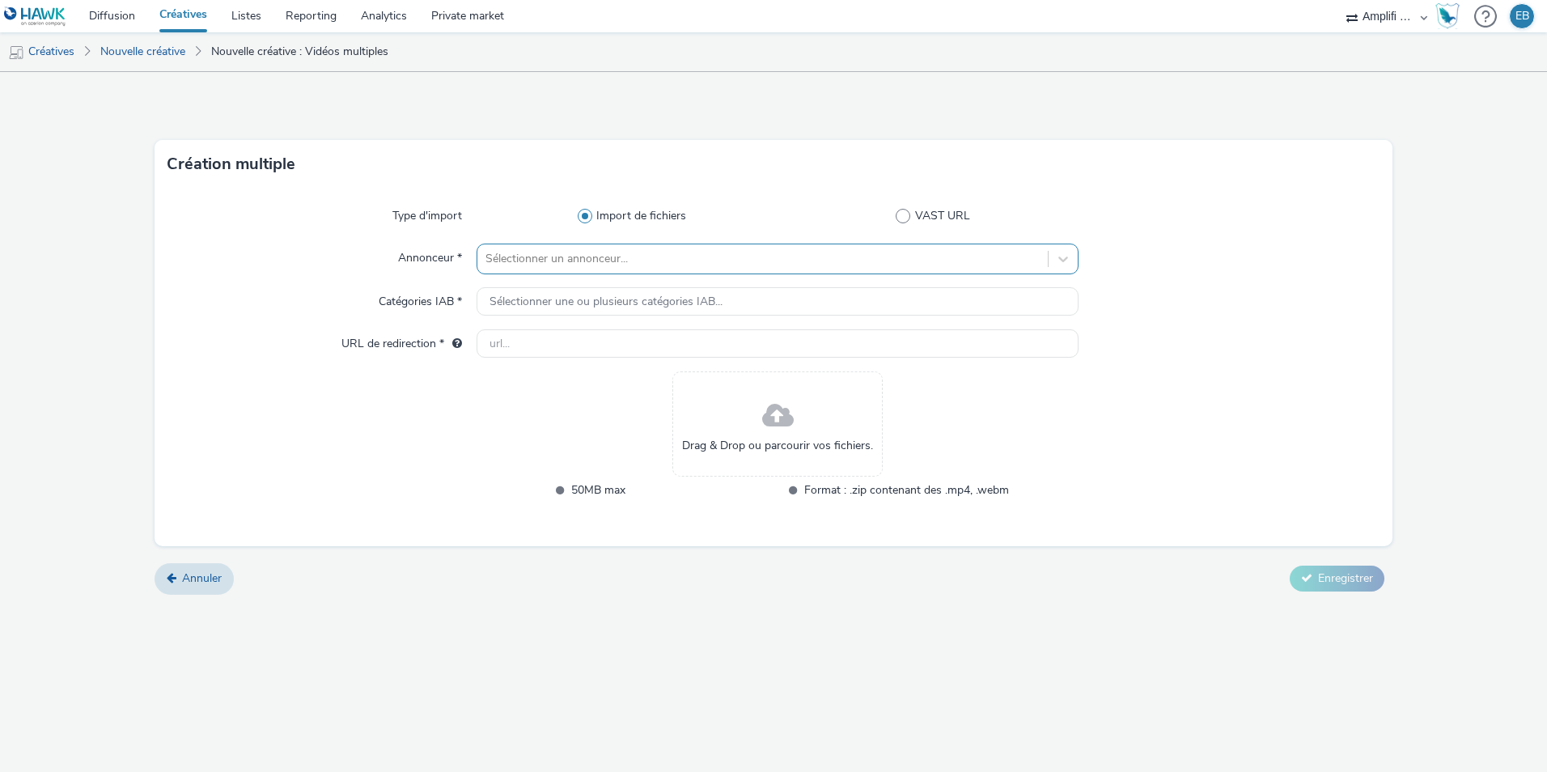
click at [566, 250] on div at bounding box center [762, 258] width 554 height 19
click at [578, 295] on li "P PoltroneSofa" at bounding box center [778, 305] width 602 height 54
type input "[URL][DOMAIN_NAME]"
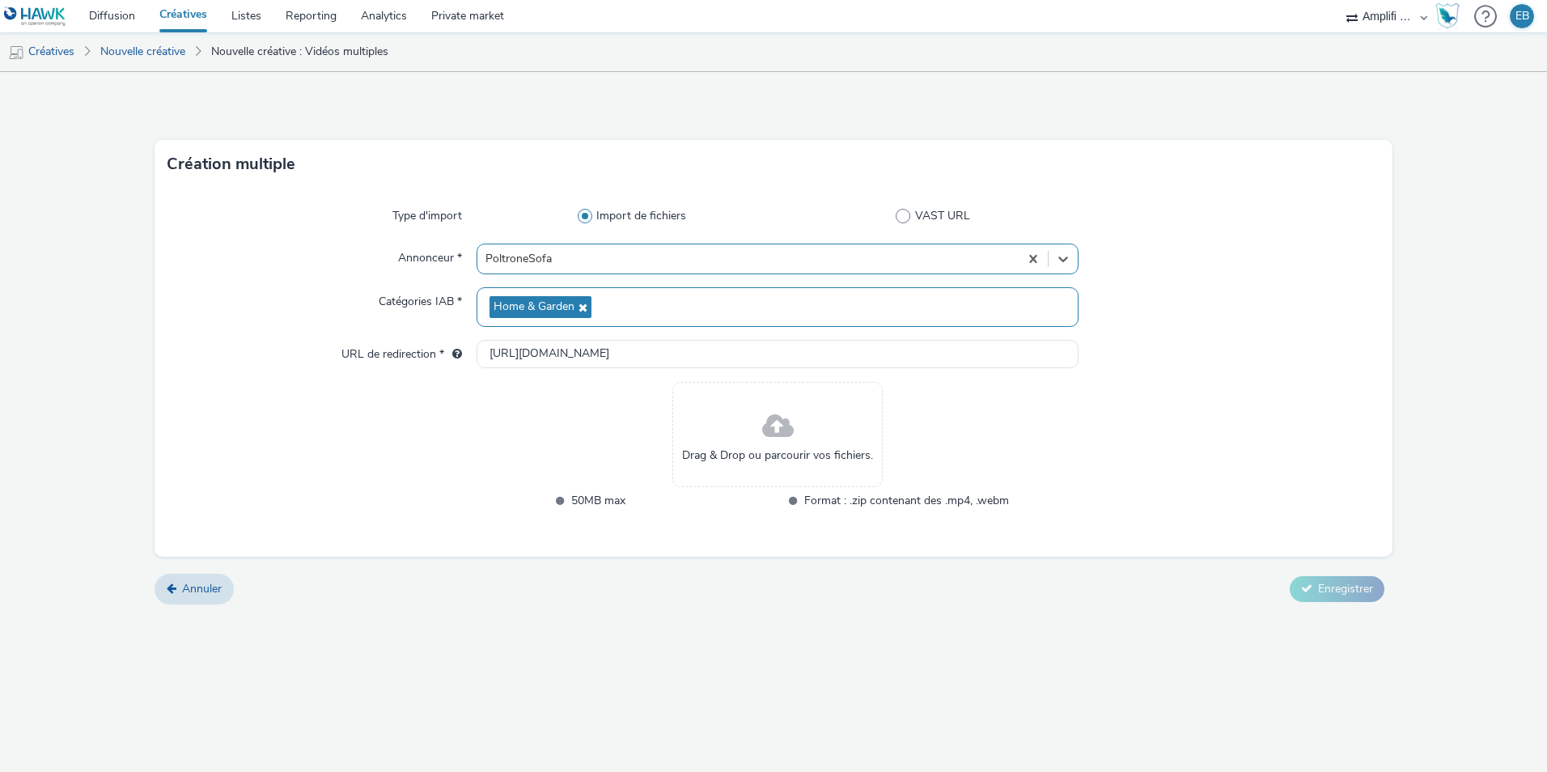
click at [773, 433] on span at bounding box center [778, 426] width 32 height 43
click at [870, 457] on span "Drag & Drop ou parcourir vos fichiers." at bounding box center [777, 455] width 191 height 16
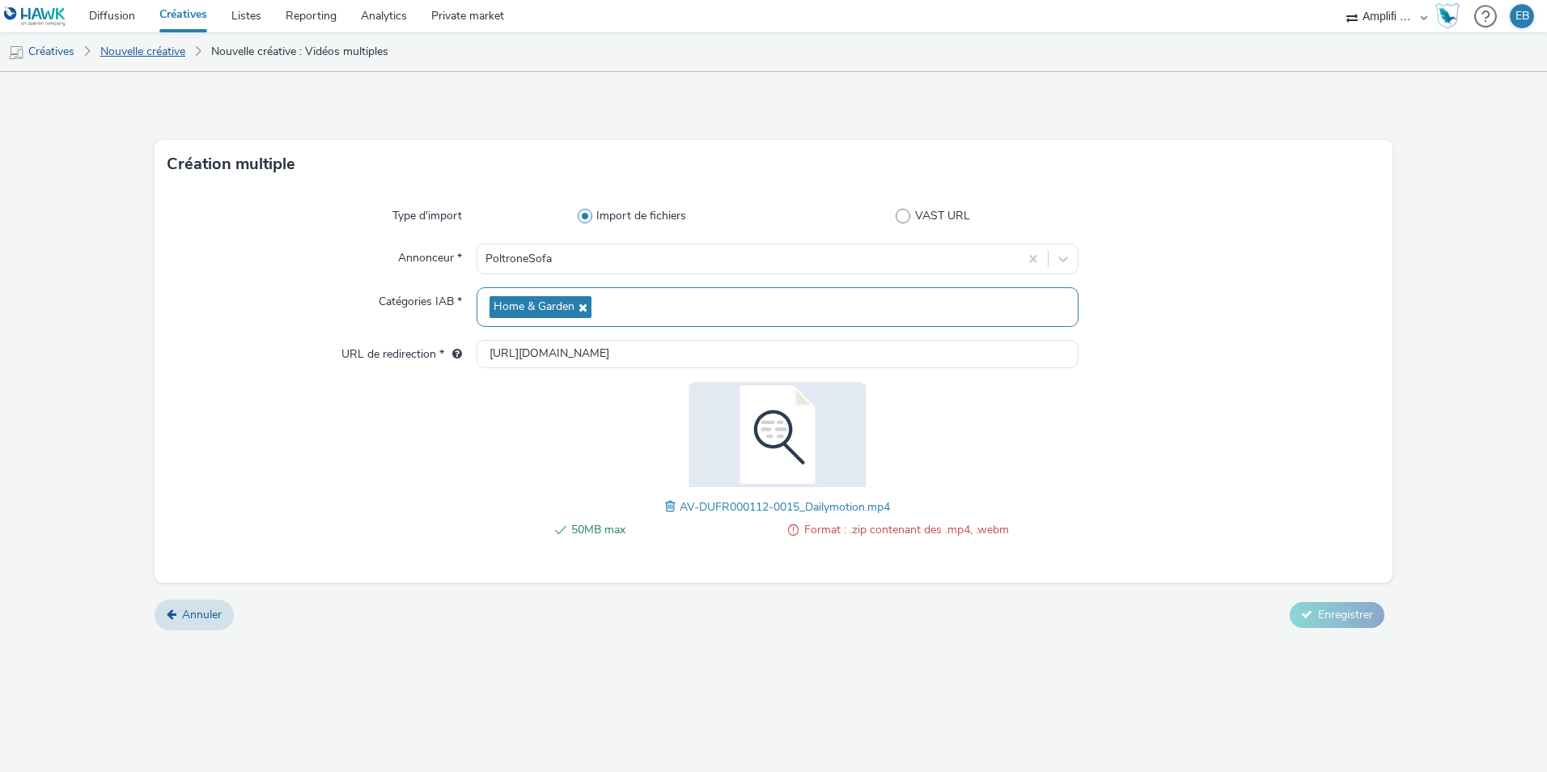
click at [182, 59] on link "Nouvelle créative" at bounding box center [142, 51] width 101 height 39
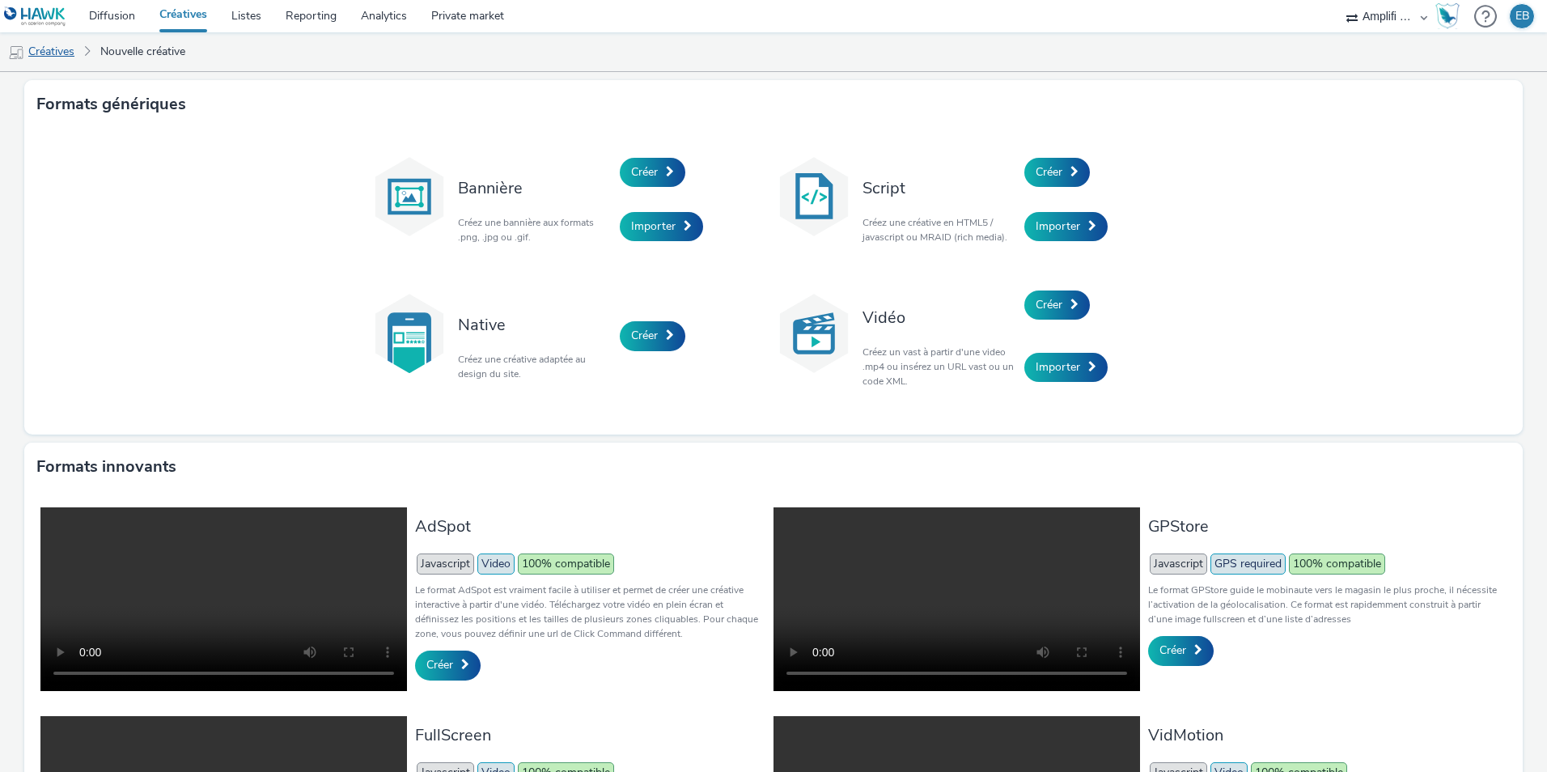
click at [59, 59] on link "Créatives" at bounding box center [41, 51] width 83 height 39
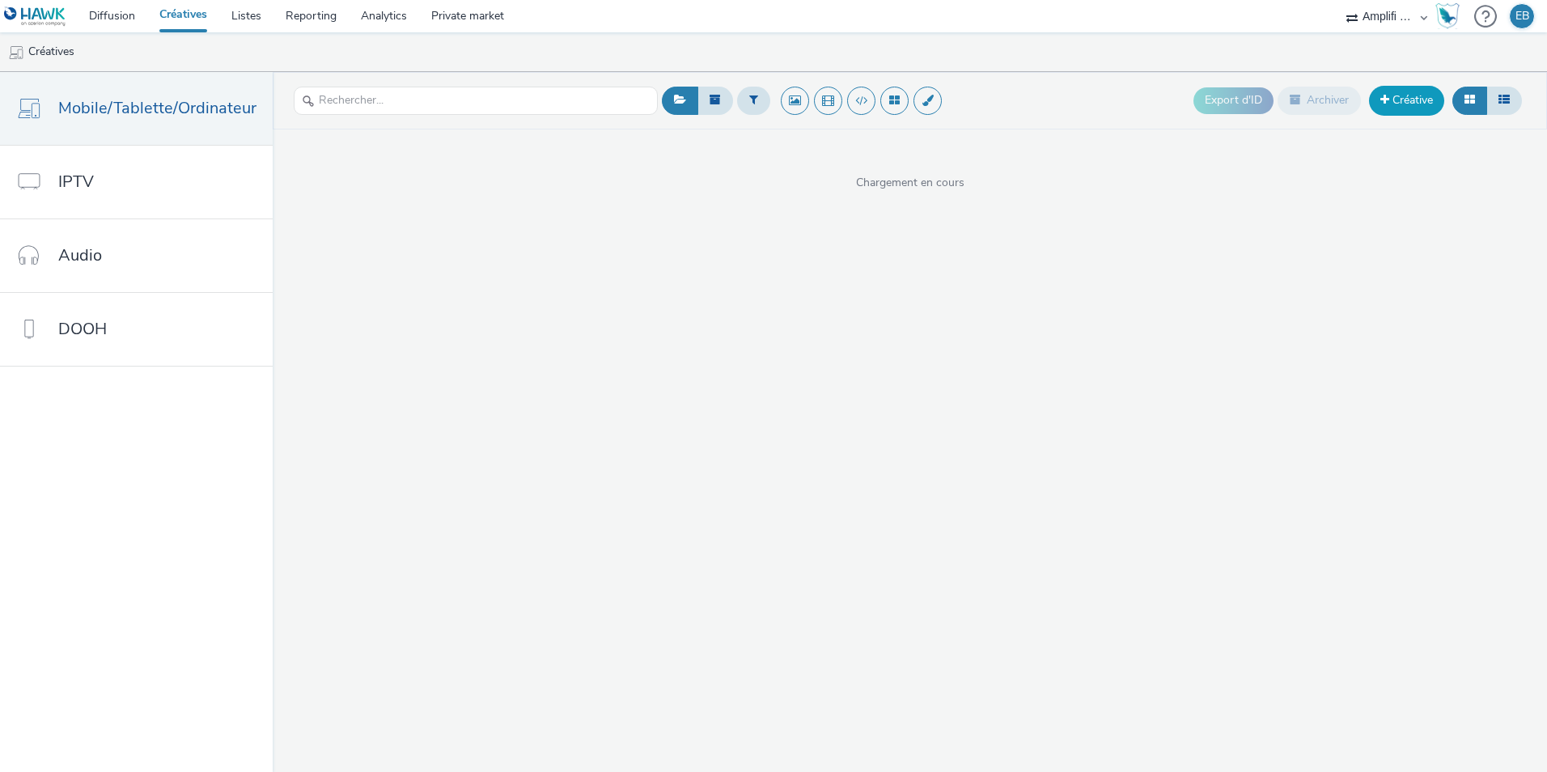
click at [1409, 106] on link "Créative" at bounding box center [1406, 100] width 75 height 29
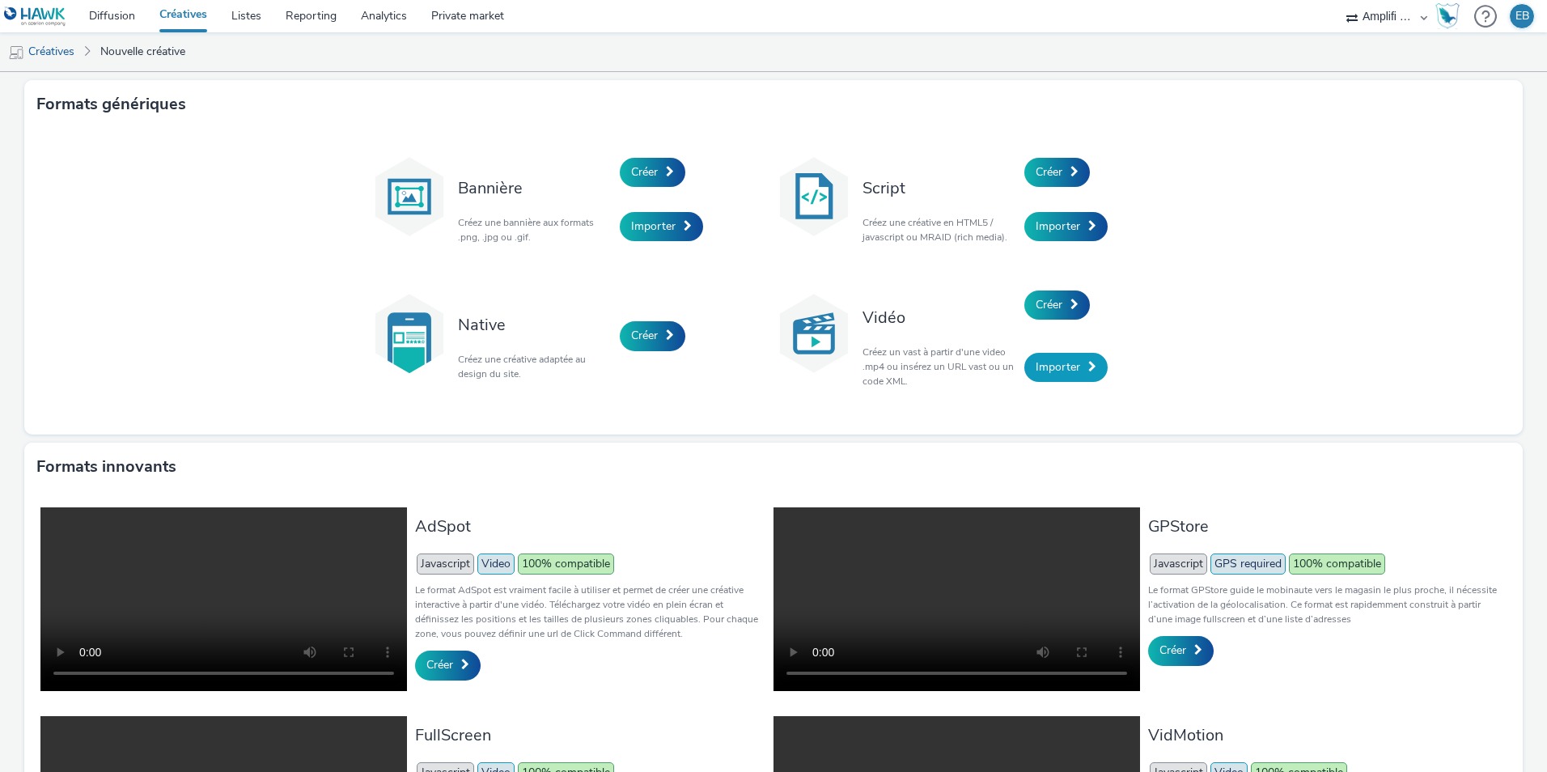
click at [1046, 373] on span "Importer" at bounding box center [1058, 366] width 45 height 15
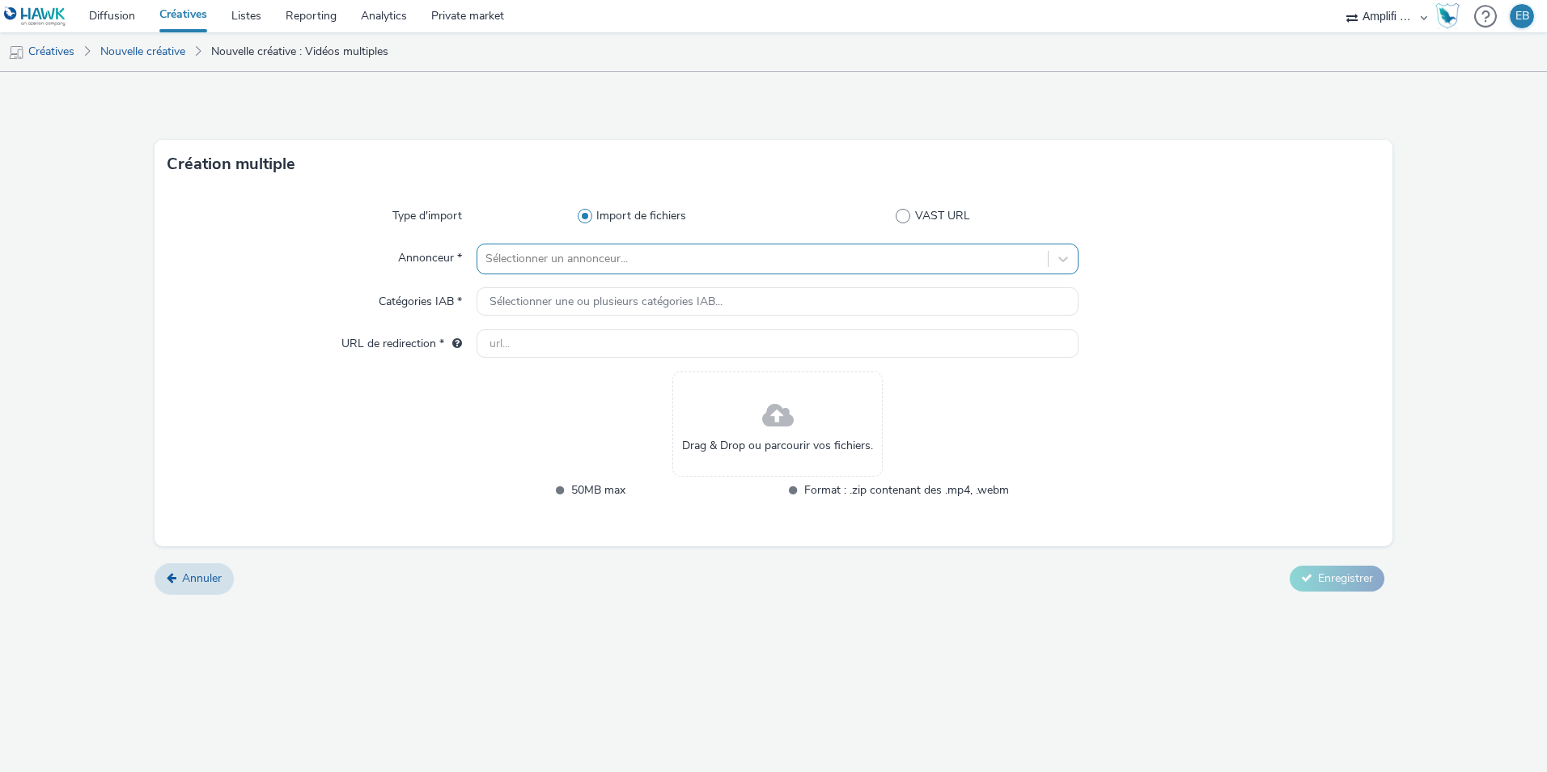
click at [518, 258] on div at bounding box center [762, 258] width 554 height 19
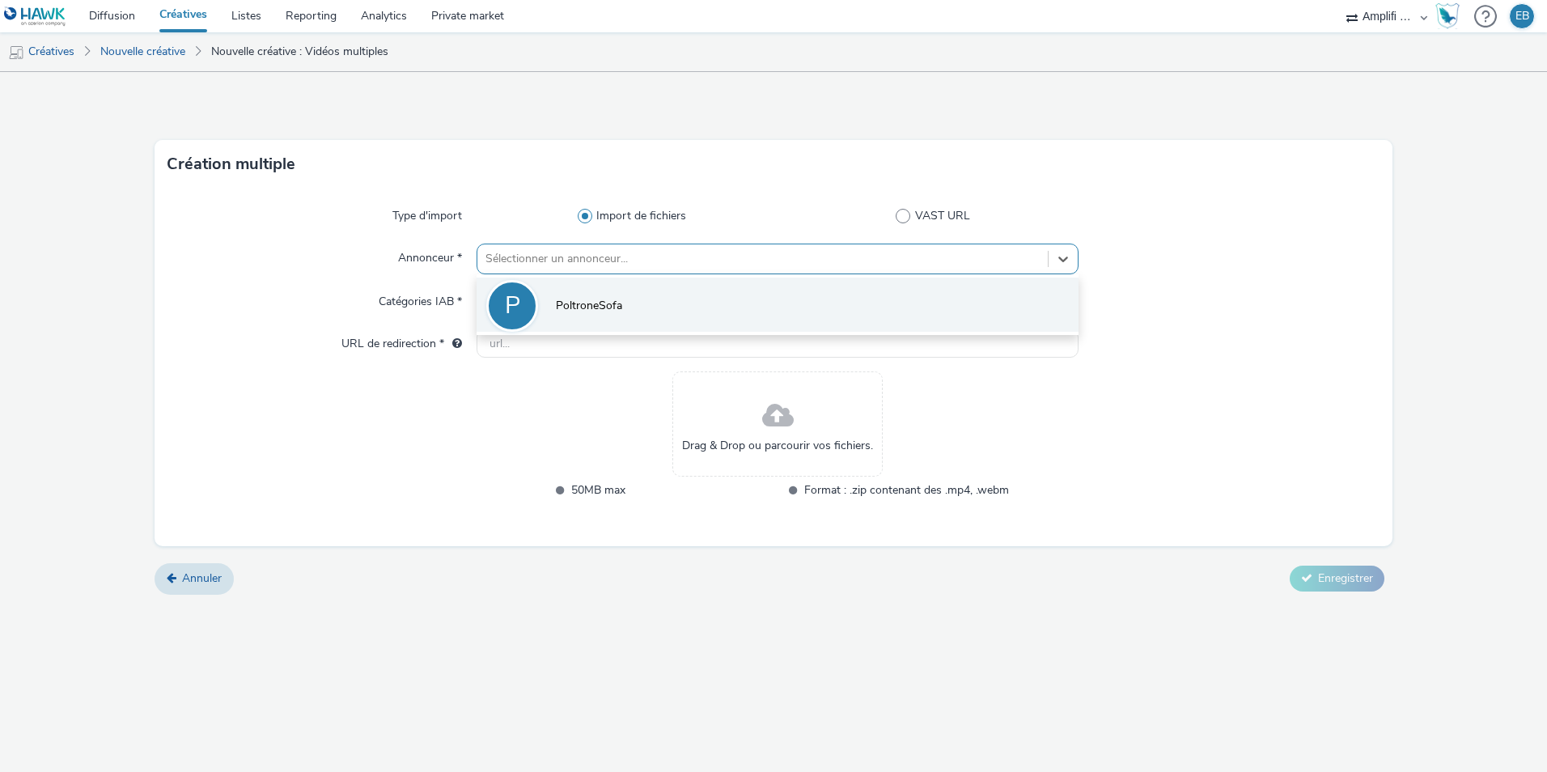
click at [526, 288] on div "P" at bounding box center [512, 306] width 52 height 52
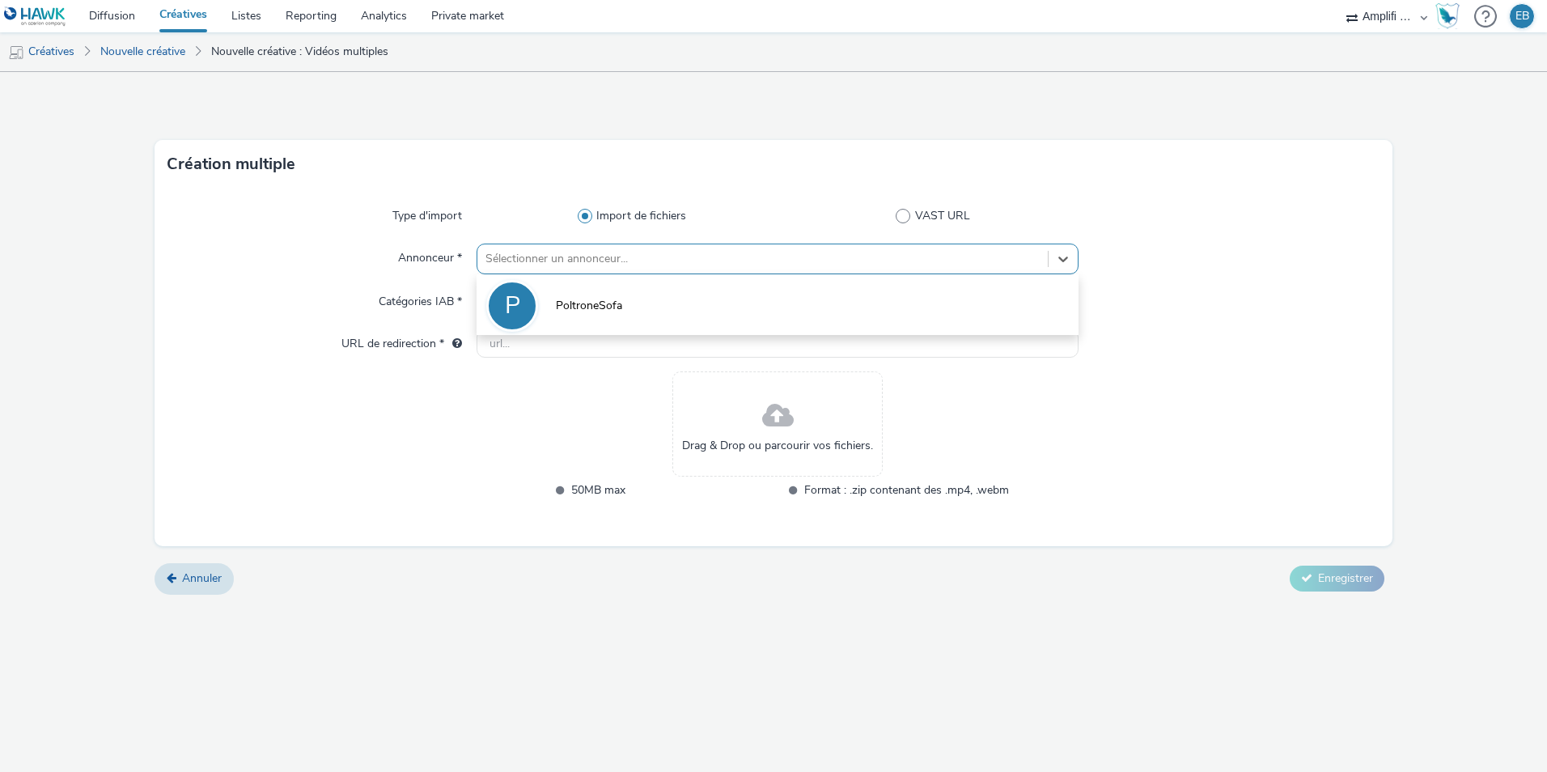
type input "[URL][DOMAIN_NAME]"
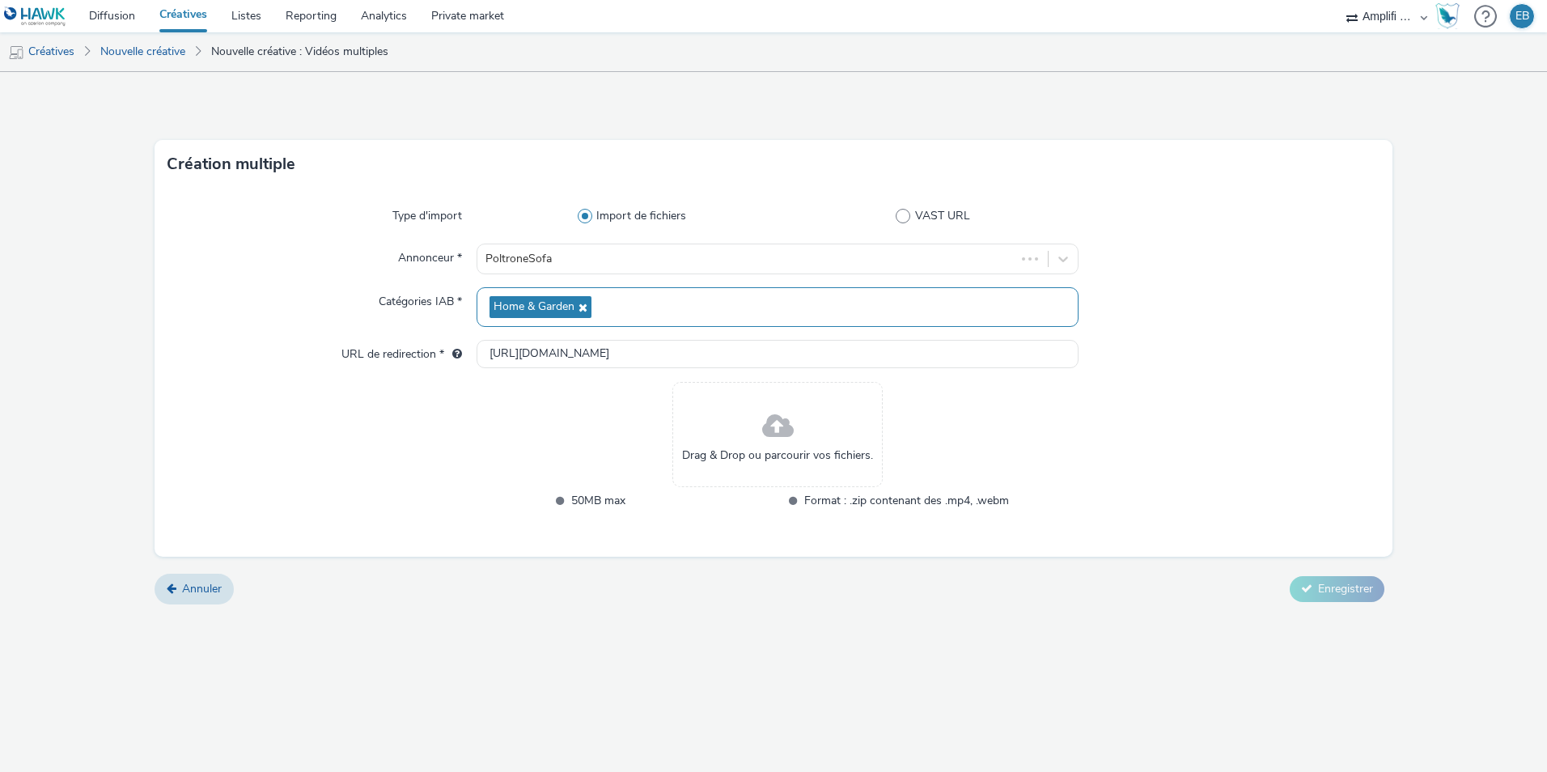
click at [532, 307] on span "Home & Garden" at bounding box center [534, 307] width 81 height 14
click at [743, 421] on div "Drag & Drop ou parcourir vos fichiers." at bounding box center [777, 434] width 210 height 105
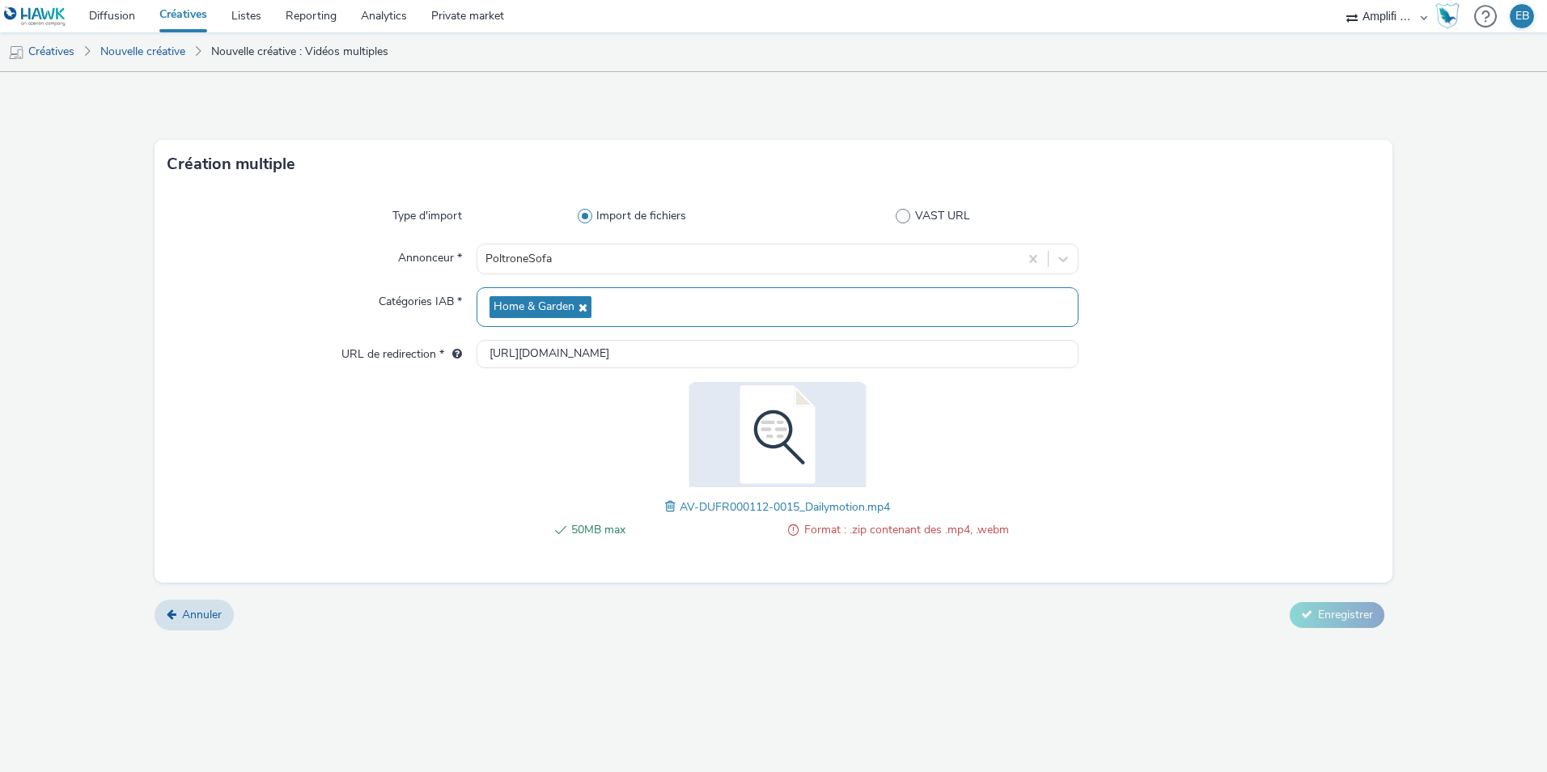
click at [1314, 579] on div "Type d'import Import de fichiers VAST URL Annonceur * PoltroneSofa Catégories I…" at bounding box center [774, 386] width 1238 height 394
click at [670, 507] on span at bounding box center [672, 507] width 15 height 18
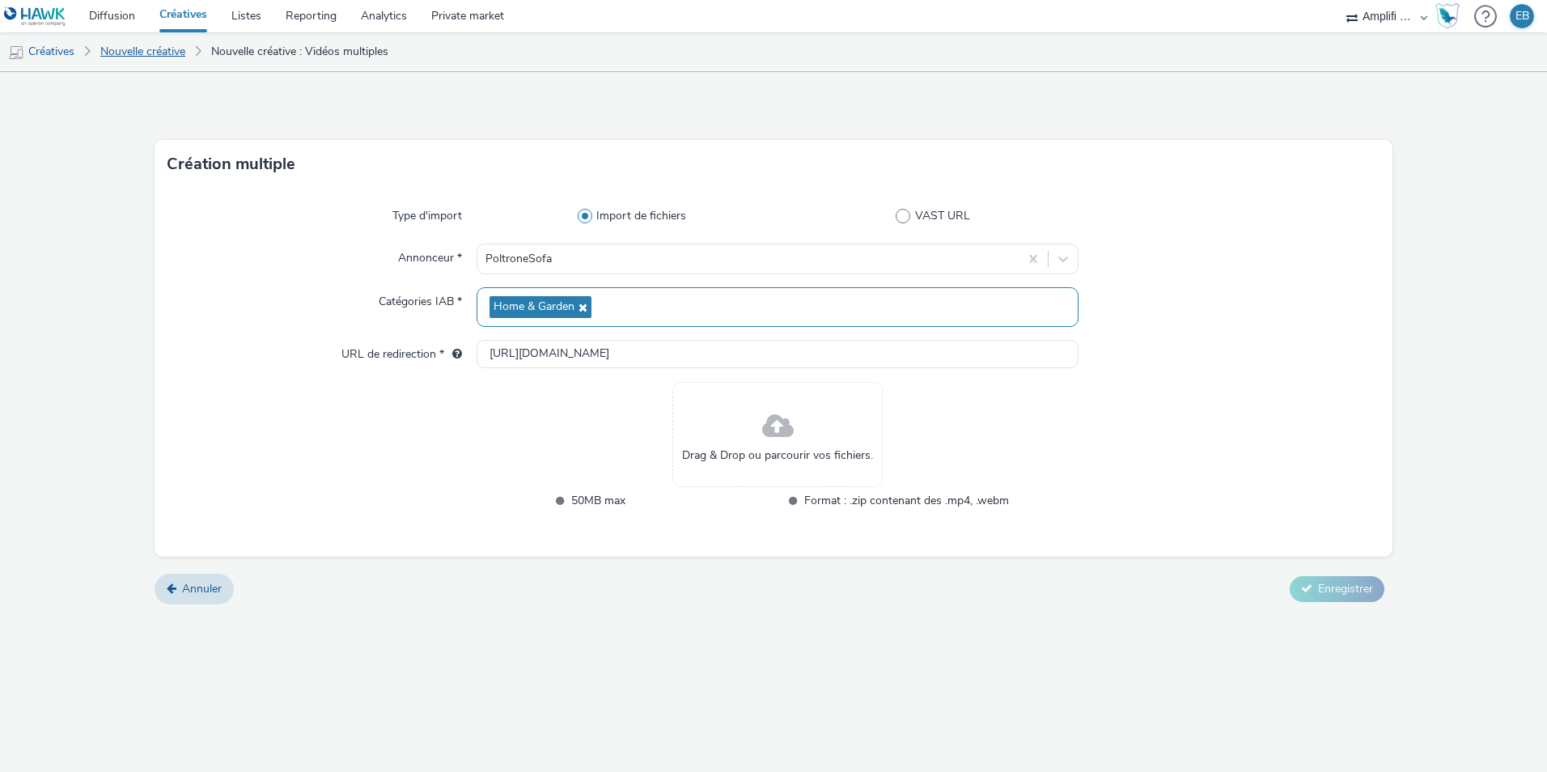
click at [147, 46] on link "Nouvelle créative" at bounding box center [142, 51] width 101 height 39
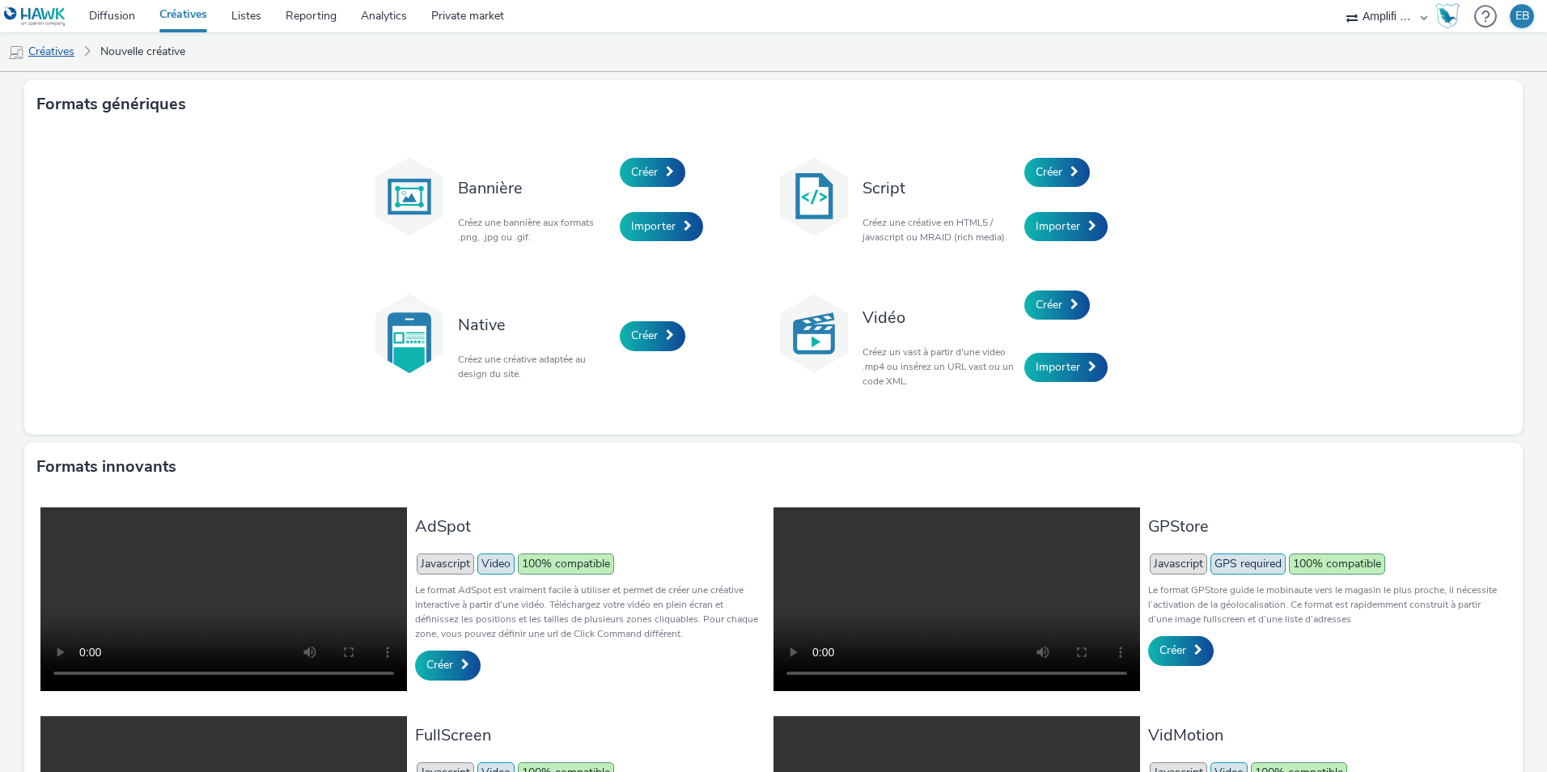
click at [60, 53] on link "Créatives" at bounding box center [41, 51] width 83 height 39
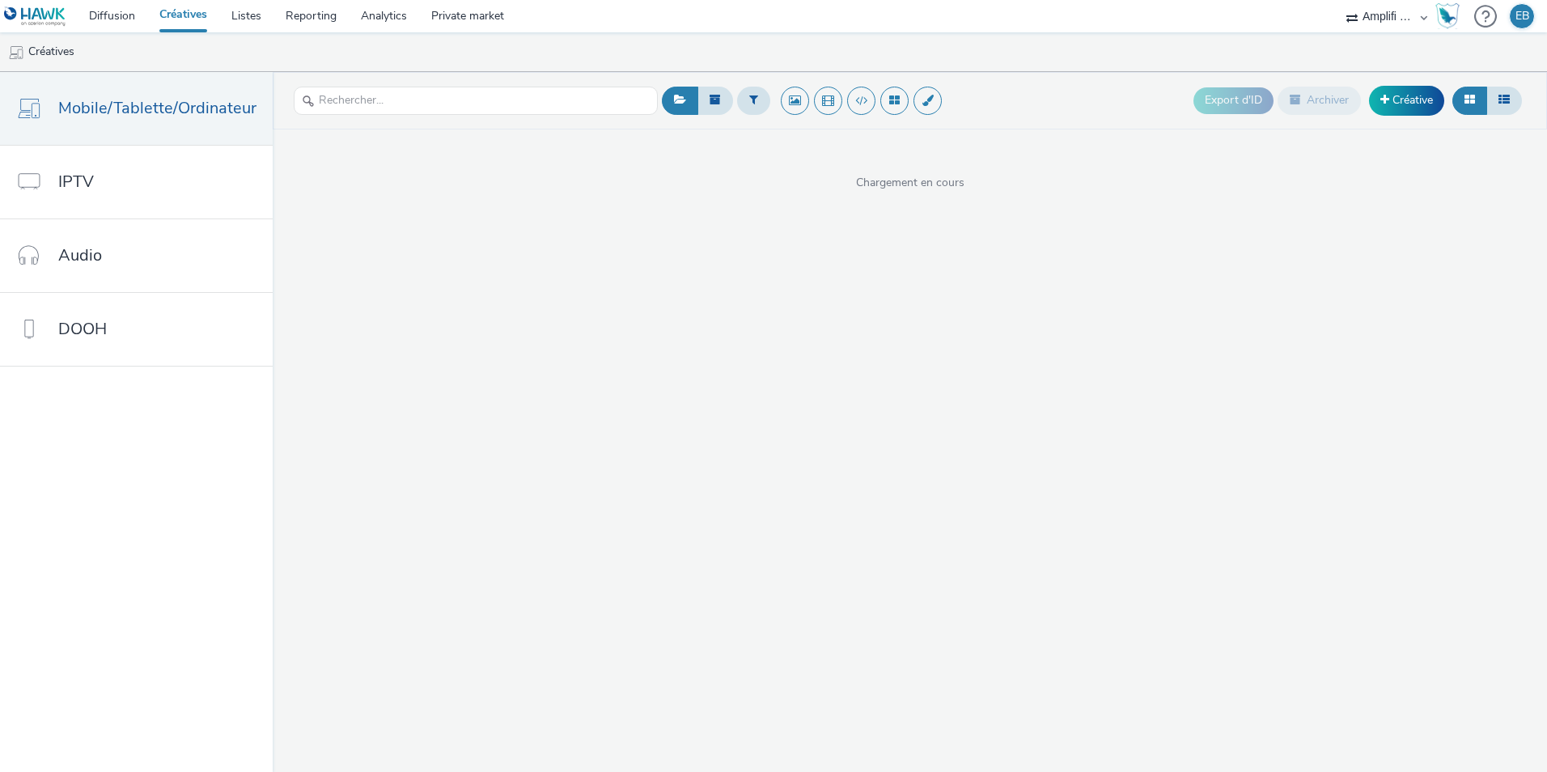
click at [755, 210] on div "Export d'ID Archiver Créative Chargement en cours" at bounding box center [910, 422] width 1274 height 700
click at [107, 23] on link "Diffusion" at bounding box center [112, 16] width 70 height 32
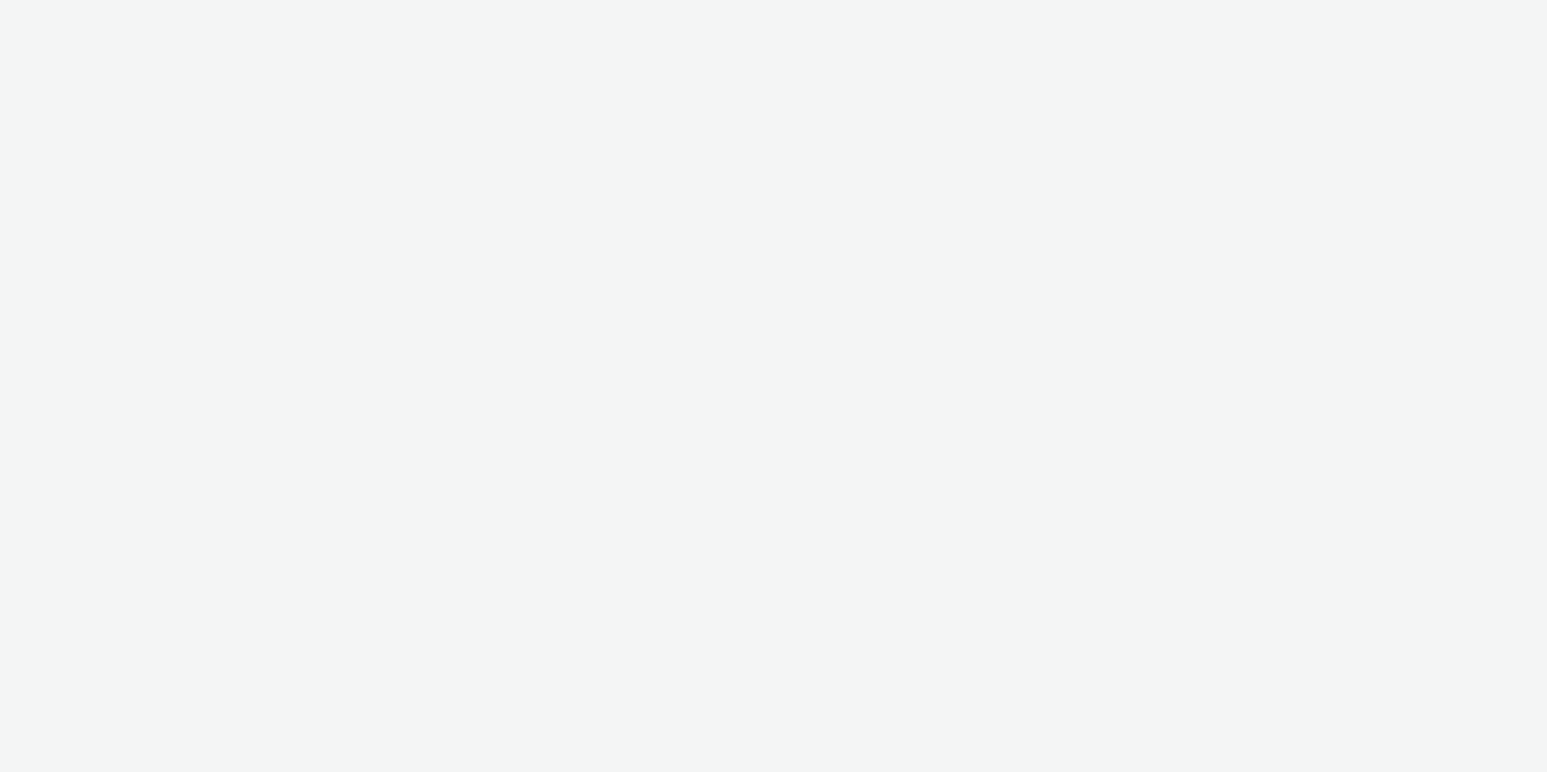
select select "d57a0b46-ef33-4938-977b-e6d07593e41f"
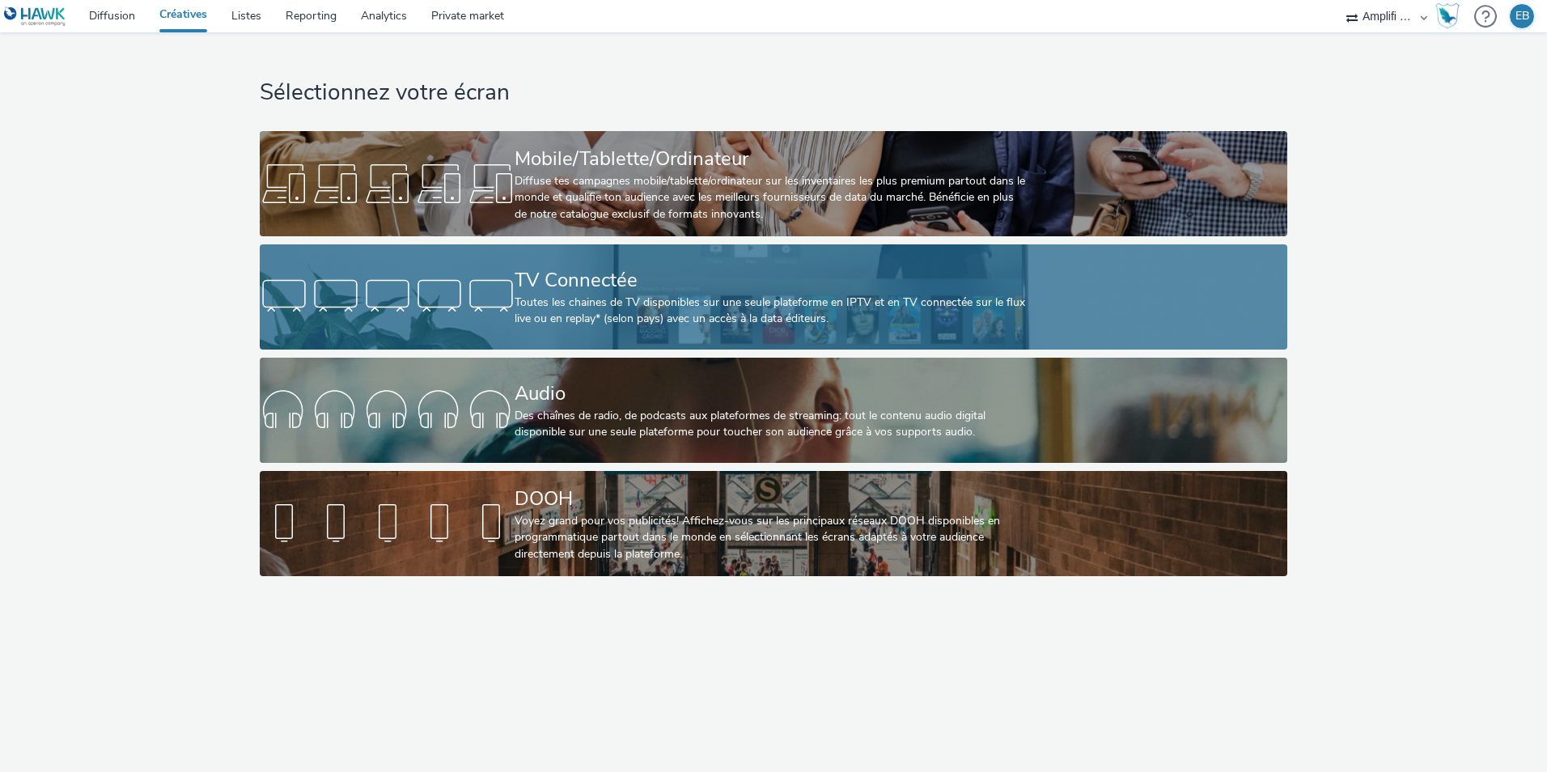
click at [551, 299] on div "Toutes les chaines de TV disponibles sur une seule plateforme en IPTV et en TV …" at bounding box center [770, 311] width 511 height 33
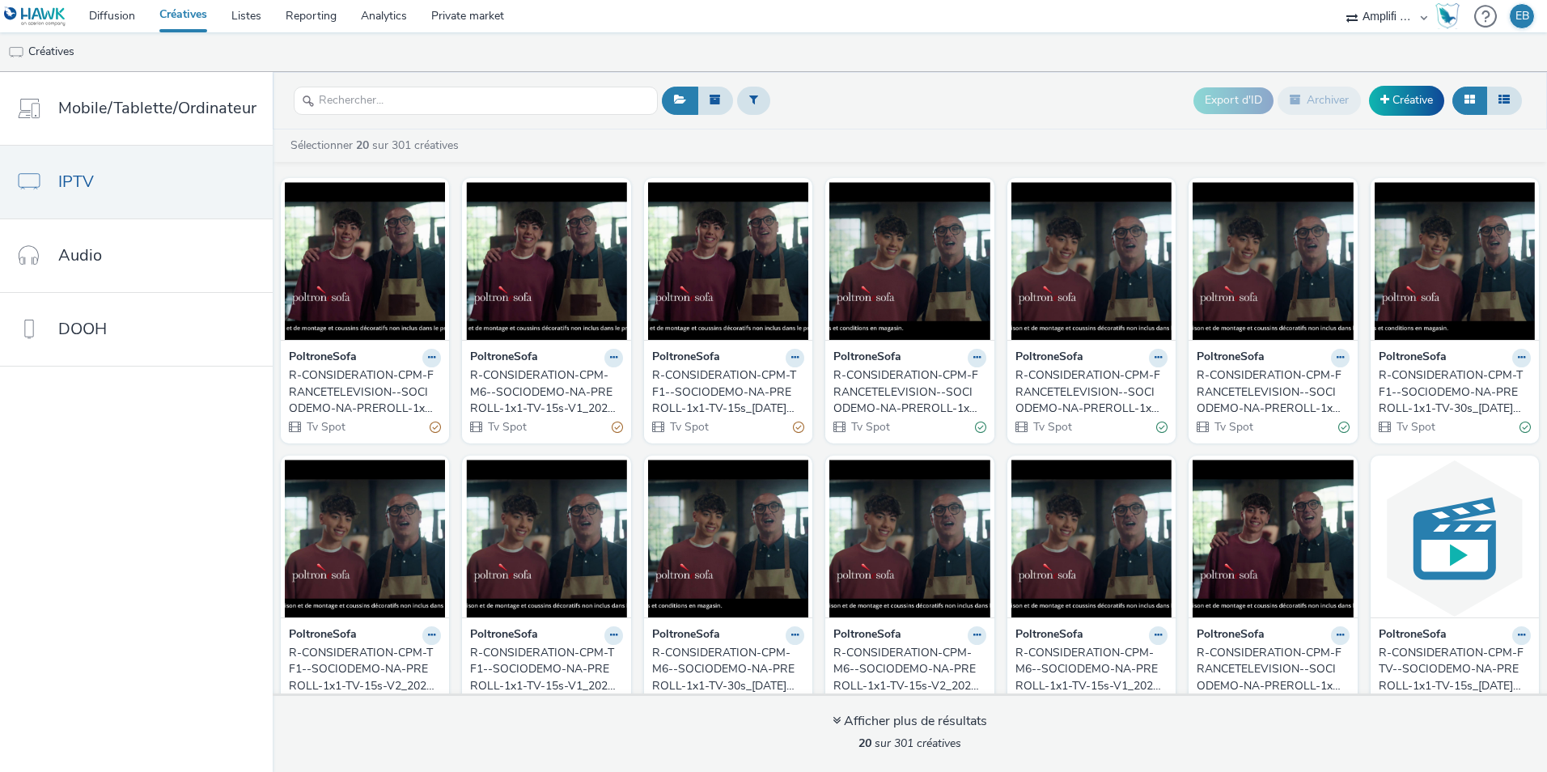
click at [392, 394] on div "R-CONSIDERATION-CPM-FRANCETELEVISION--SOCIODEMO-NA-PREROLL-1x1-TV-15s_[DATE]_W41" at bounding box center [362, 391] width 146 height 49
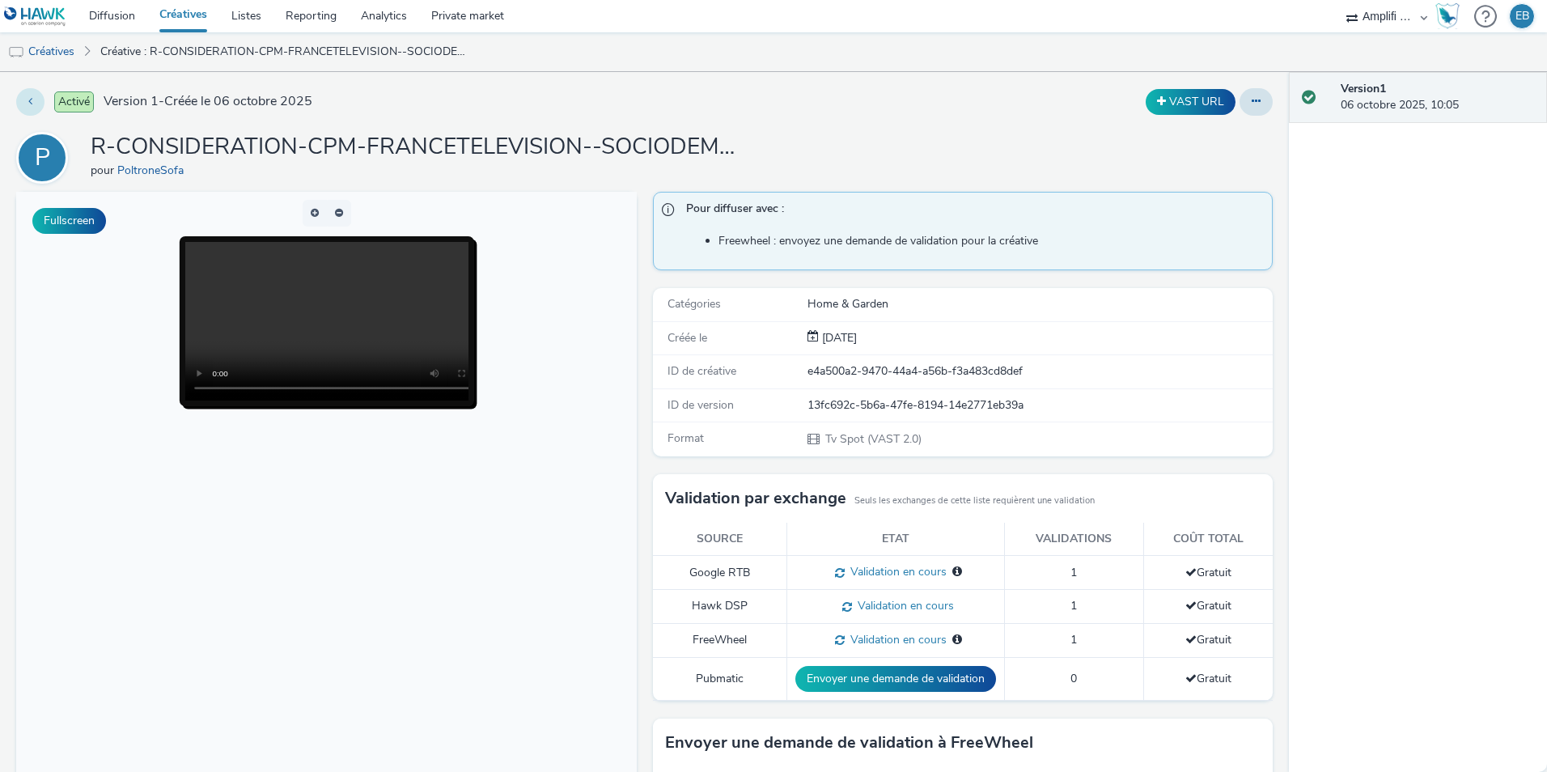
click at [38, 108] on button at bounding box center [30, 102] width 28 height 28
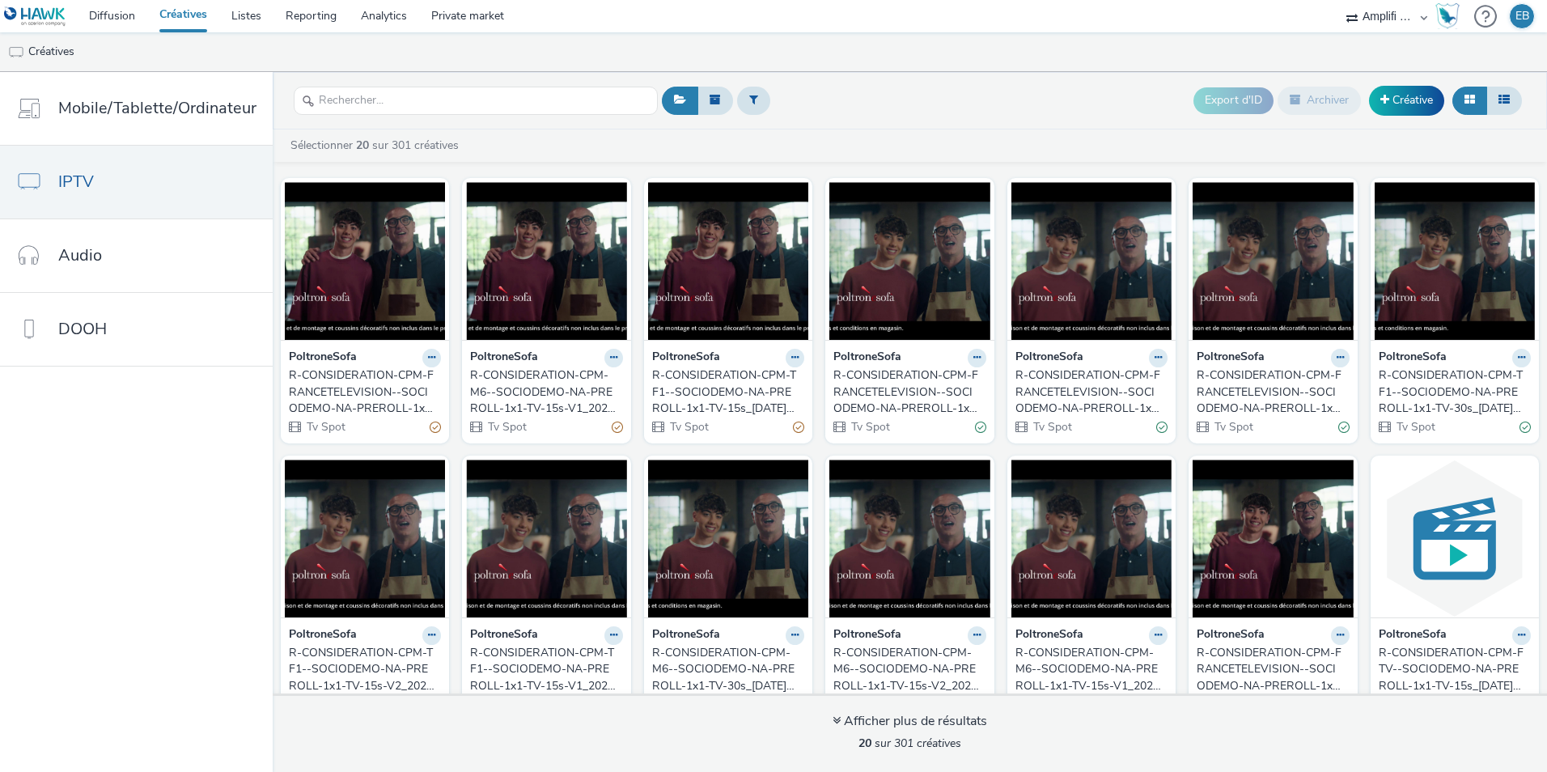
click at [379, 383] on div "R-CONSIDERATION-CPM-FRANCETELEVISION--SOCIODEMO-NA-PREROLL-1x1-TV-15s_[DATE]_W41" at bounding box center [362, 391] width 146 height 49
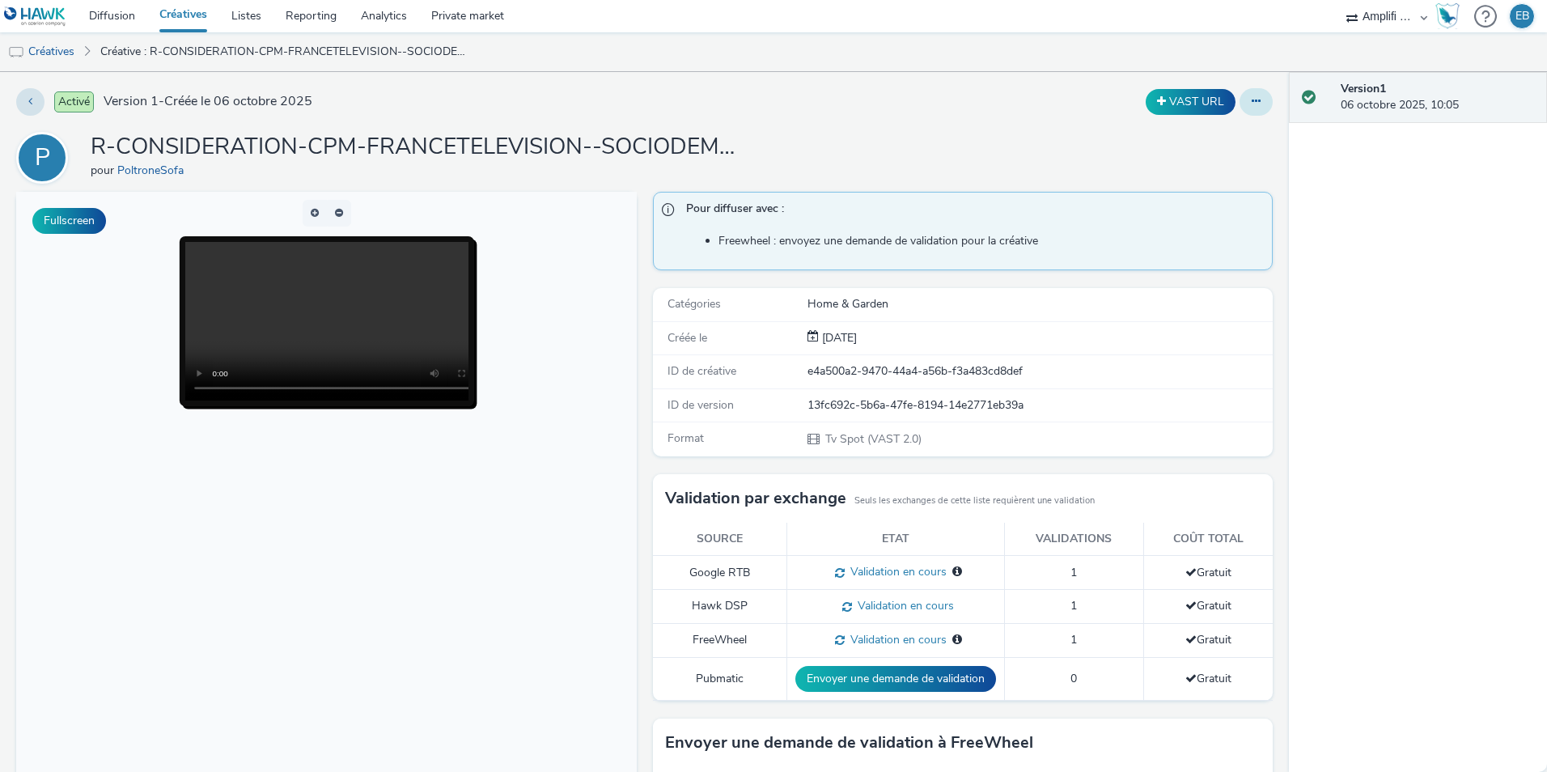
click at [1252, 100] on icon at bounding box center [1256, 100] width 9 height 11
drag, startPoint x: 1231, startPoint y: 128, endPoint x: 1219, endPoint y: 137, distance: 15.1
click at [1231, 129] on link "Modifier" at bounding box center [1211, 134] width 121 height 32
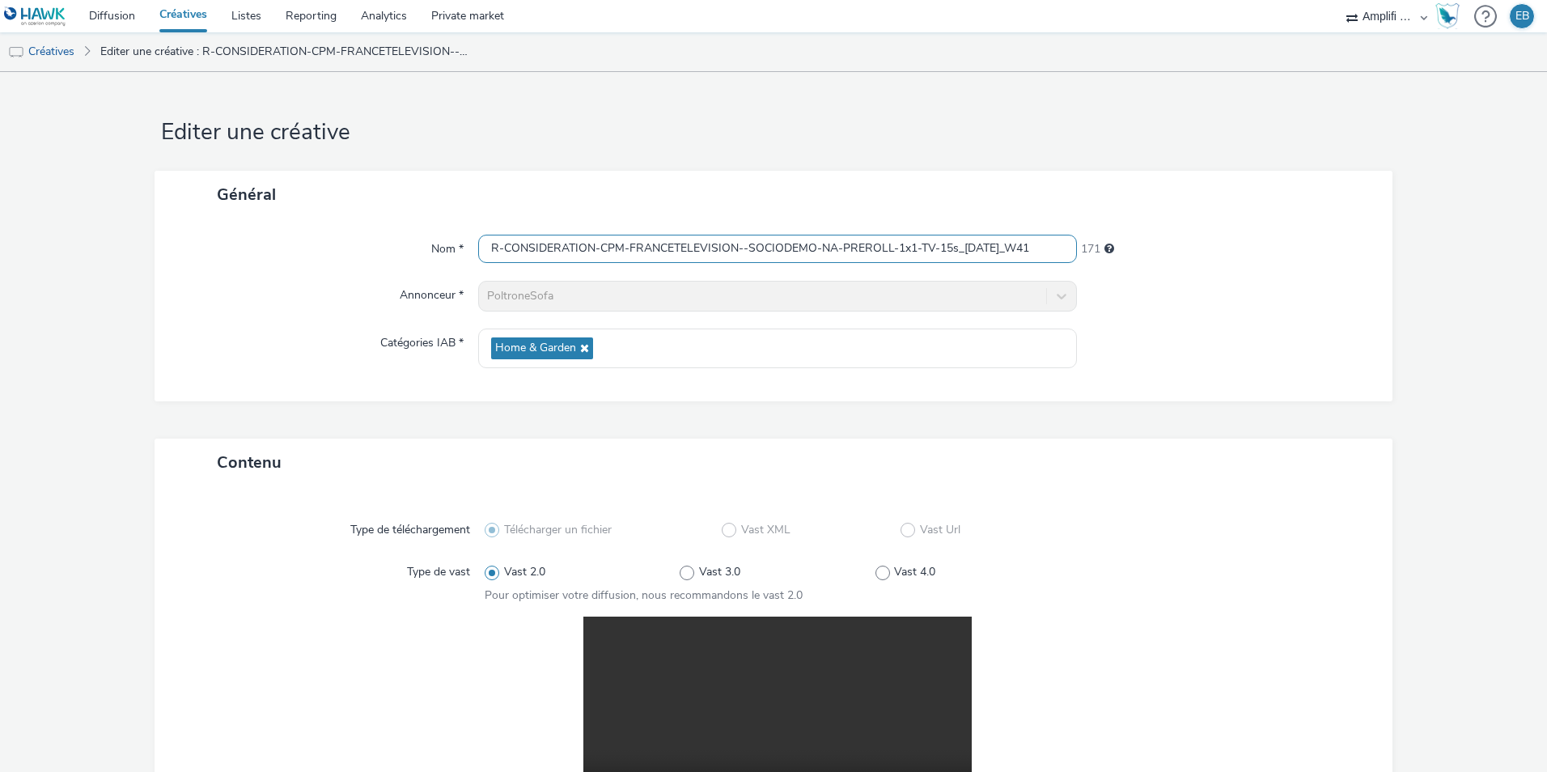
drag, startPoint x: 1033, startPoint y: 237, endPoint x: 1074, endPoint y: 239, distance: 41.3
click at [1074, 239] on div "Nom * R-CONSIDERATION-CPM-FRANCETELEVISION--SOCIODEMO-NA-PREROLL-1x1-TV-15s_202…" at bounding box center [774, 249] width 1206 height 29
click at [63, 51] on link "Créatives" at bounding box center [41, 51] width 83 height 39
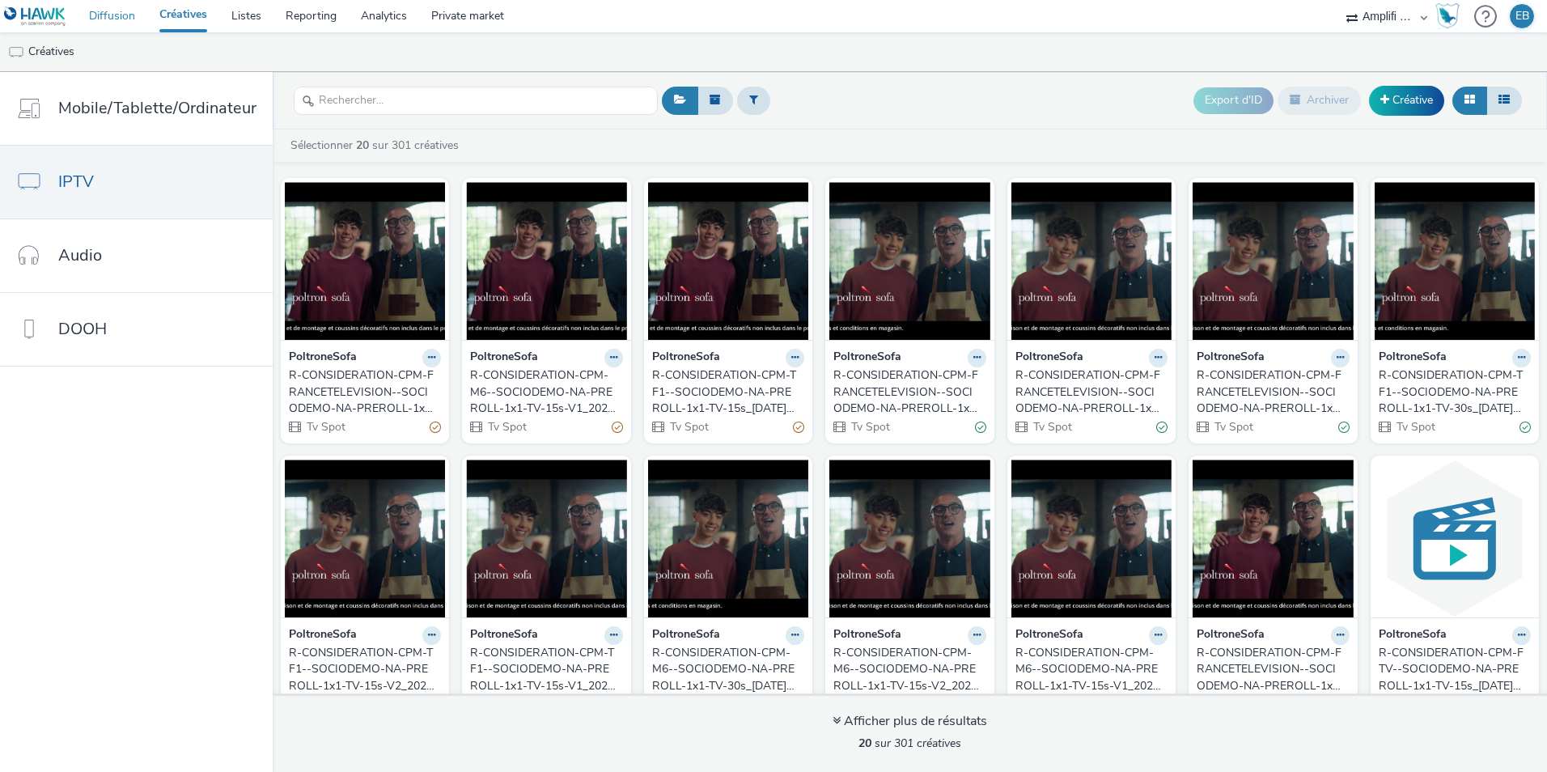
click at [112, 23] on link "Diffusion" at bounding box center [112, 16] width 70 height 32
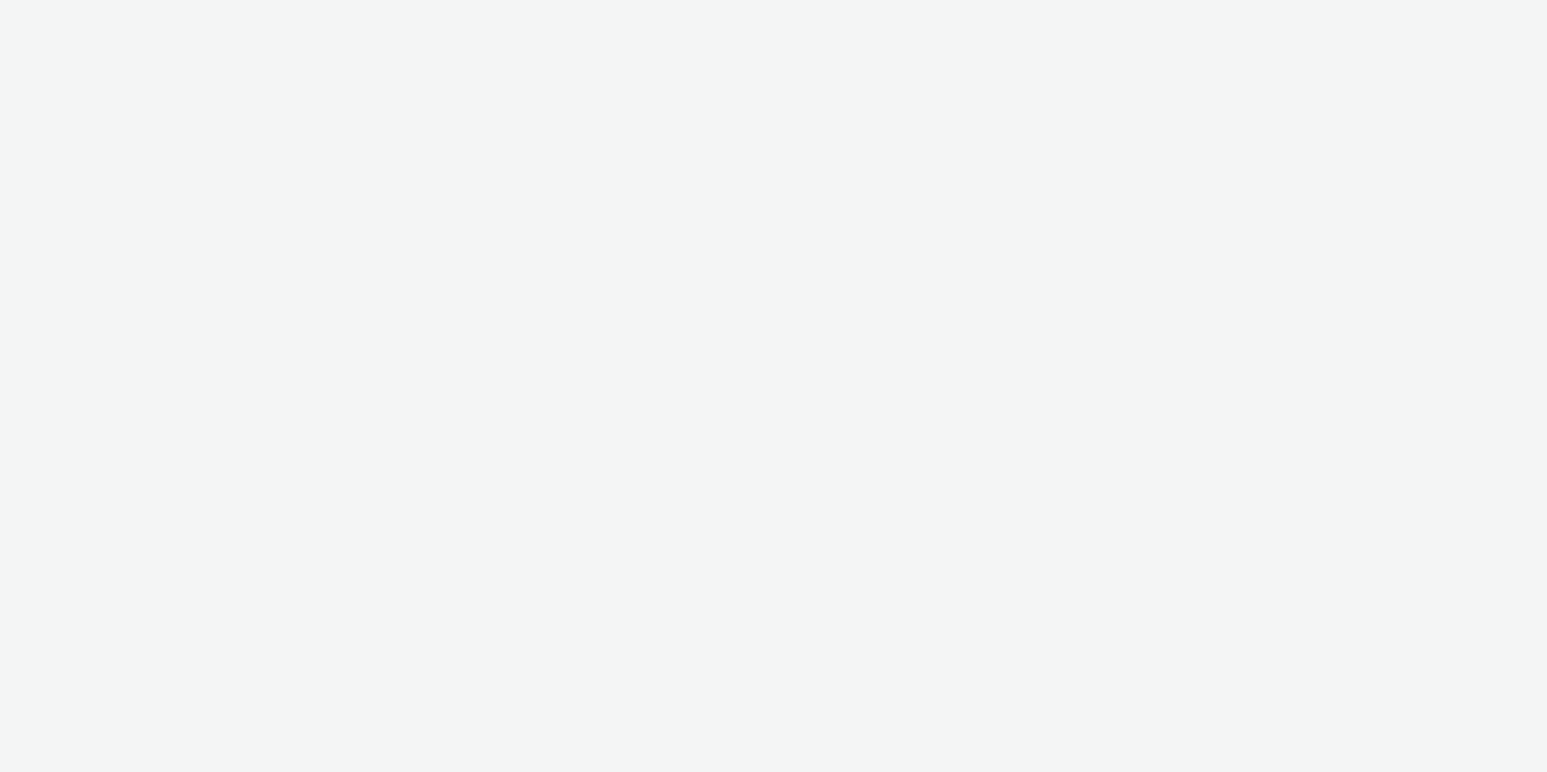
select select "d57a0b46-ef33-4938-977b-e6d07593e41f"
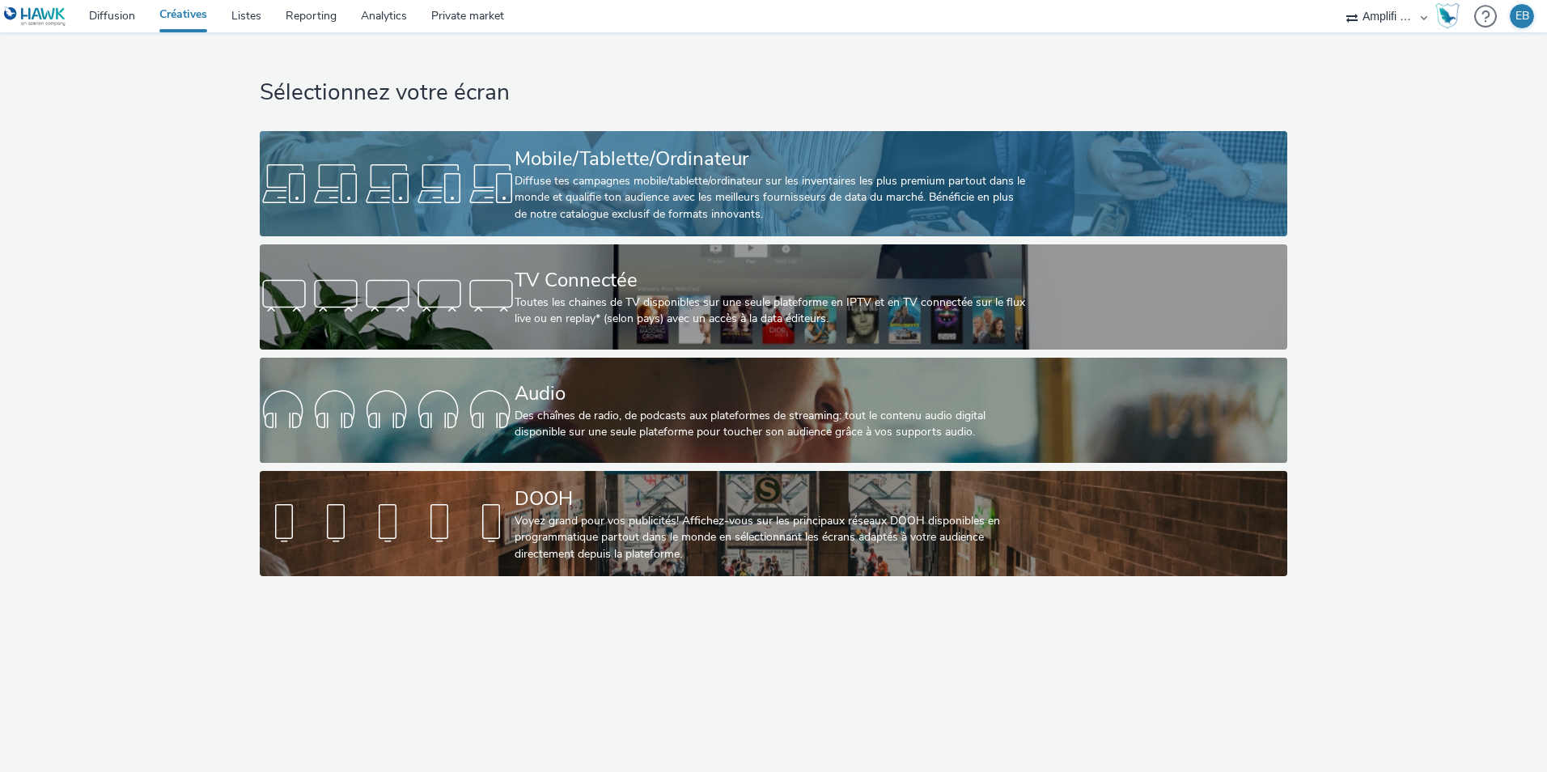
click at [451, 155] on link "Mobile/Tablette/Ordinateur Diffuse tes campagnes mobile/tablette/ordinateur sur…" at bounding box center [774, 183] width 1028 height 105
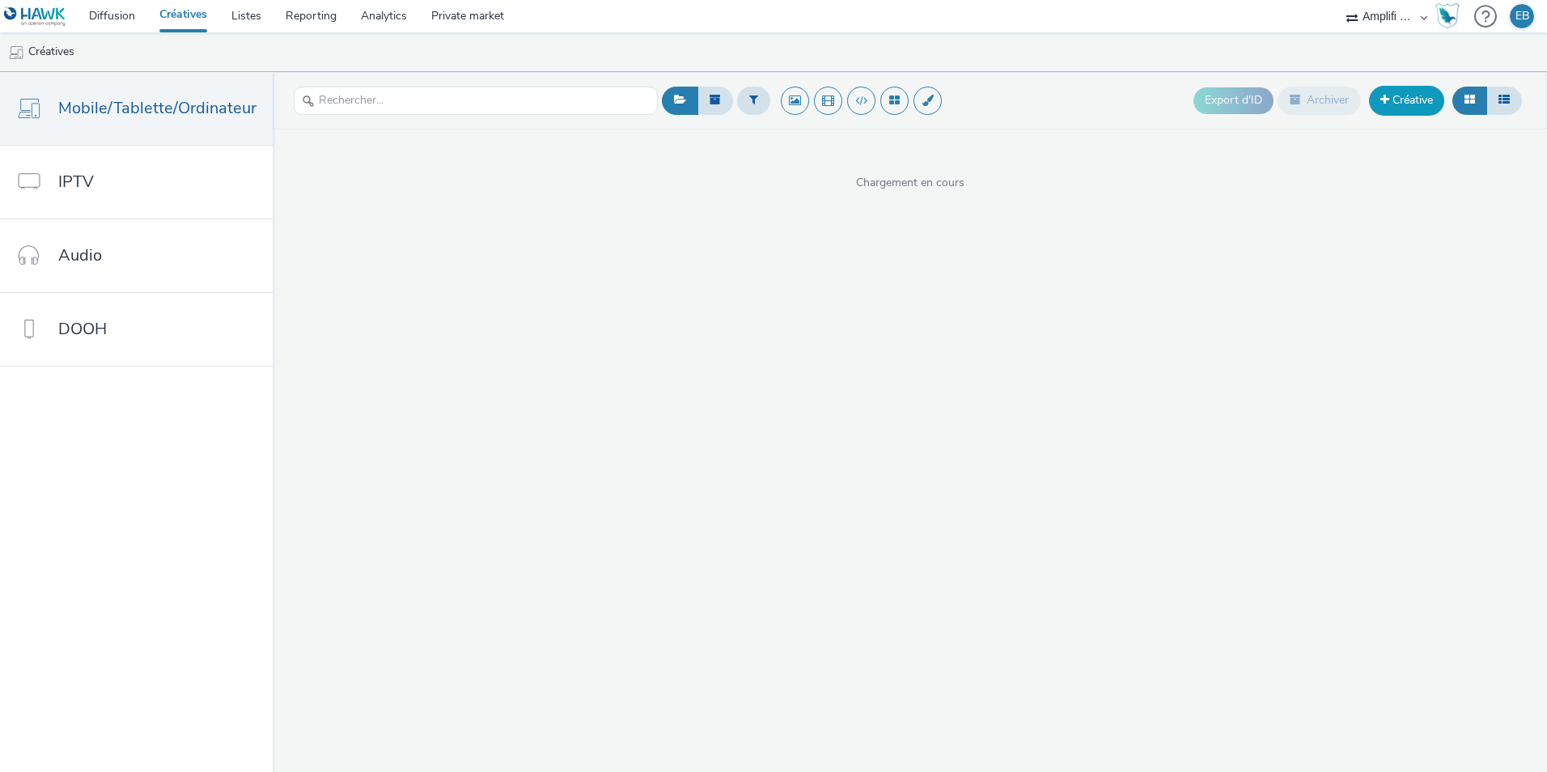
click at [1404, 105] on link "Créative" at bounding box center [1406, 100] width 75 height 29
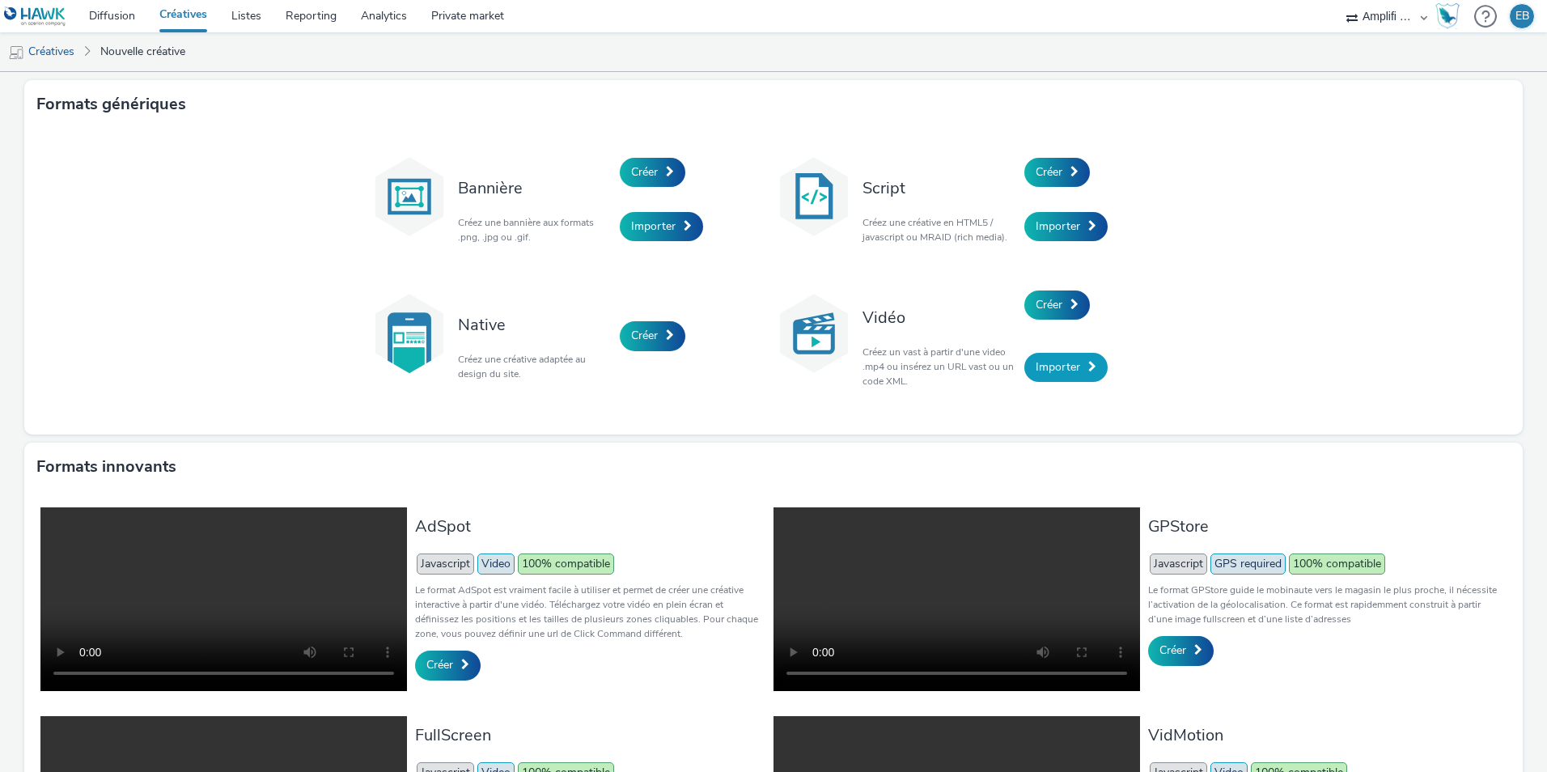
click at [1058, 369] on span "Importer" at bounding box center [1058, 366] width 45 height 15
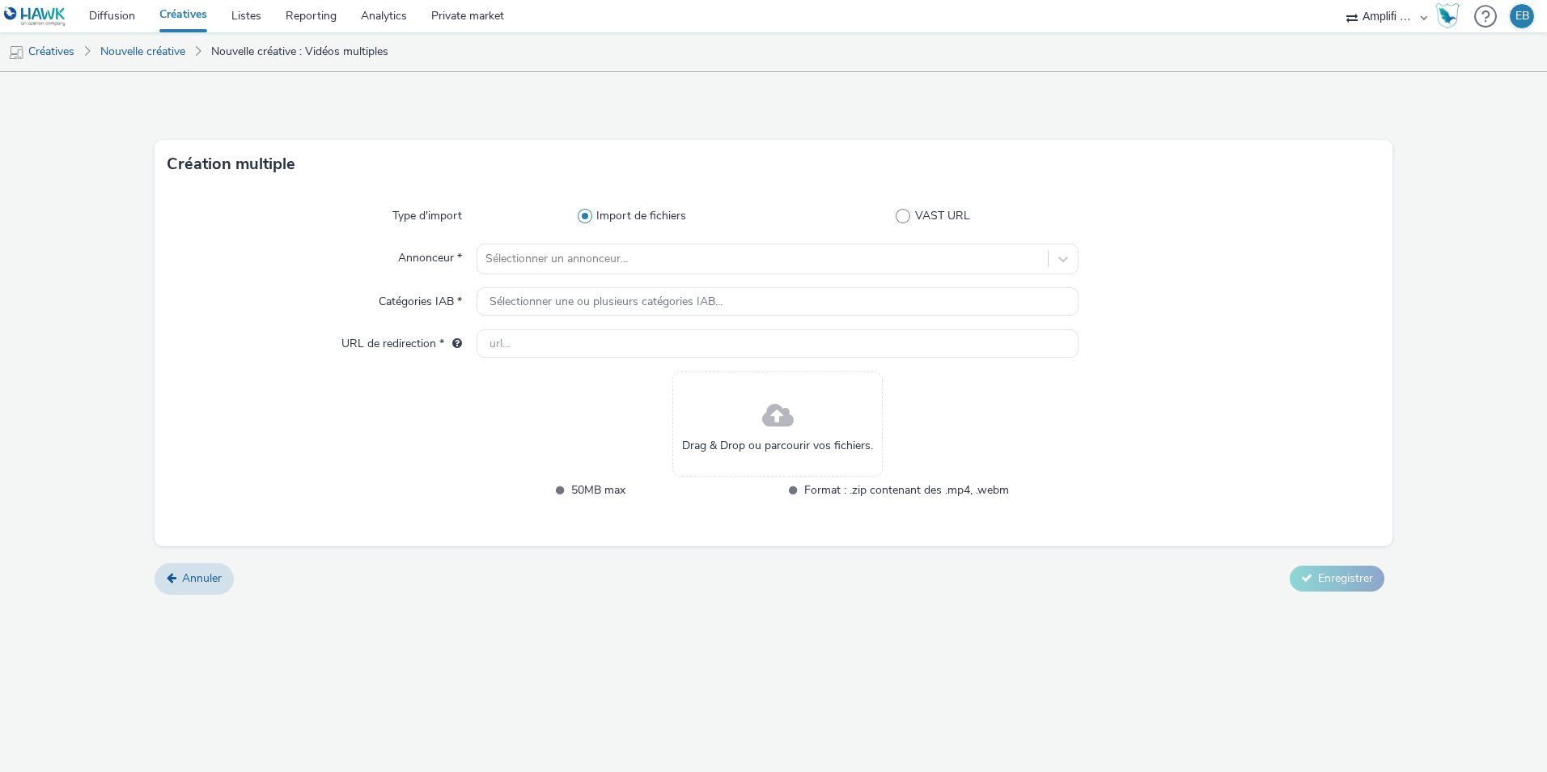
click at [803, 427] on div "Drag & Drop ou parcourir vos fichiers." at bounding box center [777, 423] width 210 height 105
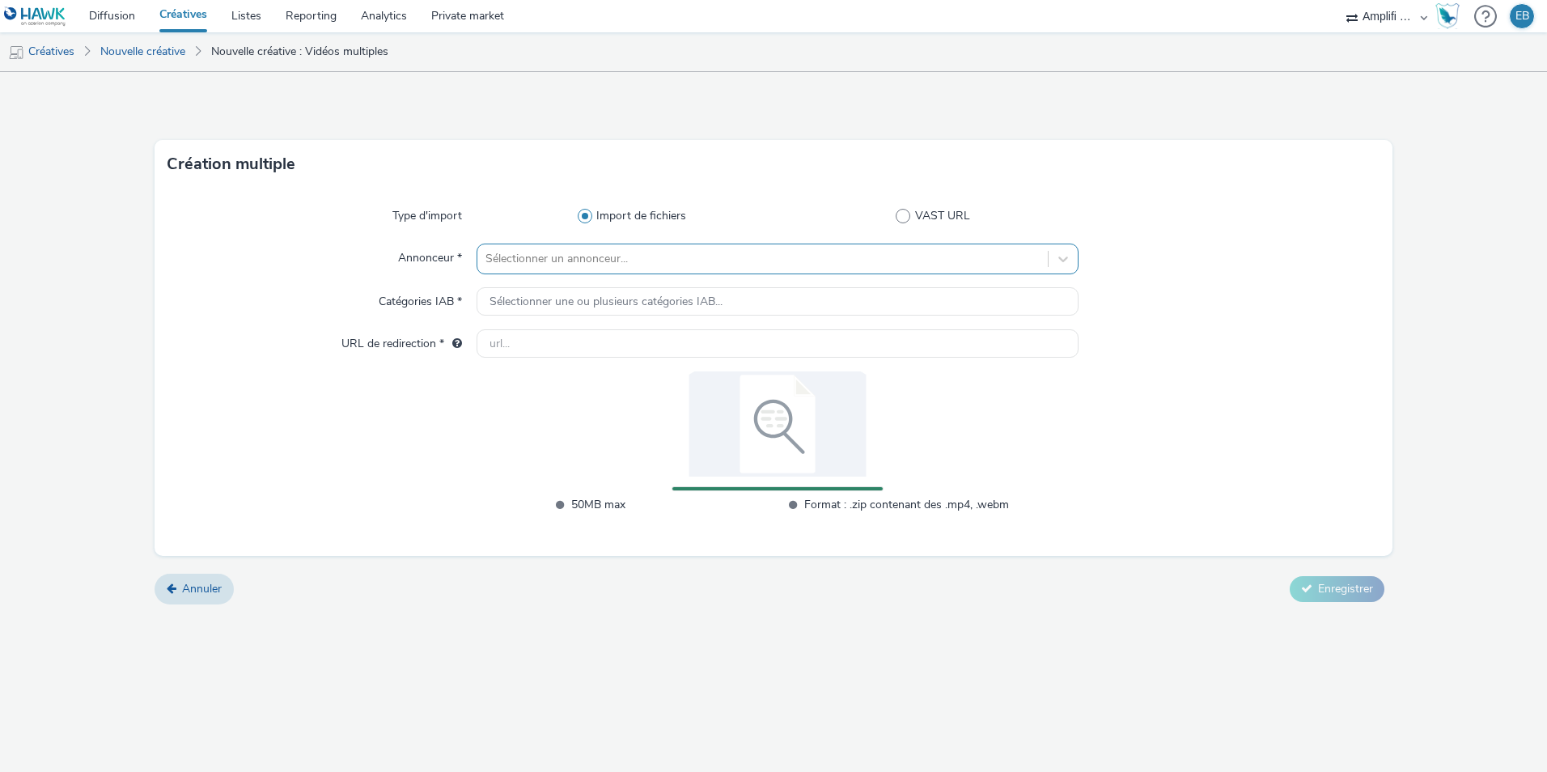
click at [511, 267] on div at bounding box center [762, 258] width 554 height 19
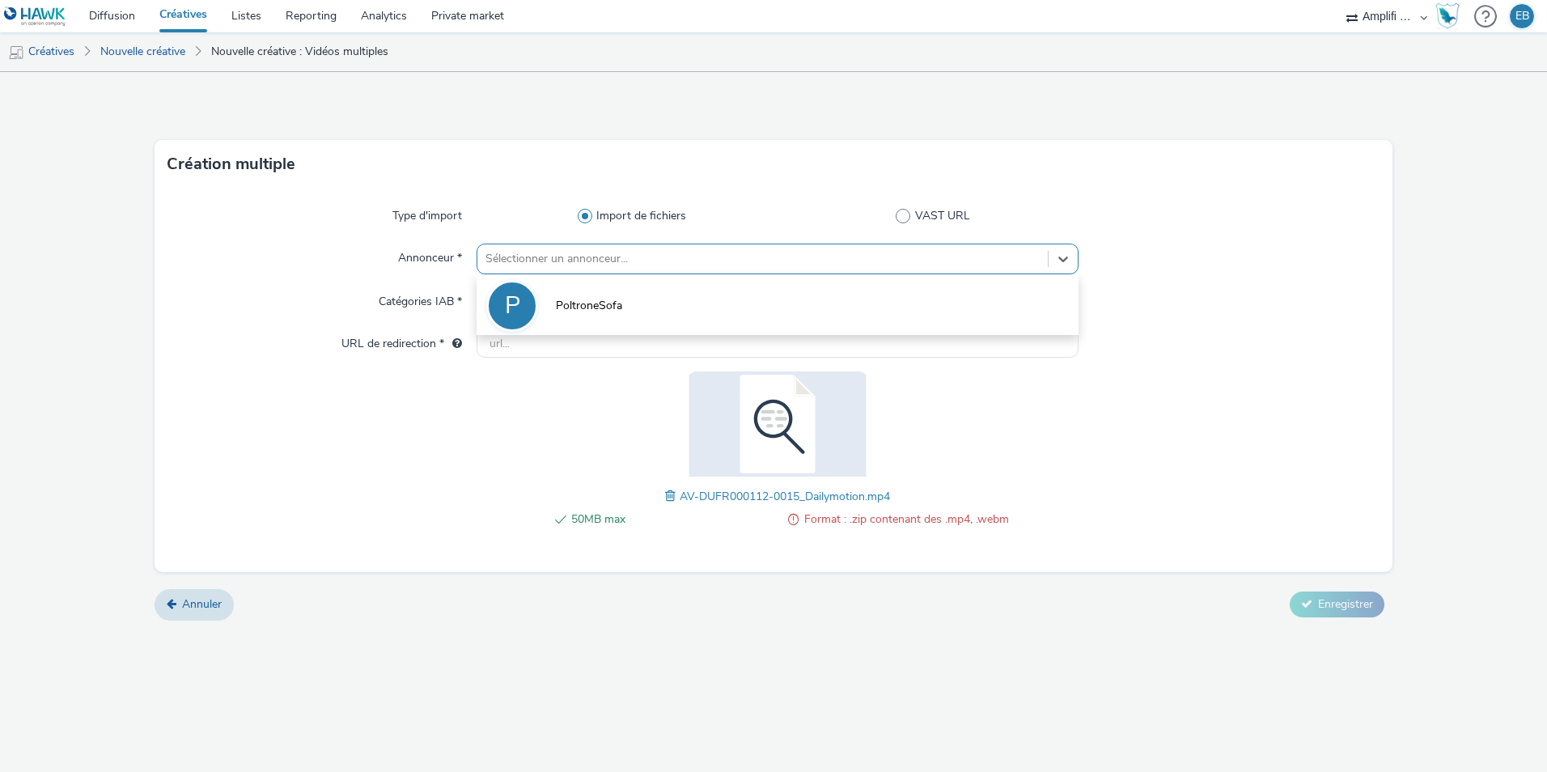
click at [521, 287] on div "P" at bounding box center [512, 306] width 52 height 52
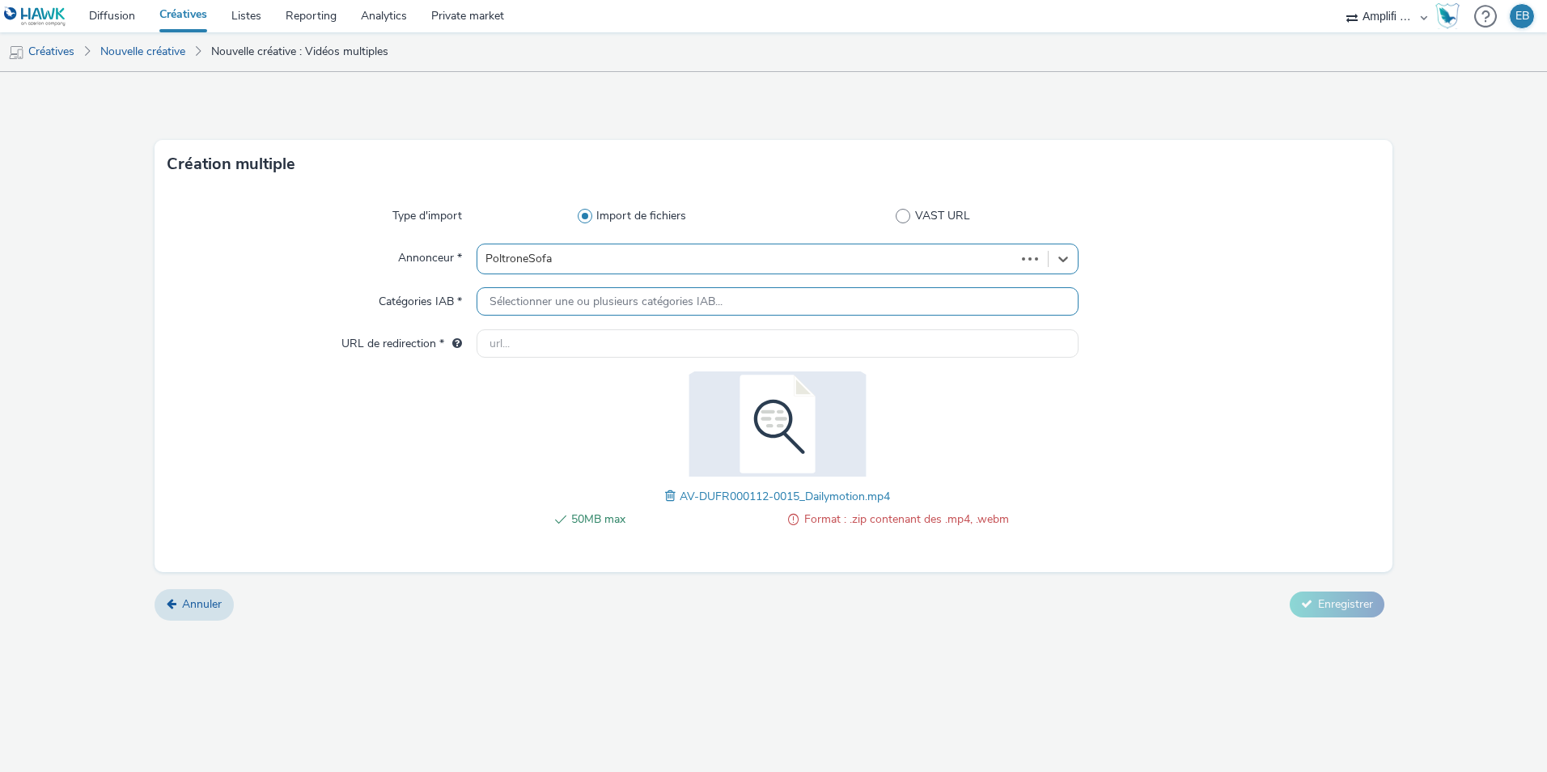
type input "[URL][DOMAIN_NAME]"
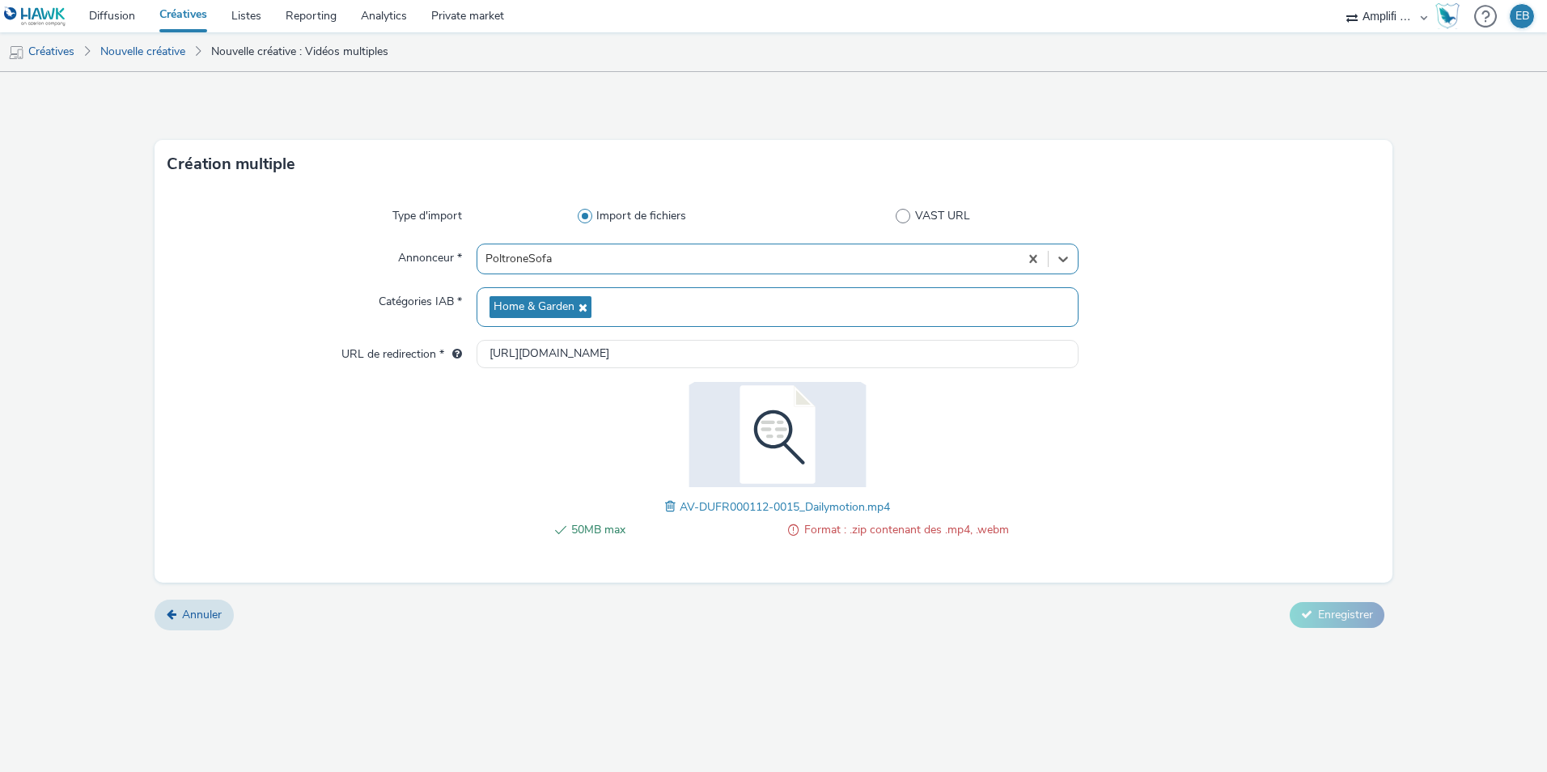
click at [534, 303] on span "Home & Garden" at bounding box center [534, 307] width 81 height 14
click at [1019, 517] on div "50MB max Format : .zip contenant des .mp4, .webm AV-DUFR000112-0015_Dailymotion…" at bounding box center [778, 469] width 602 height 174
